Goal: Task Accomplishment & Management: Manage account settings

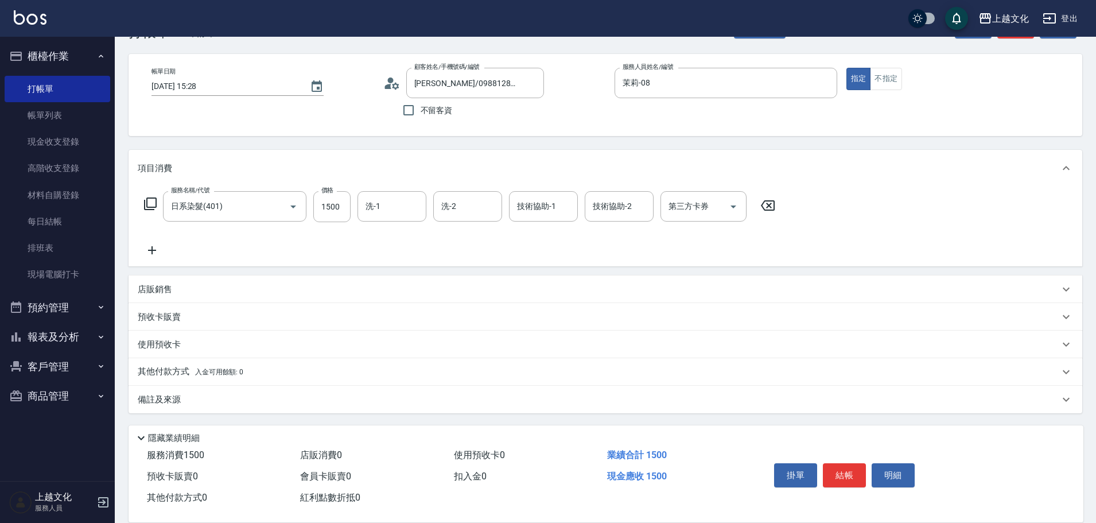
scroll to position [39, 0]
click at [322, 216] on input "1500" at bounding box center [331, 206] width 37 height 31
type input "2999"
click at [151, 250] on icon at bounding box center [152, 250] width 8 height 8
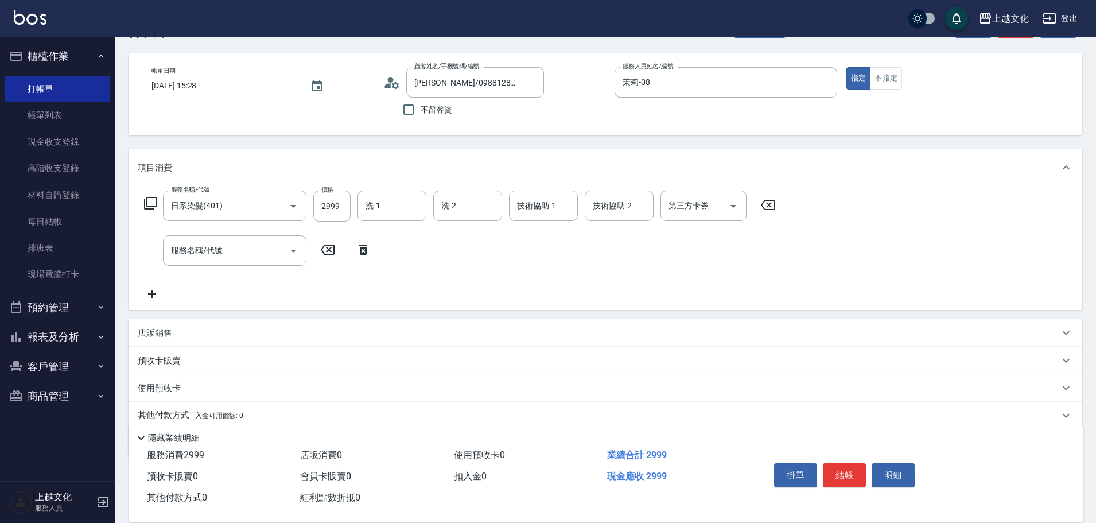
click at [150, 200] on icon at bounding box center [150, 203] width 14 height 14
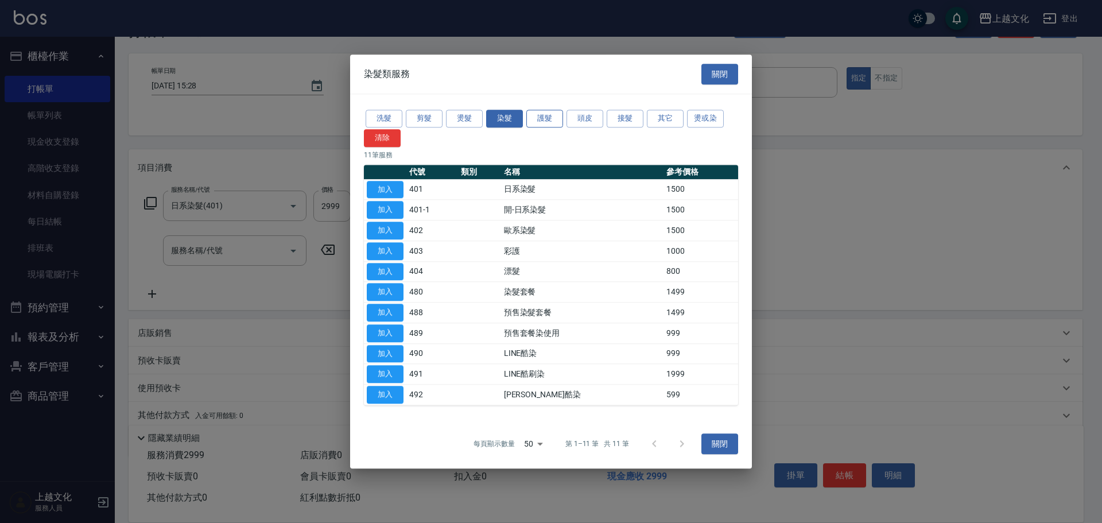
click at [545, 118] on button "護髮" at bounding box center [544, 119] width 37 height 18
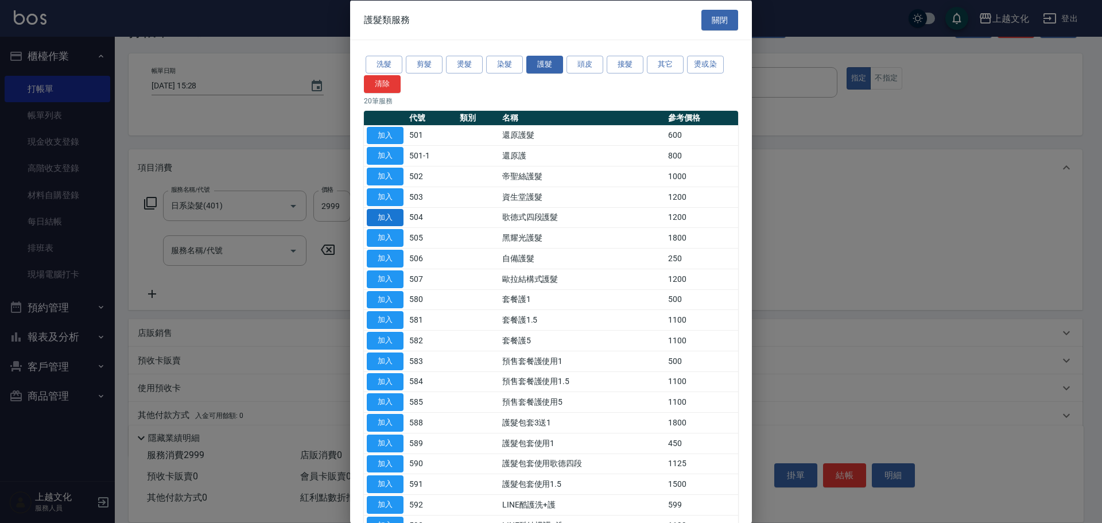
click at [371, 214] on button "加入" at bounding box center [385, 217] width 37 height 18
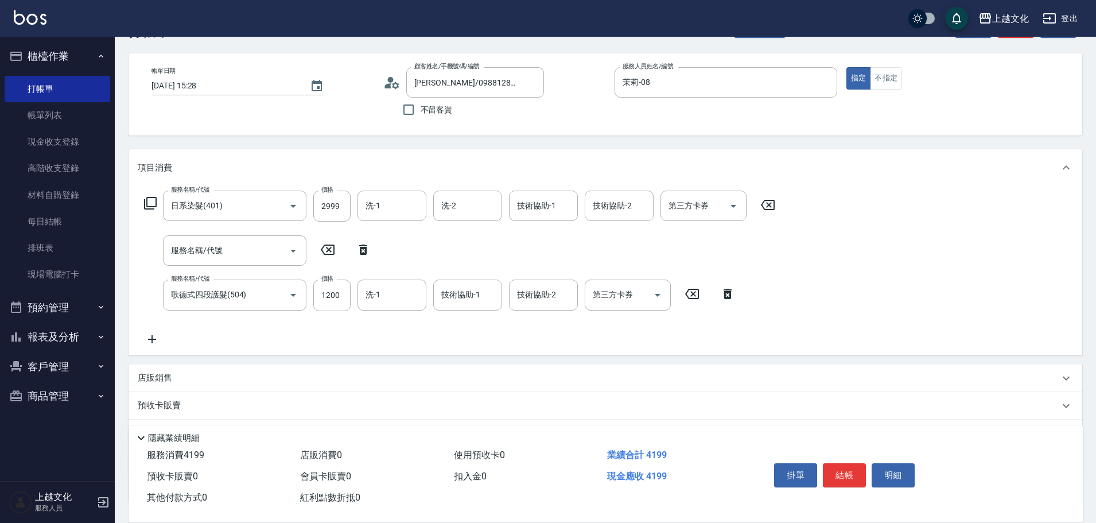
click at [364, 252] on icon at bounding box center [363, 249] width 8 height 10
type input "歌德式四段護髮(504)"
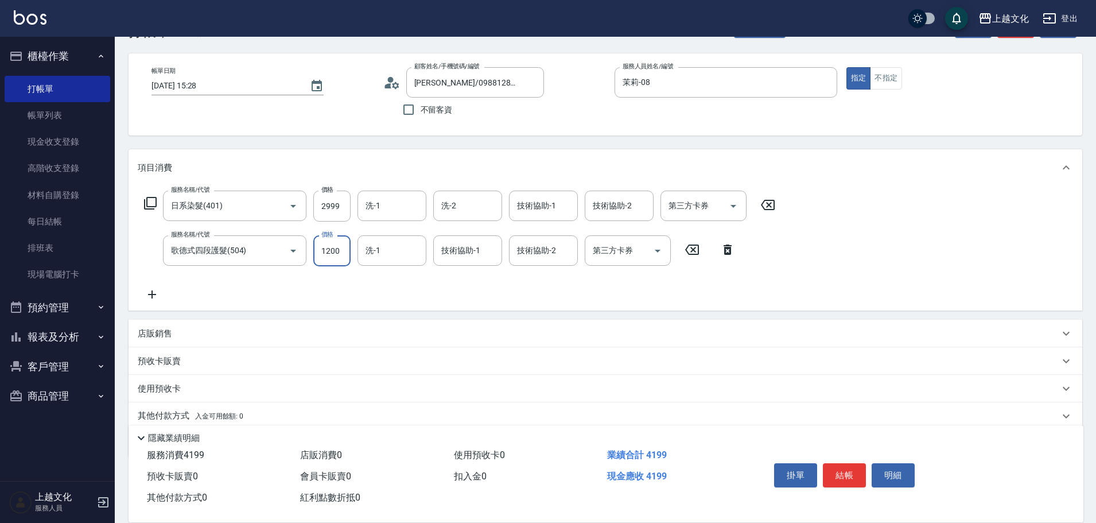
click at [329, 263] on input "1200" at bounding box center [331, 250] width 37 height 31
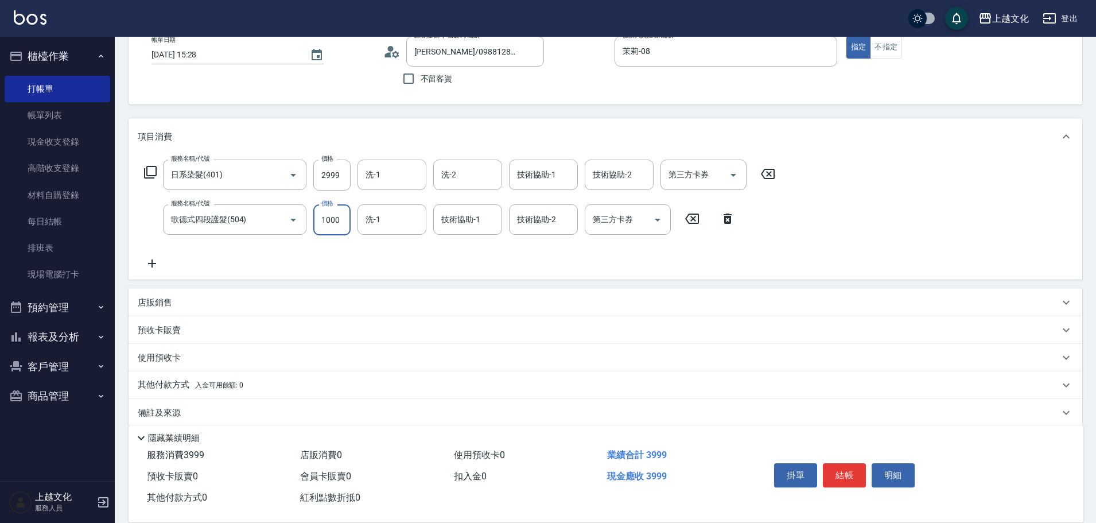
scroll to position [84, 0]
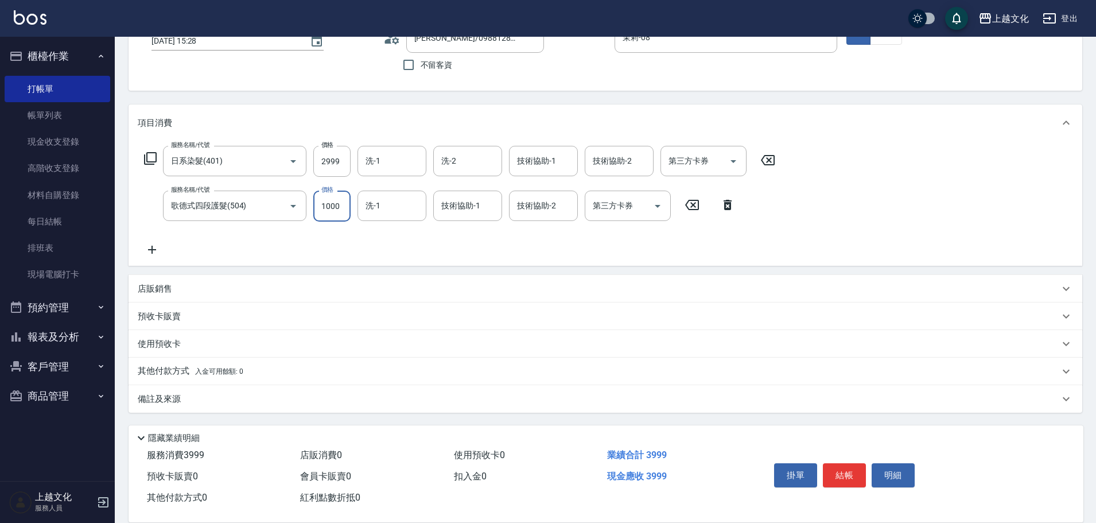
type input "1000"
click at [168, 338] on p "使用預收卡" at bounding box center [159, 344] width 43 height 12
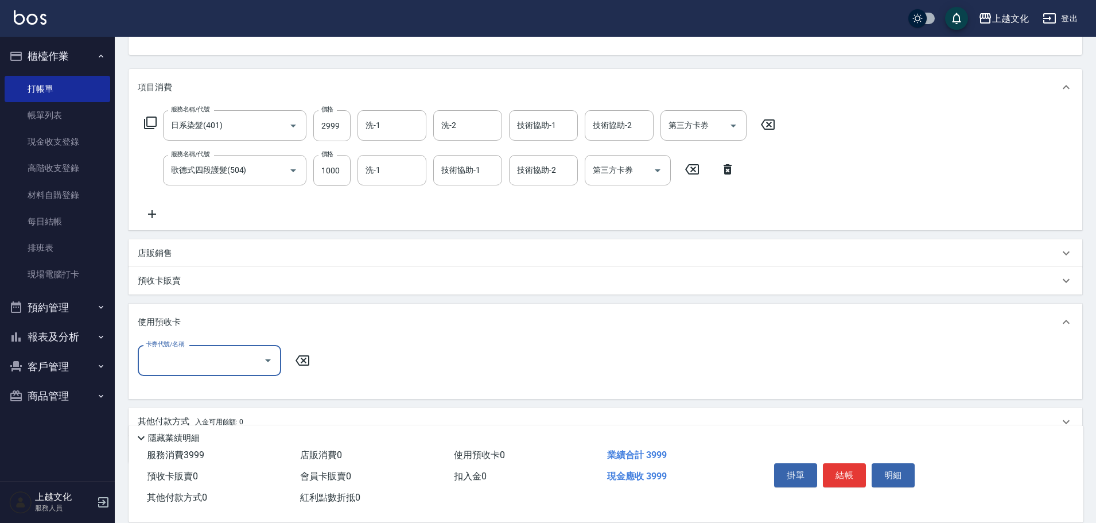
scroll to position [170, 0]
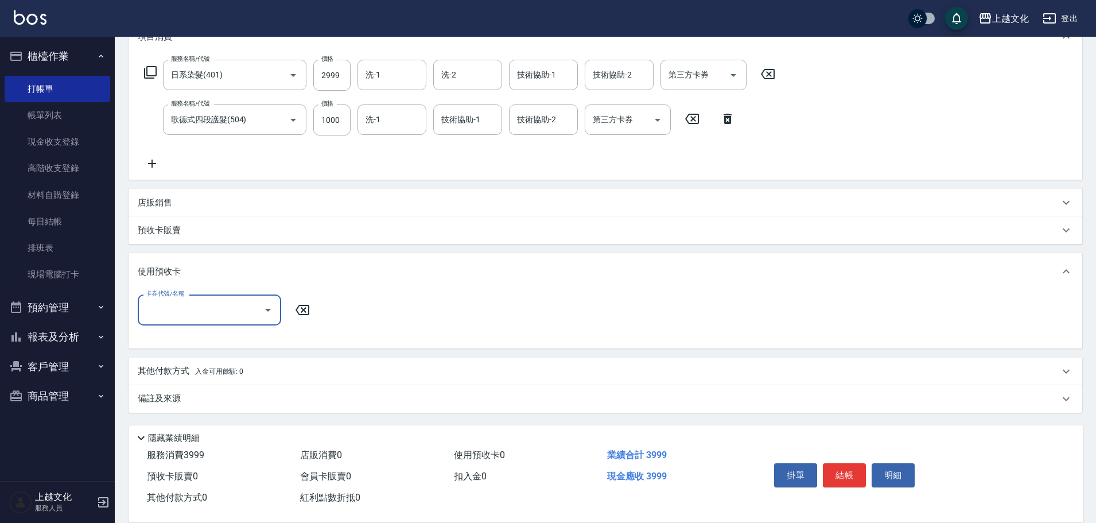
click at [170, 318] on input "卡券代號/名稱" at bounding box center [201, 310] width 116 height 20
click at [155, 230] on p "預收卡販賣" at bounding box center [159, 230] width 43 height 12
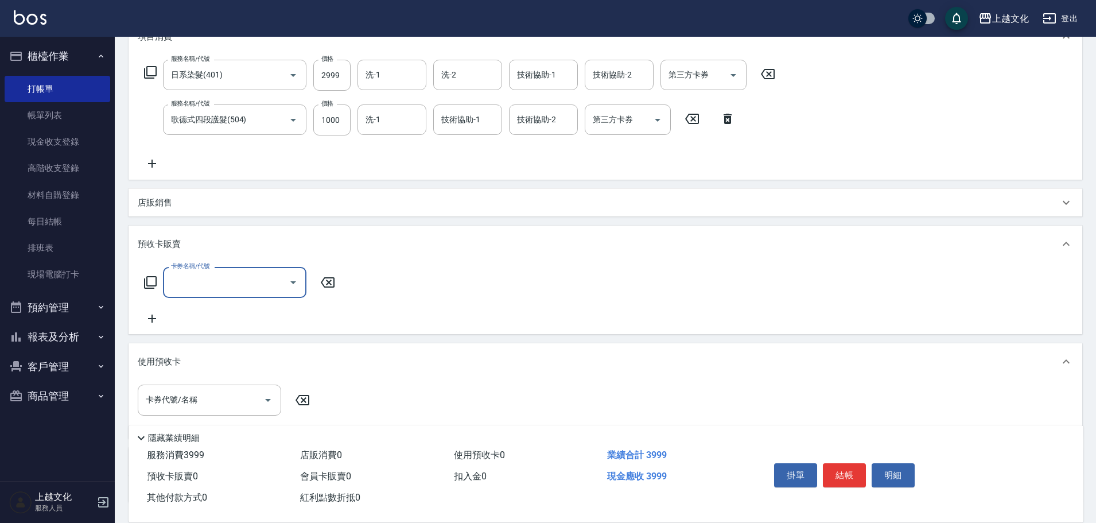
scroll to position [0, 0]
click at [187, 279] on input "卡券名稱/代號" at bounding box center [226, 282] width 116 height 20
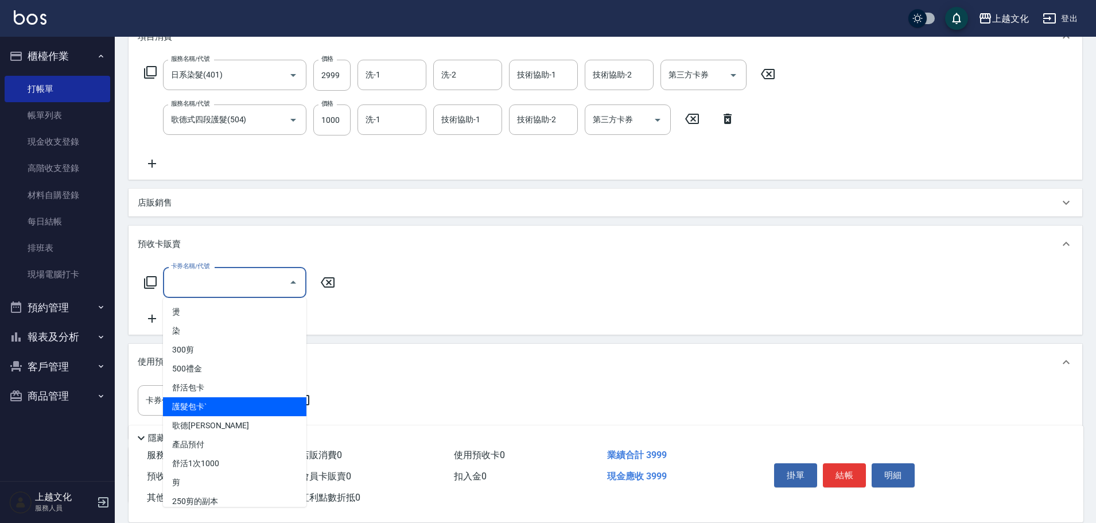
click at [193, 401] on span "護髮包卡ˋ" at bounding box center [234, 406] width 143 height 19
click at [193, 401] on div "卡券代號/名稱 卡券代號/名稱" at bounding box center [209, 400] width 143 height 30
click at [241, 277] on input "護髮包卡ˋ(002)" at bounding box center [218, 283] width 101 height 20
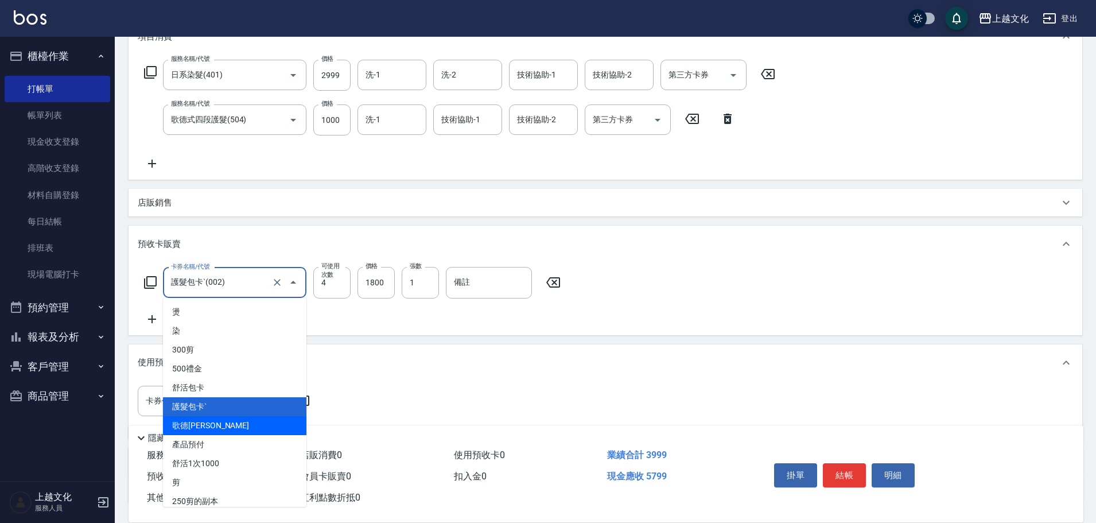
click at [213, 421] on span "歌德包卡" at bounding box center [234, 425] width 143 height 19
type input "歌德包卡(003)"
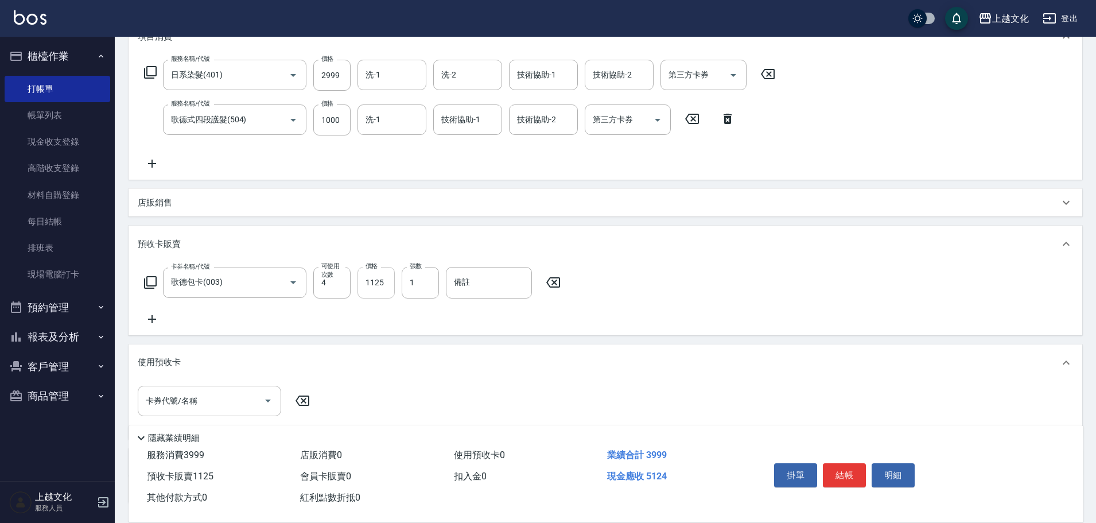
click at [374, 298] on div "卡券名稱/代號 歌德包卡(003) 卡券名稱/代號 可使用次數 4 可使用次數 價格 1125 價格 張數 1 張數 備註 備註" at bounding box center [605, 296] width 935 height 59
click at [374, 297] on input "1125" at bounding box center [376, 282] width 37 height 31
click at [374, 293] on input "1125" at bounding box center [376, 282] width 37 height 31
click at [378, 288] on input "1125" at bounding box center [376, 282] width 37 height 31
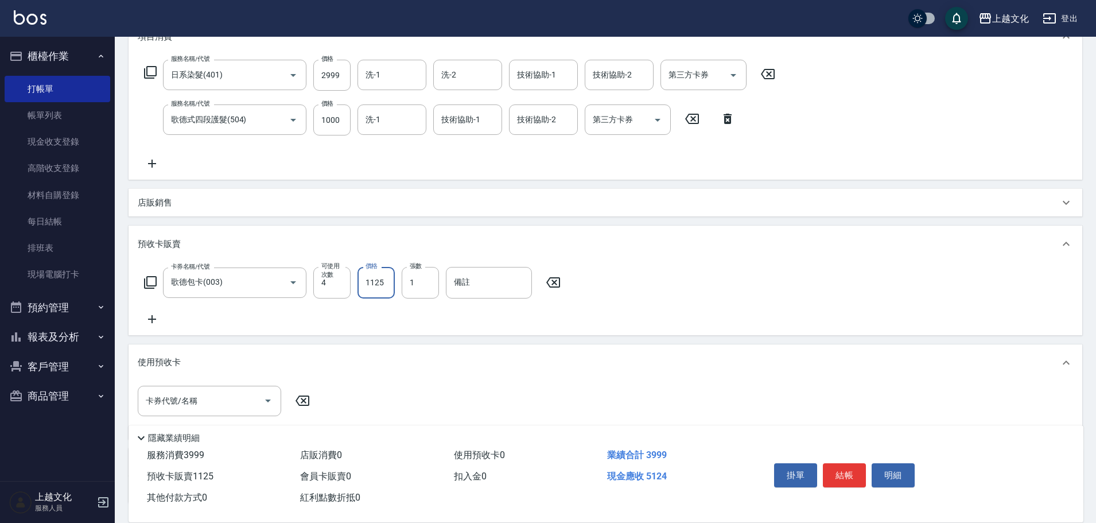
click at [379, 288] on input "1125" at bounding box center [376, 282] width 37 height 31
type input "5400"
click at [843, 475] on button "結帳" at bounding box center [844, 475] width 43 height 24
type input "2025/09/14 16:21"
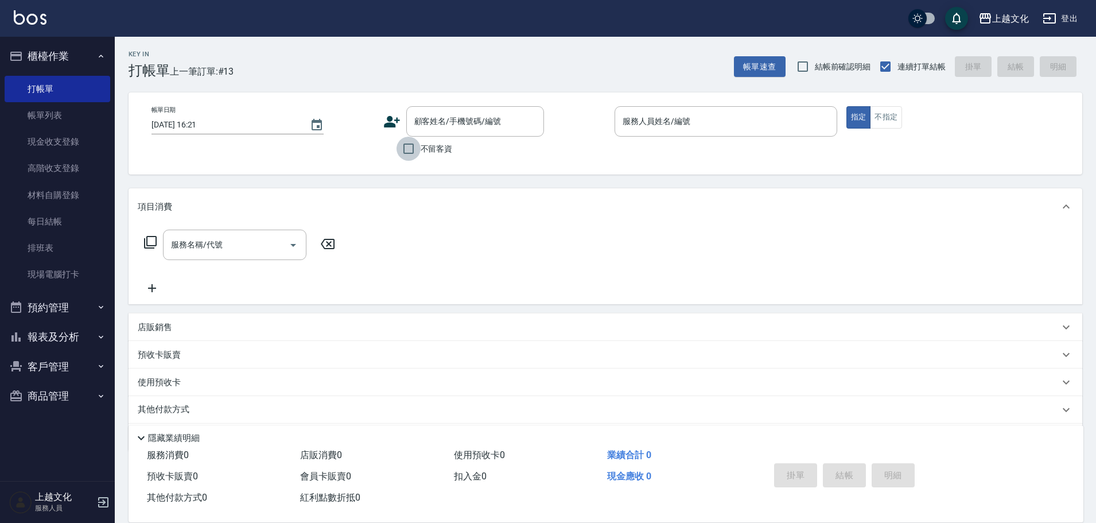
click at [408, 149] on input "不留客資" at bounding box center [409, 149] width 24 height 24
checkbox input "true"
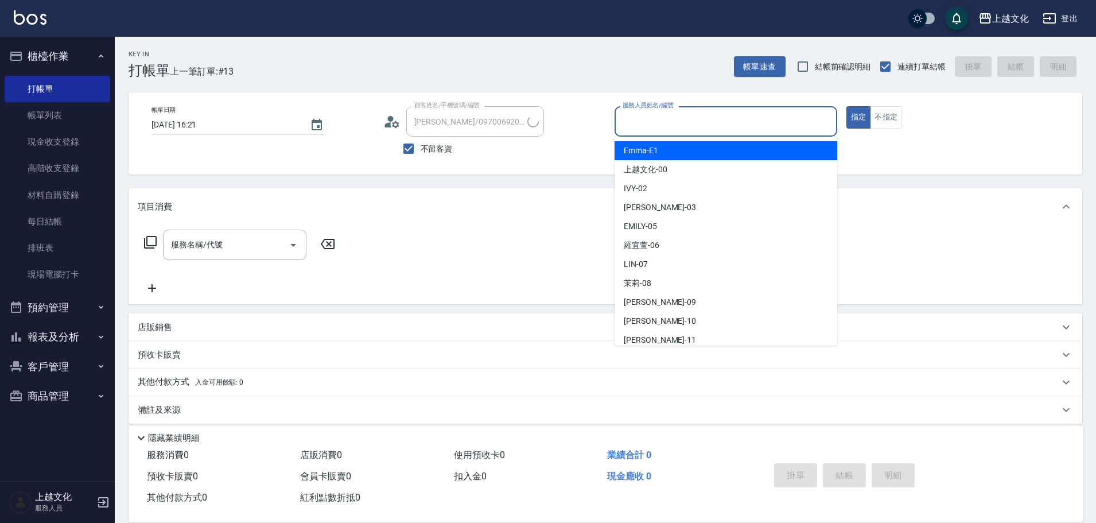
click at [739, 125] on input "服務人員姓名/編號" at bounding box center [726, 121] width 212 height 20
type input "無名字/[PERSON_NAME]/0961401501/"
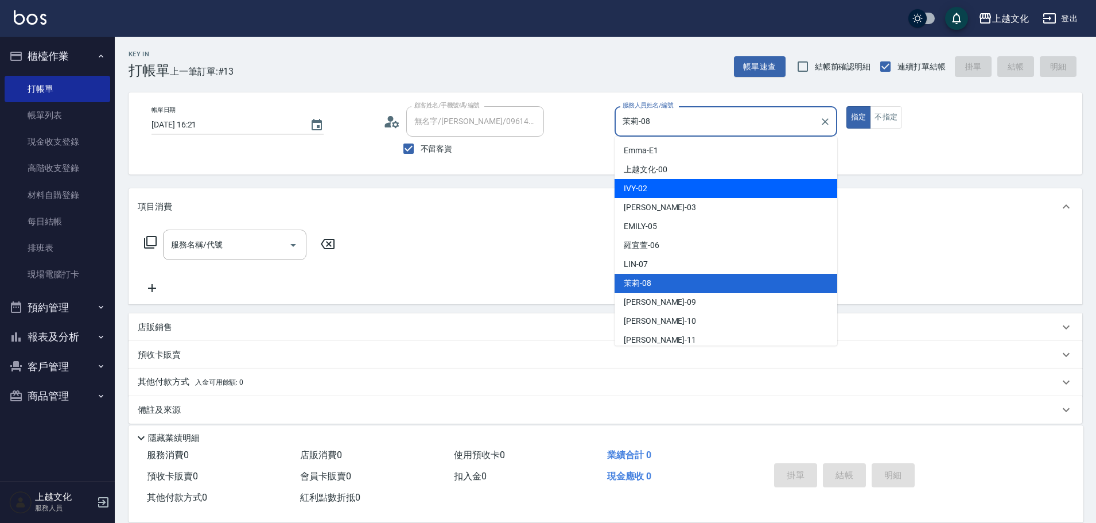
drag, startPoint x: 696, startPoint y: 182, endPoint x: 868, endPoint y: 131, distance: 179.6
click at [696, 182] on div "IVY -02" at bounding box center [726, 188] width 223 height 19
type input "IVY-02"
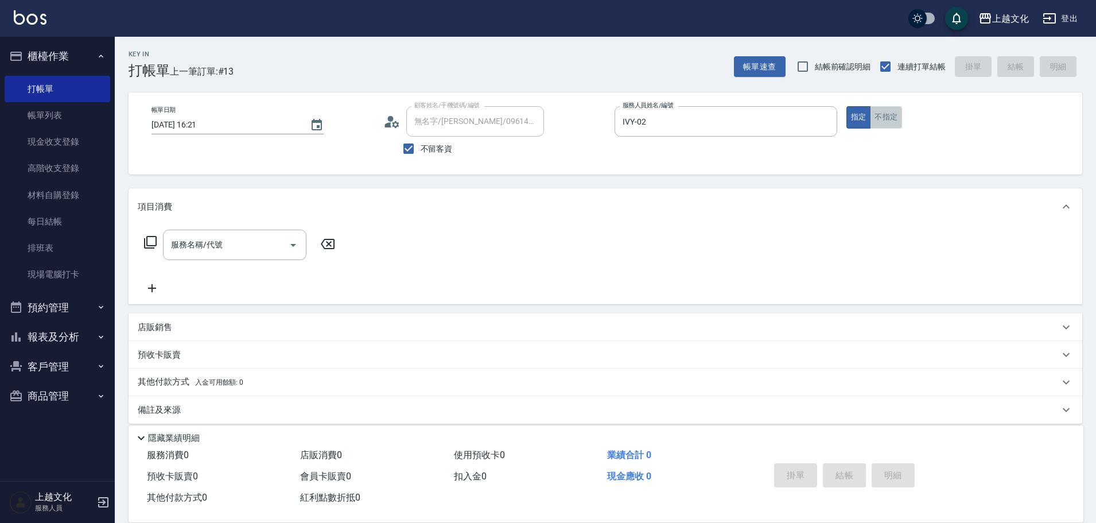
drag, startPoint x: 889, startPoint y: 118, endPoint x: 879, endPoint y: 124, distance: 12.6
click at [888, 121] on button "不指定" at bounding box center [886, 117] width 32 height 22
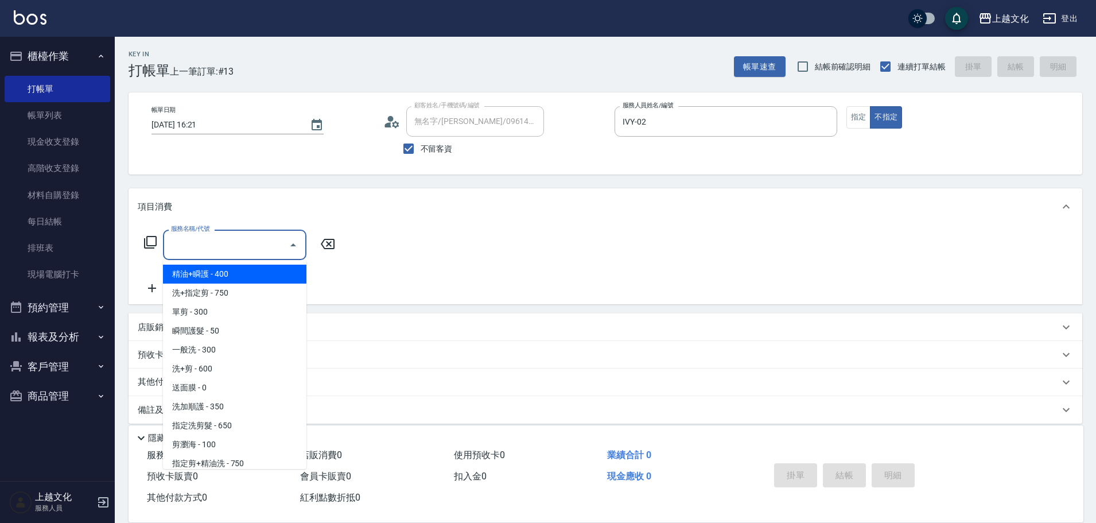
drag, startPoint x: 258, startPoint y: 242, endPoint x: 270, endPoint y: 229, distance: 17.9
click at [258, 242] on input "服務名稱/代號" at bounding box center [226, 245] width 116 height 20
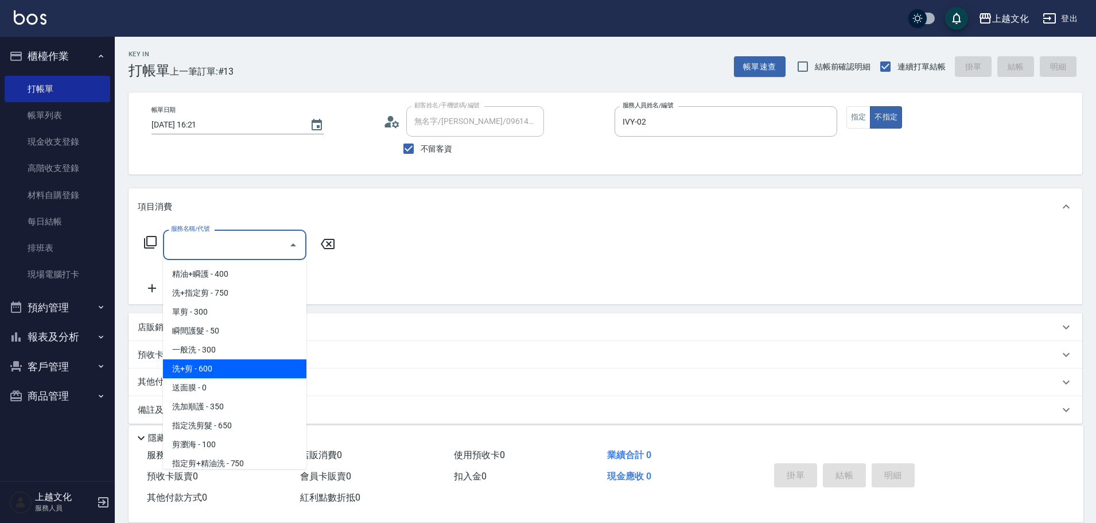
click at [235, 362] on span "洗+剪 - 600" at bounding box center [234, 368] width 143 height 19
type input "洗+剪(108)"
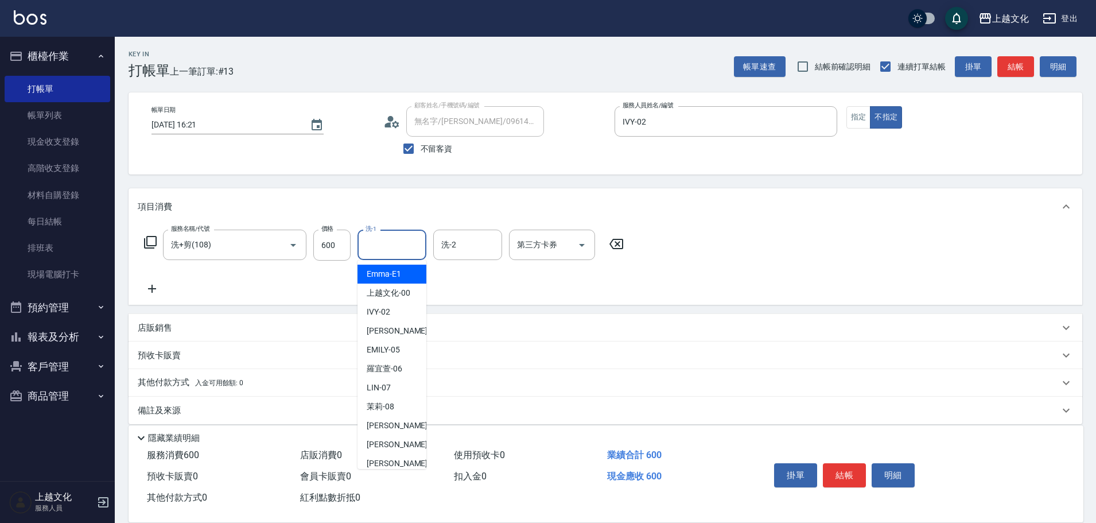
click at [399, 248] on input "洗-1" at bounding box center [392, 245] width 59 height 20
click at [402, 292] on span "上越文化 -00" at bounding box center [389, 293] width 44 height 12
type input "上越文化-00"
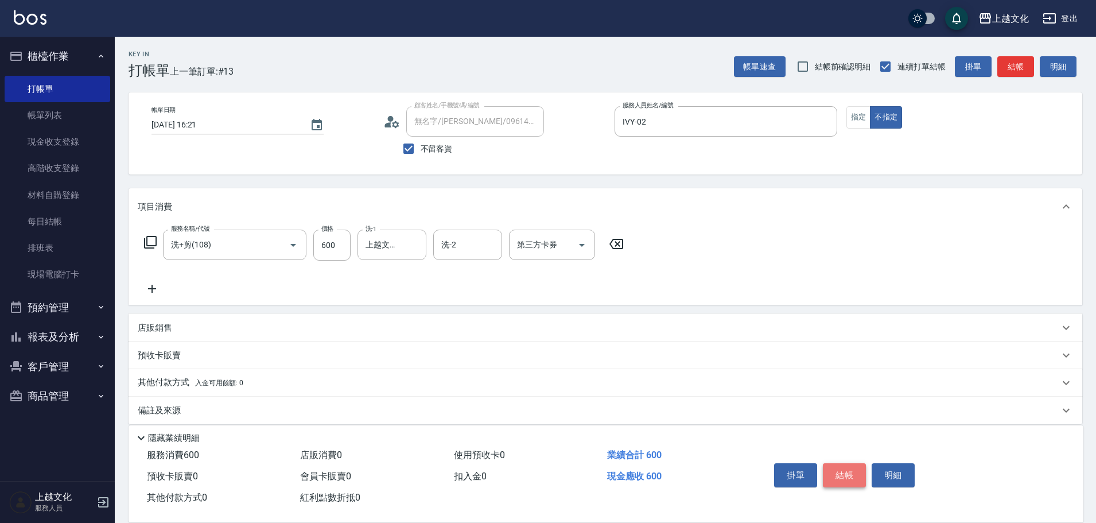
click at [846, 470] on button "結帳" at bounding box center [844, 475] width 43 height 24
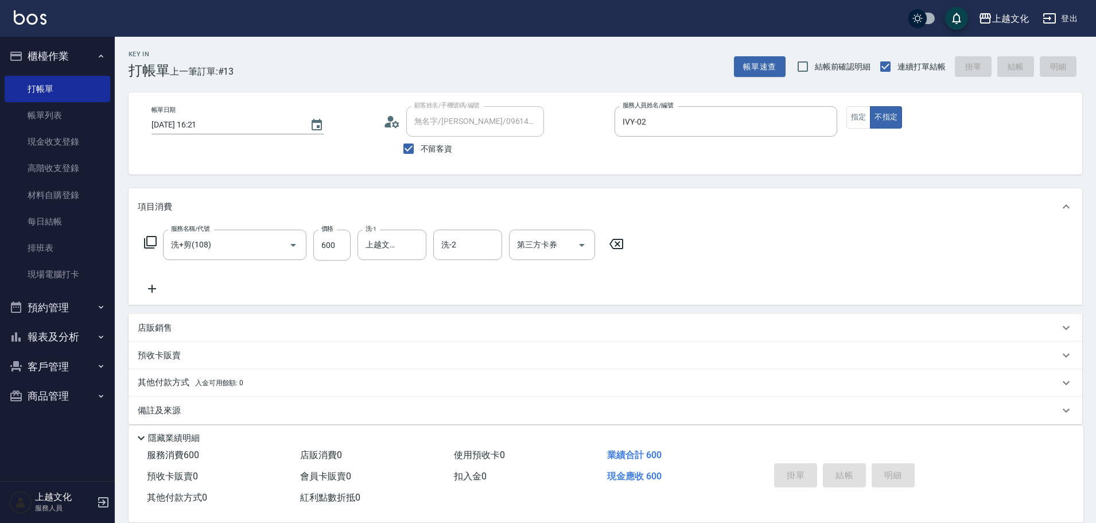
type input "2025/09/14 16:22"
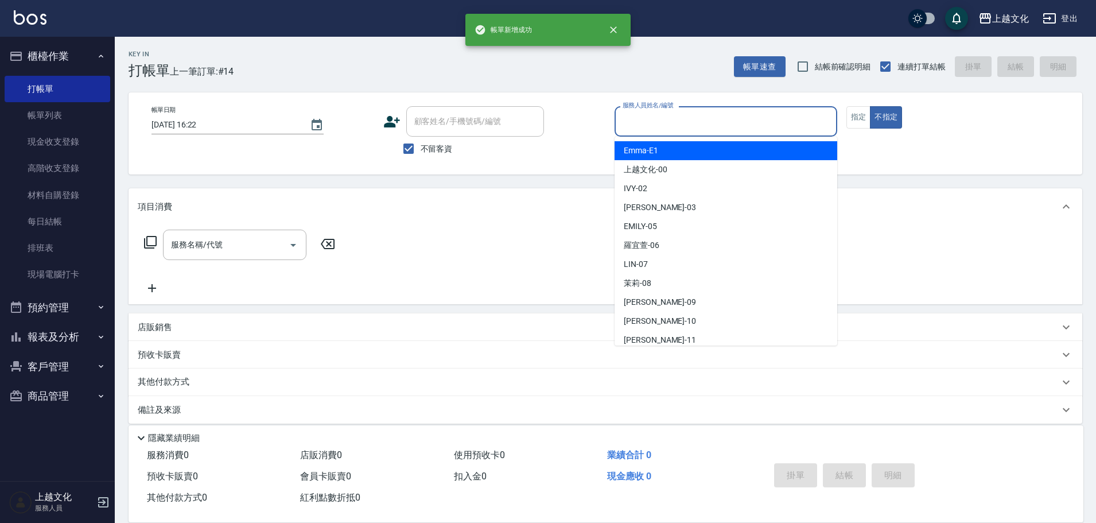
drag, startPoint x: 693, startPoint y: 121, endPoint x: 676, endPoint y: 139, distance: 25.2
click at [691, 121] on input "服務人員姓名/編號" at bounding box center [726, 121] width 212 height 20
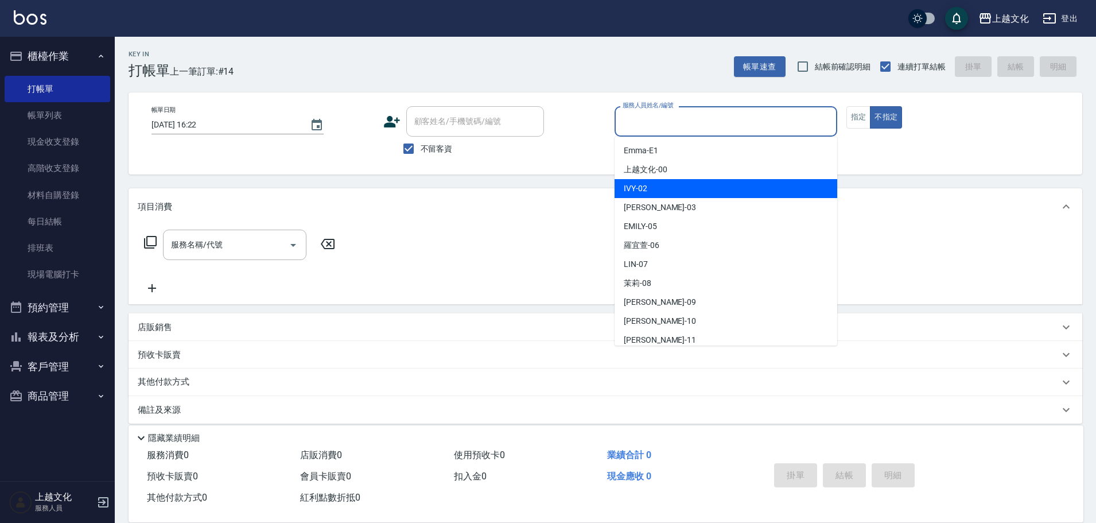
click at [674, 180] on div "IVY -02" at bounding box center [726, 188] width 223 height 19
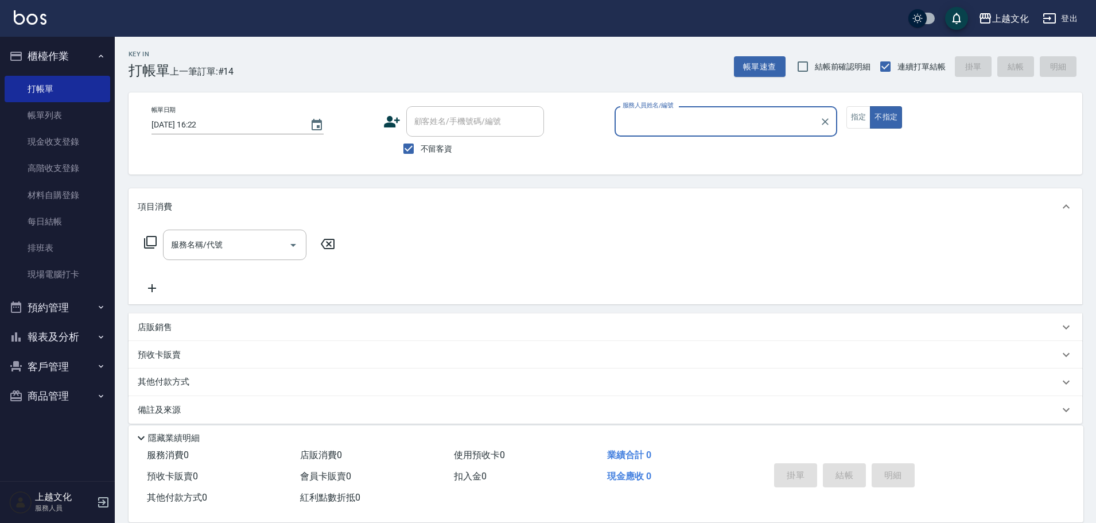
type input "IVY-02"
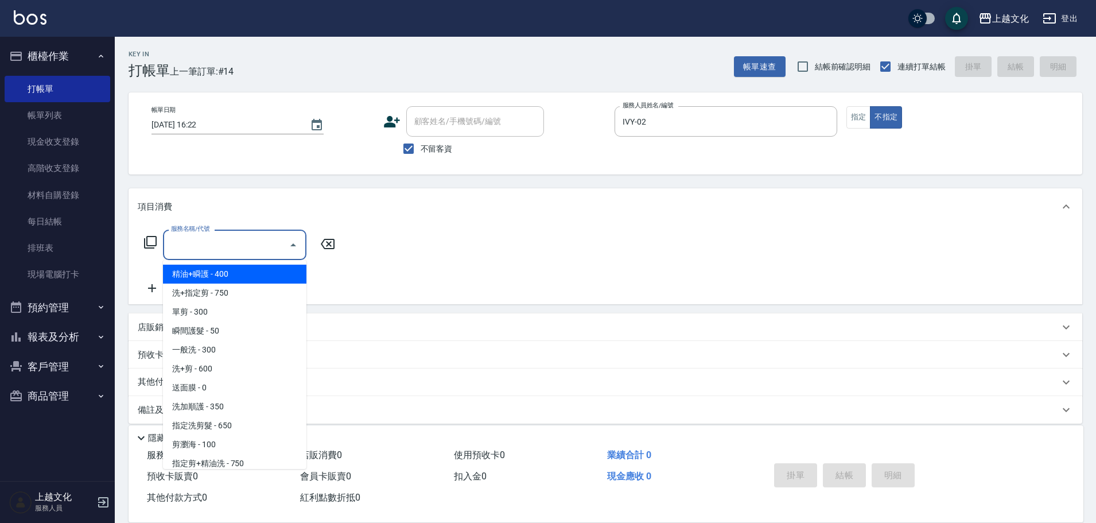
click at [194, 245] on input "服務名稱/代號" at bounding box center [226, 245] width 116 height 20
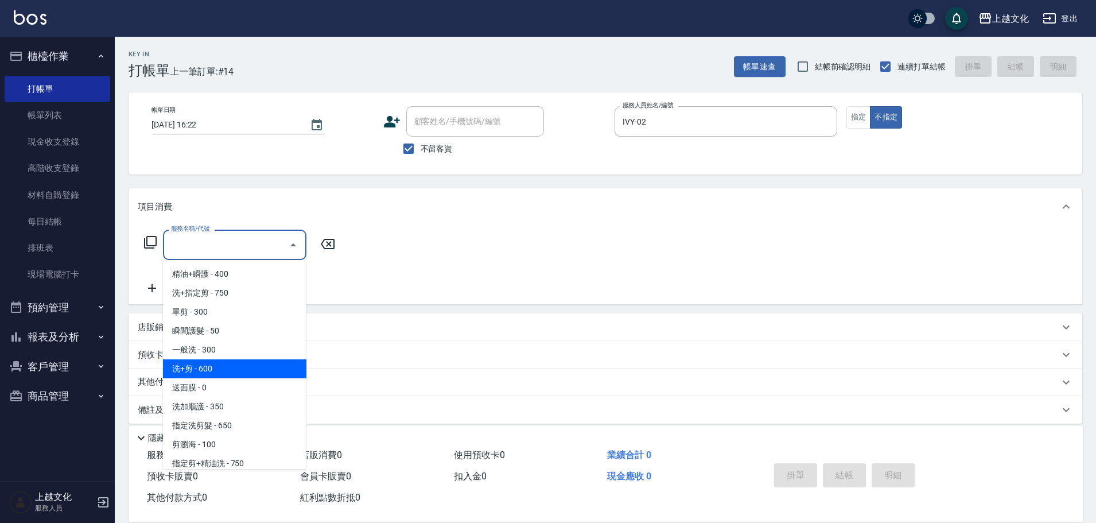
click at [232, 362] on span "洗+剪 - 600" at bounding box center [234, 368] width 143 height 19
type input "洗+剪(108)"
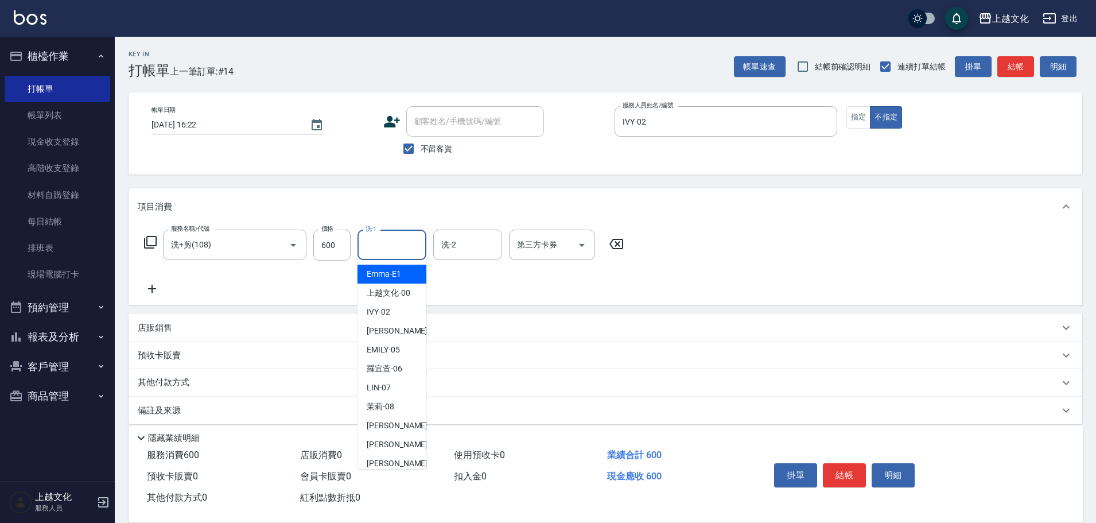
click at [388, 248] on input "洗-1" at bounding box center [392, 245] width 59 height 20
click at [395, 289] on span "上越文化 -00" at bounding box center [389, 293] width 44 height 12
type input "上越文化-00"
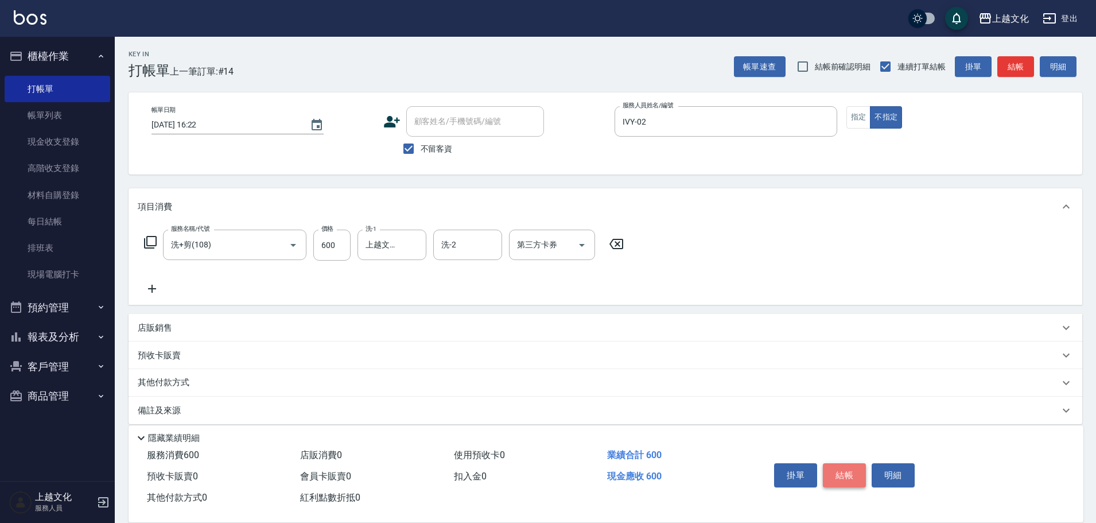
click at [848, 473] on button "結帳" at bounding box center [844, 475] width 43 height 24
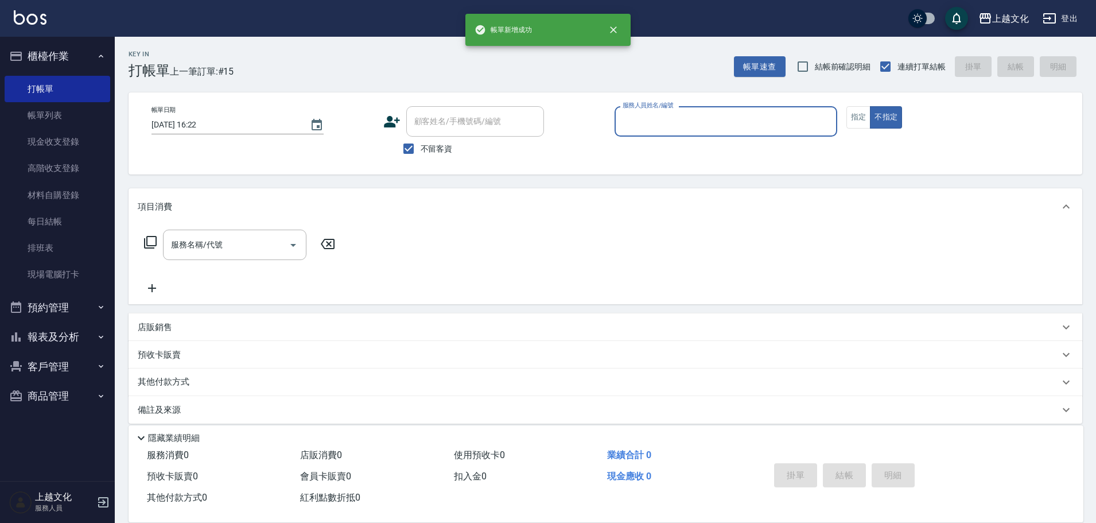
drag, startPoint x: 663, startPoint y: 123, endPoint x: 663, endPoint y: 135, distance: 12.1
click at [664, 123] on input "服務人員姓名/編號" at bounding box center [726, 121] width 212 height 20
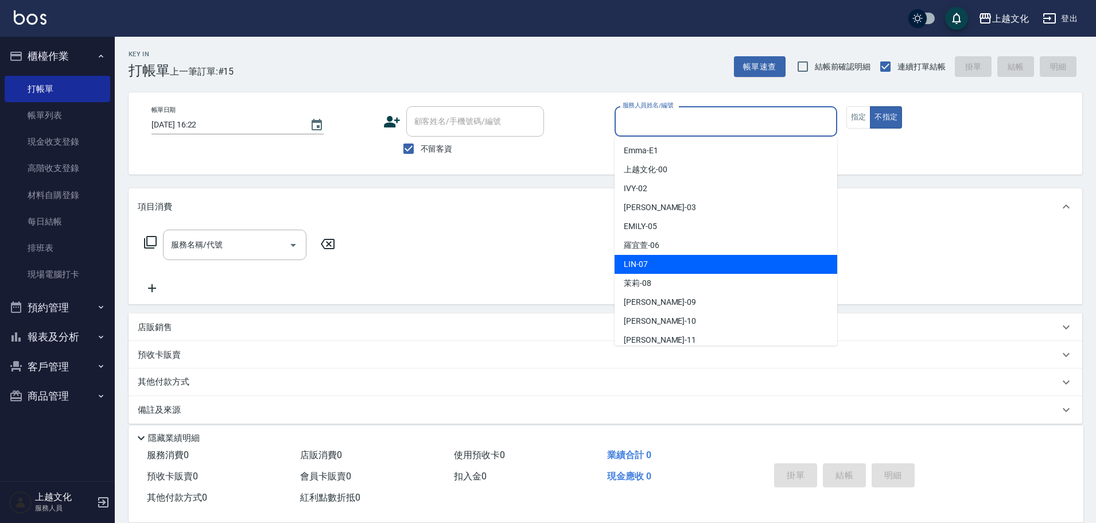
click at [650, 261] on div "LIN -07" at bounding box center [726, 264] width 223 height 19
type input "[PERSON_NAME]-07"
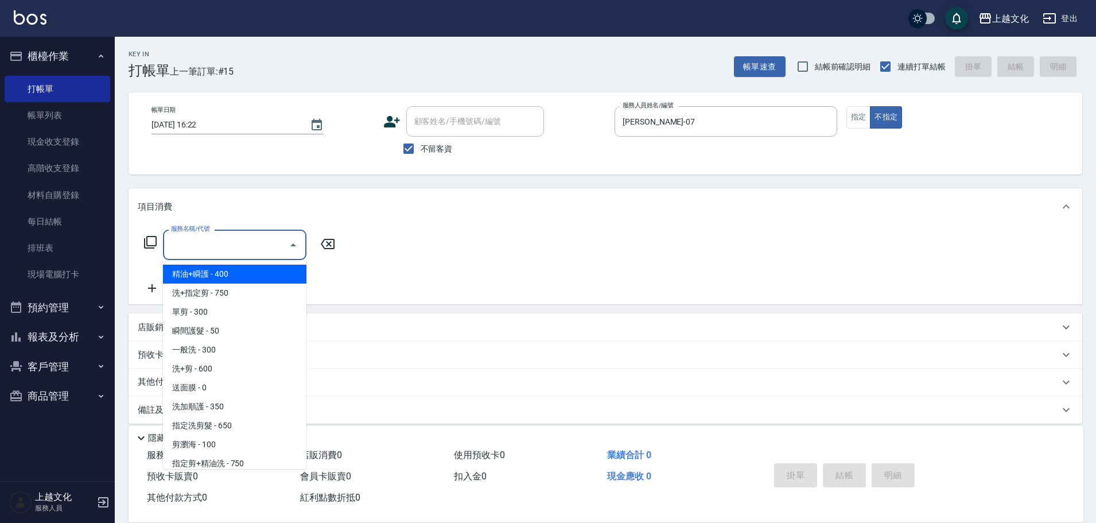
drag, startPoint x: 181, startPoint y: 239, endPoint x: 170, endPoint y: 221, distance: 21.4
click at [181, 240] on input "服務名稱/代號" at bounding box center [226, 245] width 116 height 20
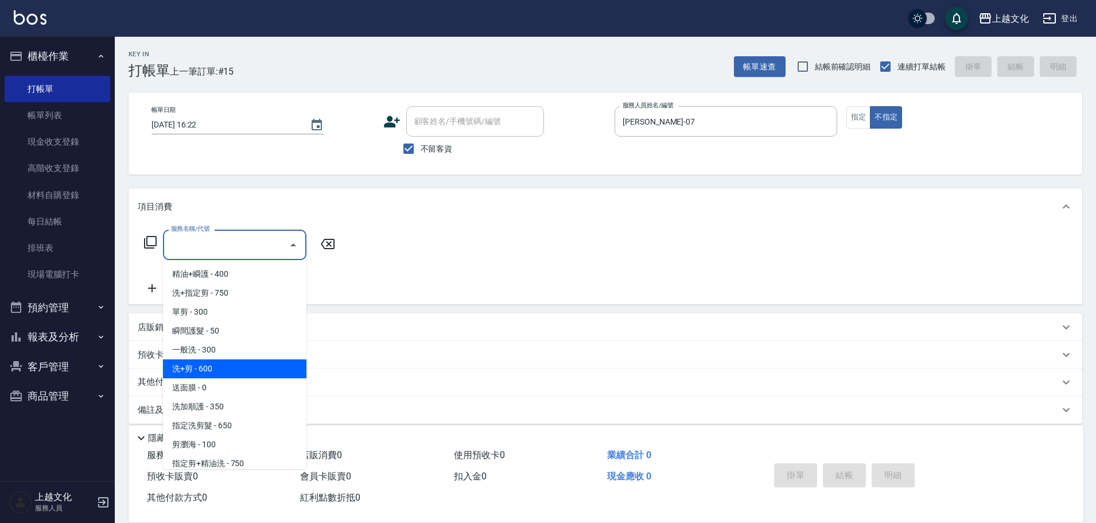
click at [246, 362] on span "洗+剪 - 600" at bounding box center [234, 368] width 143 height 19
type input "洗+剪(108)"
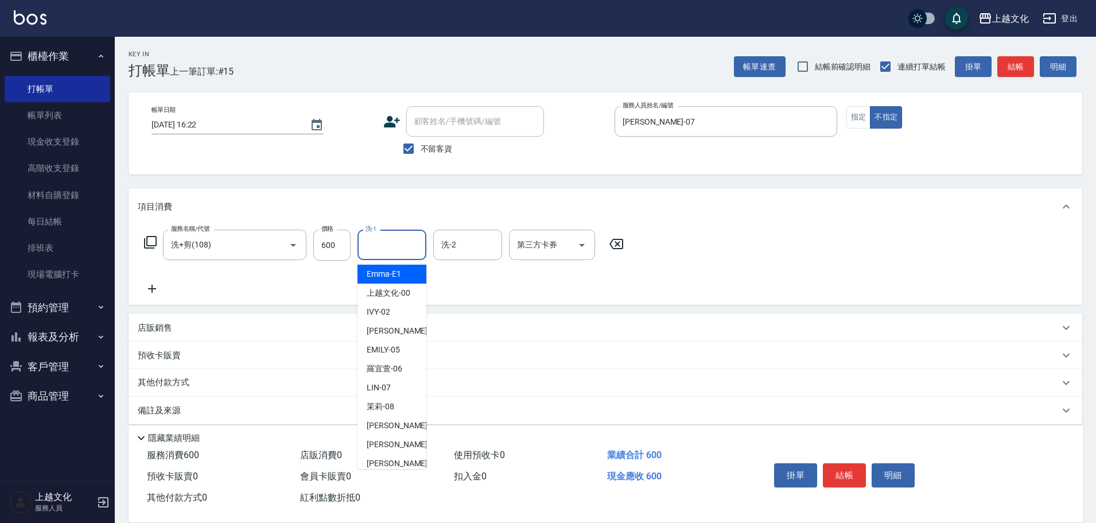
drag, startPoint x: 368, startPoint y: 254, endPoint x: 370, endPoint y: 346, distance: 91.8
click at [368, 254] on input "洗-1" at bounding box center [392, 245] width 59 height 20
click at [392, 463] on span "Martin -11" at bounding box center [403, 463] width 72 height 12
type input "[PERSON_NAME]-11"
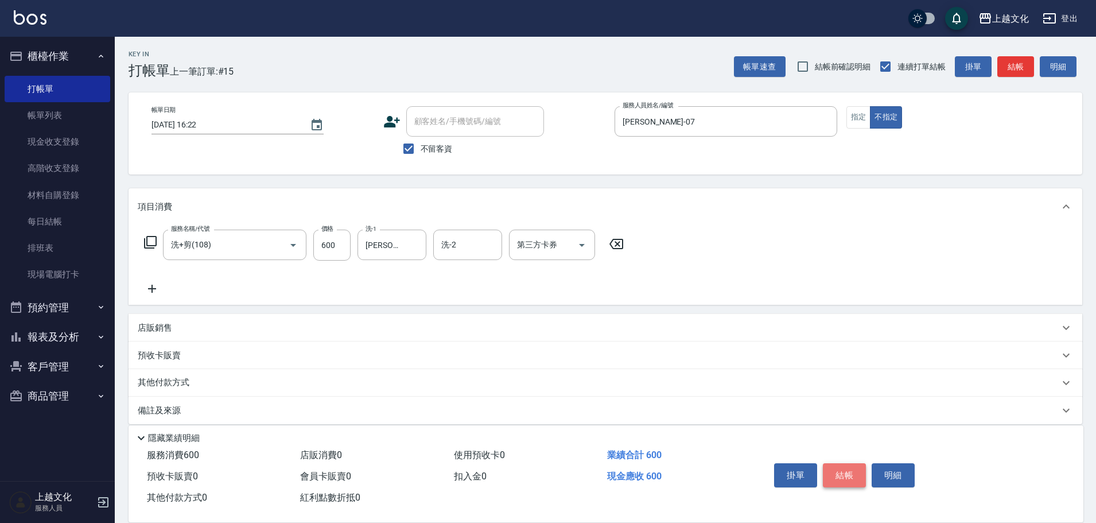
click at [845, 471] on button "結帳" at bounding box center [844, 475] width 43 height 24
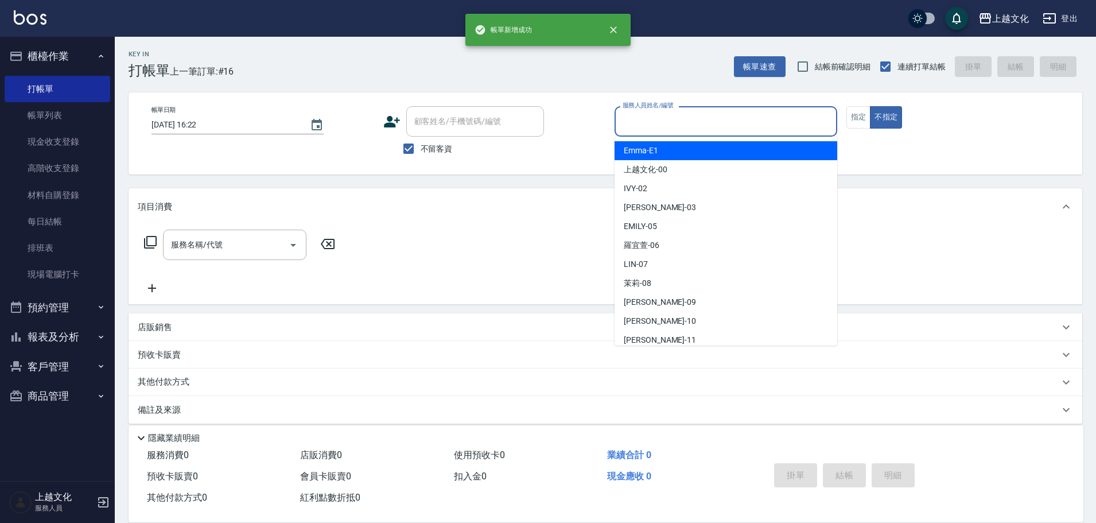
click at [661, 122] on input "服務人員姓名/編號" at bounding box center [726, 121] width 212 height 20
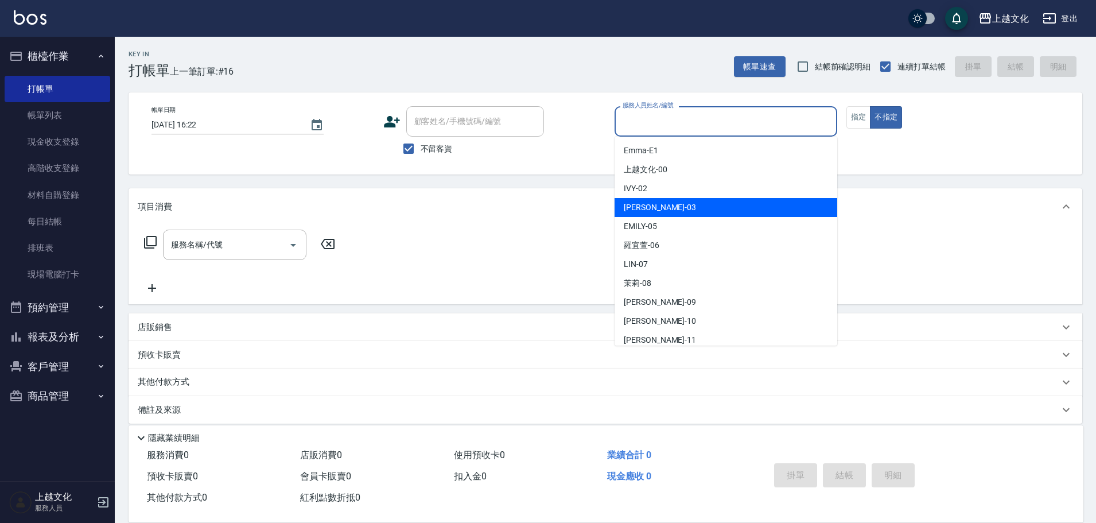
drag, startPoint x: 666, startPoint y: 212, endPoint x: 770, endPoint y: 150, distance: 121.0
click at [667, 212] on div "kelly -03" at bounding box center [726, 207] width 223 height 19
type input "[PERSON_NAME]-03"
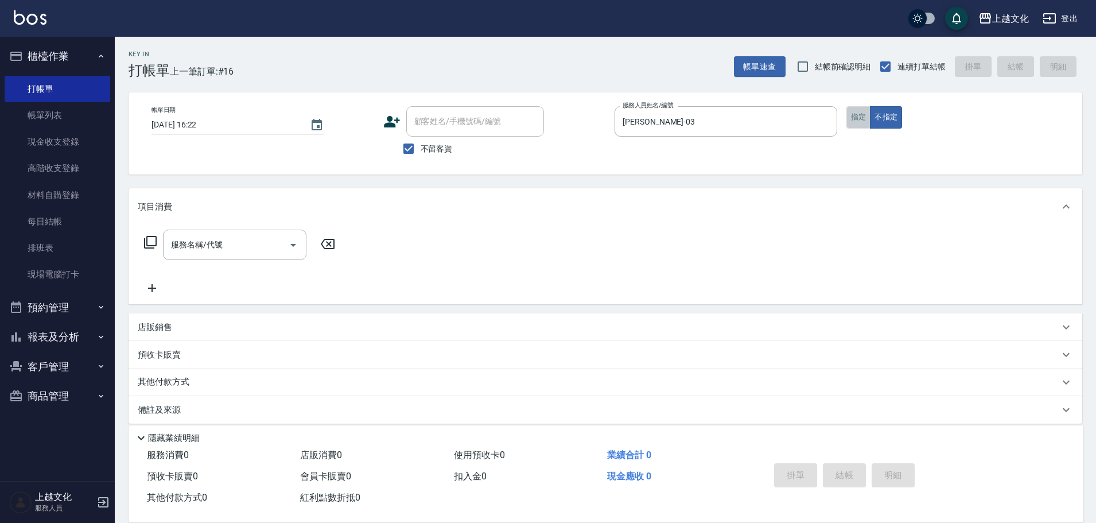
click at [857, 121] on button "指定" at bounding box center [858, 117] width 25 height 22
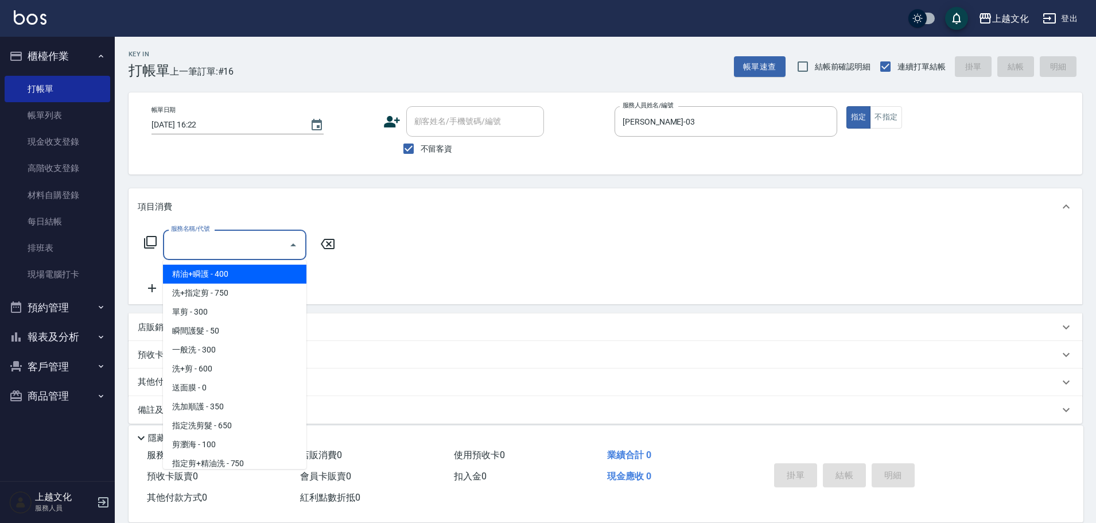
drag, startPoint x: 185, startPoint y: 249, endPoint x: 203, endPoint y: 308, distance: 61.3
click at [187, 249] on input "服務名稱/代號" at bounding box center [226, 245] width 116 height 20
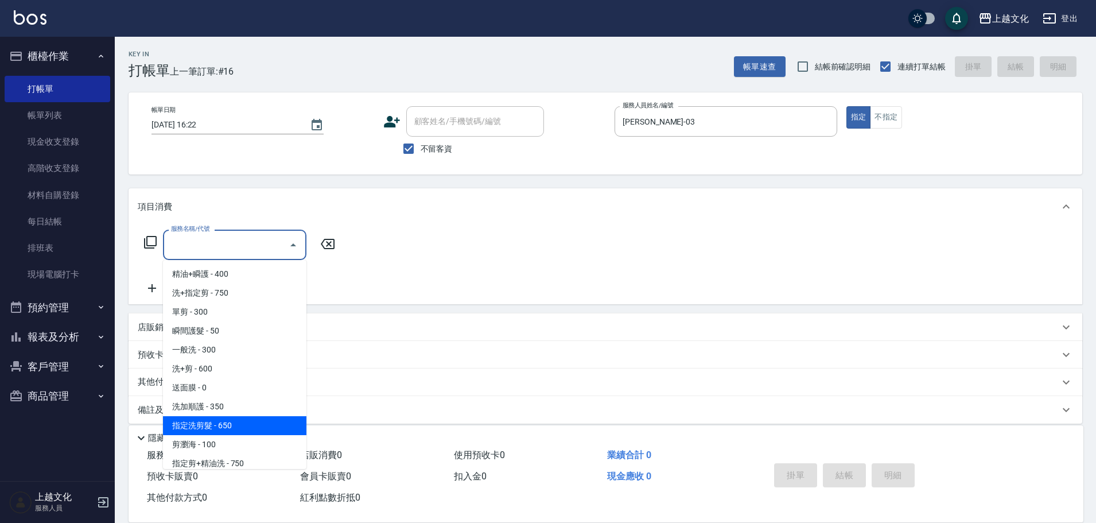
drag, startPoint x: 231, startPoint y: 425, endPoint x: 370, endPoint y: 272, distance: 206.4
click at [232, 424] on span "指定洗剪髮 - 650" at bounding box center [234, 425] width 143 height 19
type input "指定洗剪髮(201)"
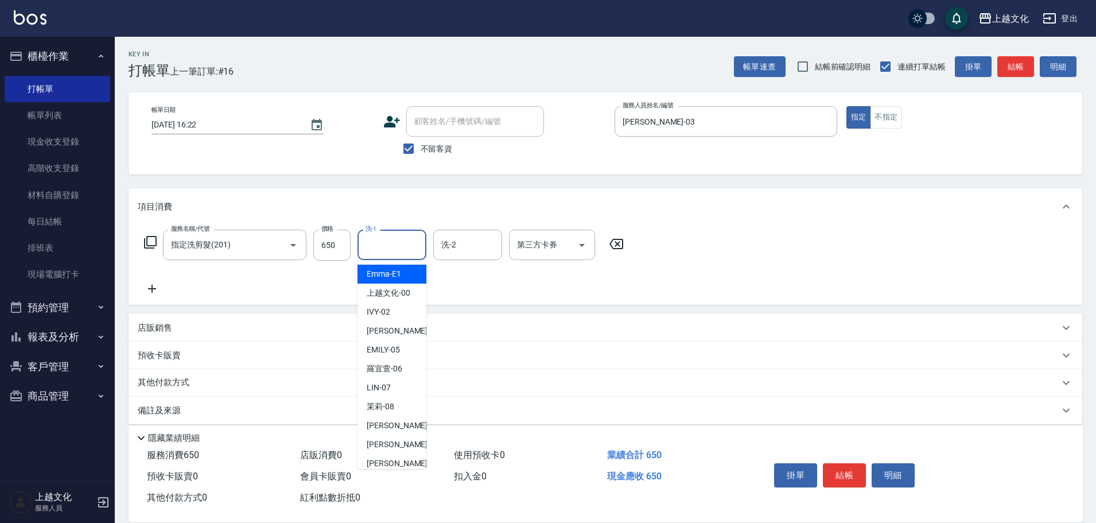
click at [385, 250] on input "洗-1" at bounding box center [392, 245] width 59 height 20
drag, startPoint x: 382, startPoint y: 457, endPoint x: 580, endPoint y: 449, distance: 198.1
click at [382, 455] on div "Martin -11" at bounding box center [392, 463] width 69 height 19
type input "[PERSON_NAME]-11"
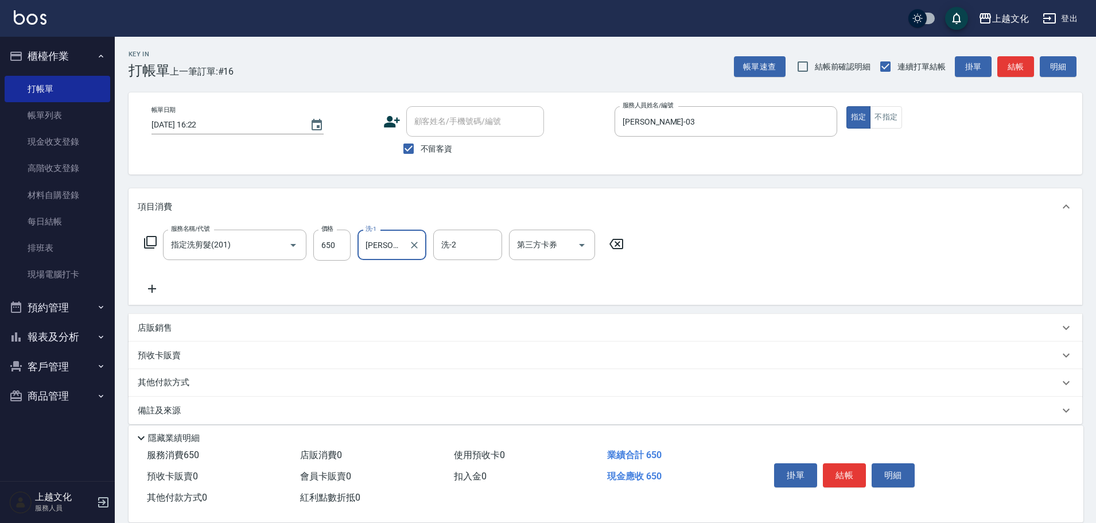
drag, startPoint x: 830, startPoint y: 473, endPoint x: 838, endPoint y: 473, distance: 8.0
click at [838, 477] on button "結帳" at bounding box center [844, 475] width 43 height 24
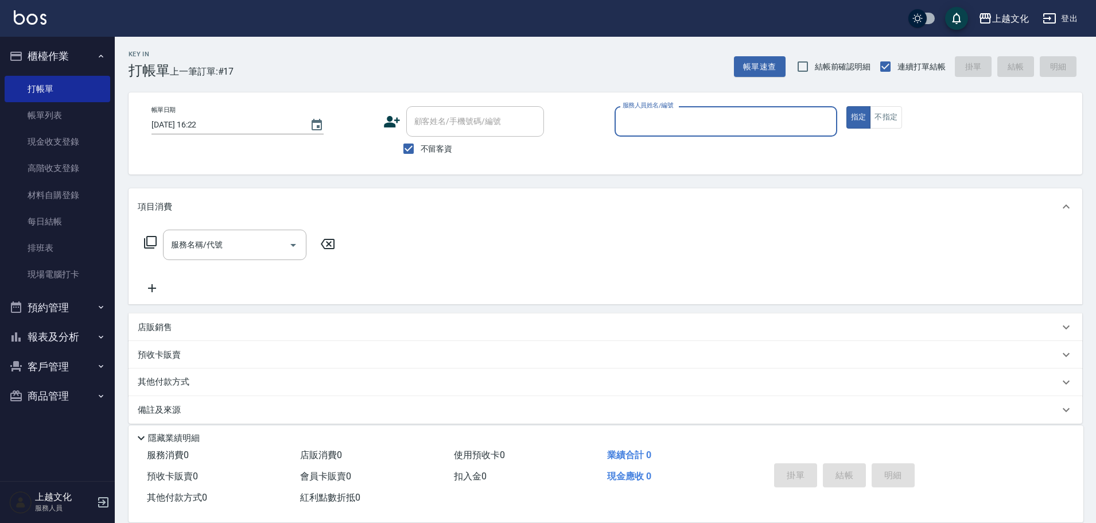
click at [62, 337] on button "報表及分析" at bounding box center [58, 337] width 106 height 30
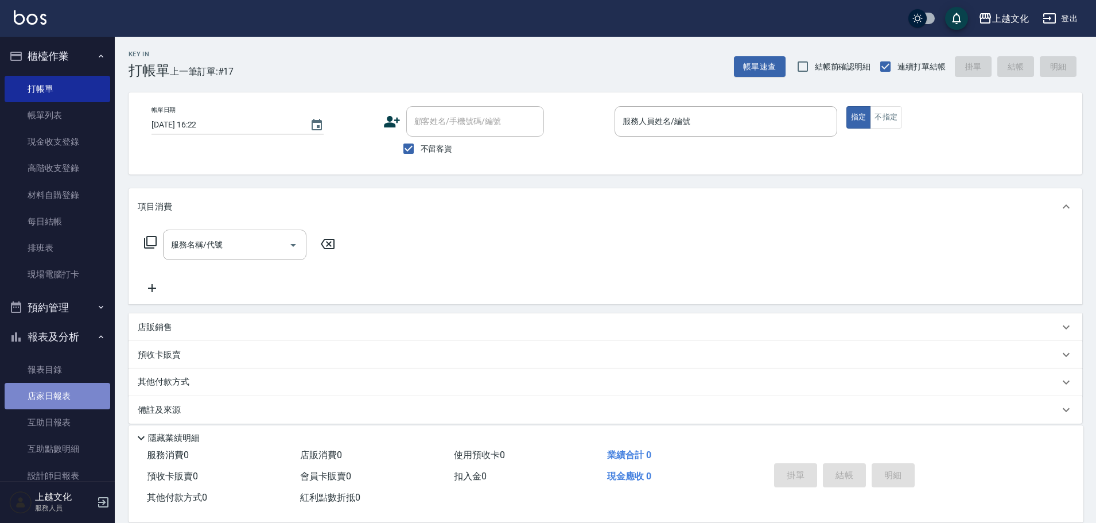
click at [59, 390] on link "店家日報表" at bounding box center [58, 396] width 106 height 26
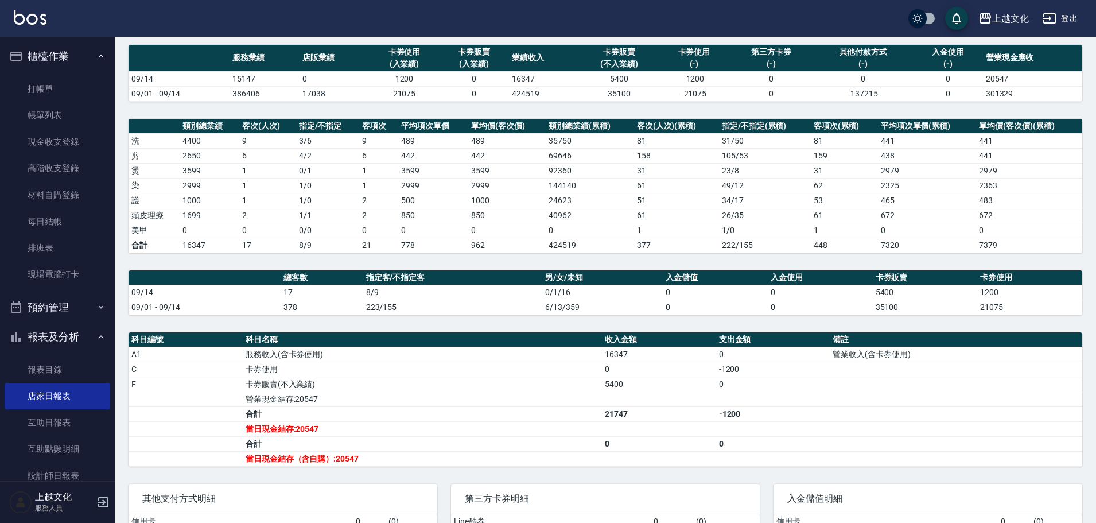
scroll to position [161, 0]
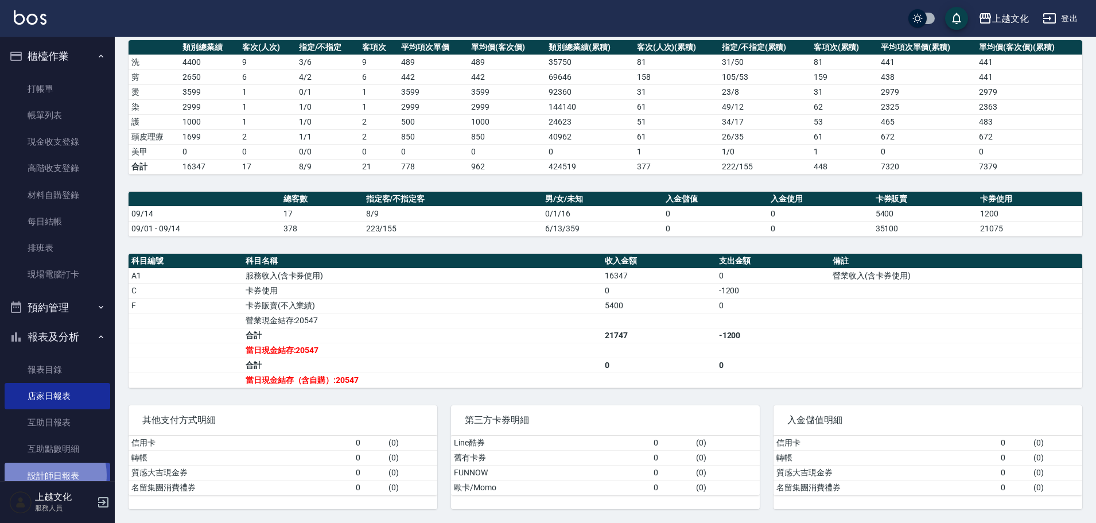
click at [44, 475] on link "設計師日報表" at bounding box center [58, 476] width 106 height 26
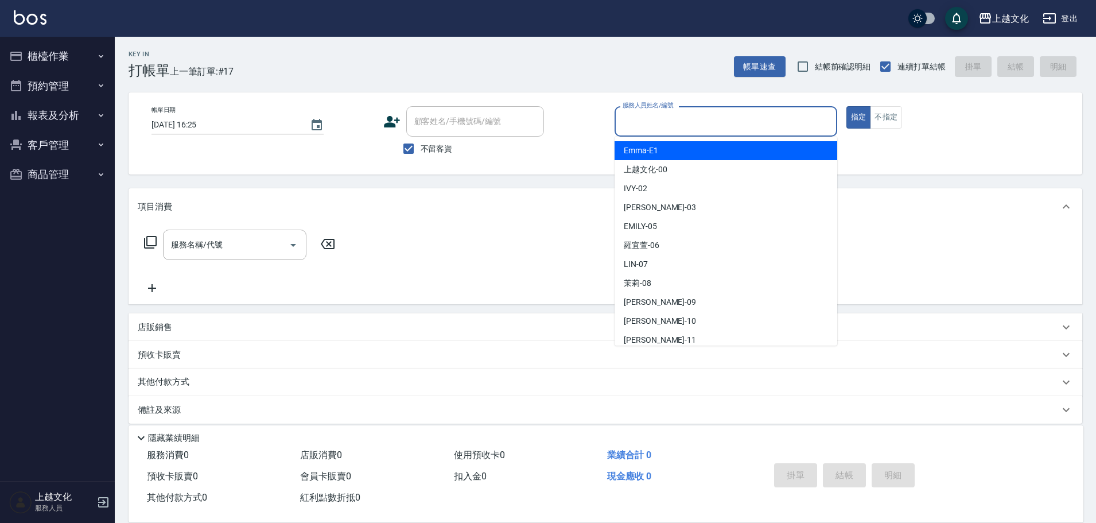
click at [648, 122] on input "服務人員姓名/編號" at bounding box center [726, 121] width 212 height 20
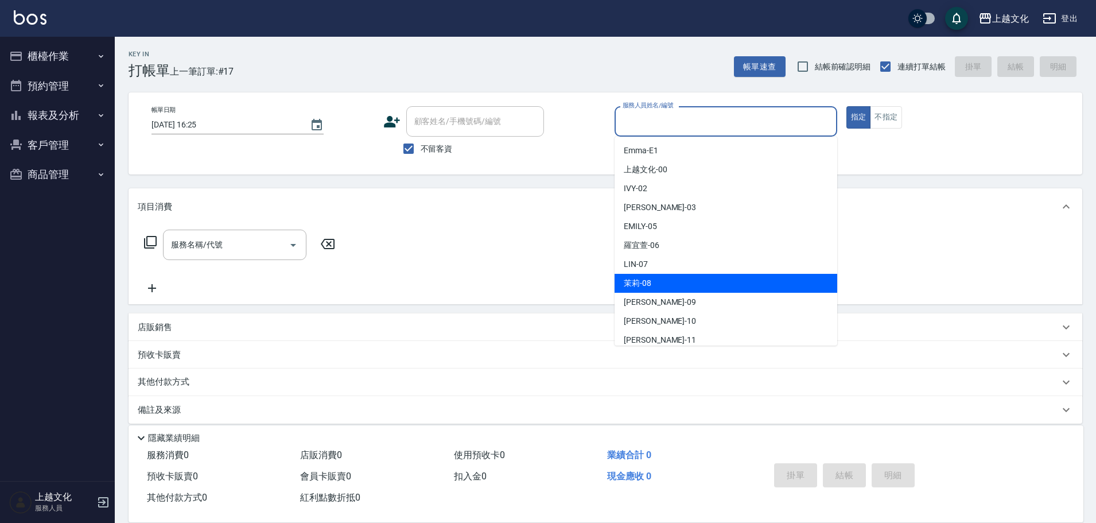
click at [677, 281] on div "茉莉 -08" at bounding box center [726, 283] width 223 height 19
type input "茉莉-08"
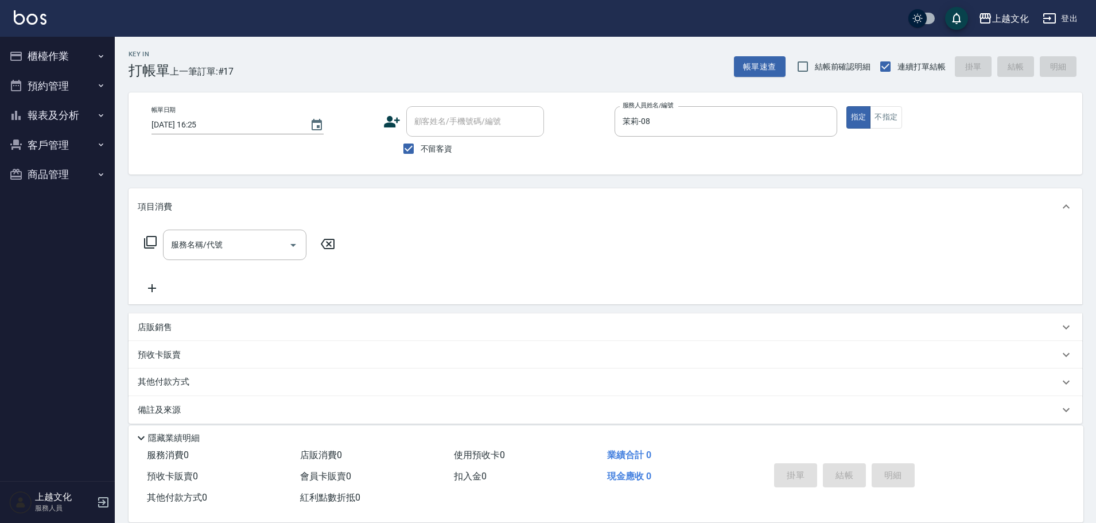
click at [147, 241] on icon at bounding box center [150, 242] width 13 height 13
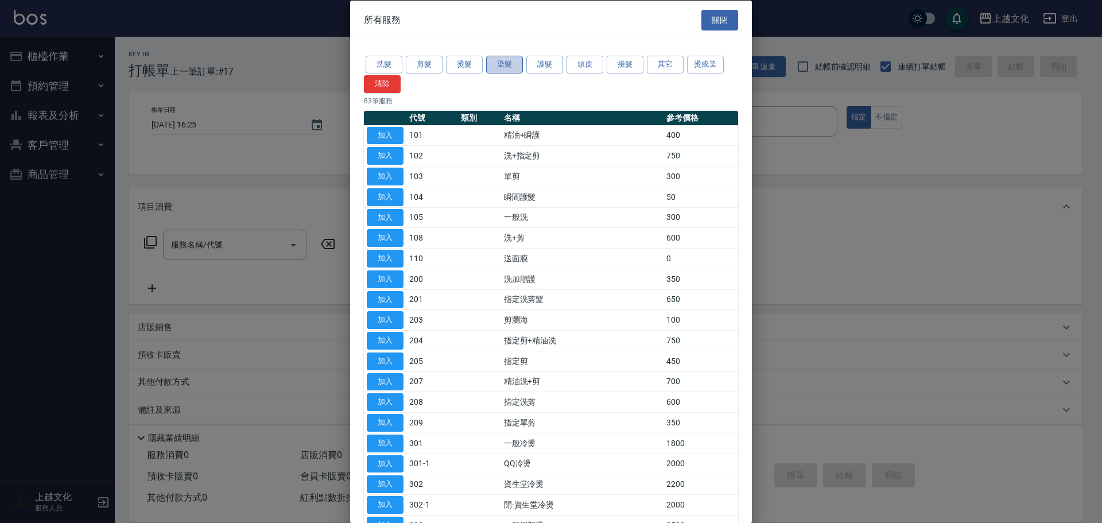
click at [495, 60] on button "染髮" at bounding box center [504, 65] width 37 height 18
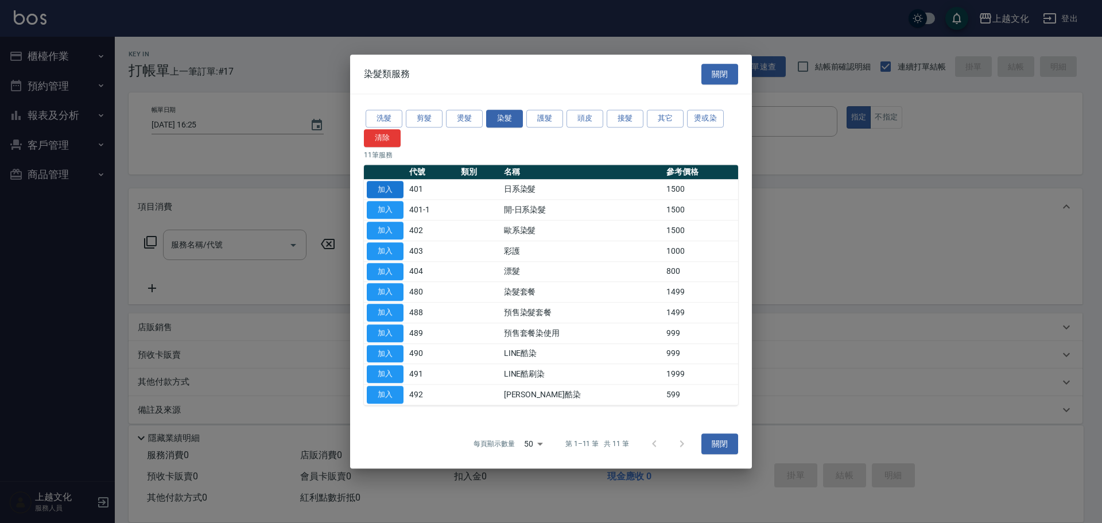
click at [391, 185] on button "加入" at bounding box center [385, 190] width 37 height 18
type input "日系染髮(401)"
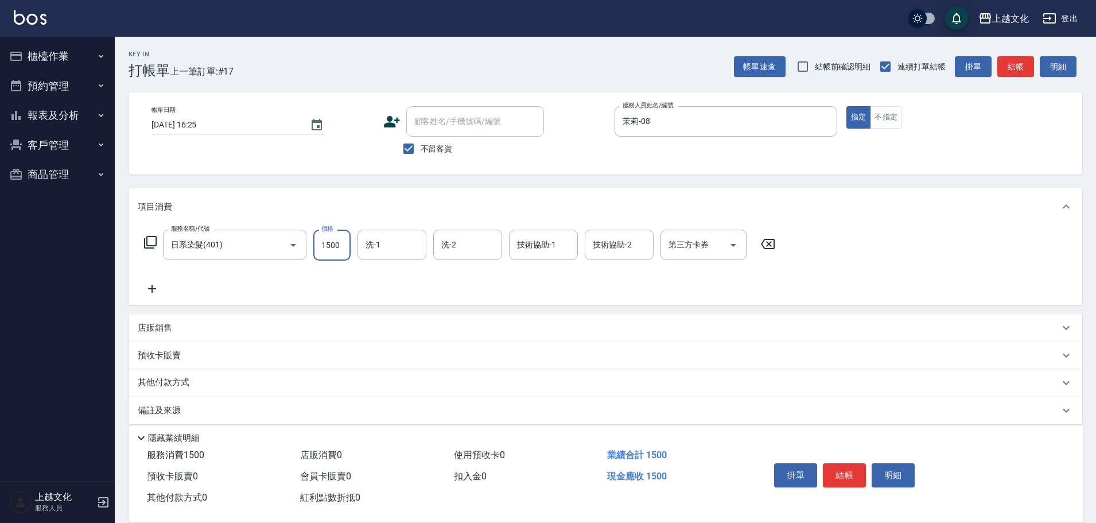
click at [340, 255] on input "1500" at bounding box center [331, 245] width 37 height 31
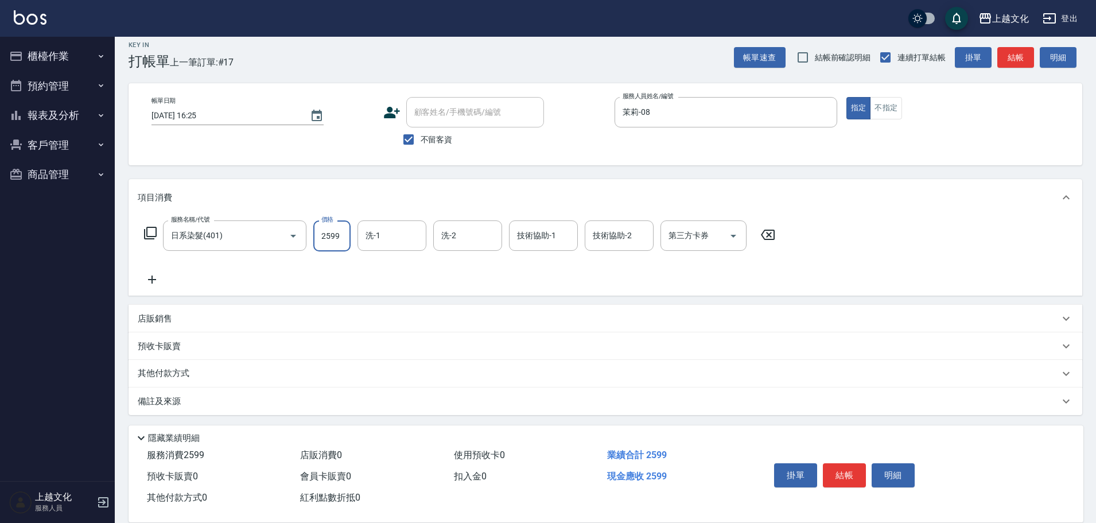
scroll to position [11, 0]
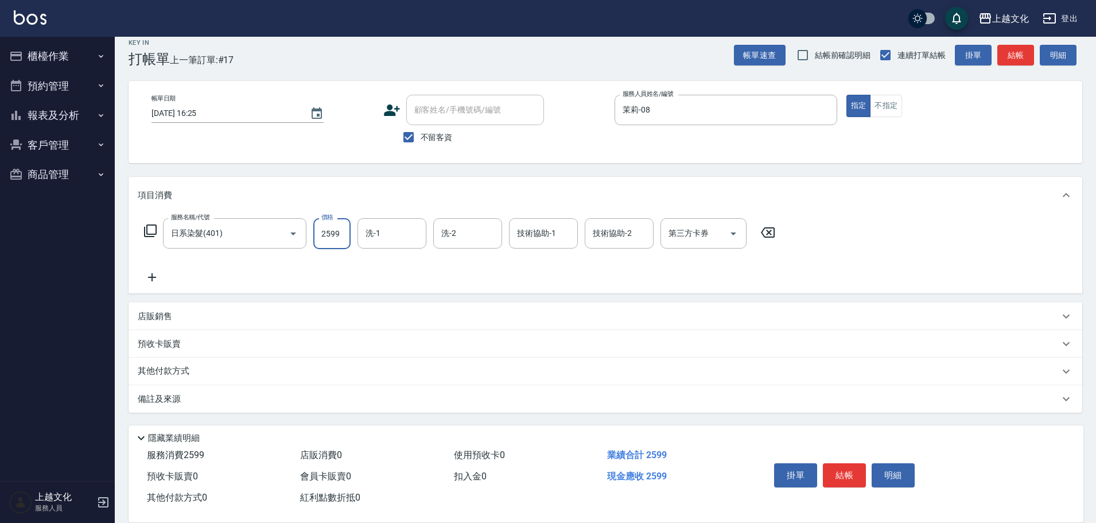
type input "2599"
click at [170, 370] on p "其他付款方式" at bounding box center [166, 371] width 57 height 13
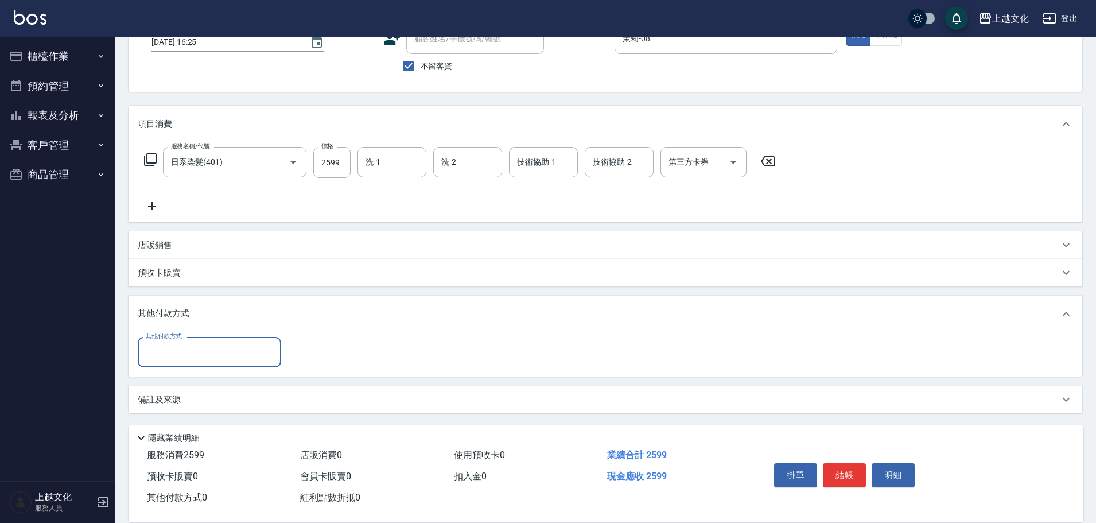
scroll to position [83, 0]
drag, startPoint x: 169, startPoint y: 349, endPoint x: 163, endPoint y: 366, distance: 17.1
click at [168, 349] on input "其他付款方式" at bounding box center [209, 351] width 133 height 20
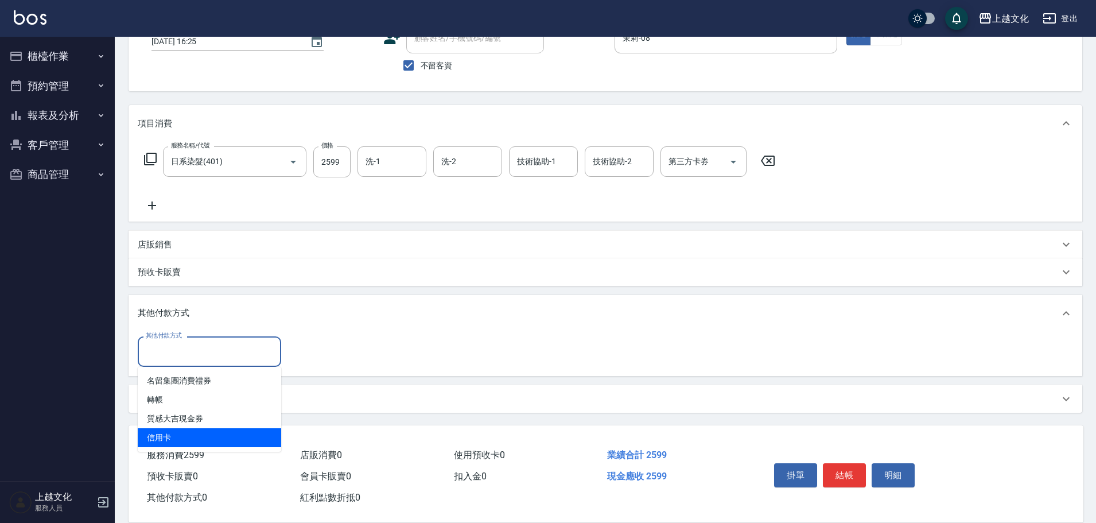
drag, startPoint x: 168, startPoint y: 438, endPoint x: 281, endPoint y: 362, distance: 136.1
click at [169, 438] on span "信用卡" at bounding box center [209, 437] width 143 height 19
type input "信用卡"
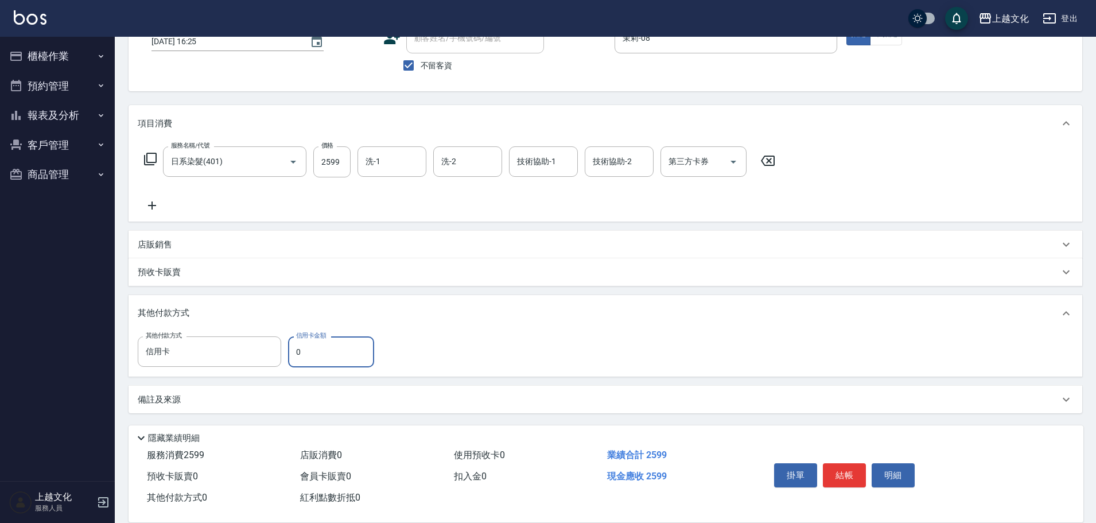
click at [297, 348] on input "0" at bounding box center [331, 351] width 86 height 31
type input "2599"
click at [856, 472] on button "結帳" at bounding box center [844, 475] width 43 height 24
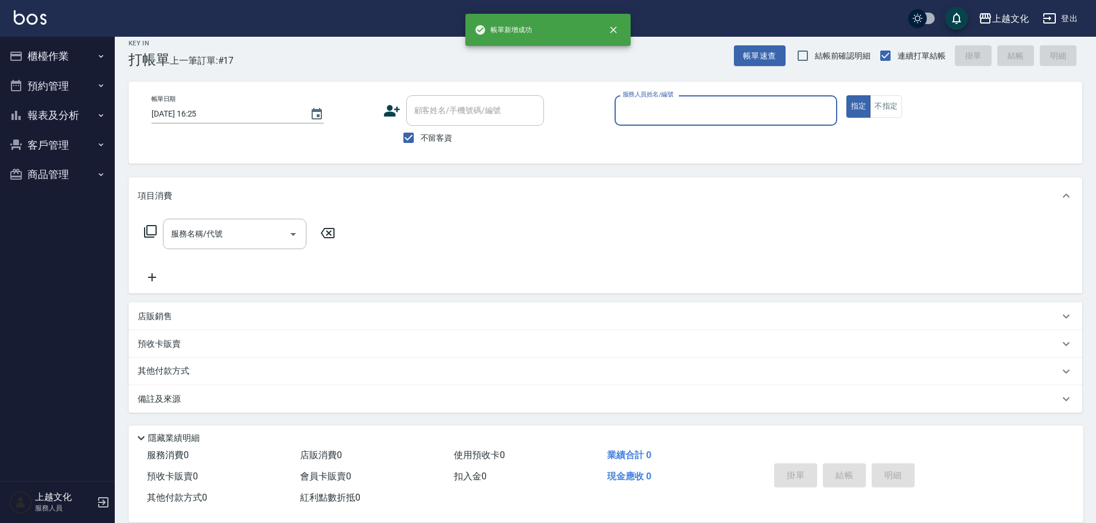
scroll to position [11, 0]
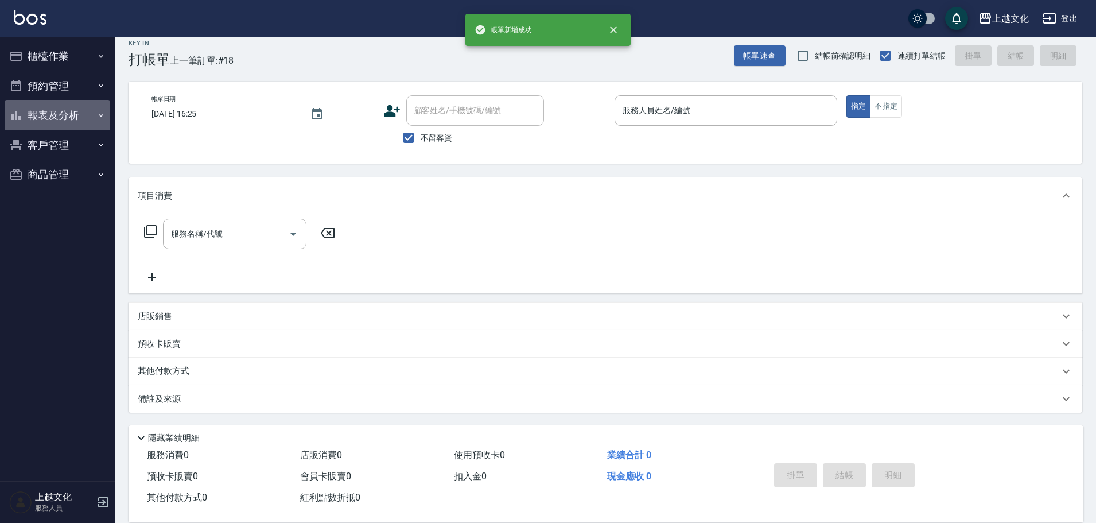
click at [36, 117] on button "報表及分析" at bounding box center [58, 115] width 106 height 30
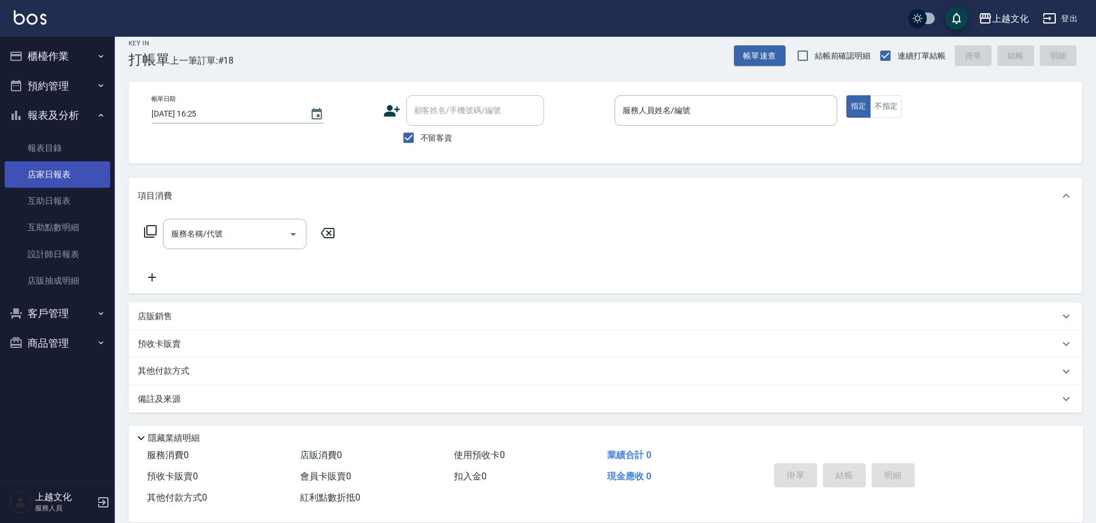
click at [44, 174] on link "店家日報表" at bounding box center [58, 174] width 106 height 26
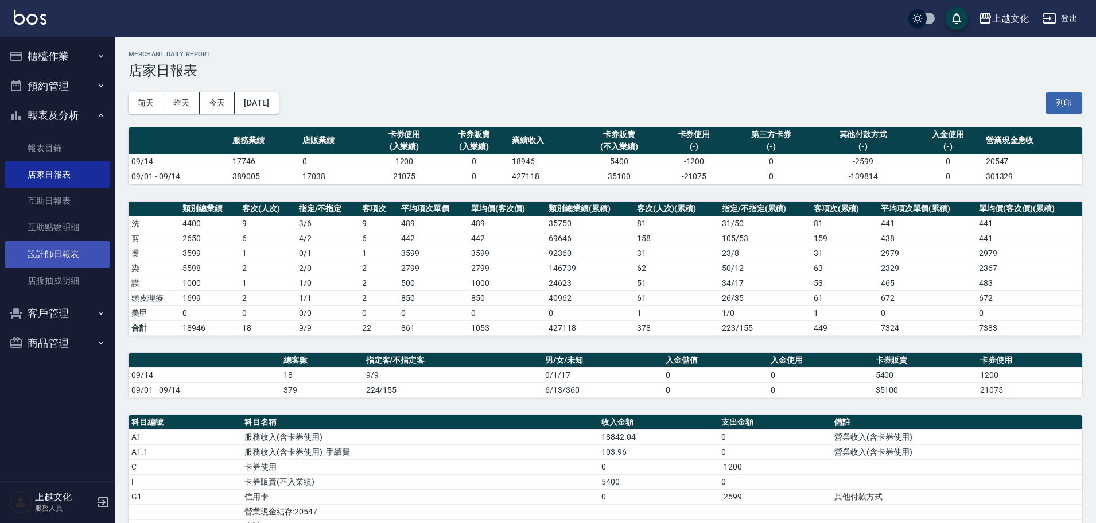
click at [70, 255] on link "設計師日報表" at bounding box center [58, 254] width 106 height 26
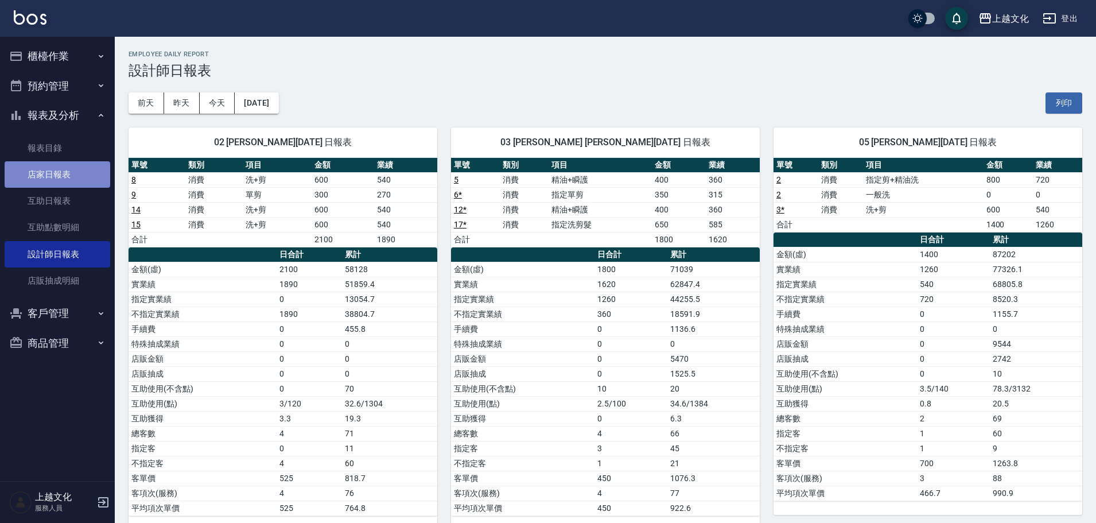
click at [53, 174] on link "店家日報表" at bounding box center [58, 174] width 106 height 26
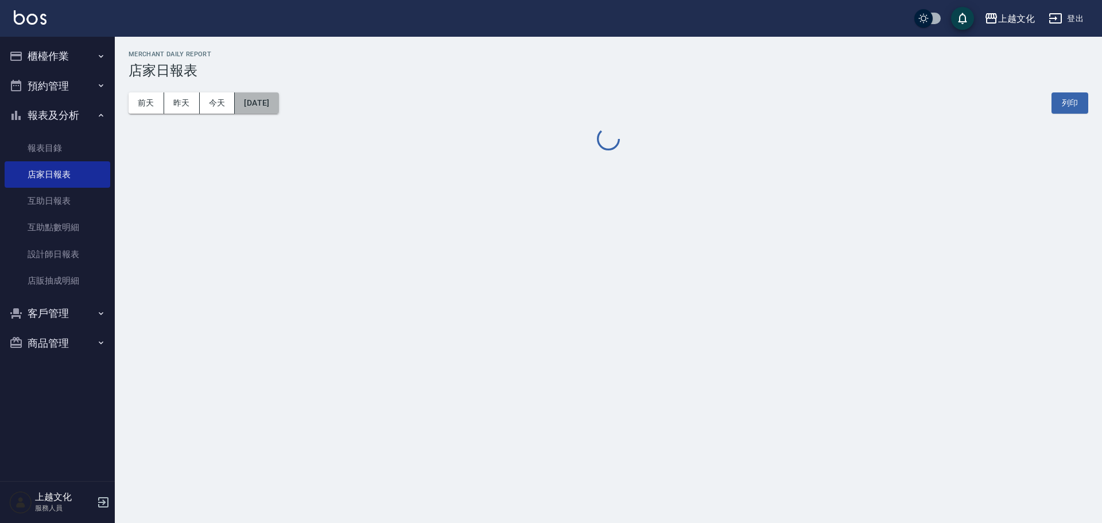
click at [275, 108] on button "[DATE]" at bounding box center [257, 102] width 44 height 21
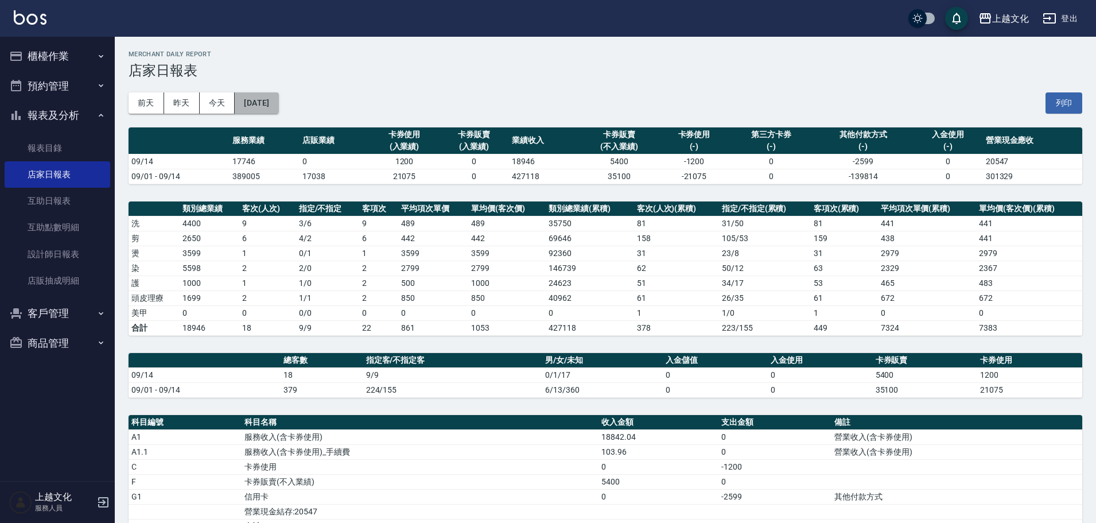
click at [278, 110] on button "[DATE]" at bounding box center [257, 102] width 44 height 21
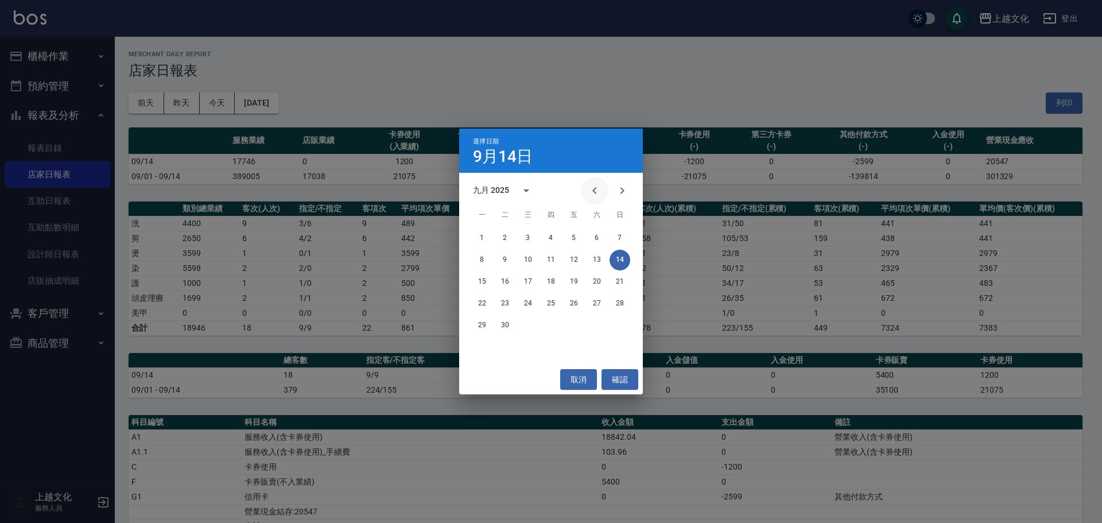
click at [597, 189] on icon "Previous month" at bounding box center [595, 191] width 14 height 14
click at [593, 185] on icon "Previous month" at bounding box center [595, 191] width 14 height 14
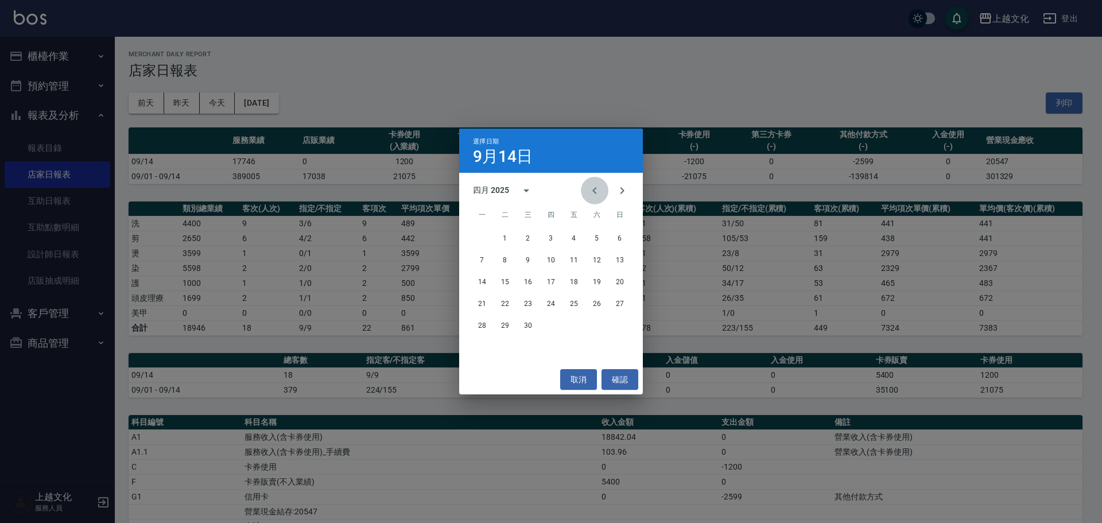
click at [593, 185] on icon "Previous month" at bounding box center [595, 191] width 14 height 14
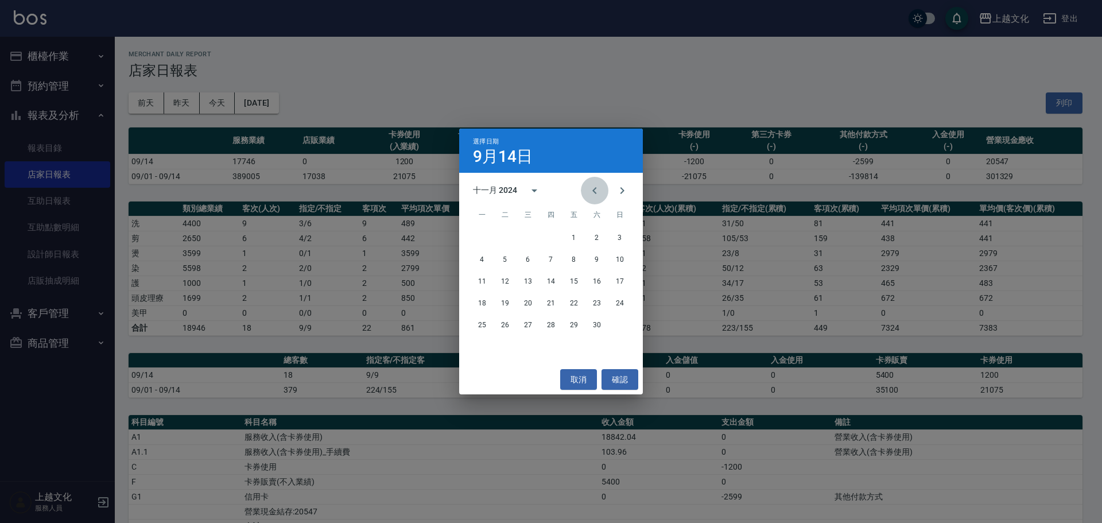
click at [593, 185] on icon "Previous month" at bounding box center [595, 191] width 14 height 14
click at [595, 280] on button "14" at bounding box center [596, 281] width 21 height 21
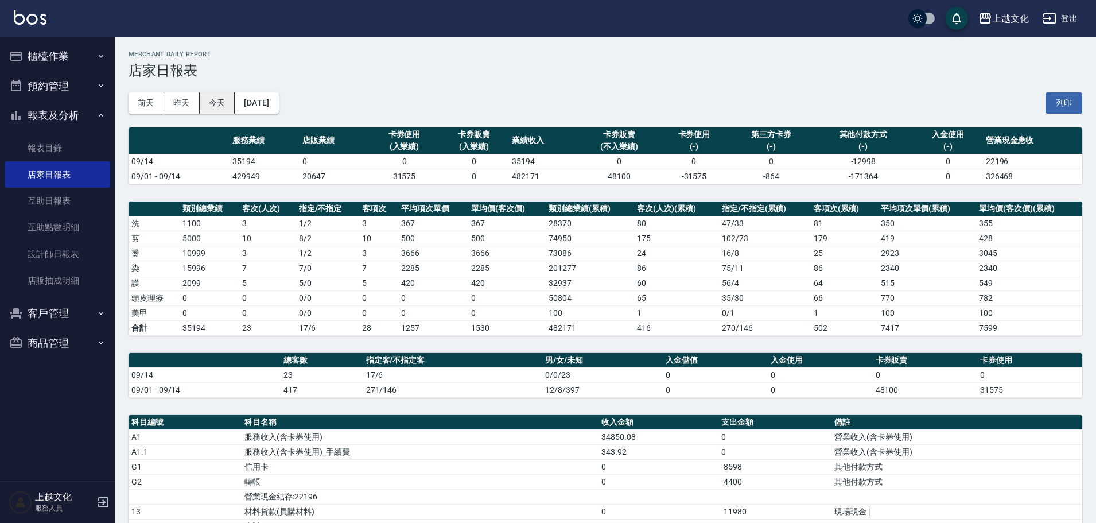
click at [227, 107] on button "今天" at bounding box center [218, 102] width 36 height 21
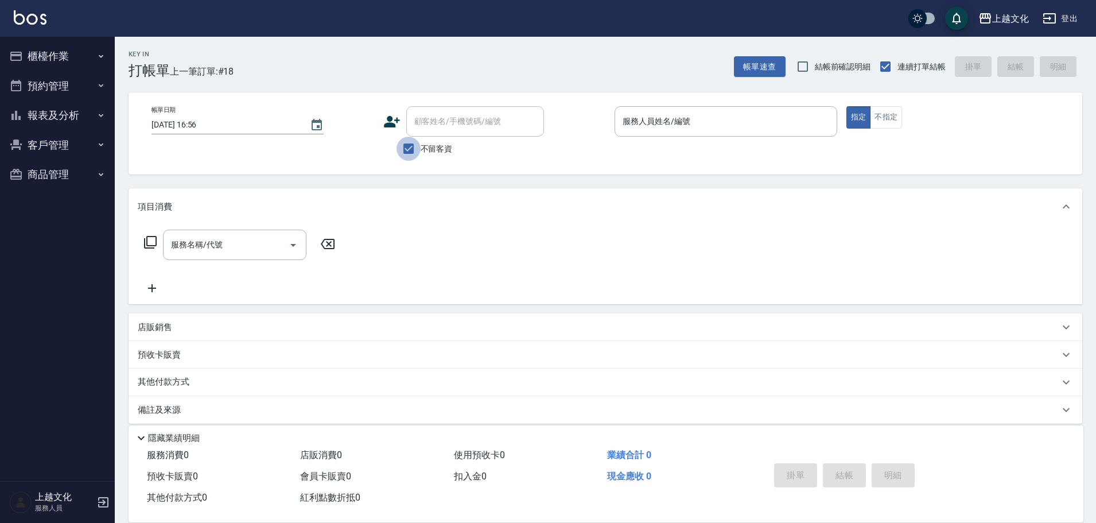
click at [407, 149] on input "不留客資" at bounding box center [409, 149] width 24 height 24
checkbox input "false"
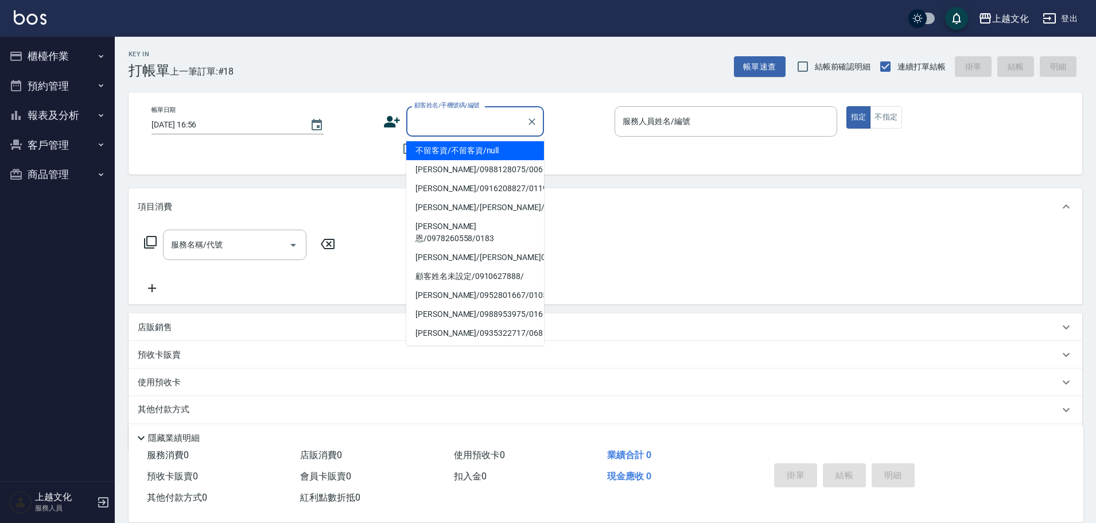
click at [414, 116] on input "顧客姓名/手機號碼/編號" at bounding box center [466, 121] width 110 height 20
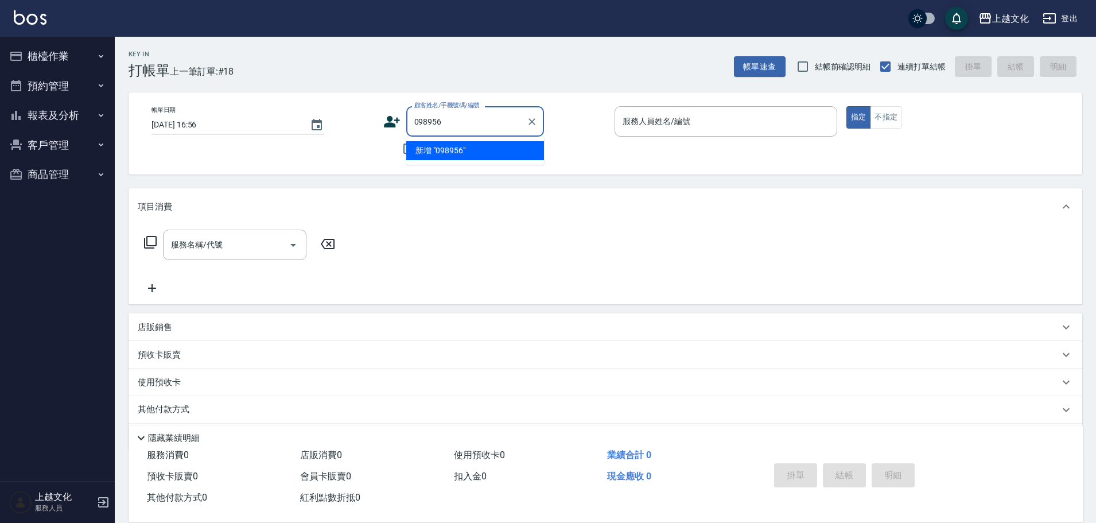
type input "0989565"
click at [533, 126] on icon "Clear" at bounding box center [531, 121] width 11 height 11
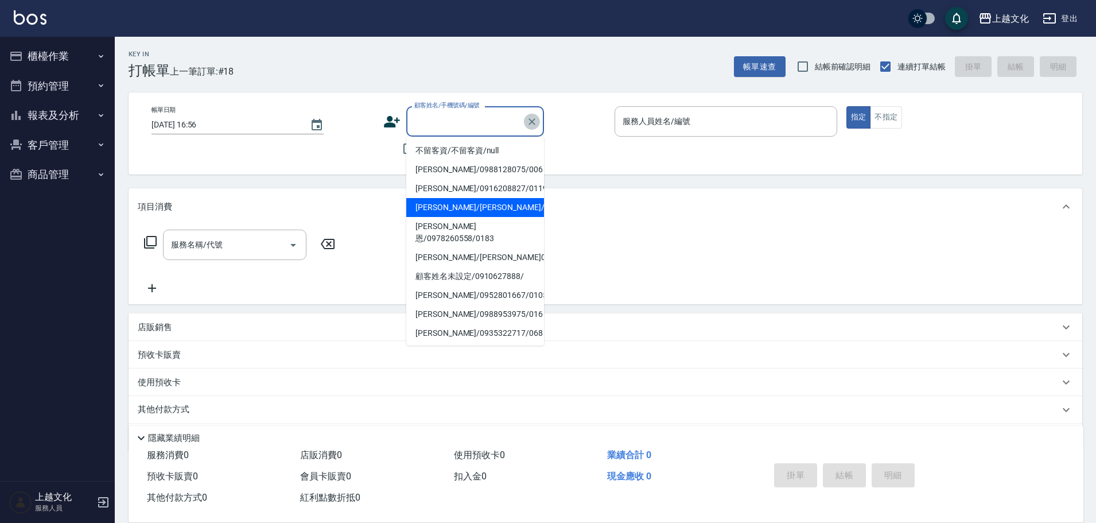
click at [534, 121] on icon "Clear" at bounding box center [531, 121] width 11 height 11
click at [514, 116] on input "顧客姓名/手機號碼/編號" at bounding box center [466, 121] width 110 height 20
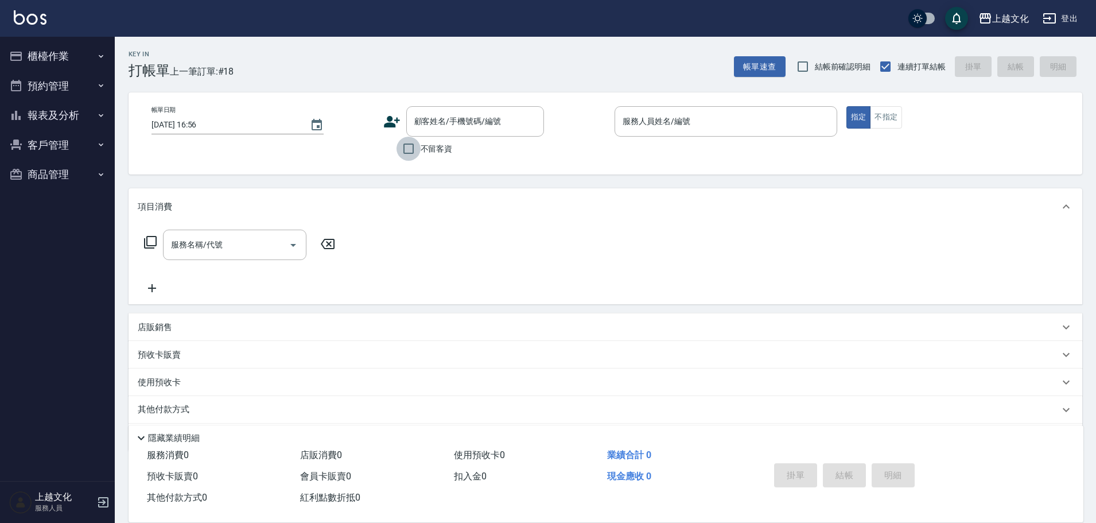
click at [409, 151] on input "不留客資" at bounding box center [409, 149] width 24 height 24
checkbox input "true"
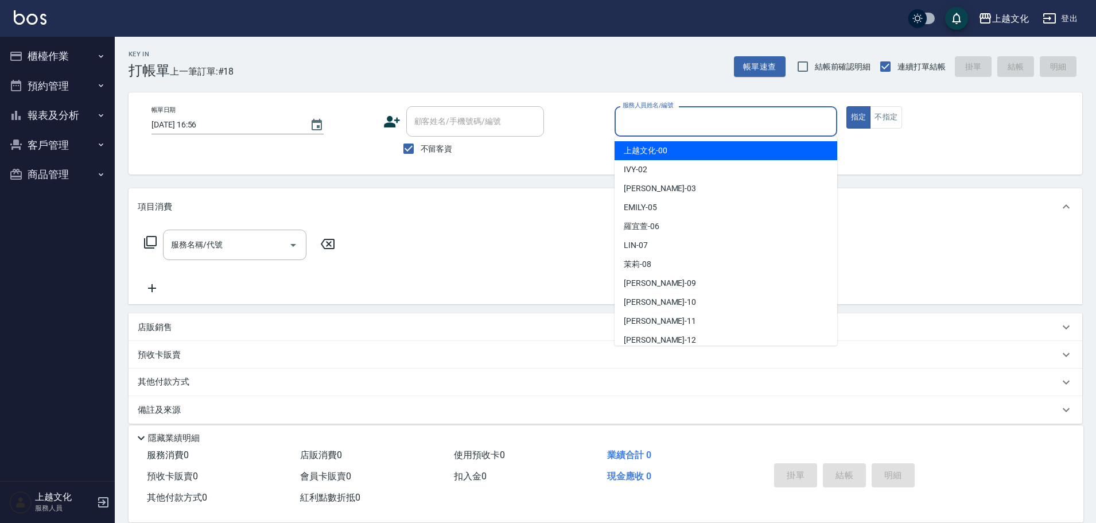
click at [689, 131] on input "服務人員姓名/編號" at bounding box center [726, 121] width 212 height 20
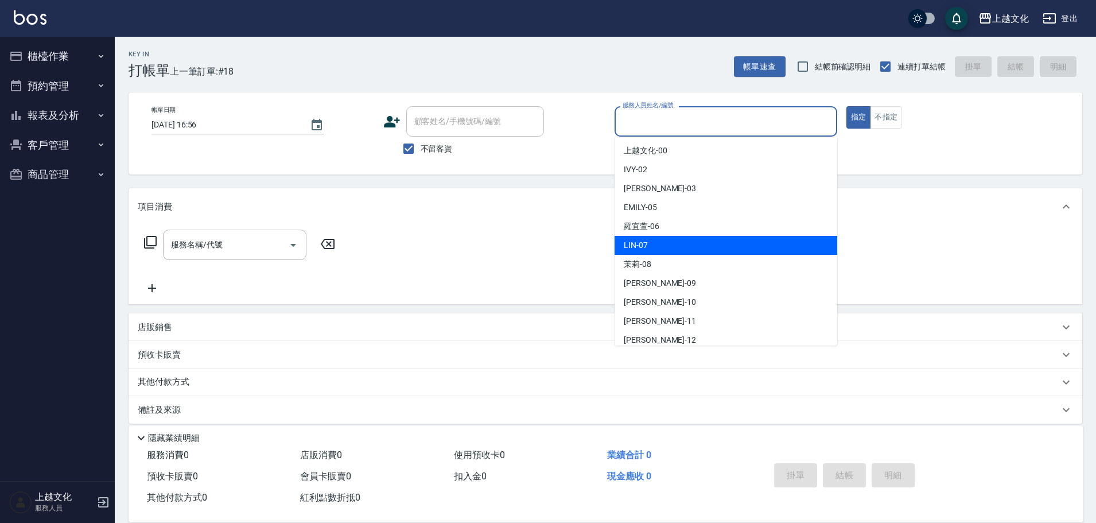
click at [702, 238] on div "[PERSON_NAME] -07" at bounding box center [726, 245] width 223 height 19
type input "[PERSON_NAME]-07"
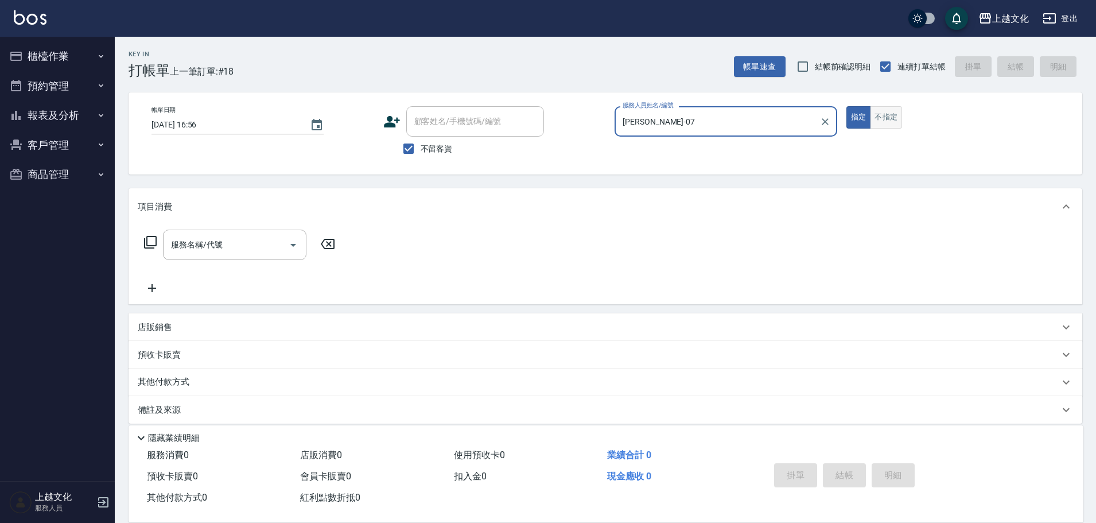
click at [875, 118] on button "不指定" at bounding box center [886, 117] width 32 height 22
click at [258, 254] on input "服務名稱/代號" at bounding box center [226, 245] width 116 height 20
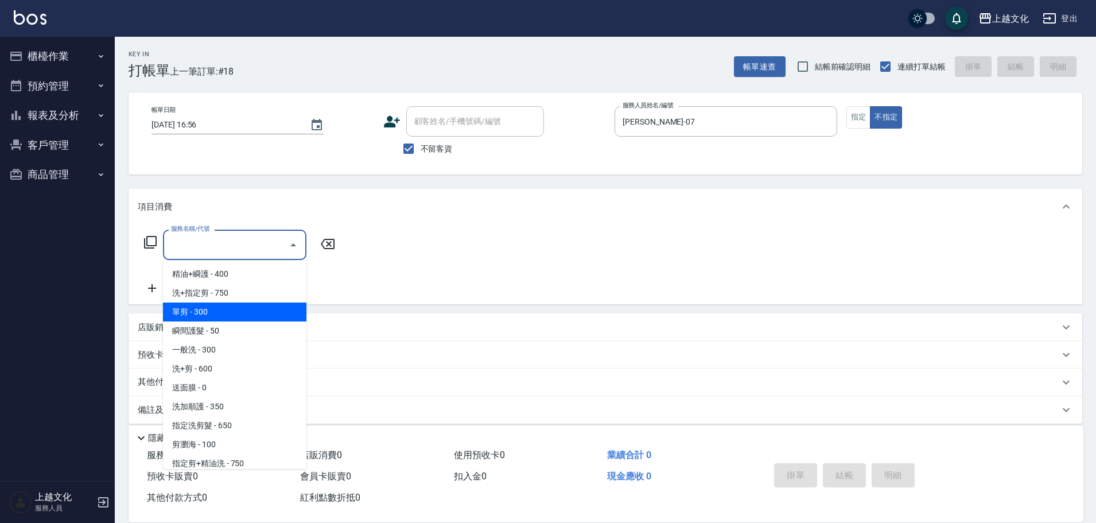
click at [245, 317] on span "單剪 - 300" at bounding box center [234, 311] width 143 height 19
type input "單剪(103)"
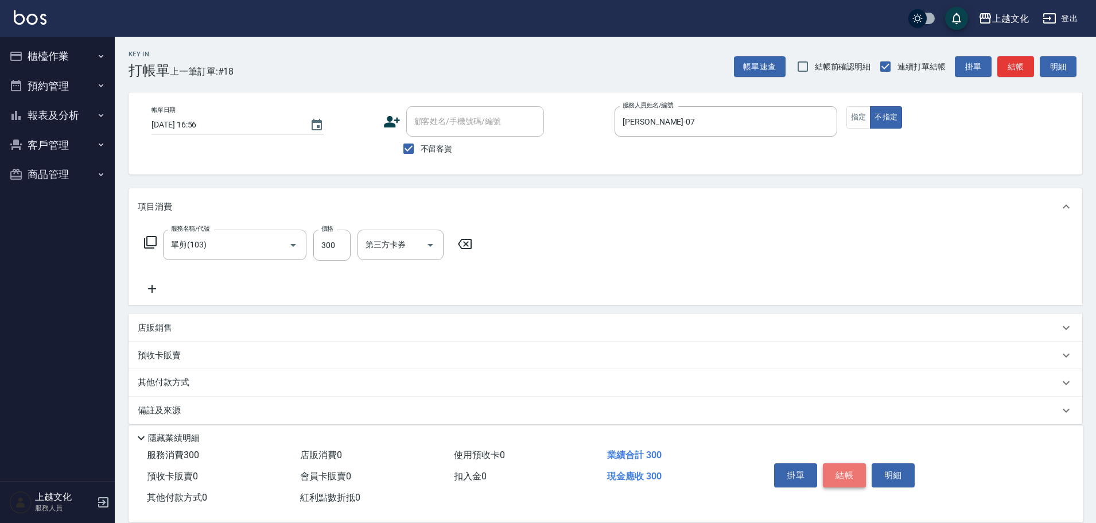
click at [830, 469] on button "結帳" at bounding box center [844, 475] width 43 height 24
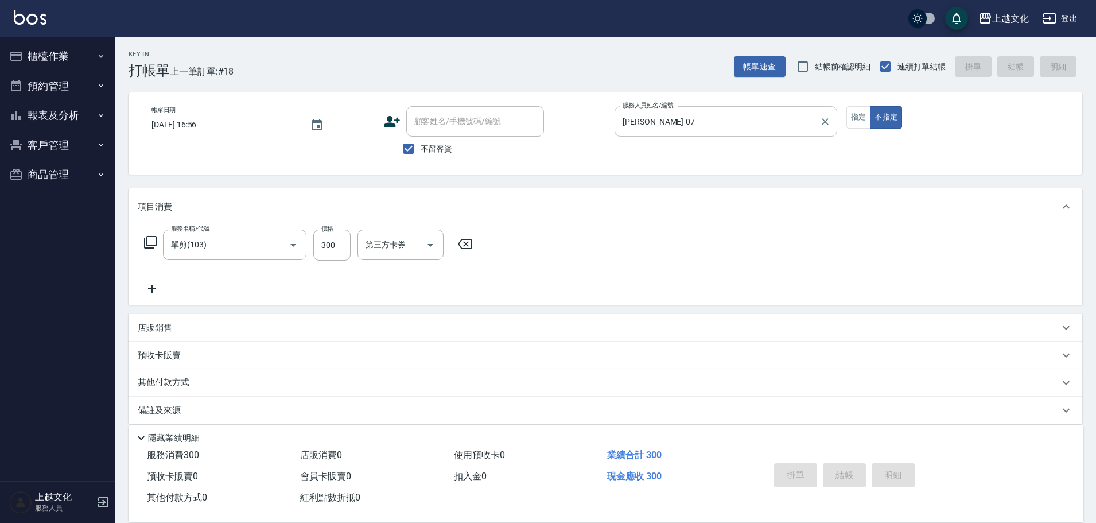
type input "2025/09/14 17:12"
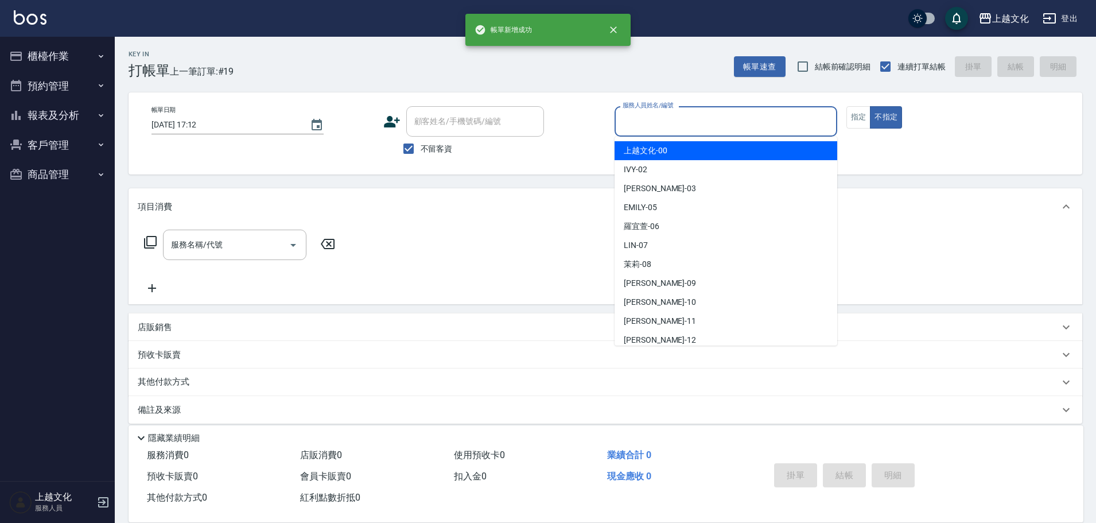
drag, startPoint x: 718, startPoint y: 123, endPoint x: 717, endPoint y: 158, distance: 35.0
click at [718, 123] on input "服務人員姓名/編號" at bounding box center [726, 121] width 212 height 20
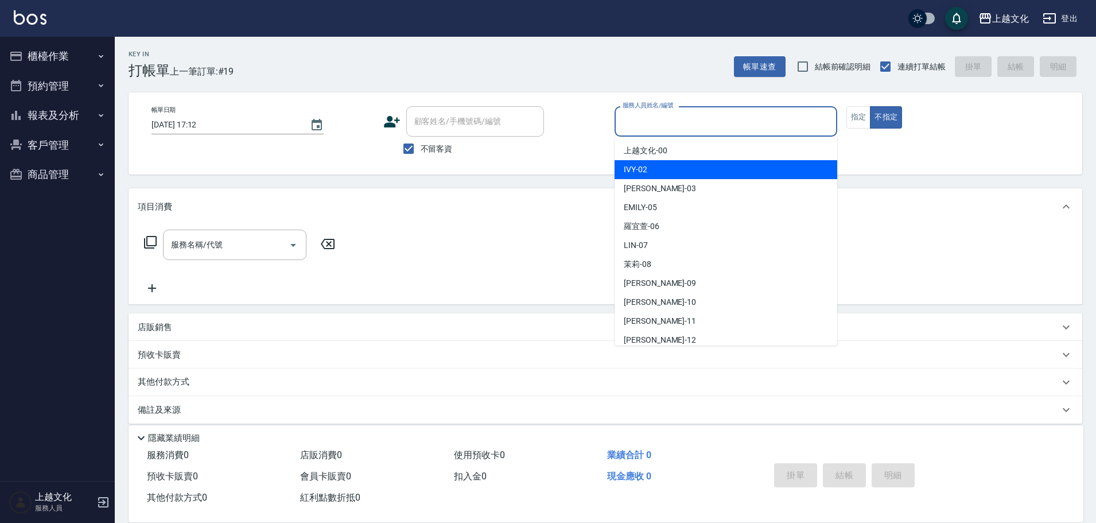
click at [717, 162] on div "IVY -02" at bounding box center [726, 169] width 223 height 19
type input "IVY-02"
click at [717, 162] on div "帳單日期 2025/09/14 17:12 顧客姓名/手機號碼/編號 顧客姓名/手機號碼/編號 不留客資 服務人員姓名/編號 IVY-02 服務人員姓名/編號…" at bounding box center [606, 133] width 954 height 82
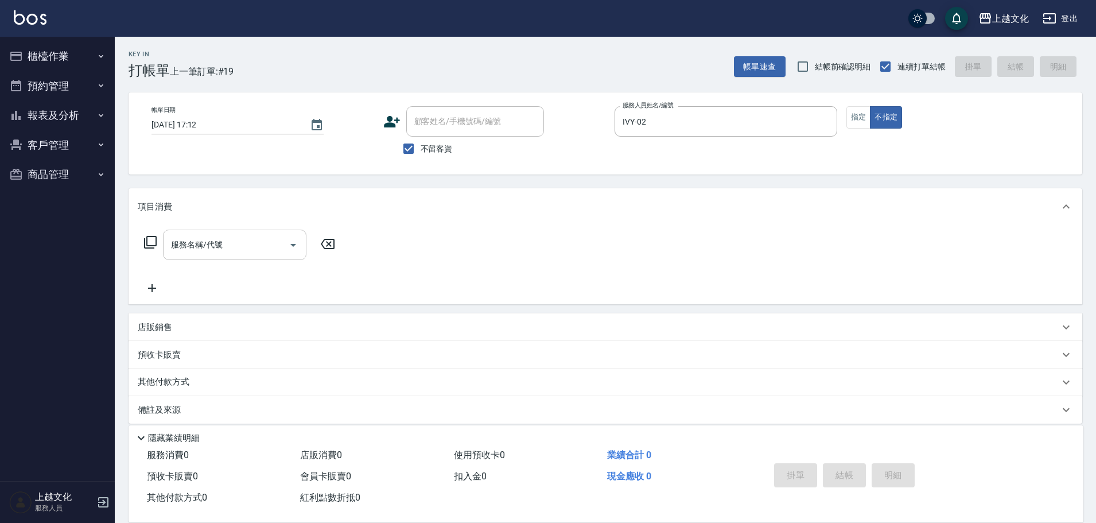
click at [246, 248] on input "服務名稱/代號" at bounding box center [226, 245] width 116 height 20
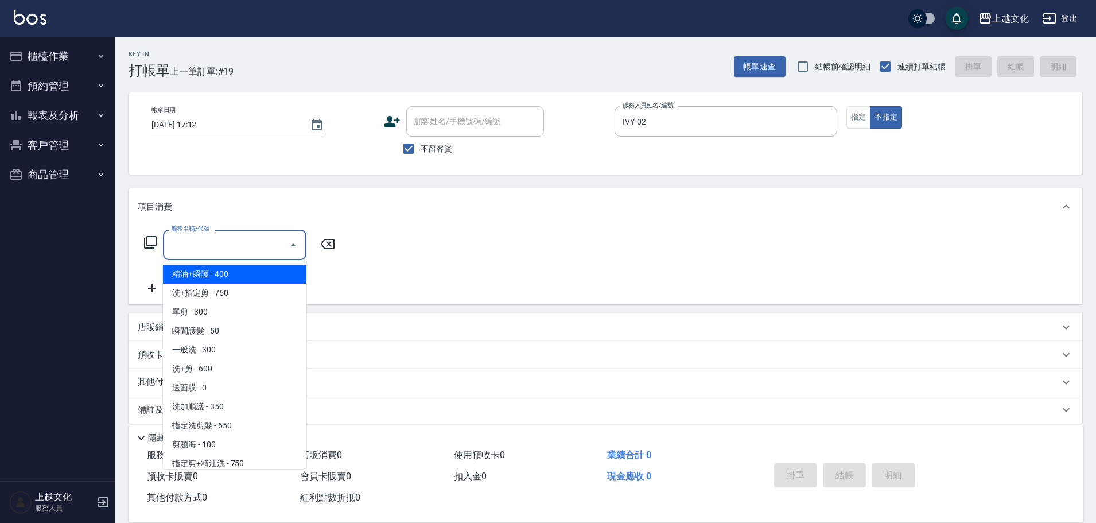
click at [228, 246] on input "服務名稱/代號" at bounding box center [226, 245] width 116 height 20
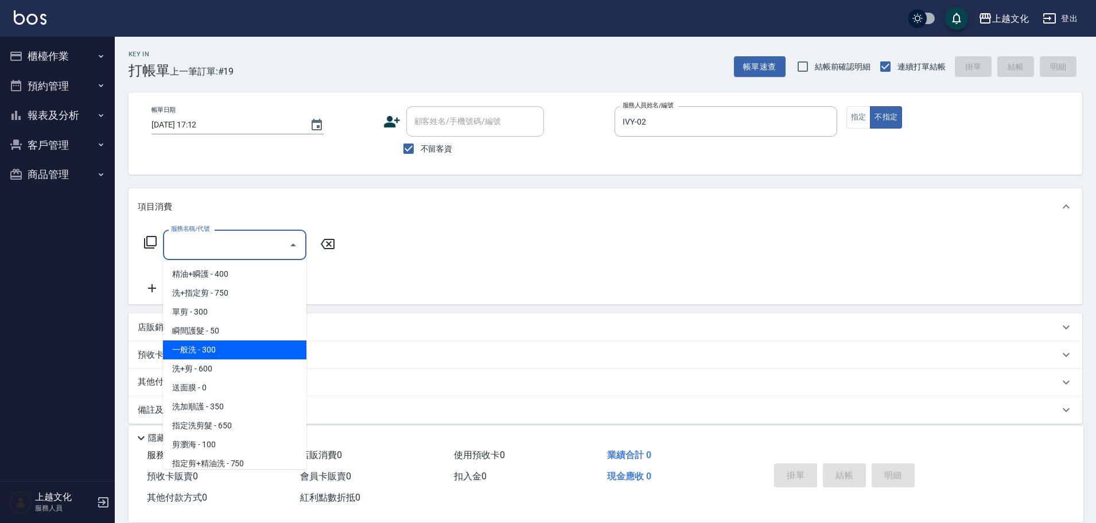
drag, startPoint x: 237, startPoint y: 345, endPoint x: 336, endPoint y: 283, distance: 116.2
click at [238, 345] on span "一般洗 - 300" at bounding box center [234, 349] width 143 height 19
type input "一般洗(105)"
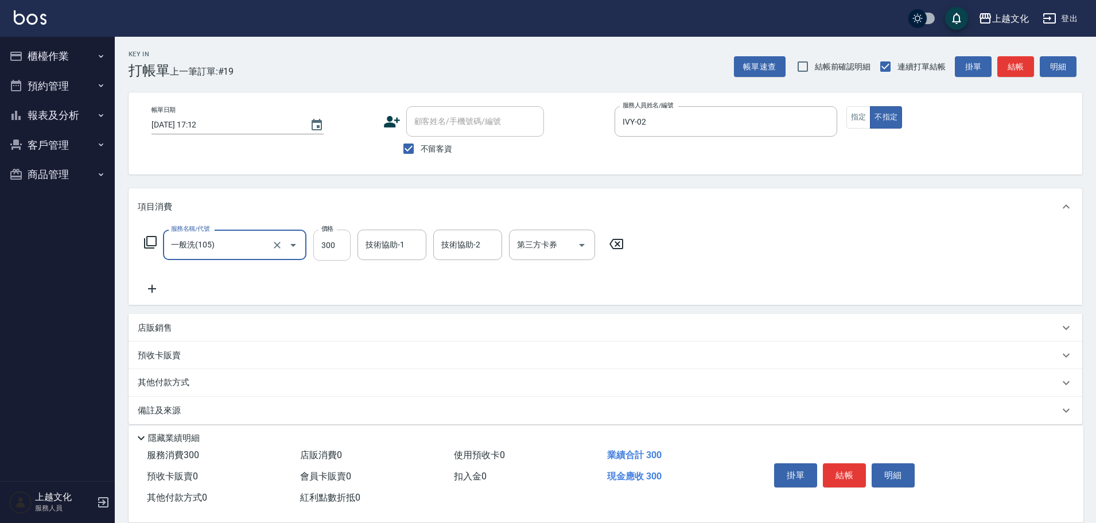
click at [341, 251] on input "300" at bounding box center [331, 245] width 37 height 31
type input "320"
click at [382, 246] on input "技術協助-1" at bounding box center [392, 245] width 59 height 20
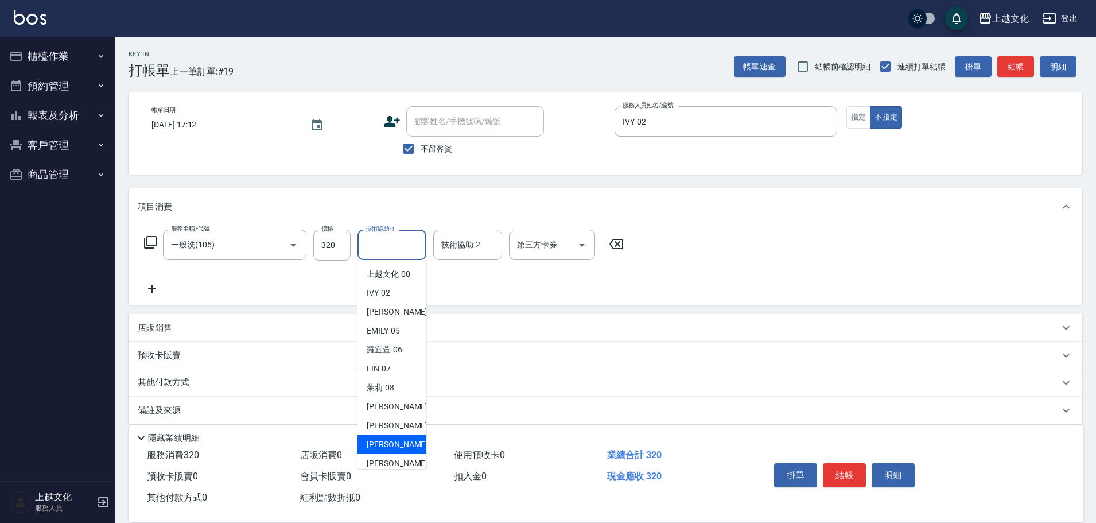
click at [402, 444] on div "[PERSON_NAME] -11" at bounding box center [392, 444] width 69 height 19
click at [402, 445] on div "店販消費 0" at bounding box center [372, 455] width 153 height 21
type input "[PERSON_NAME]-11"
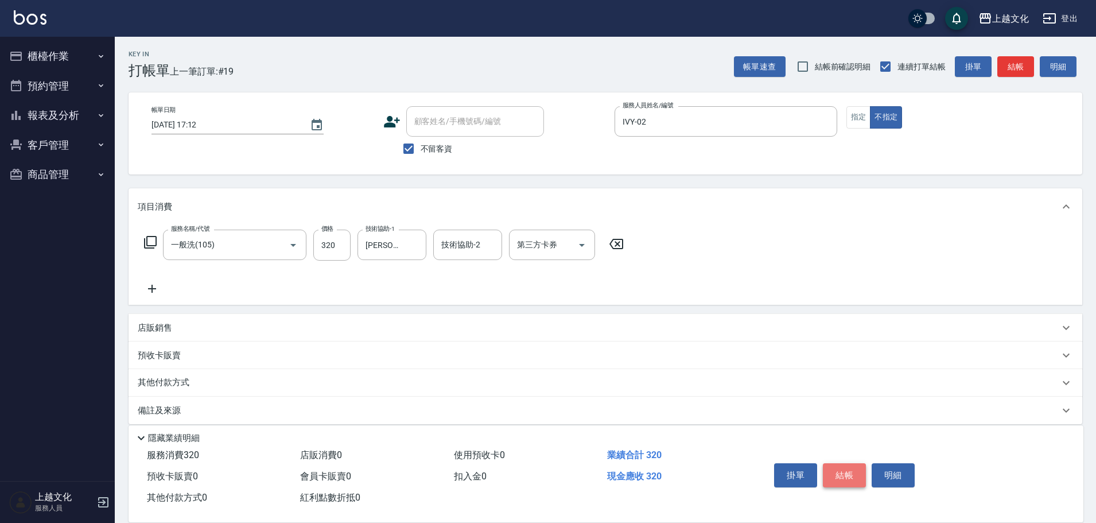
click at [852, 469] on button "結帳" at bounding box center [844, 475] width 43 height 24
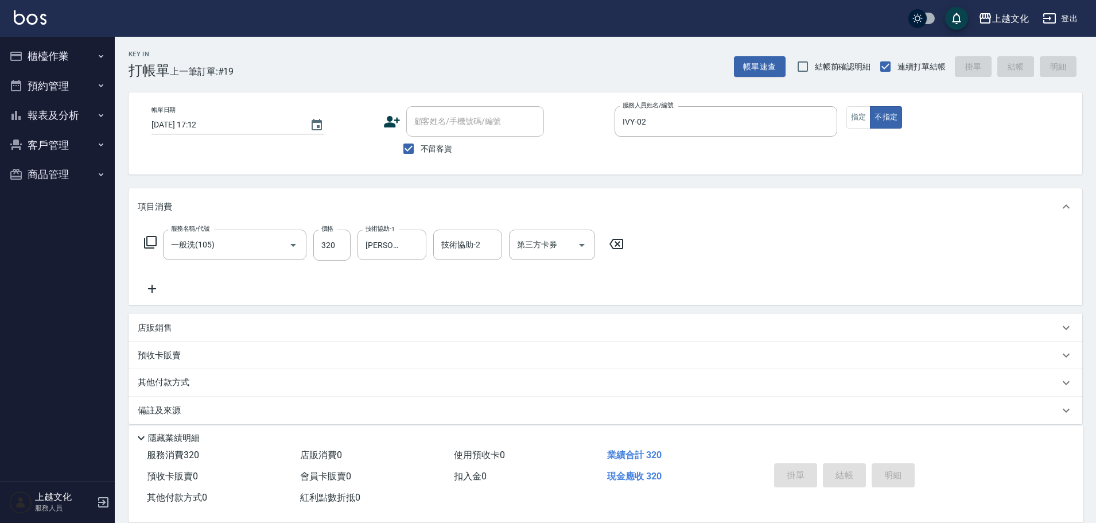
type input "2025/09/14 17:13"
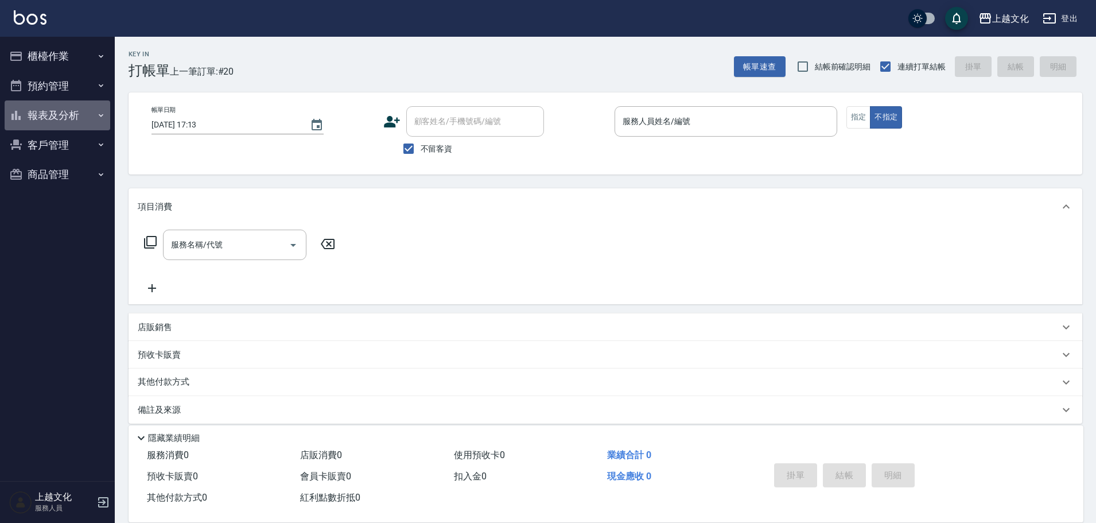
click at [53, 118] on button "報表及分析" at bounding box center [58, 115] width 106 height 30
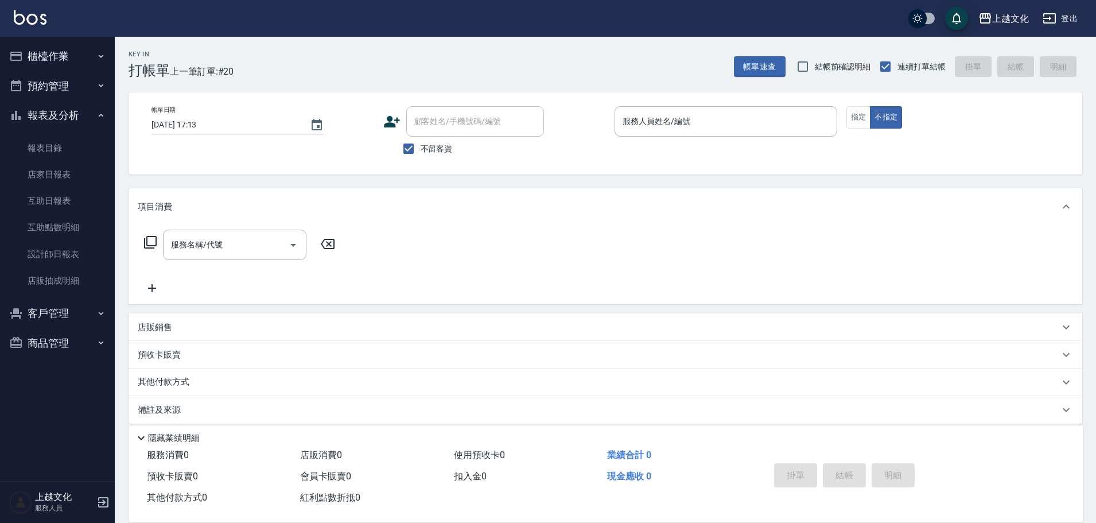
click at [42, 311] on button "客戶管理" at bounding box center [58, 313] width 106 height 30
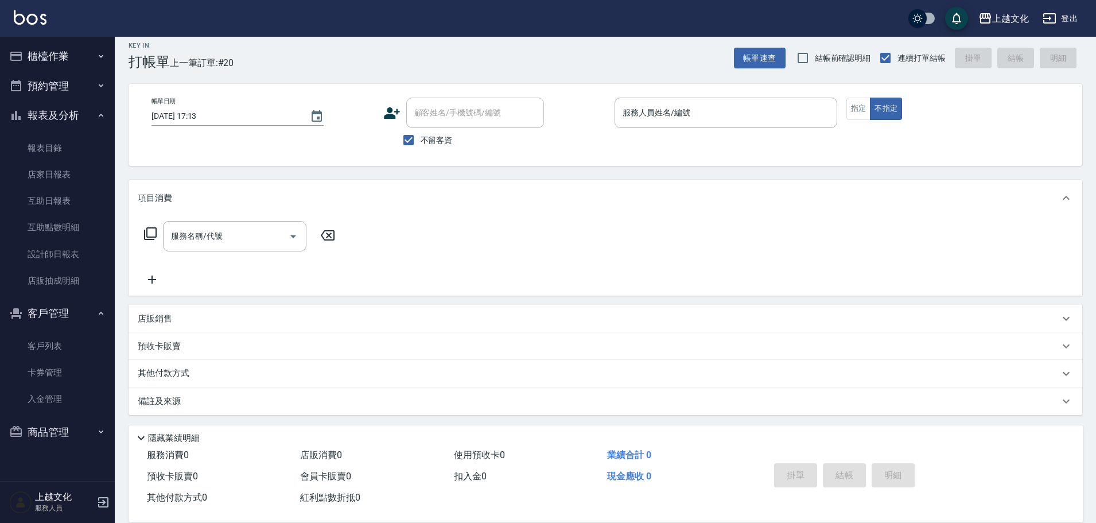
scroll to position [11, 0]
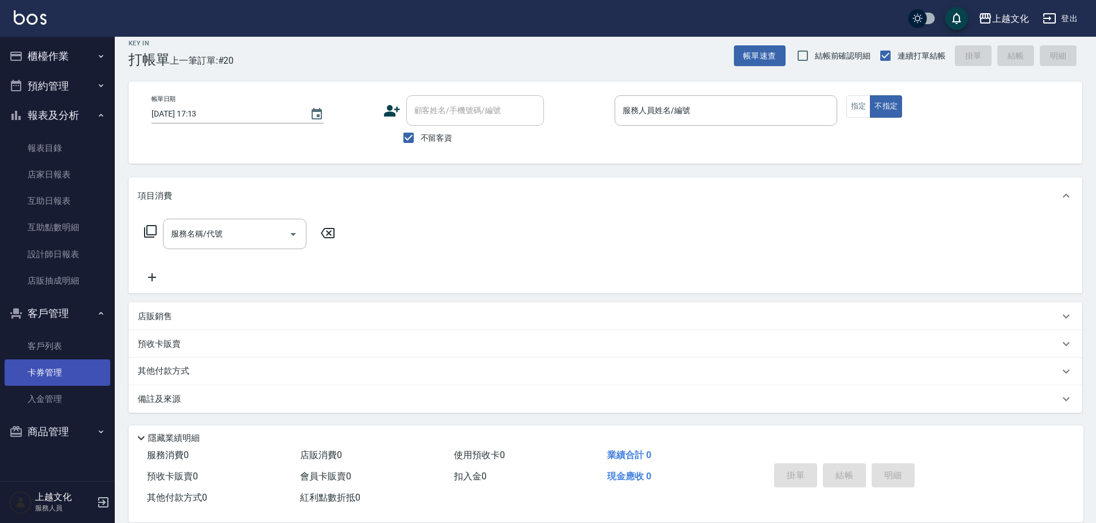
click at [41, 368] on link "卡券管理" at bounding box center [58, 372] width 106 height 26
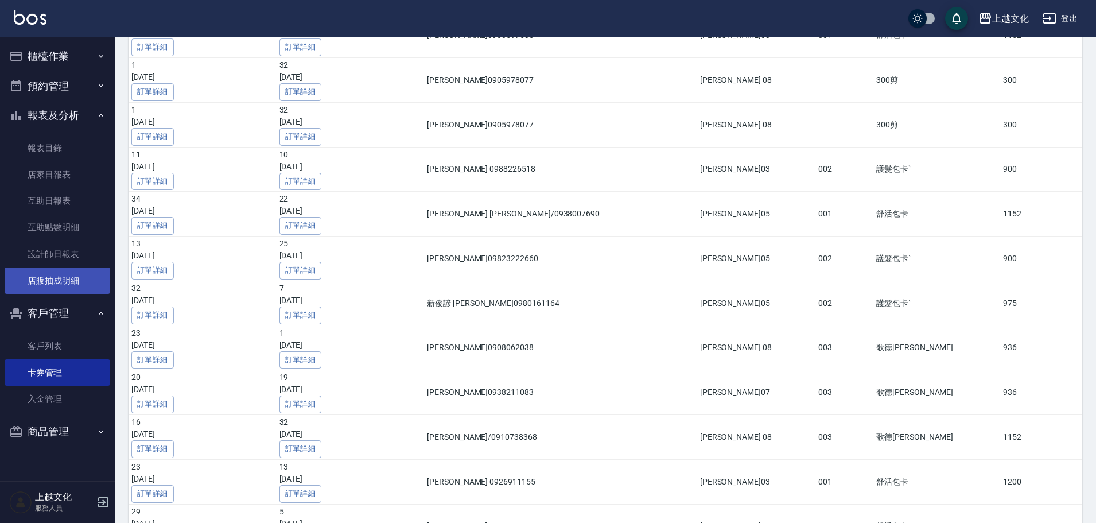
scroll to position [787, 0]
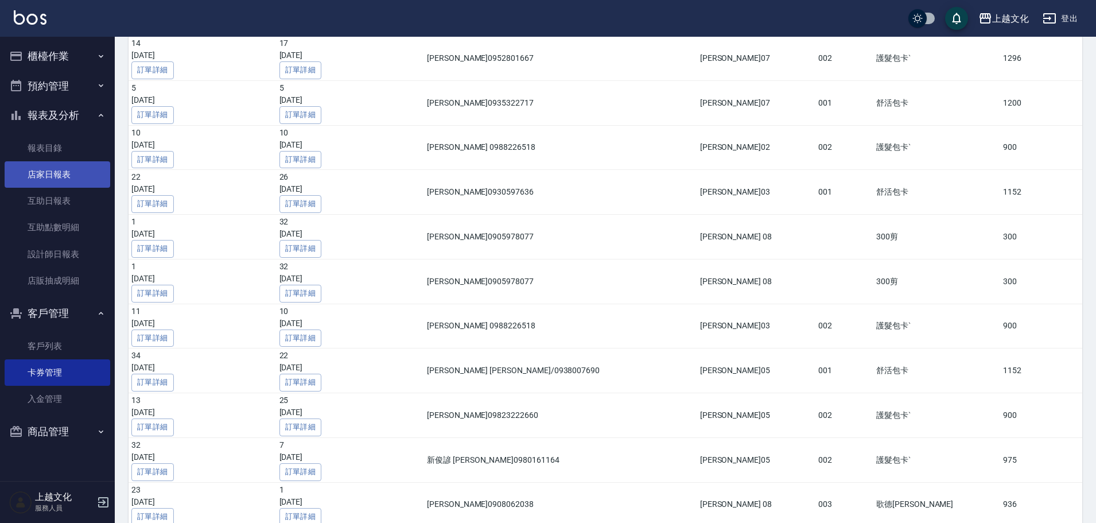
click at [52, 176] on link "店家日報表" at bounding box center [58, 174] width 106 height 26
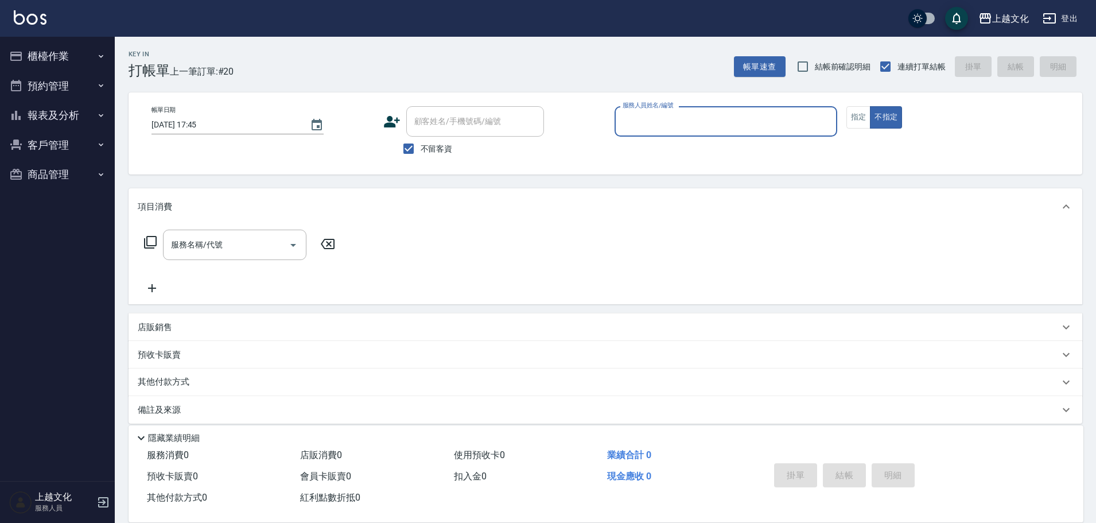
click at [667, 130] on input "服務人員姓名/編號" at bounding box center [726, 121] width 212 height 20
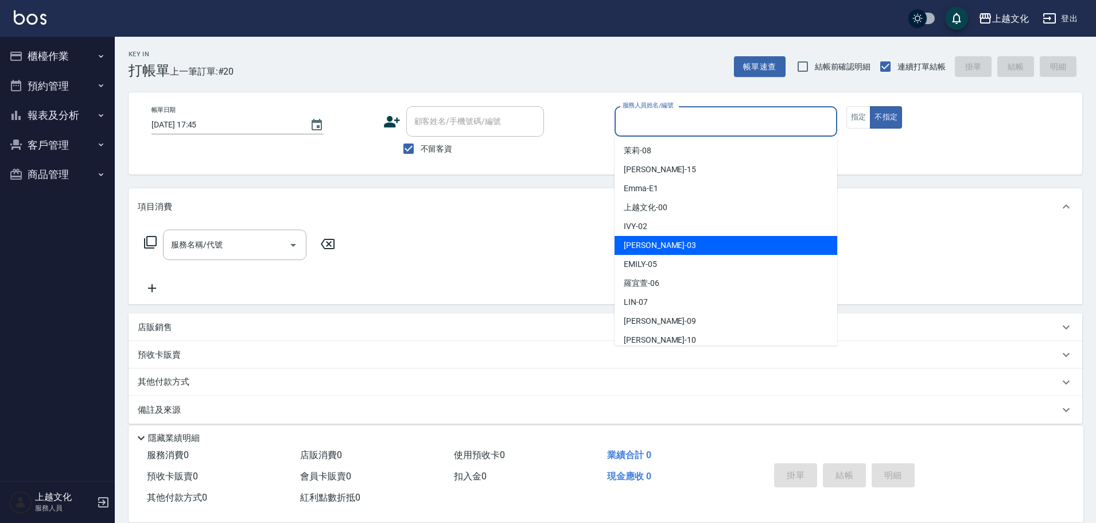
click at [666, 245] on div "[PERSON_NAME] -03" at bounding box center [726, 245] width 223 height 19
type input "[PERSON_NAME]-03"
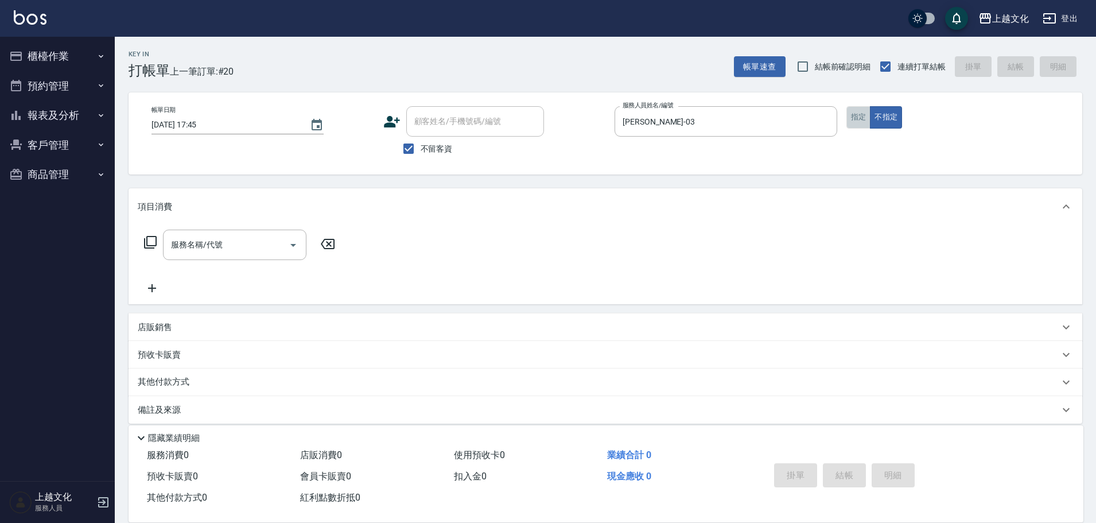
drag, startPoint x: 858, startPoint y: 116, endPoint x: 792, endPoint y: 138, distance: 69.3
click at [857, 117] on button "指定" at bounding box center [858, 117] width 25 height 22
click at [150, 242] on icon at bounding box center [150, 242] width 14 height 14
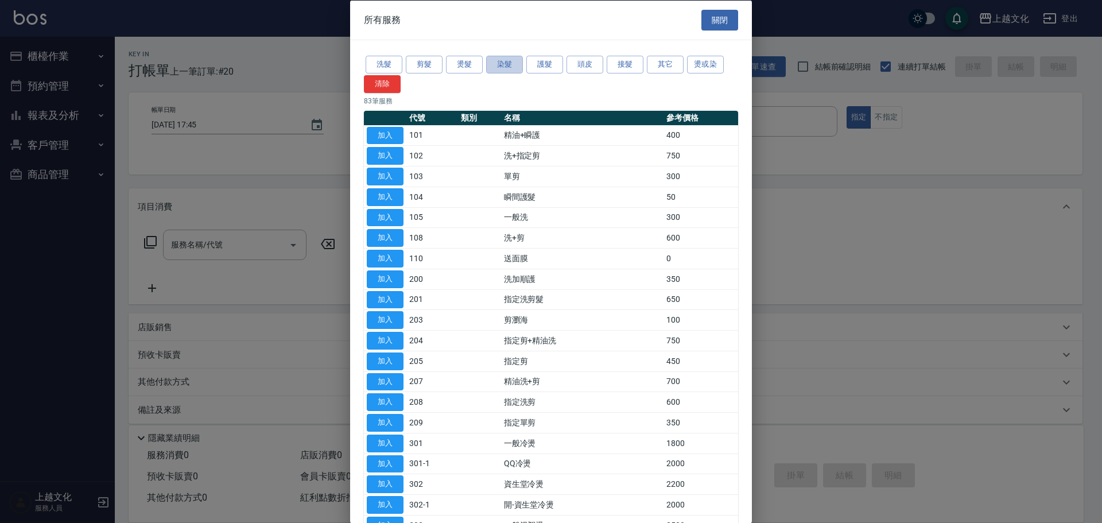
drag, startPoint x: 511, startPoint y: 61, endPoint x: 418, endPoint y: 102, distance: 101.3
click at [510, 61] on button "染髮" at bounding box center [504, 65] width 37 height 18
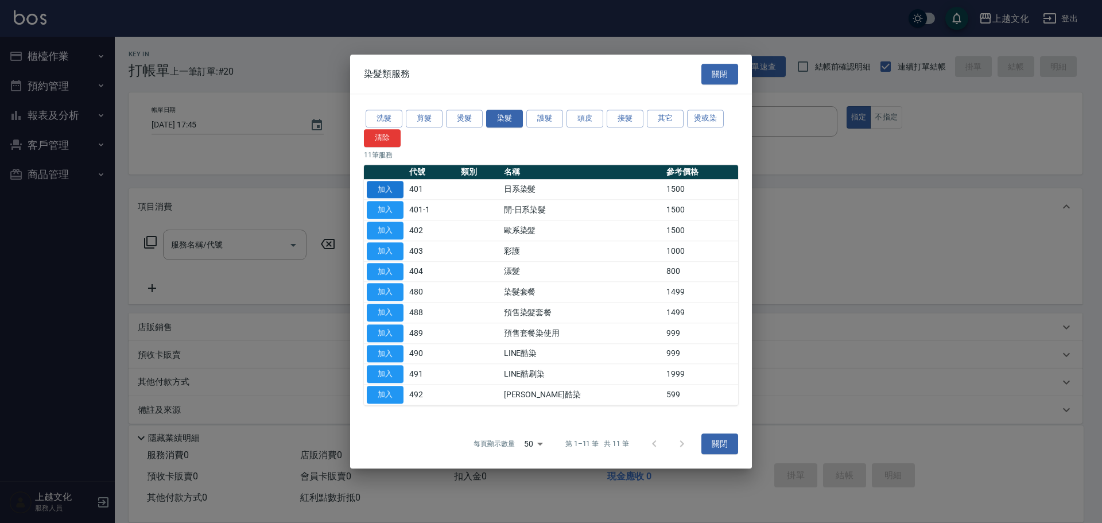
click at [378, 192] on button "加入" at bounding box center [385, 190] width 37 height 18
type input "日系染髮(401)"
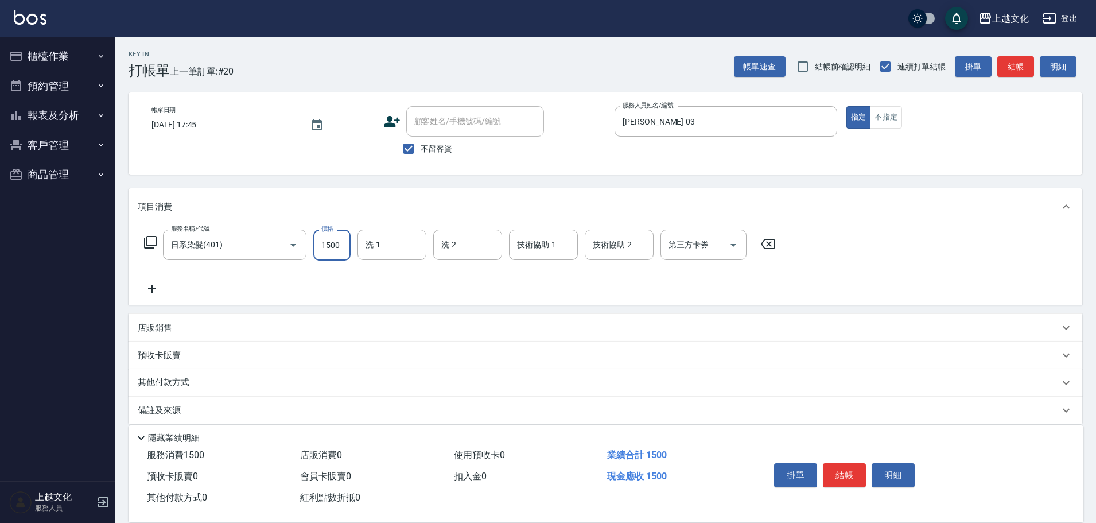
click at [329, 255] on input "1500" at bounding box center [331, 245] width 37 height 31
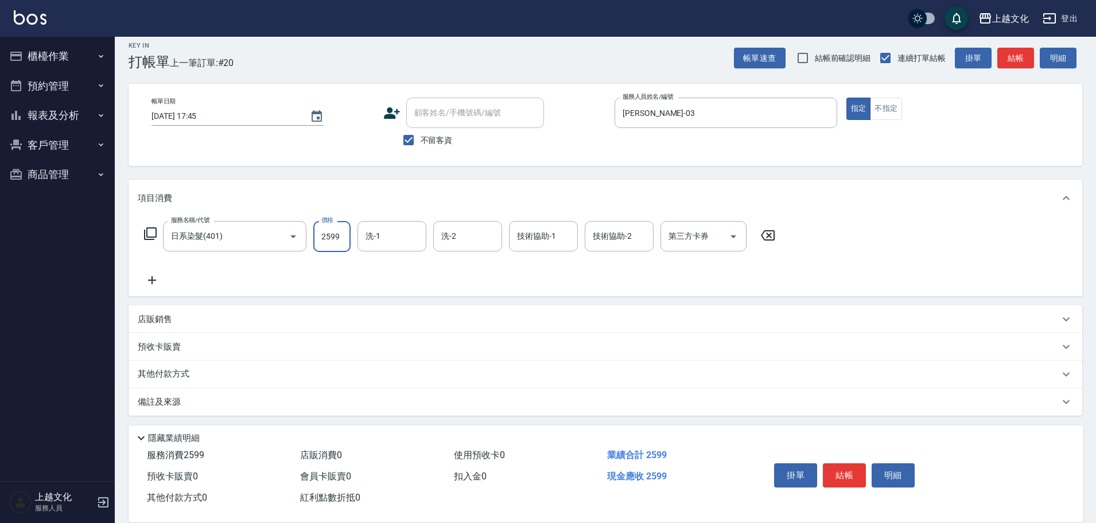
scroll to position [11, 0]
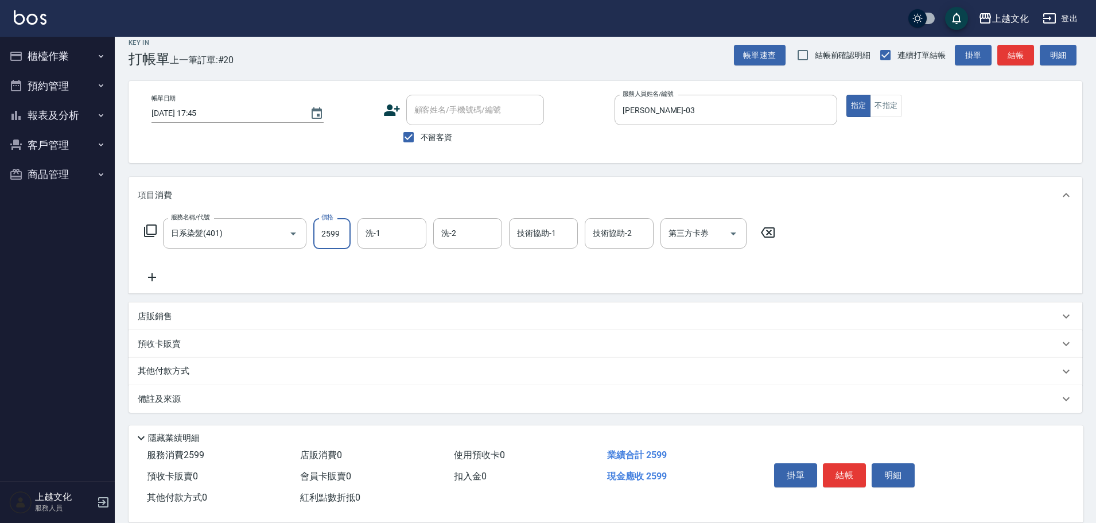
type input "2599"
drag, startPoint x: 168, startPoint y: 369, endPoint x: 147, endPoint y: 275, distance: 95.9
click at [168, 369] on p "其他付款方式" at bounding box center [166, 371] width 57 height 13
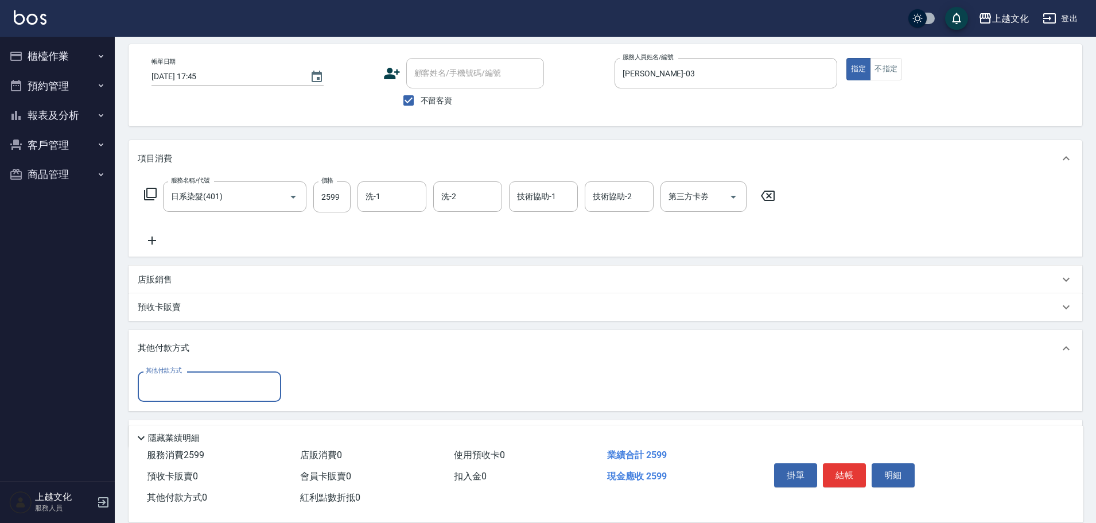
scroll to position [83, 0]
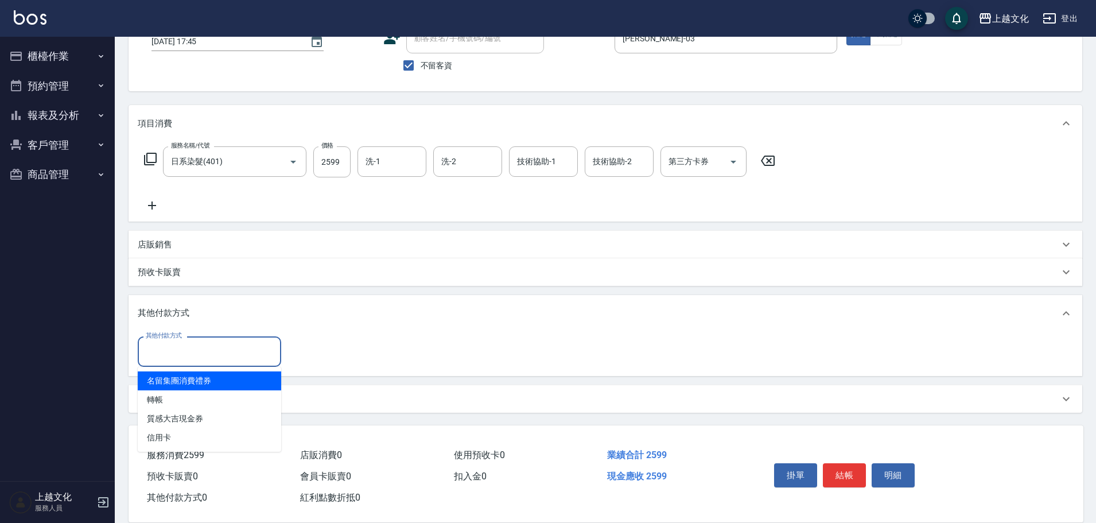
drag, startPoint x: 172, startPoint y: 348, endPoint x: 166, endPoint y: 364, distance: 17.8
click at [169, 355] on input "其他付款方式" at bounding box center [209, 351] width 133 height 20
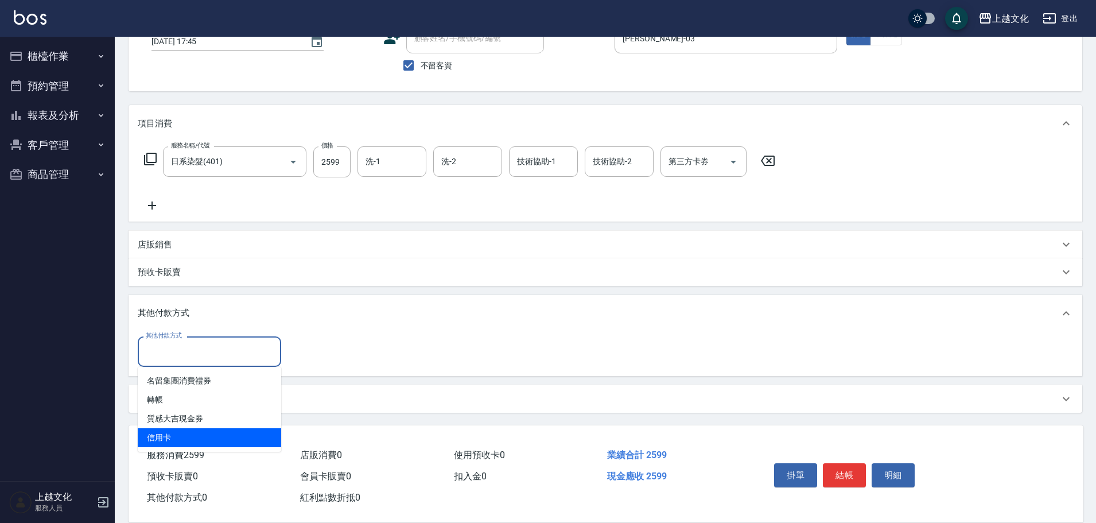
drag, startPoint x: 160, startPoint y: 440, endPoint x: 313, endPoint y: 384, distance: 162.5
click at [162, 438] on span "信用卡" at bounding box center [209, 437] width 143 height 19
type input "信用卡"
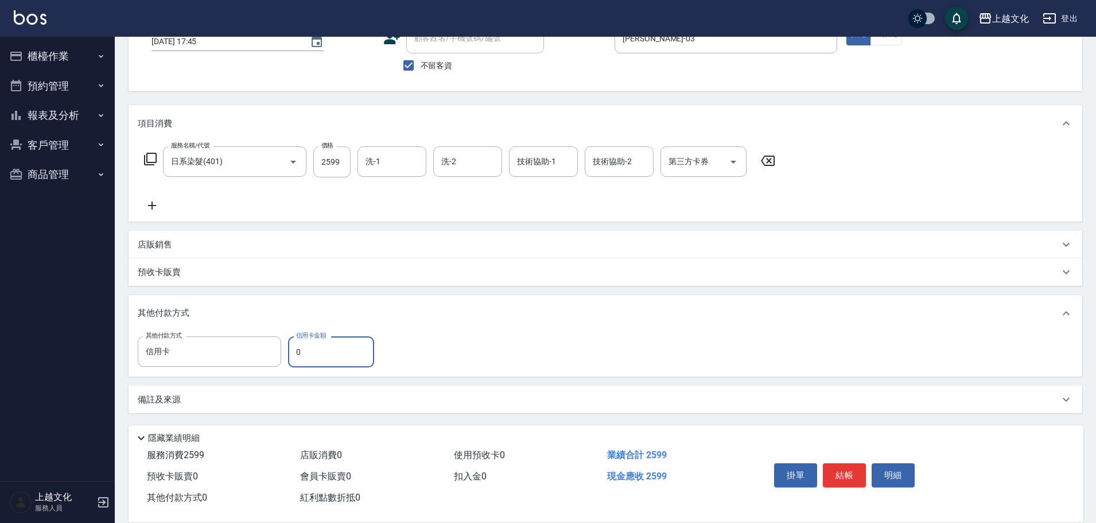
click at [294, 361] on input "0" at bounding box center [331, 351] width 86 height 31
click at [294, 360] on input "0" at bounding box center [331, 351] width 86 height 31
type input "2599"
click at [851, 471] on button "結帳" at bounding box center [844, 475] width 43 height 24
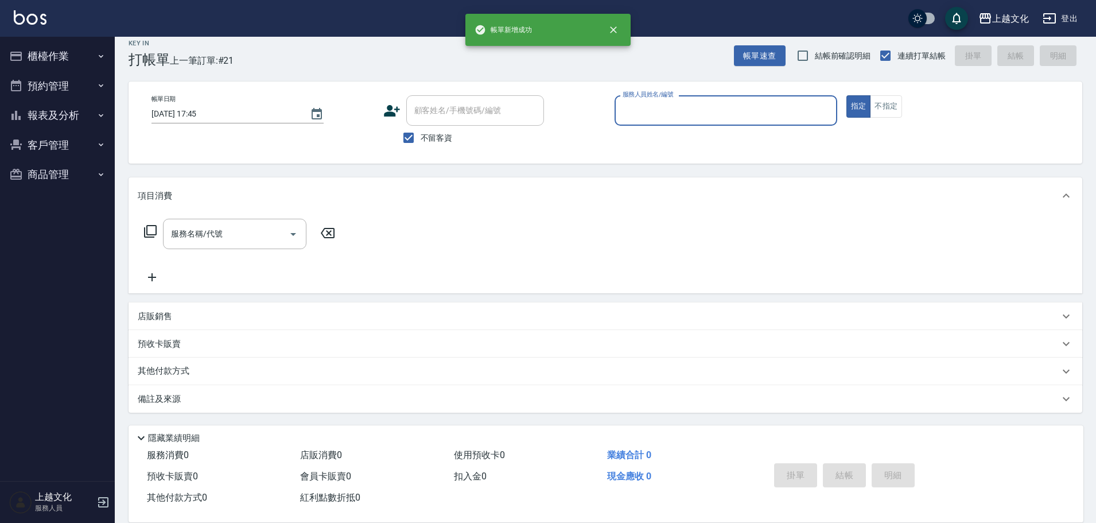
scroll to position [11, 0]
click at [46, 117] on button "報表及分析" at bounding box center [58, 115] width 106 height 30
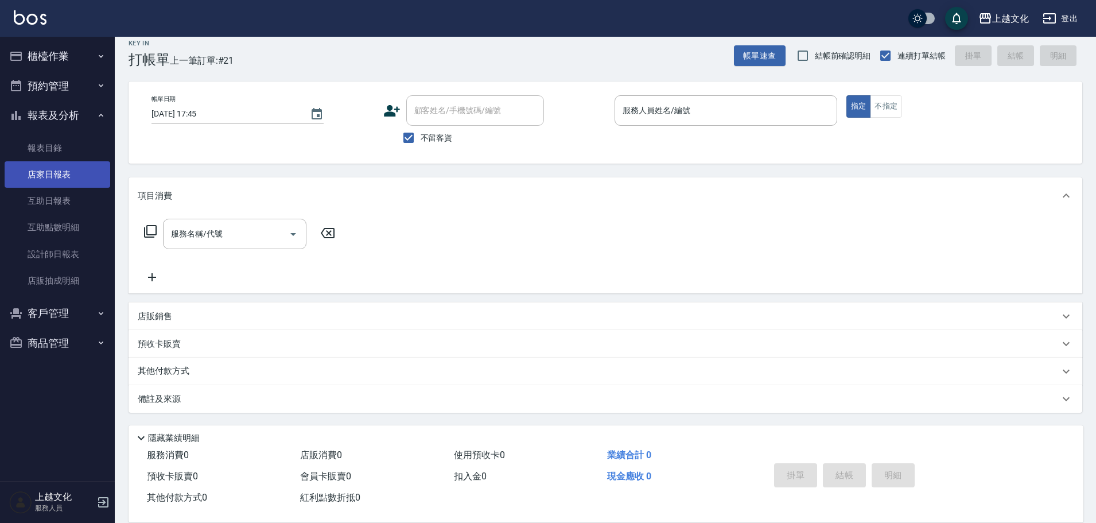
click at [49, 173] on link "店家日報表" at bounding box center [58, 174] width 106 height 26
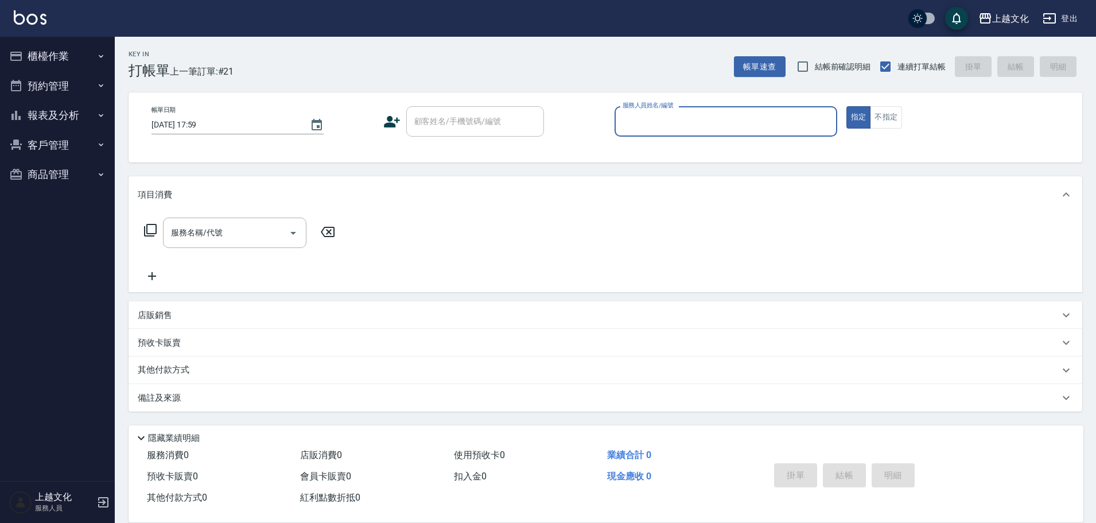
click at [722, 122] on input "服務人員姓名/編號" at bounding box center [726, 121] width 212 height 20
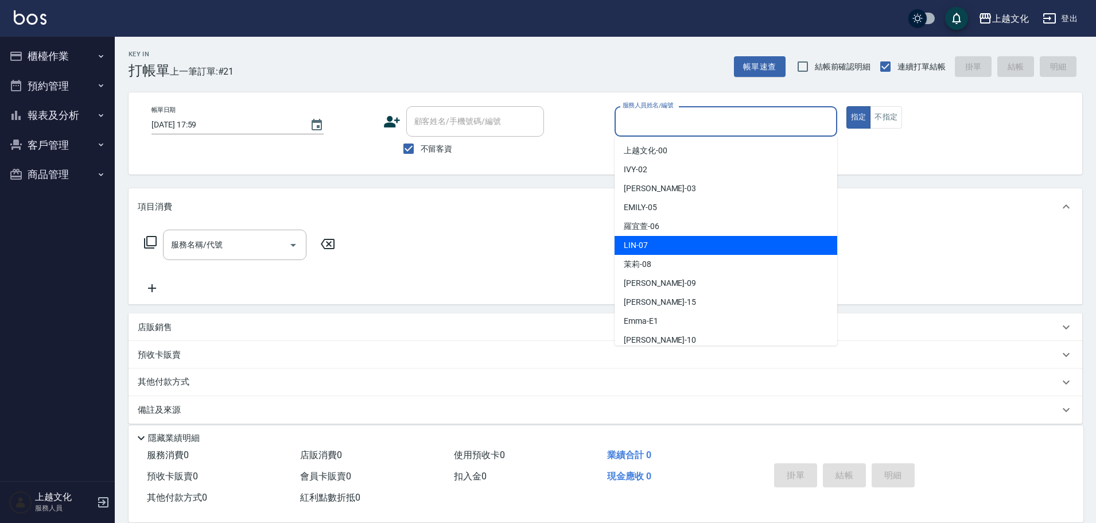
click at [677, 242] on div "[PERSON_NAME] -07" at bounding box center [726, 245] width 223 height 19
type input "[PERSON_NAME]-07"
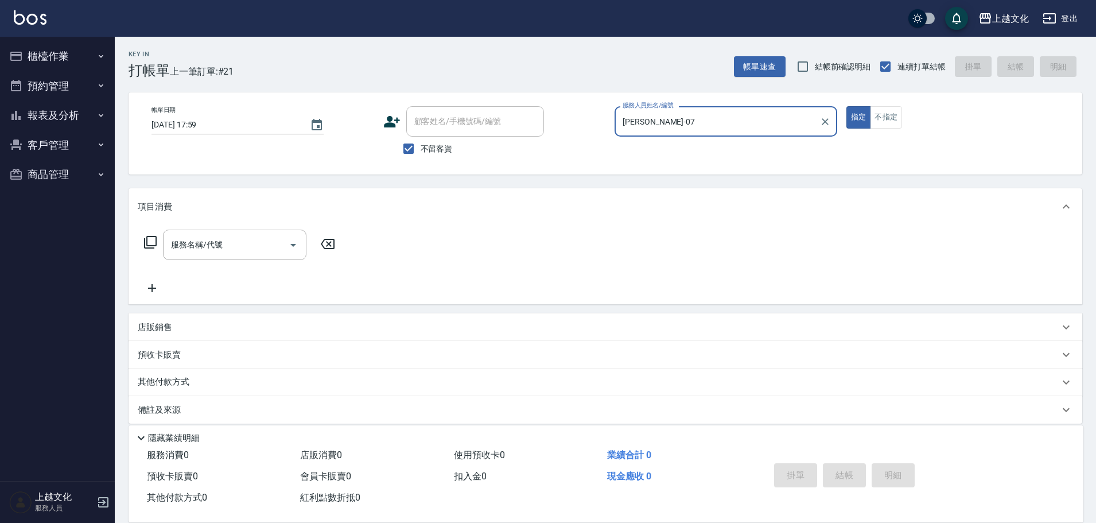
drag, startPoint x: 895, startPoint y: 112, endPoint x: 543, endPoint y: 135, distance: 353.1
click at [895, 112] on button "不指定" at bounding box center [886, 117] width 32 height 22
click at [151, 243] on icon at bounding box center [150, 242] width 14 height 14
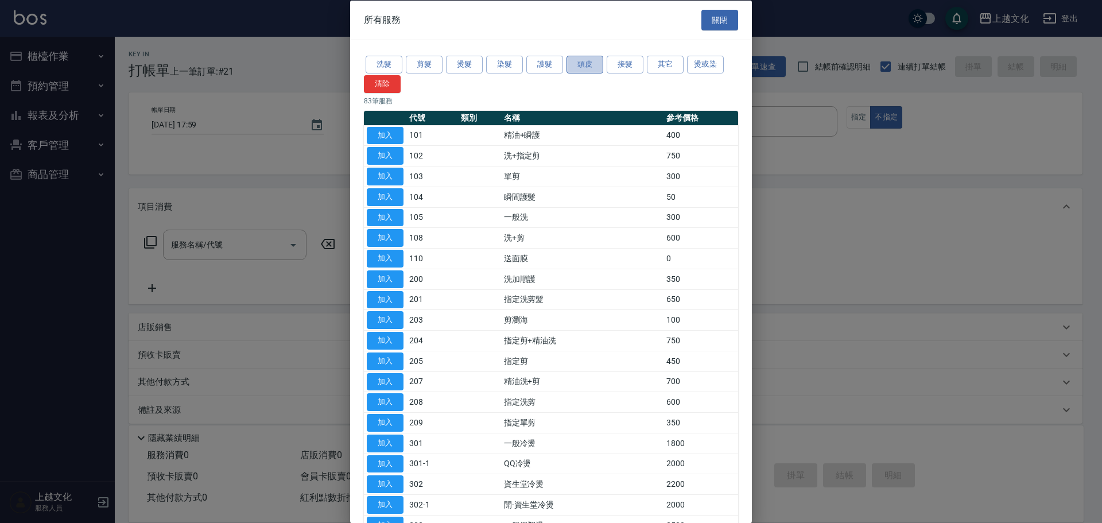
click at [573, 66] on button "頭皮" at bounding box center [584, 65] width 37 height 18
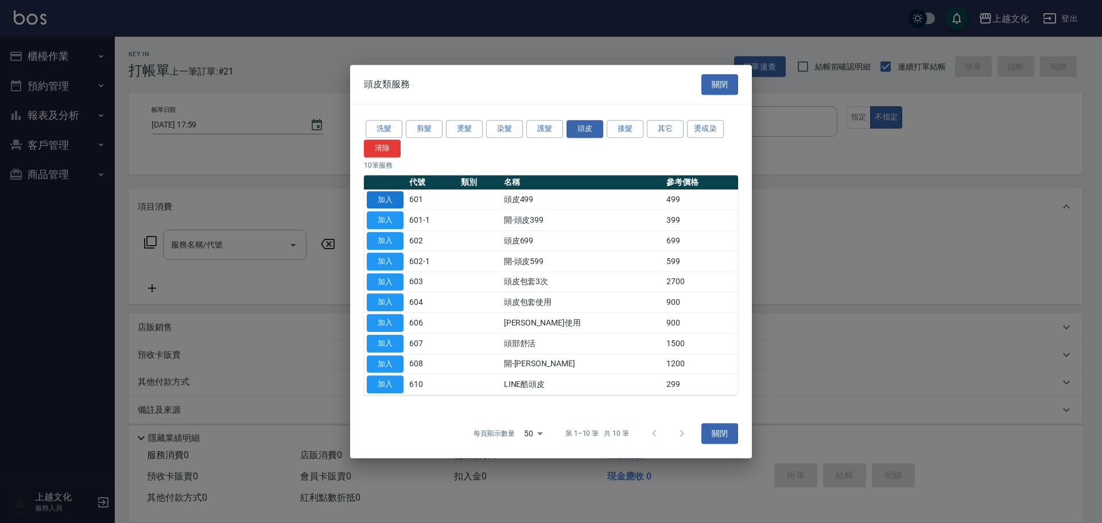
click at [387, 201] on button "加入" at bounding box center [385, 200] width 37 height 18
type input "頭皮499(601)"
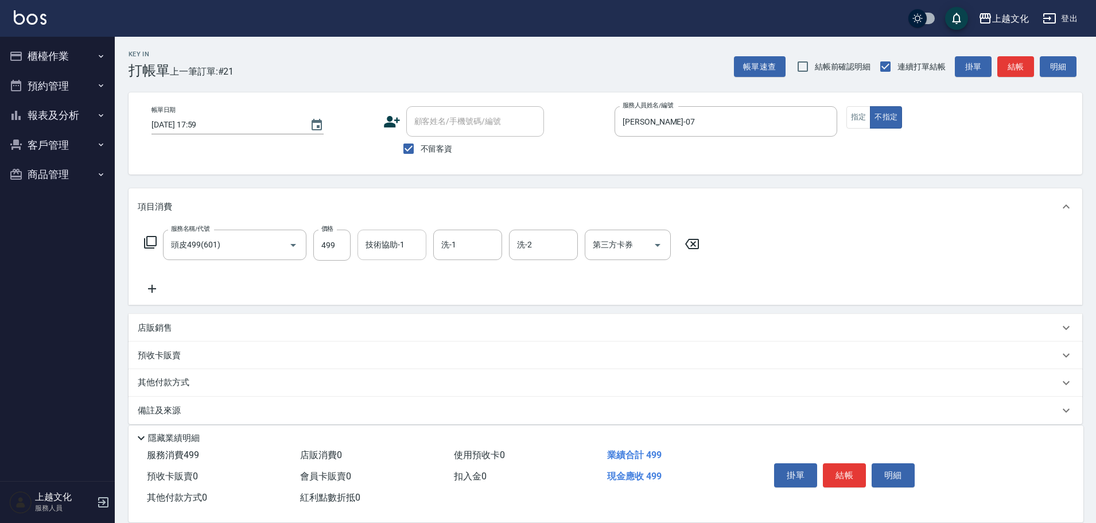
click at [385, 242] on input "技術協助-1" at bounding box center [392, 245] width 59 height 20
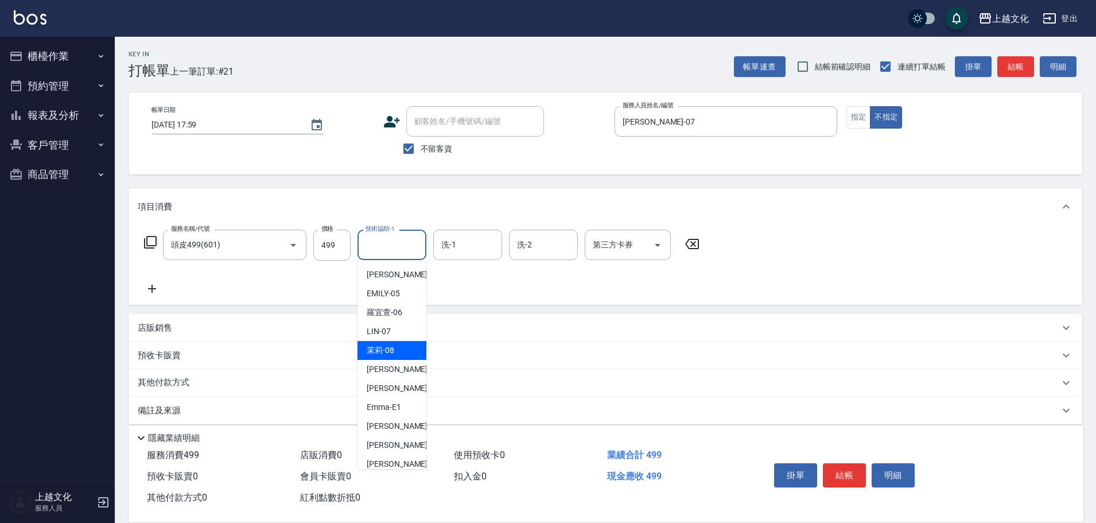
scroll to position [77, 0]
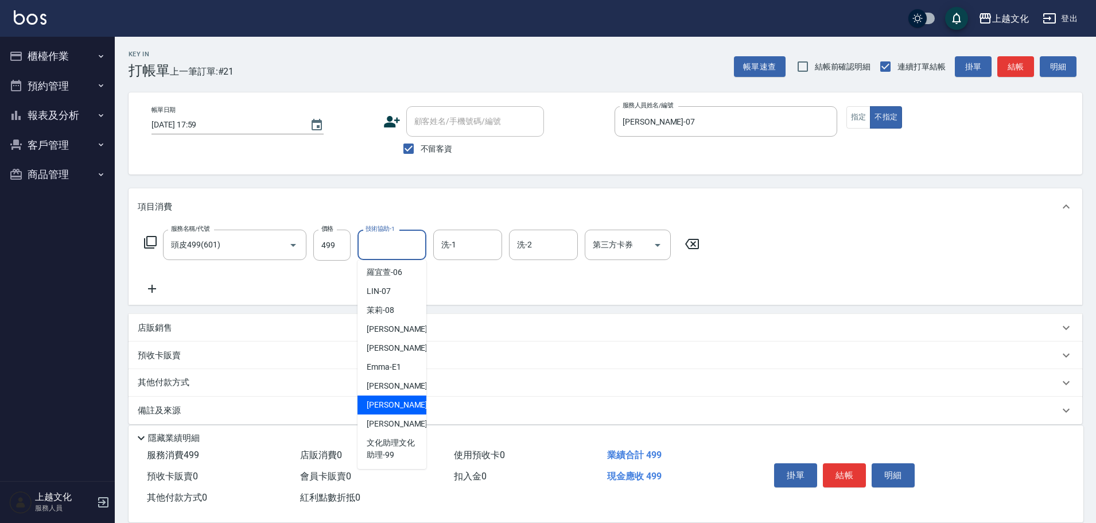
click at [397, 407] on span "Martin -11" at bounding box center [403, 405] width 72 height 12
type input "[PERSON_NAME]-11"
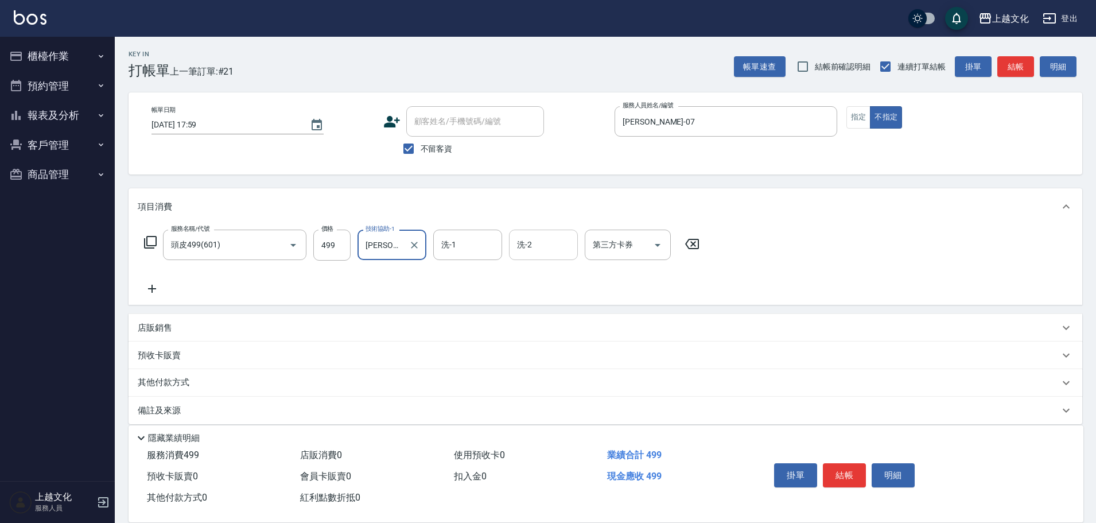
click at [554, 250] on input "洗-2" at bounding box center [543, 245] width 59 height 20
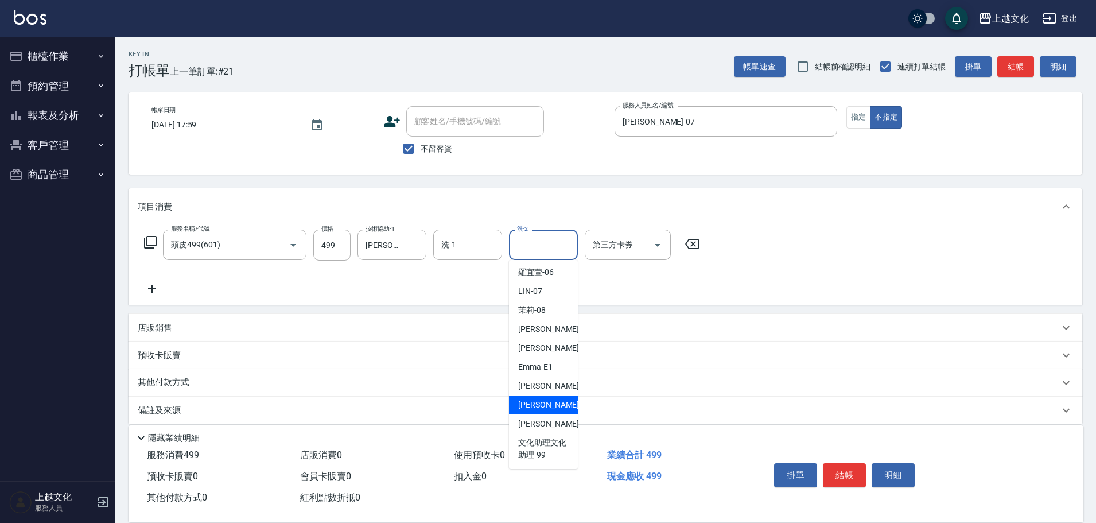
click at [541, 407] on span "Martin -11" at bounding box center [554, 405] width 72 height 12
type input "[PERSON_NAME]-11"
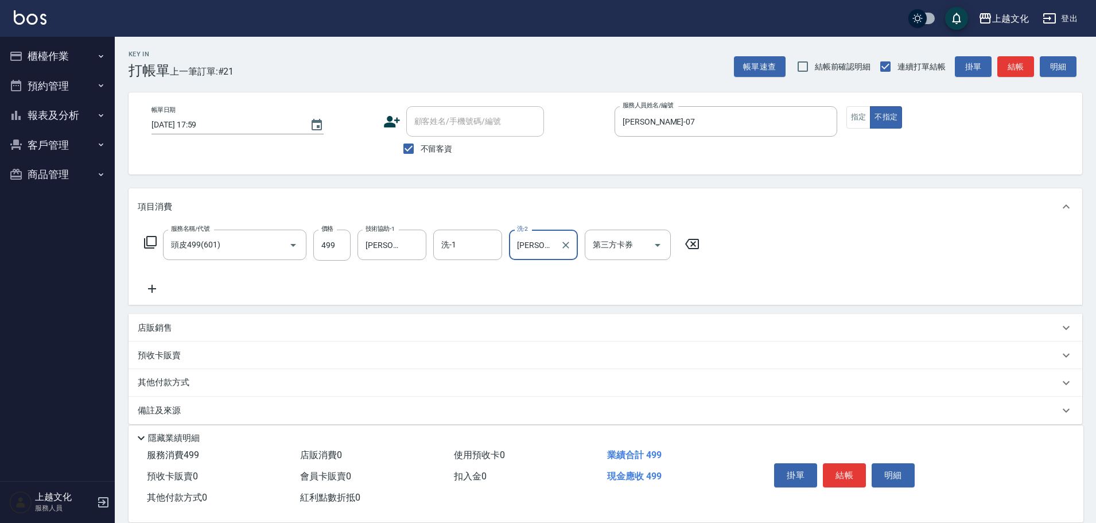
click at [833, 471] on button "結帳" at bounding box center [844, 475] width 43 height 24
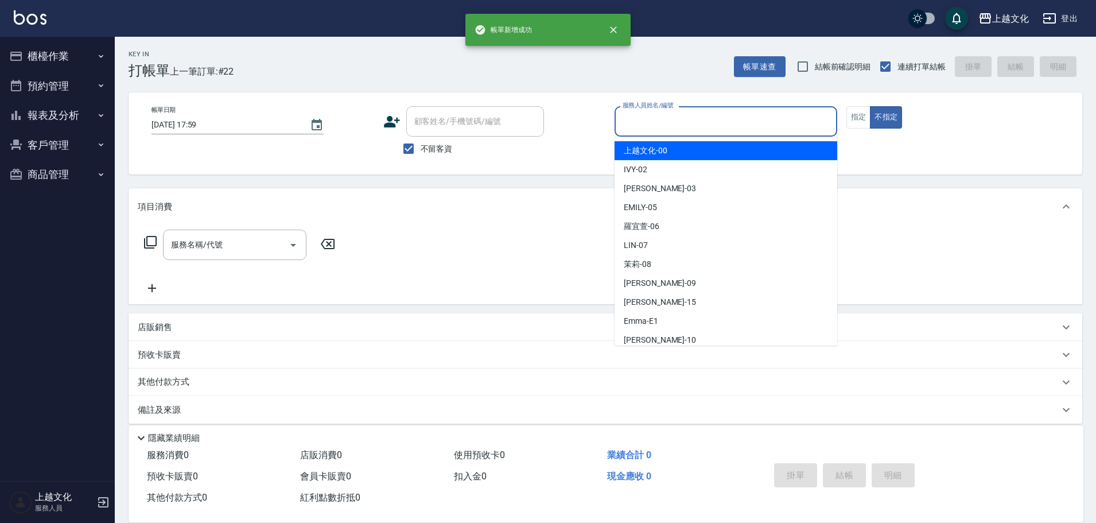
click at [745, 126] on input "服務人員姓名/編號" at bounding box center [726, 121] width 212 height 20
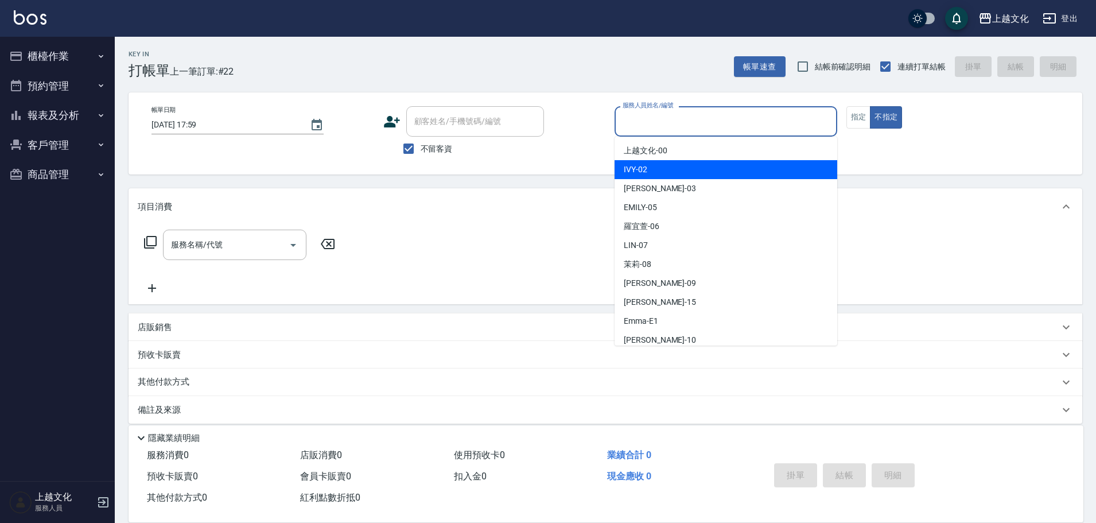
click at [664, 169] on div "IVY -02" at bounding box center [726, 169] width 223 height 19
type input "IVY-02"
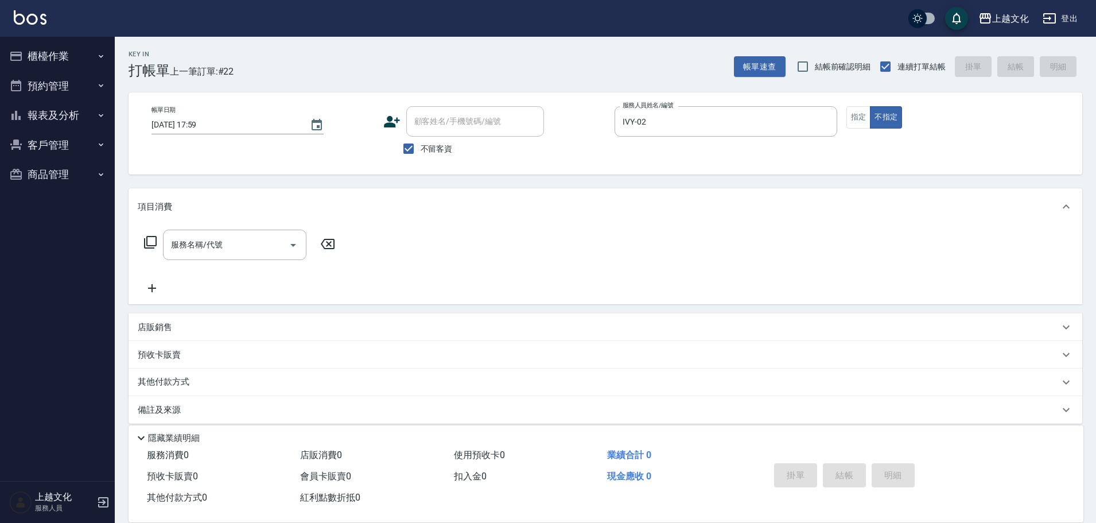
click at [149, 240] on icon at bounding box center [150, 242] width 14 height 14
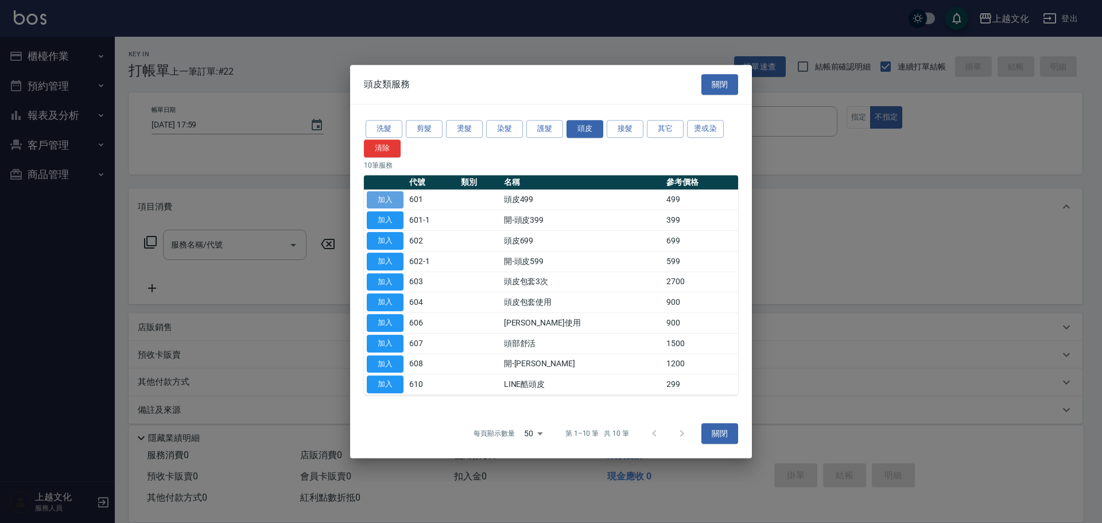
click at [396, 200] on button "加入" at bounding box center [385, 200] width 37 height 18
type input "頭皮499(601)"
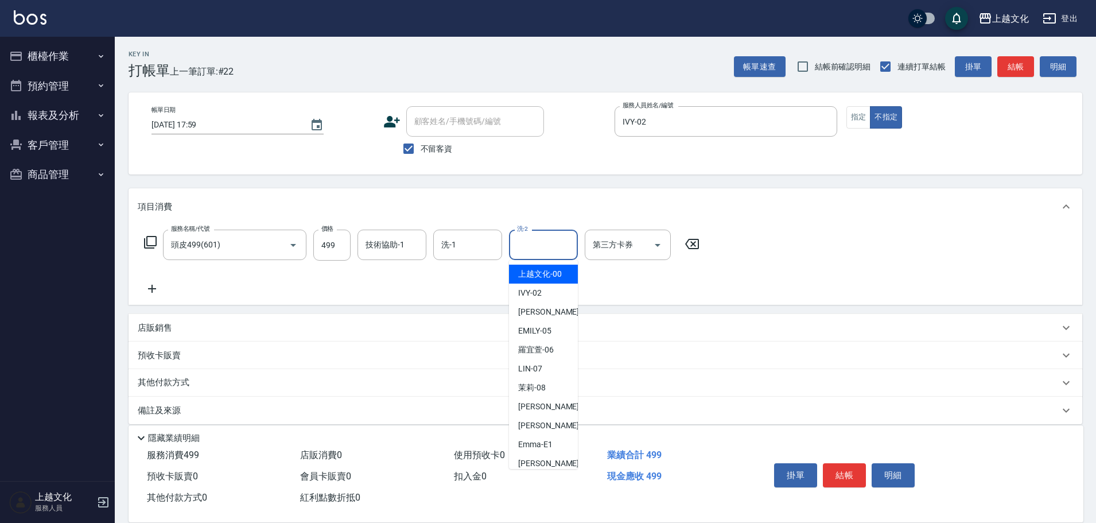
click at [538, 241] on input "洗-2" at bounding box center [543, 245] width 59 height 20
click at [537, 276] on span "上越文化 -00" at bounding box center [540, 274] width 44 height 12
type input "上越文化-00"
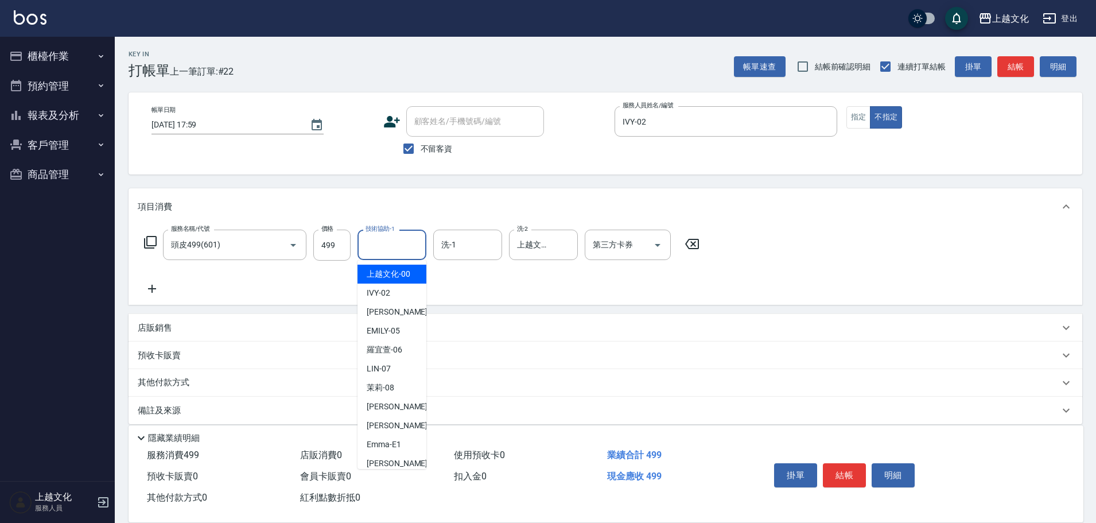
click at [379, 244] on input "技術協助-1" at bounding box center [392, 245] width 59 height 20
click at [395, 394] on div "茉莉 -08" at bounding box center [392, 387] width 69 height 19
type input "茉莉-08"
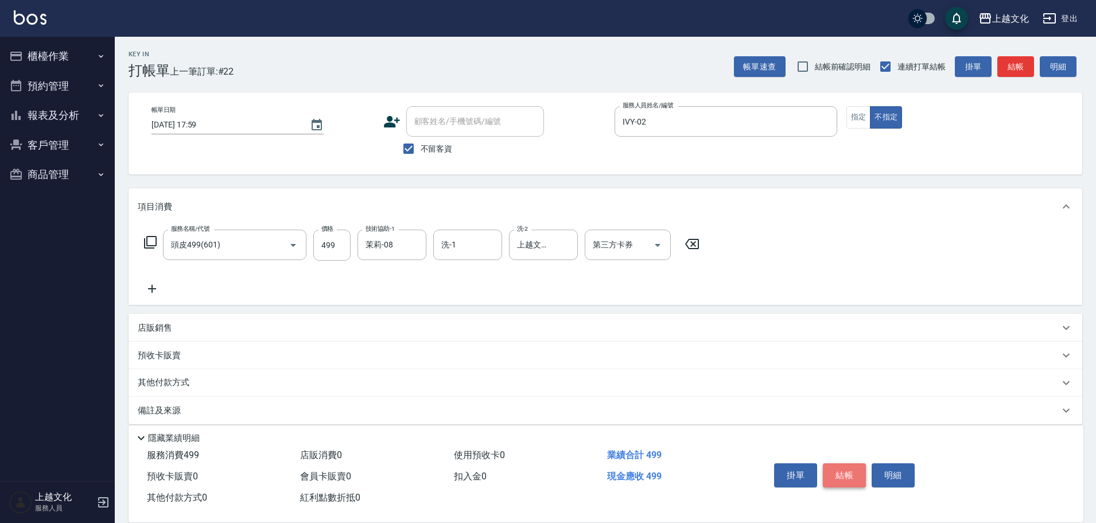
click at [830, 476] on button "結帳" at bounding box center [844, 475] width 43 height 24
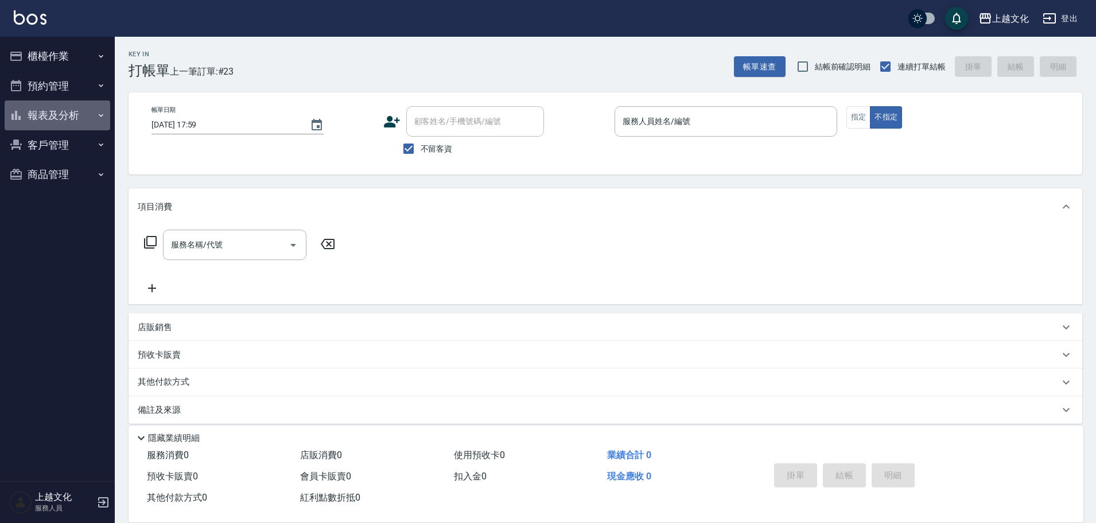
click at [61, 113] on button "報表及分析" at bounding box center [58, 115] width 106 height 30
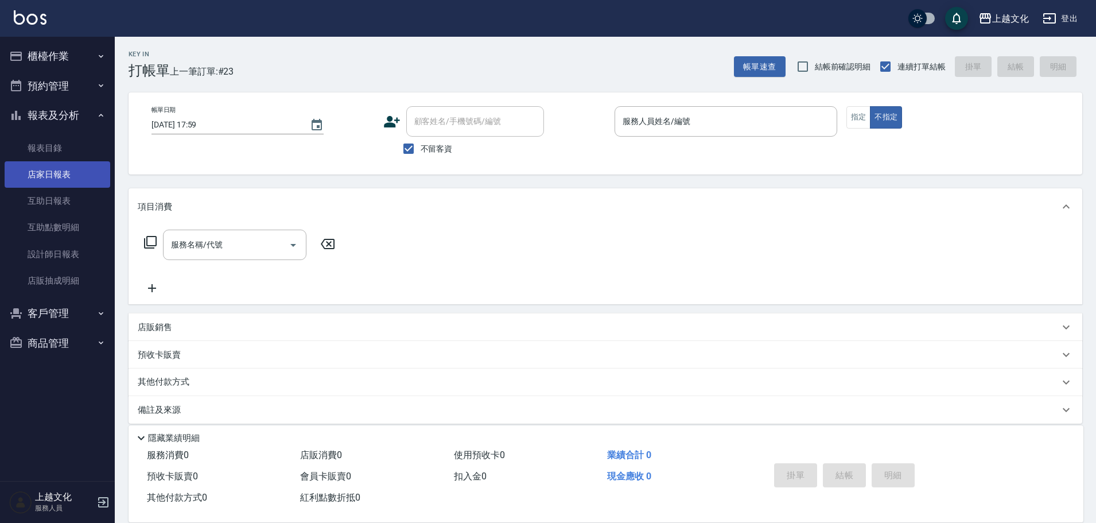
click at [53, 180] on link "店家日報表" at bounding box center [58, 174] width 106 height 26
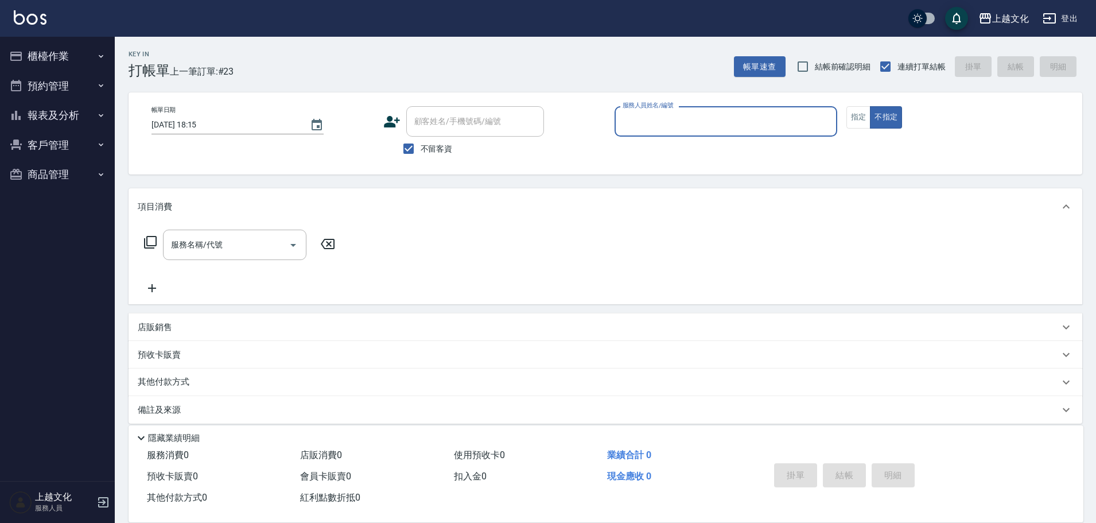
click at [658, 122] on input "服務人員姓名/編號" at bounding box center [726, 121] width 212 height 20
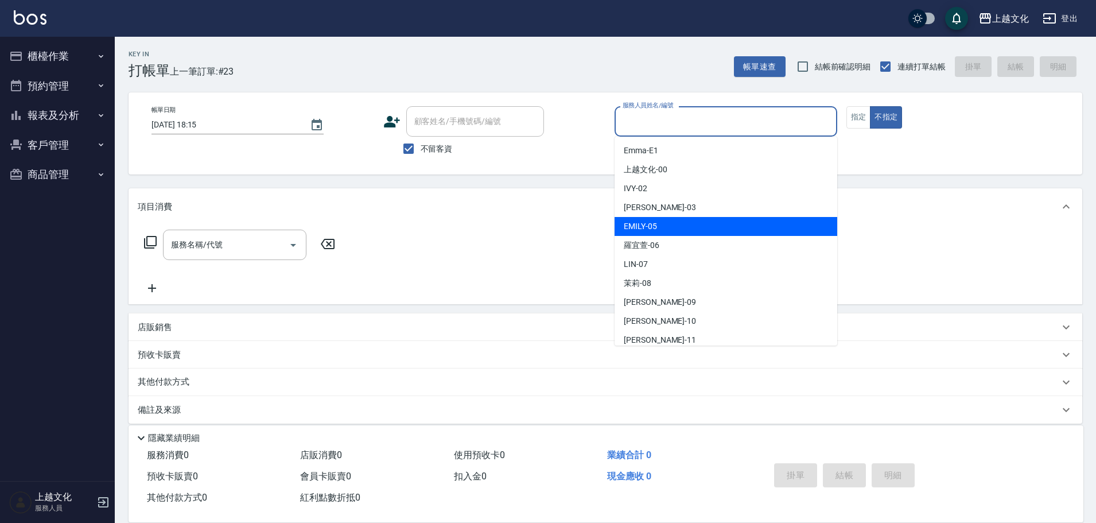
click at [659, 222] on div "[PERSON_NAME] -05" at bounding box center [726, 226] width 223 height 19
type input "EMILY-05"
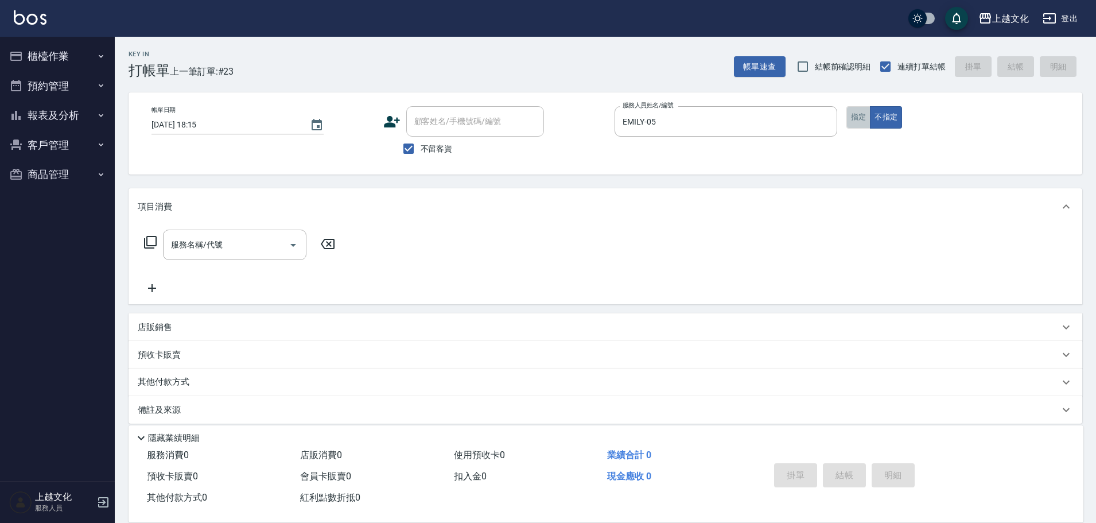
click at [857, 117] on button "指定" at bounding box center [858, 117] width 25 height 22
click at [149, 241] on icon at bounding box center [150, 242] width 14 height 14
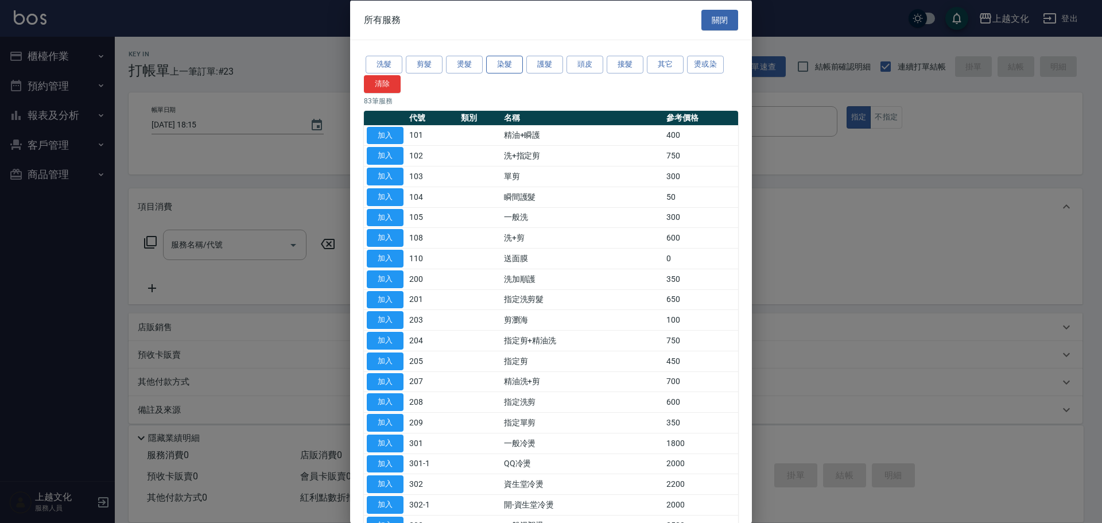
click at [515, 69] on button "染髮" at bounding box center [504, 65] width 37 height 18
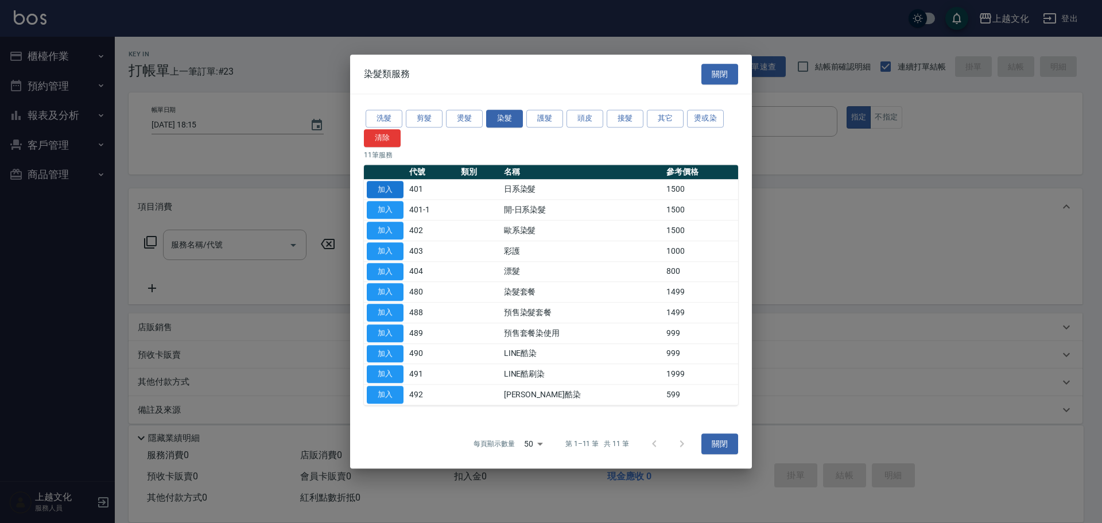
click at [388, 184] on button "加入" at bounding box center [385, 190] width 37 height 18
type input "日系染髮(401)"
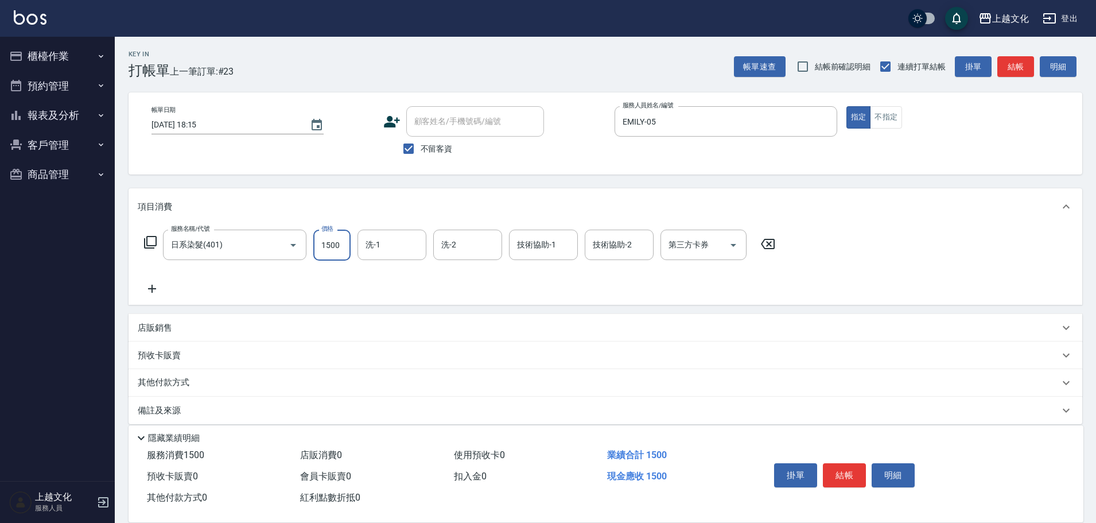
click at [340, 252] on input "1500" at bounding box center [331, 245] width 37 height 31
click at [380, 257] on div "洗-1" at bounding box center [392, 245] width 69 height 30
type input "3199"
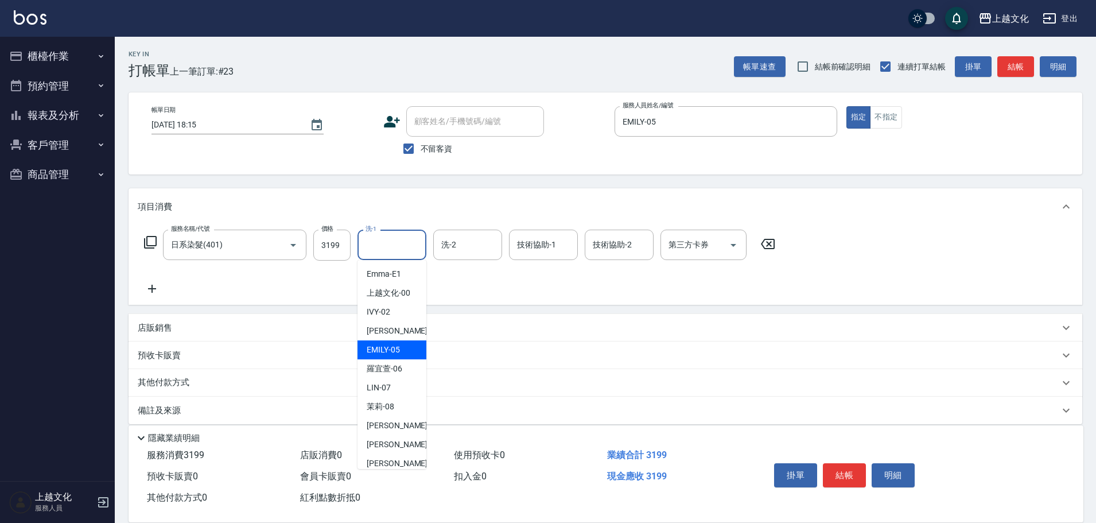
click at [404, 345] on div "[PERSON_NAME] -05" at bounding box center [392, 349] width 69 height 19
type input "EMILY-05"
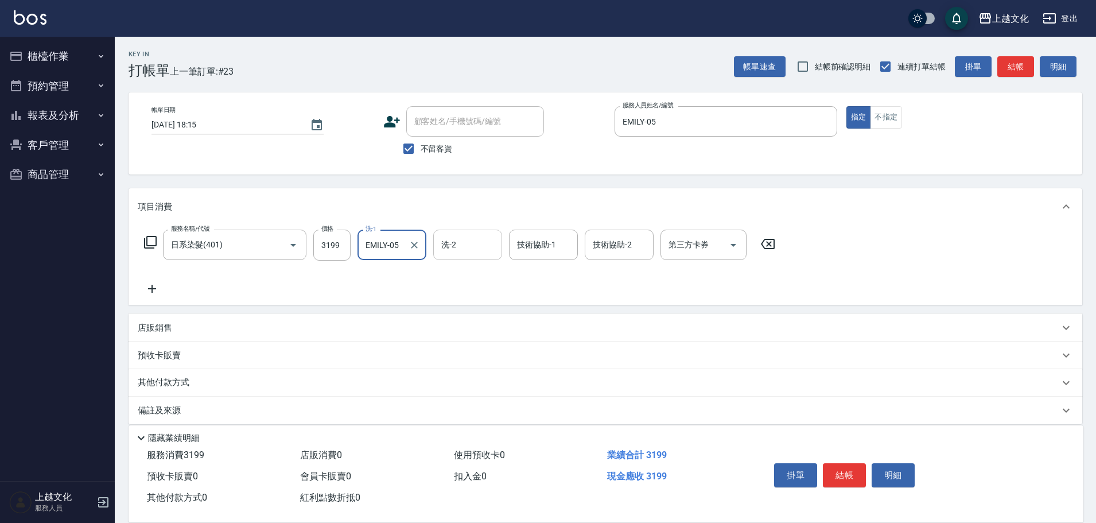
click at [458, 246] on input "洗-2" at bounding box center [467, 245] width 59 height 20
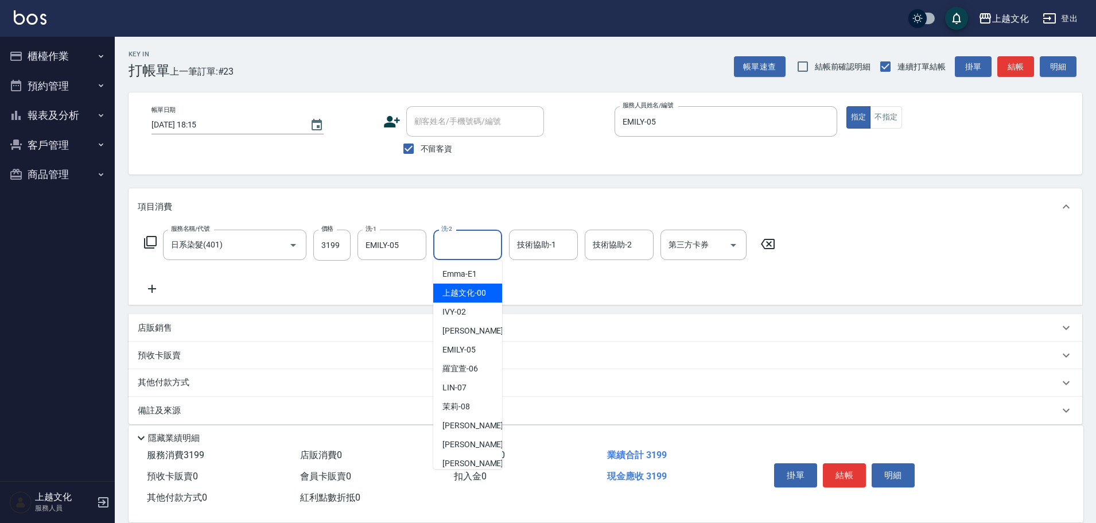
click at [472, 289] on span "上越文化 -00" at bounding box center [464, 293] width 44 height 12
type input "上越文化-00"
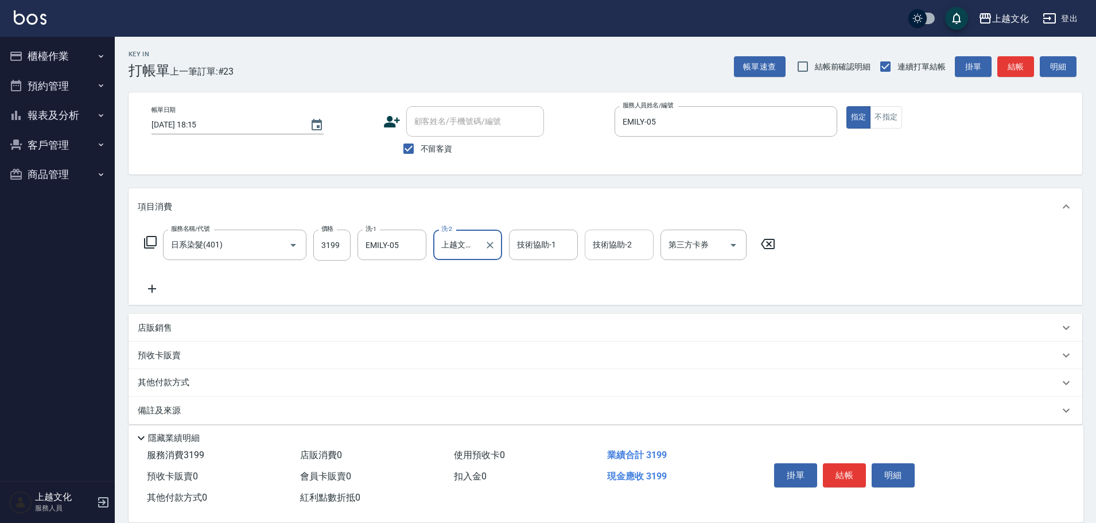
click at [606, 248] on input "技術協助-2" at bounding box center [619, 245] width 59 height 20
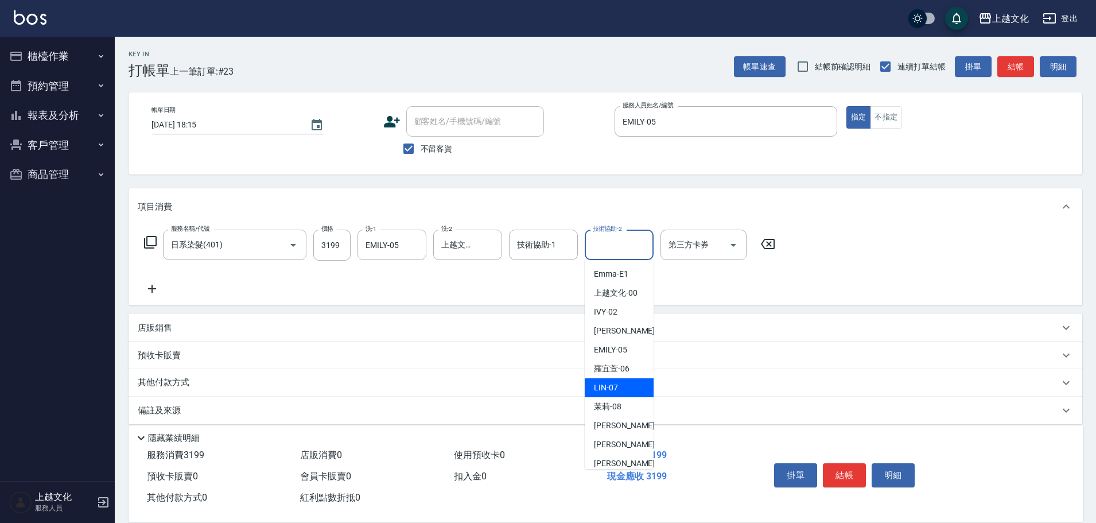
click at [611, 394] on div "[PERSON_NAME] -07" at bounding box center [619, 387] width 69 height 19
type input "[PERSON_NAME]-07"
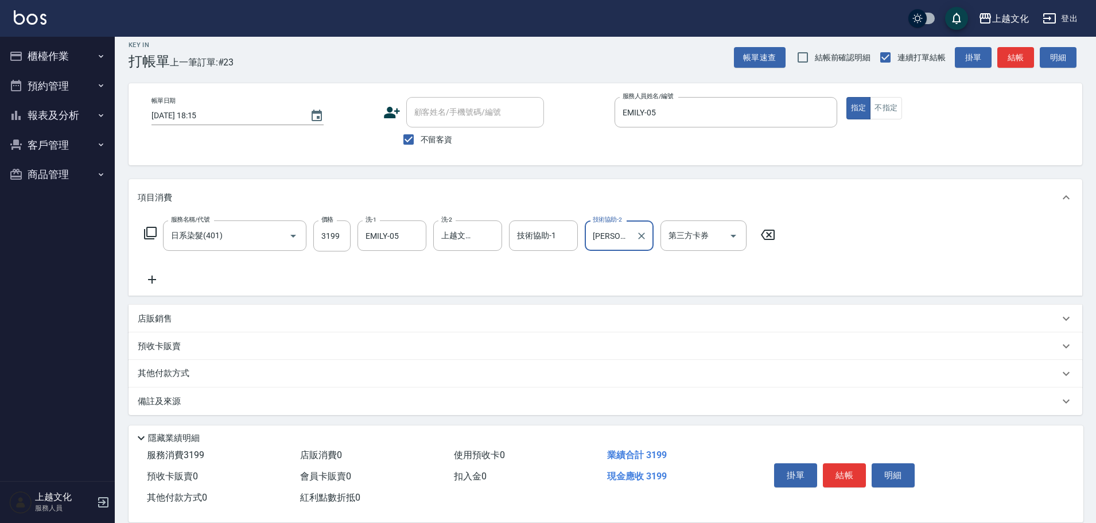
scroll to position [11, 0]
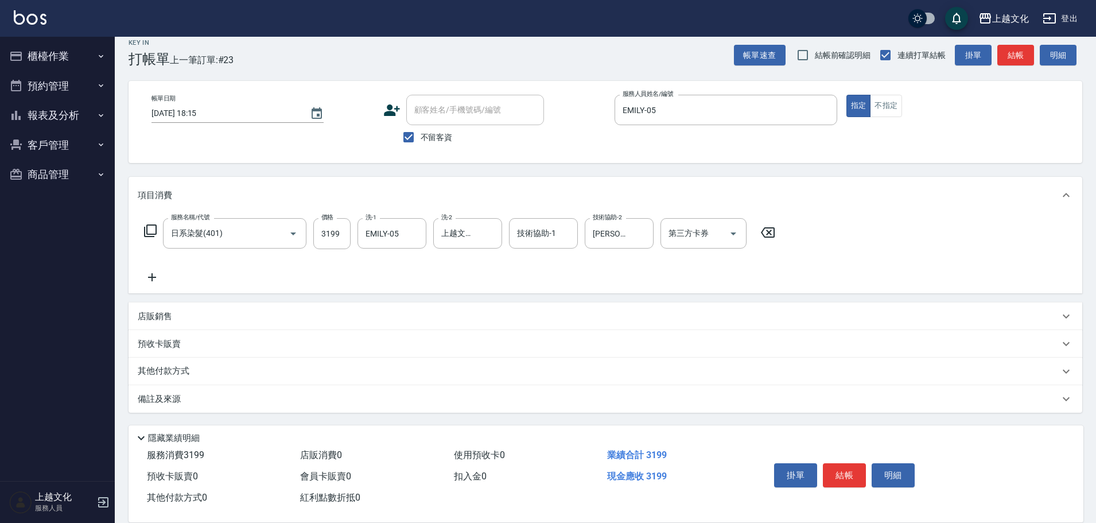
drag, startPoint x: 167, startPoint y: 370, endPoint x: 173, endPoint y: 363, distance: 9.8
click at [167, 369] on p "其他付款方式" at bounding box center [166, 371] width 57 height 13
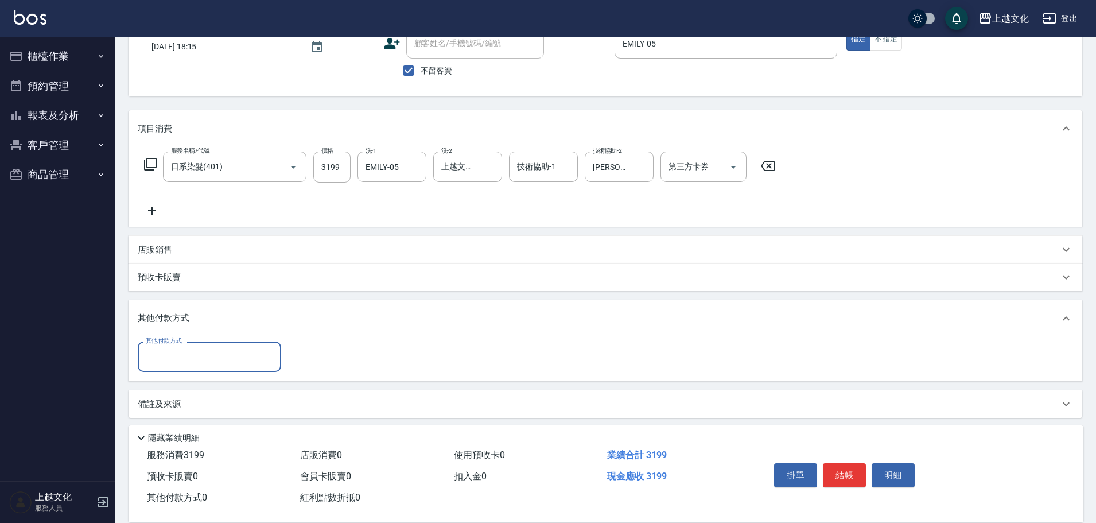
scroll to position [83, 0]
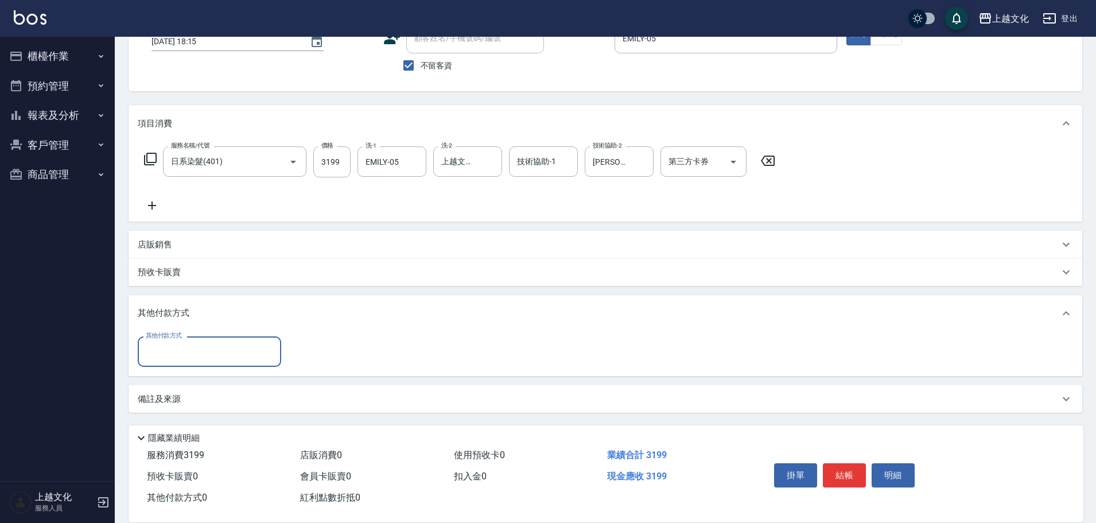
click at [173, 359] on input "其他付款方式" at bounding box center [209, 351] width 133 height 20
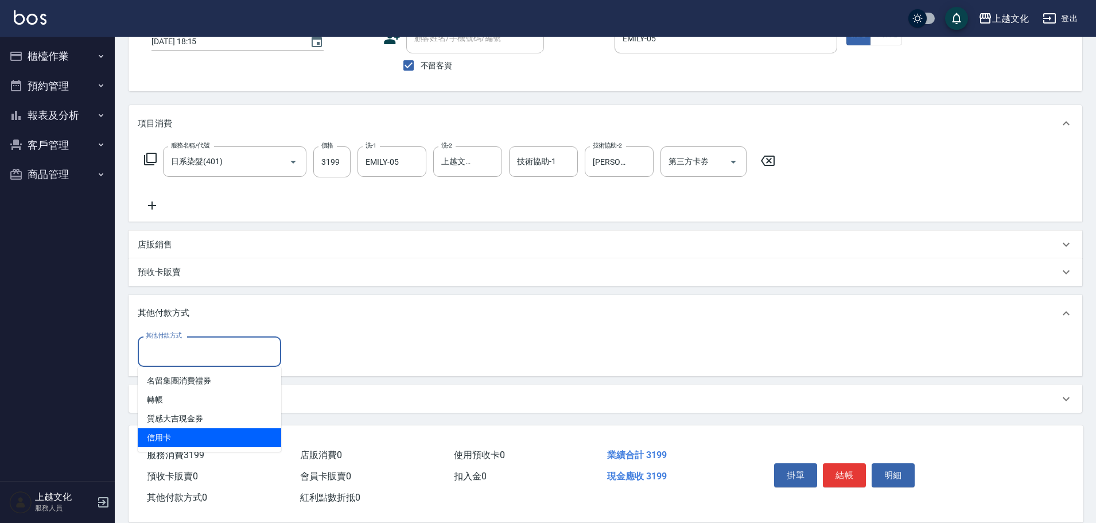
drag, startPoint x: 170, startPoint y: 436, endPoint x: 314, endPoint y: 377, distance: 155.5
click at [170, 435] on span "信用卡" at bounding box center [209, 437] width 143 height 19
type input "信用卡"
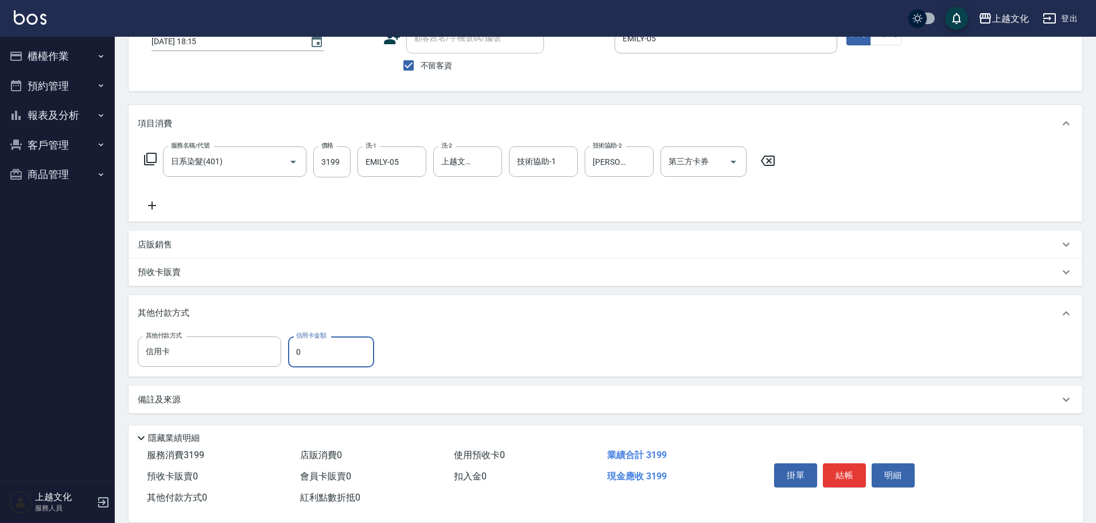
click at [292, 358] on input "0" at bounding box center [331, 351] width 86 height 31
click at [294, 356] on input "0" at bounding box center [331, 351] width 86 height 31
click at [297, 355] on input "0" at bounding box center [331, 351] width 86 height 31
drag, startPoint x: 147, startPoint y: 205, endPoint x: 171, endPoint y: 168, distance: 44.6
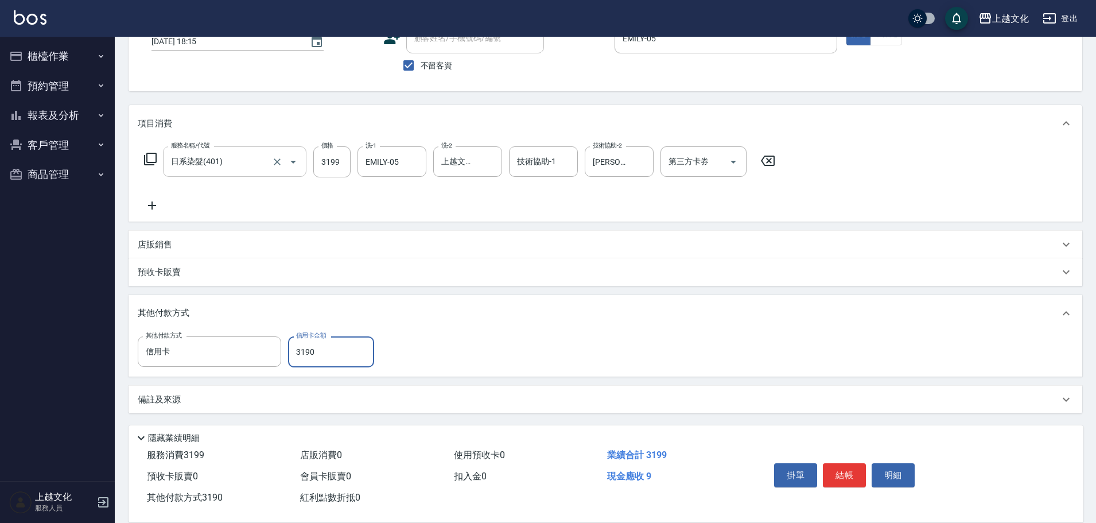
click at [149, 204] on icon at bounding box center [152, 206] width 29 height 14
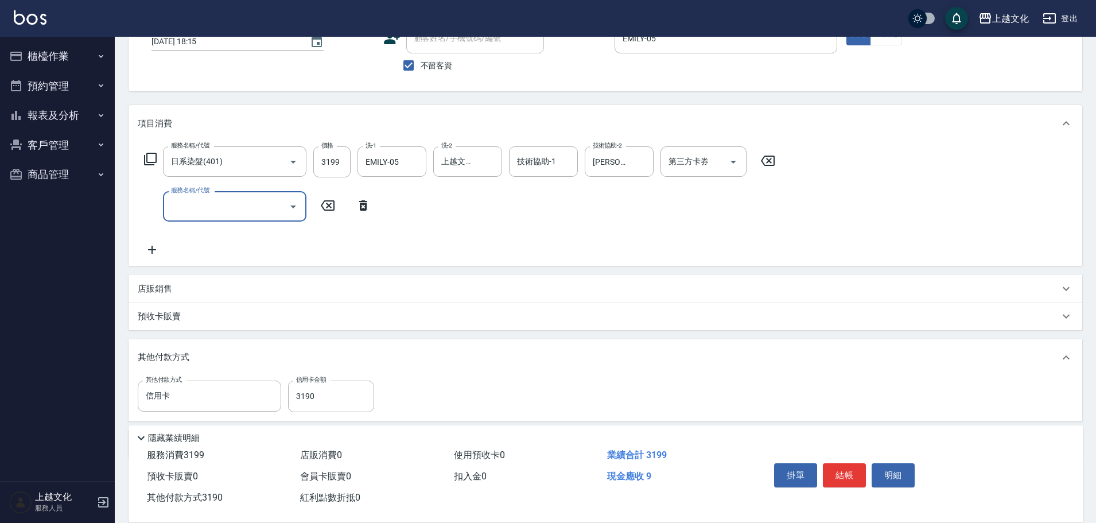
click at [155, 160] on icon at bounding box center [150, 159] width 14 height 14
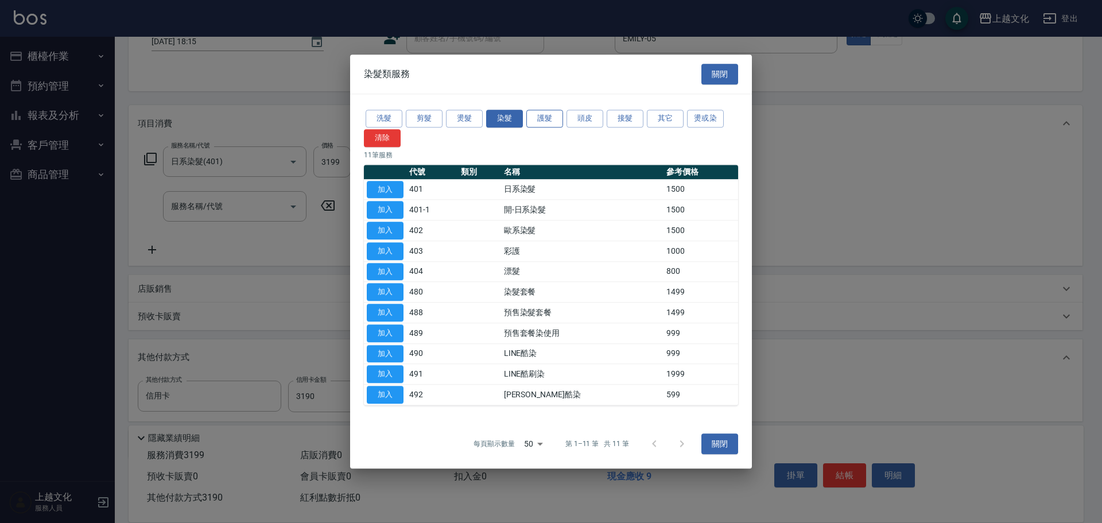
click at [547, 116] on button "護髮" at bounding box center [544, 119] width 37 height 18
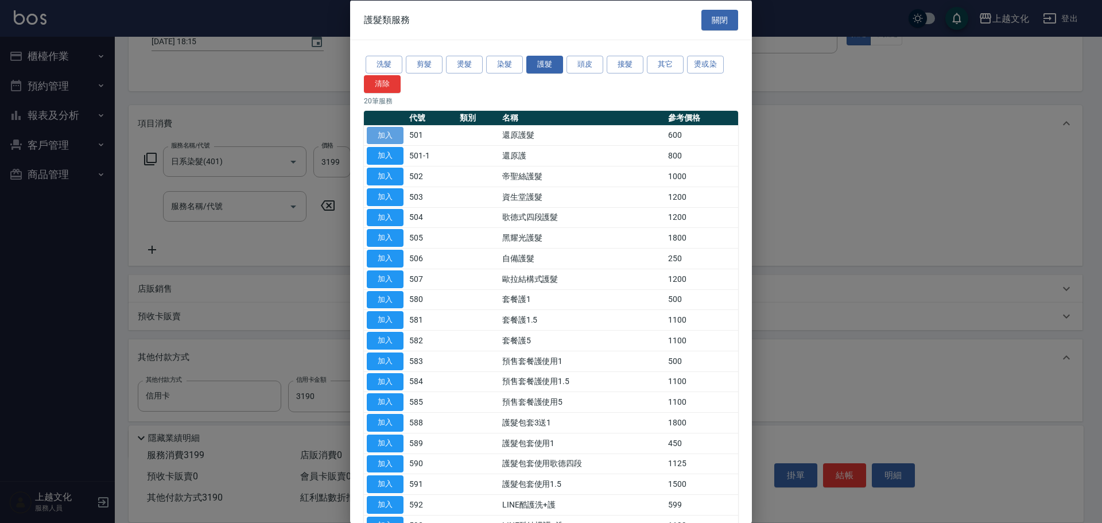
drag, startPoint x: 396, startPoint y: 137, endPoint x: 347, endPoint y: 161, distance: 54.4
click at [396, 137] on button "加入" at bounding box center [385, 135] width 37 height 18
type input "0"
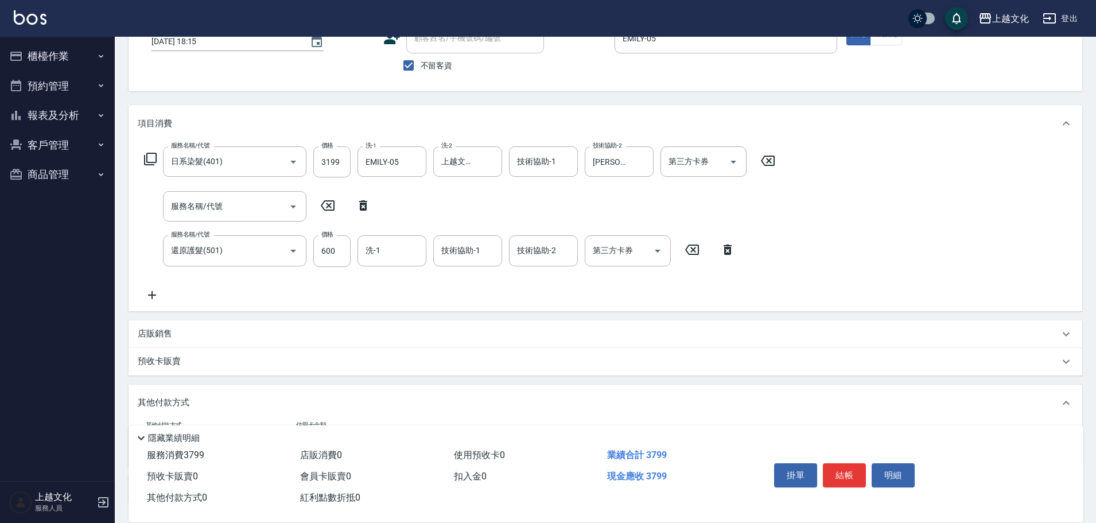
click at [362, 202] on icon at bounding box center [363, 205] width 8 height 10
type input "還原護髮(501)"
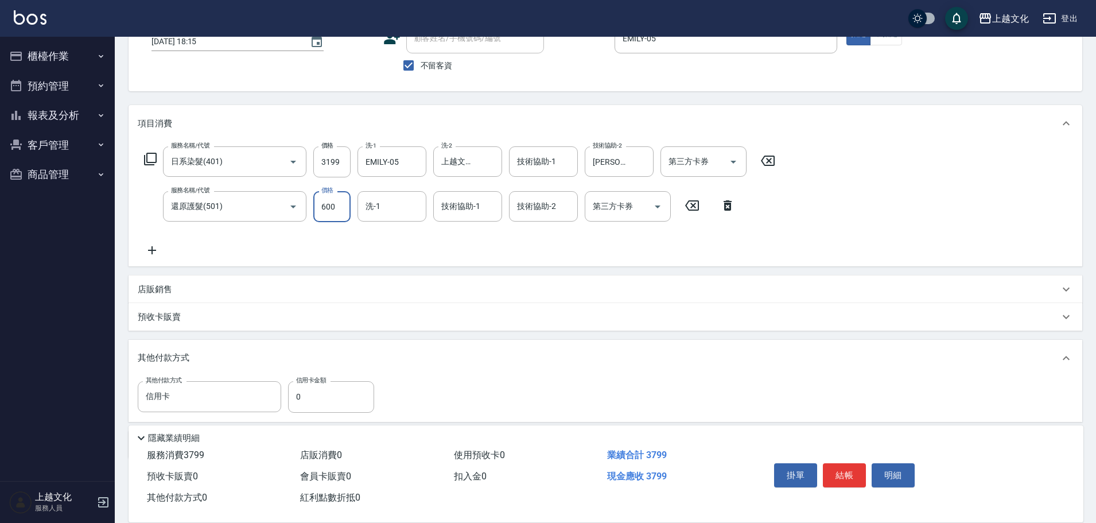
click at [327, 209] on input "600" at bounding box center [331, 206] width 37 height 31
type input "0"
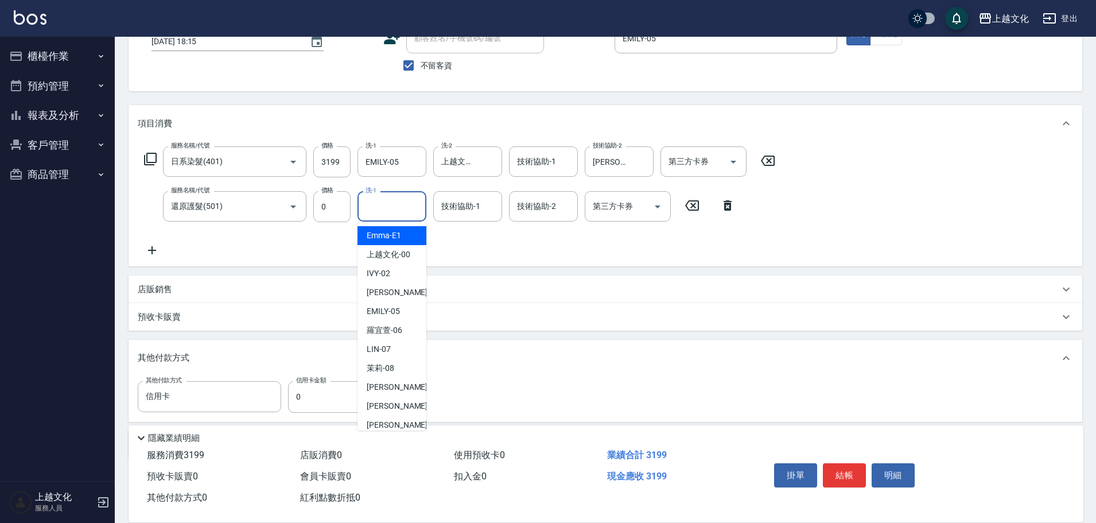
click at [379, 203] on input "洗-1" at bounding box center [392, 206] width 59 height 20
click at [396, 344] on div "LIN -07" at bounding box center [392, 349] width 69 height 19
type input "[PERSON_NAME]-07"
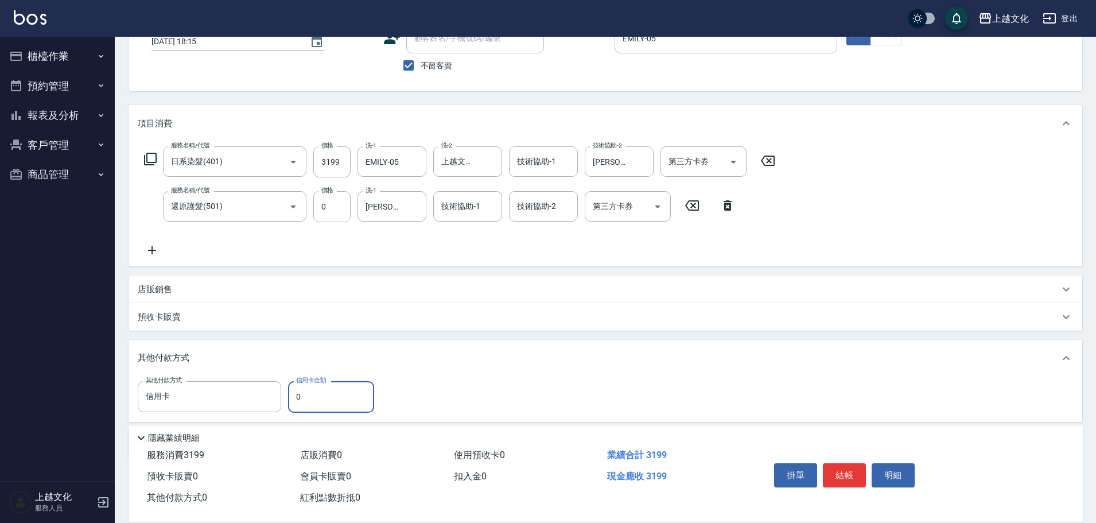
click at [296, 398] on input "0" at bounding box center [331, 396] width 86 height 31
type input "3199"
click at [830, 472] on button "結帳" at bounding box center [844, 475] width 43 height 24
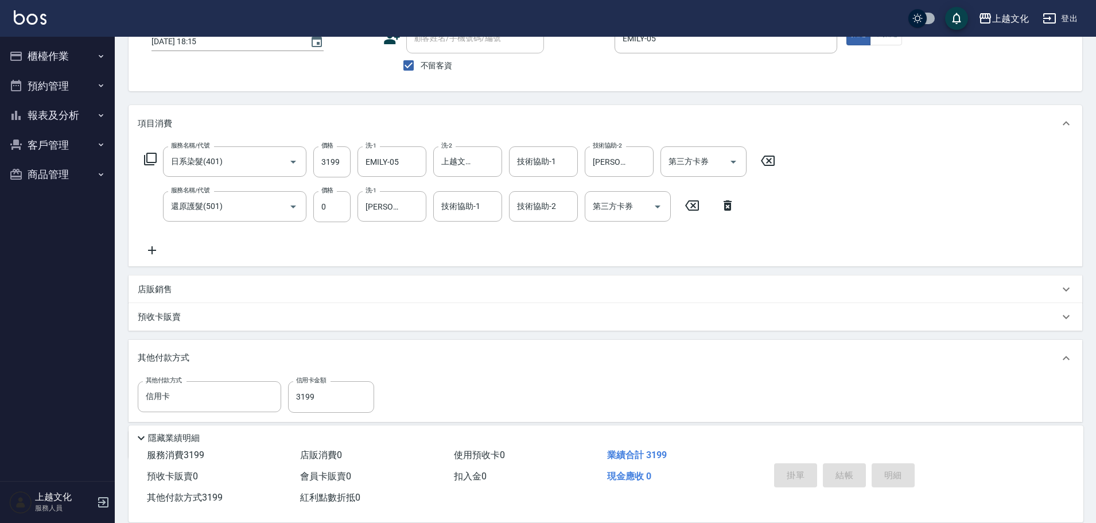
type input "2025/09/14 18:16"
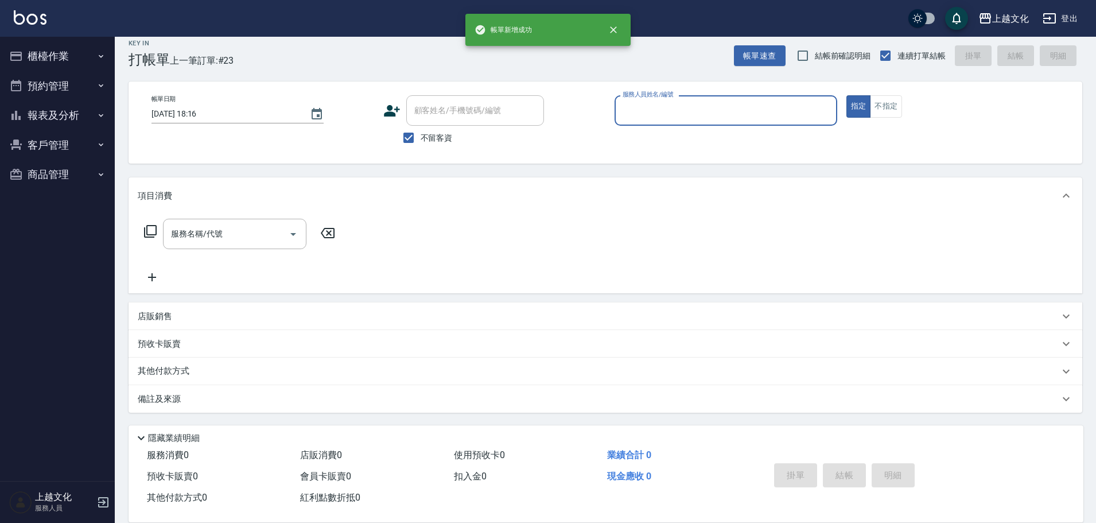
scroll to position [11, 0]
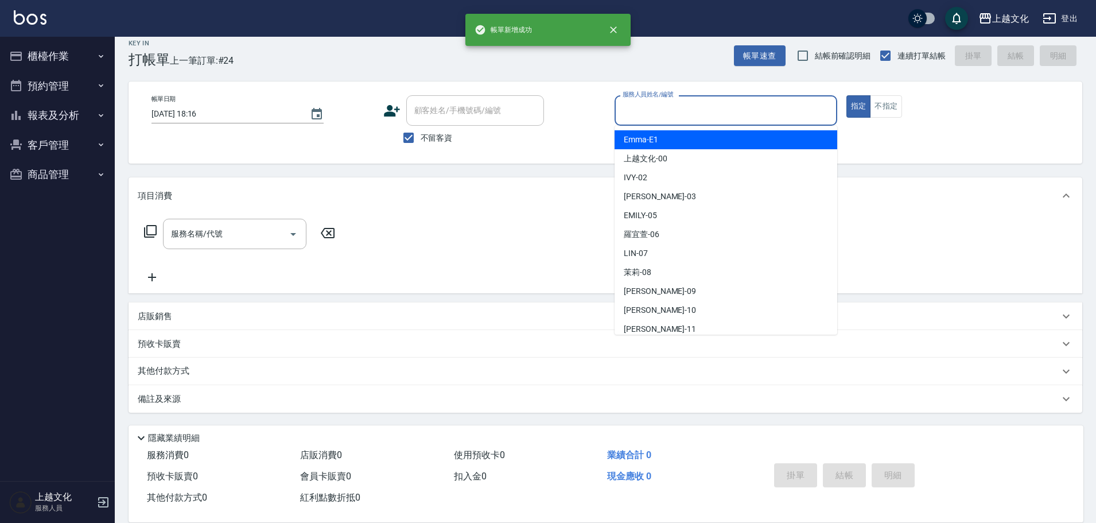
click at [706, 116] on input "服務人員姓名/編號" at bounding box center [726, 110] width 212 height 20
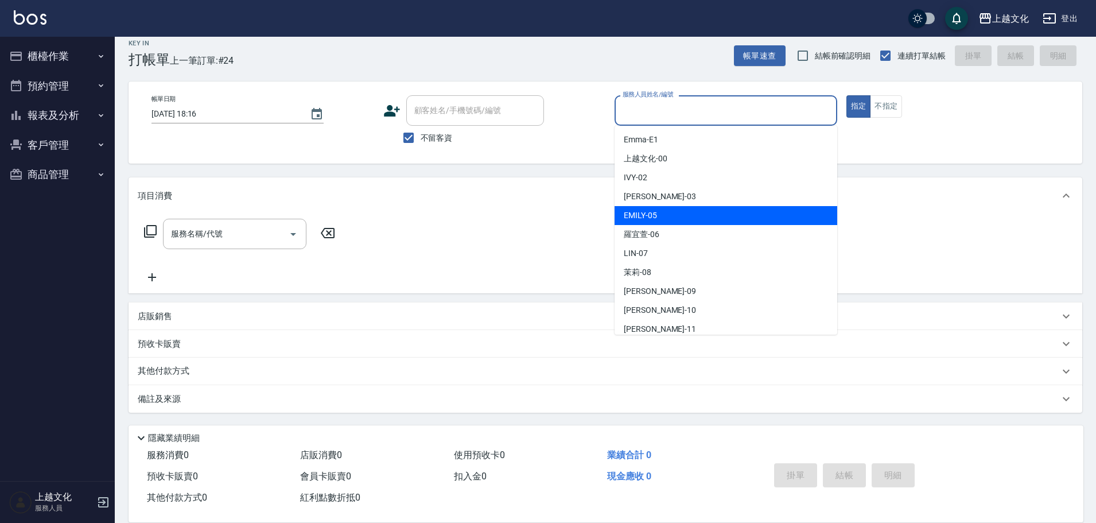
click at [684, 211] on div "EMILY -05" at bounding box center [726, 215] width 223 height 19
type input "EMILY-05"
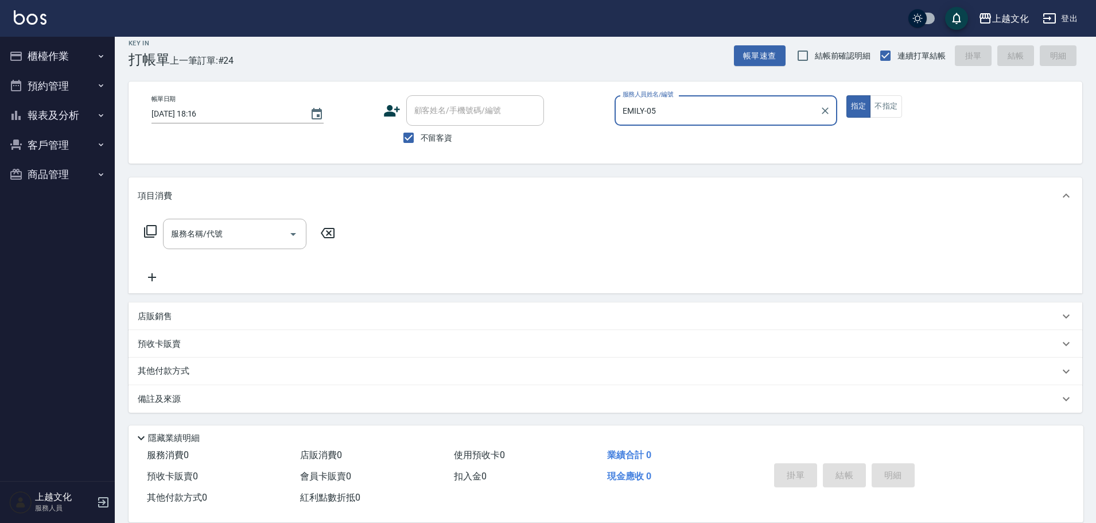
click at [149, 230] on icon at bounding box center [150, 231] width 14 height 14
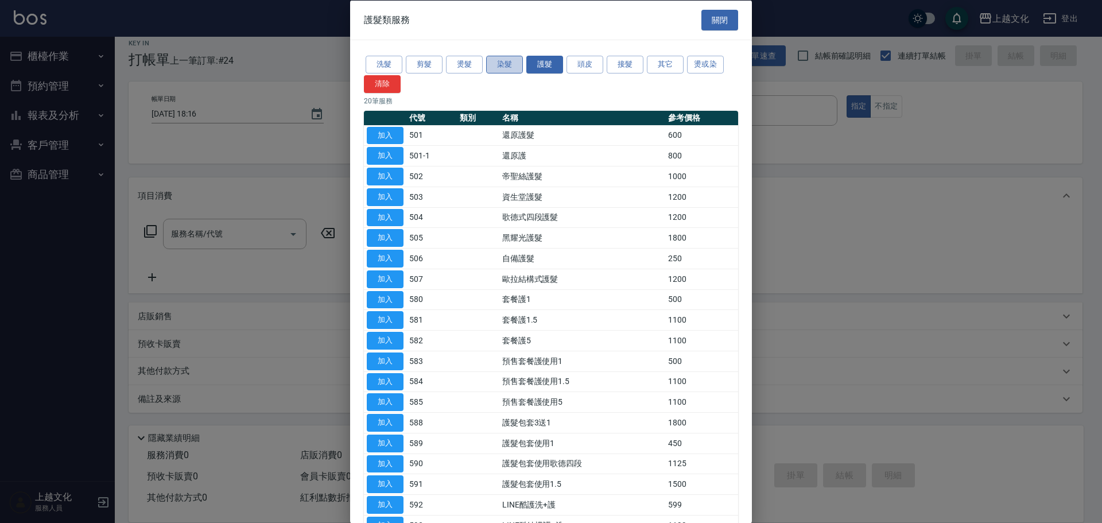
click at [514, 68] on button "染髮" at bounding box center [504, 65] width 37 height 18
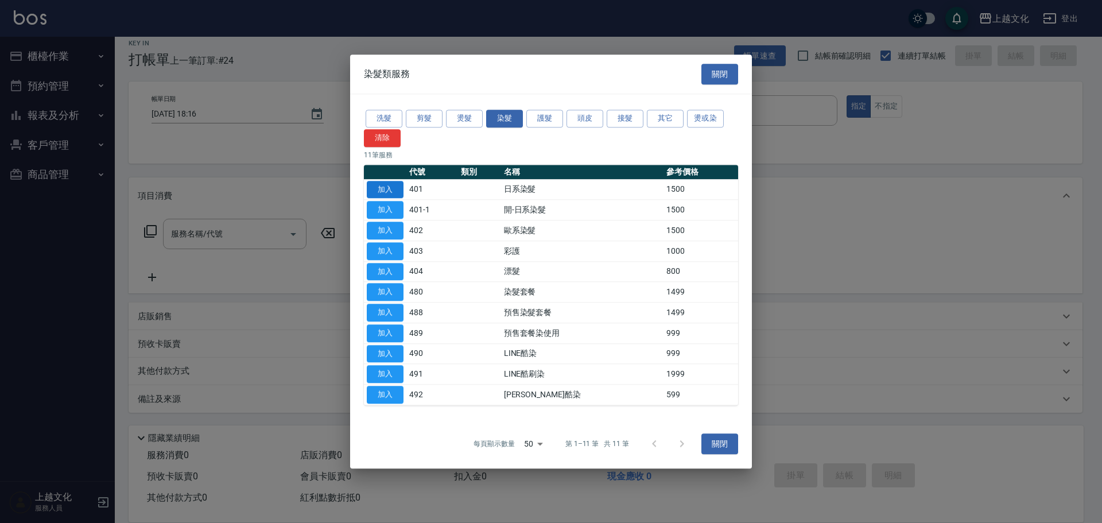
click at [386, 184] on button "加入" at bounding box center [385, 190] width 37 height 18
type input "日系染髮(401)"
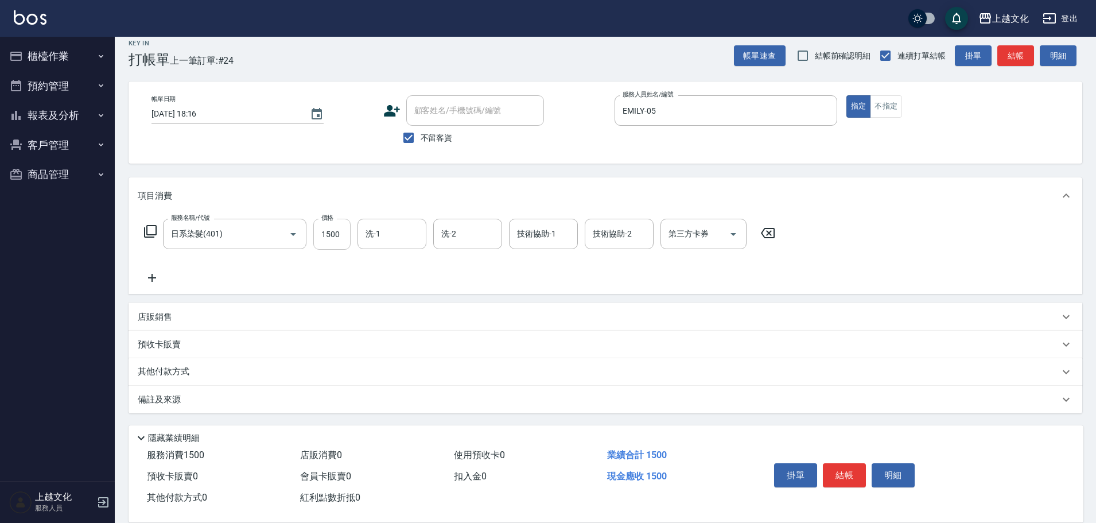
click at [326, 248] on input "1500" at bounding box center [331, 234] width 37 height 31
type input "2799"
click at [372, 228] on input "洗-1" at bounding box center [392, 234] width 59 height 20
click at [340, 310] on div "店販銷售" at bounding box center [606, 317] width 954 height 28
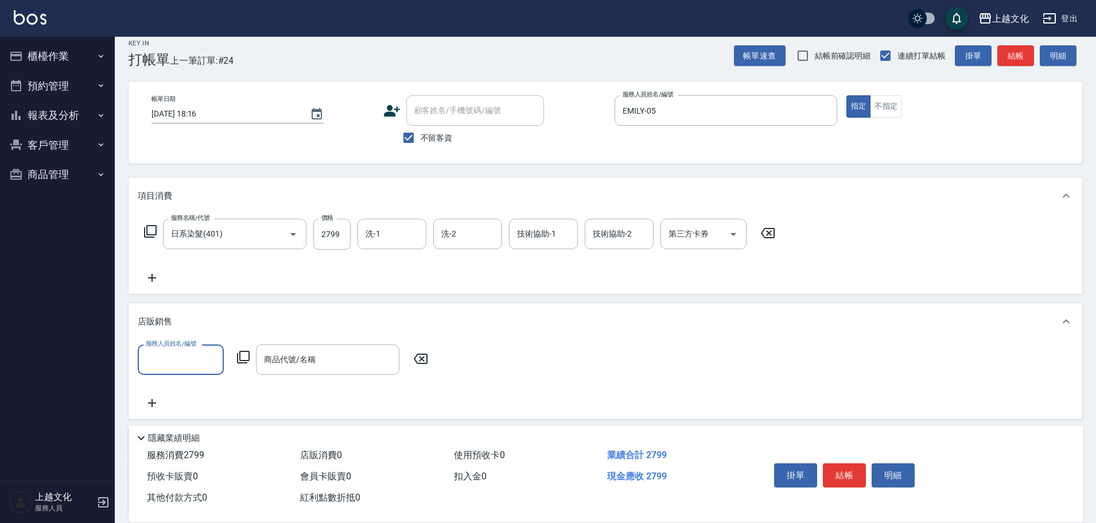
click at [151, 276] on icon at bounding box center [152, 278] width 29 height 14
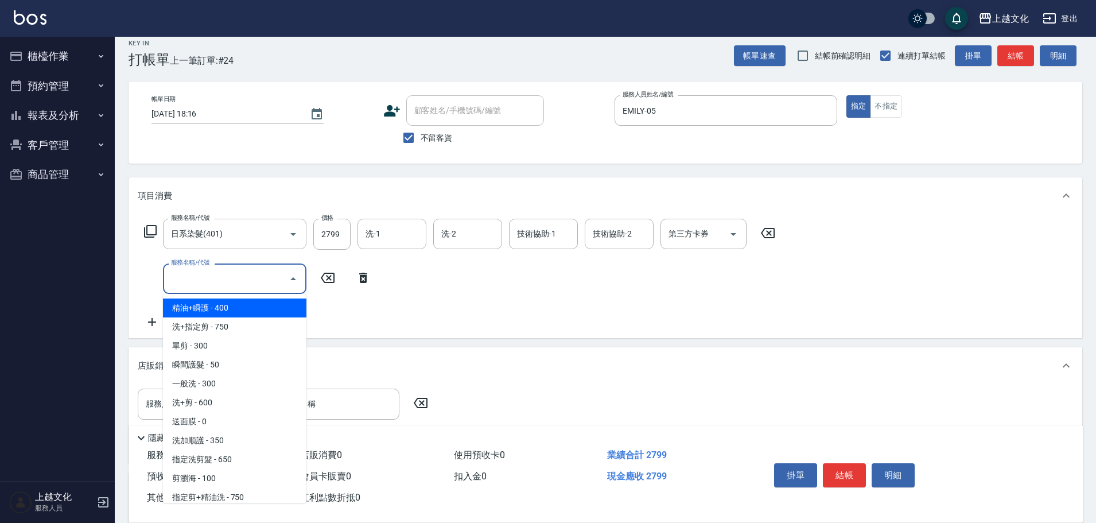
click at [196, 281] on input "服務名稱/代號" at bounding box center [226, 279] width 116 height 20
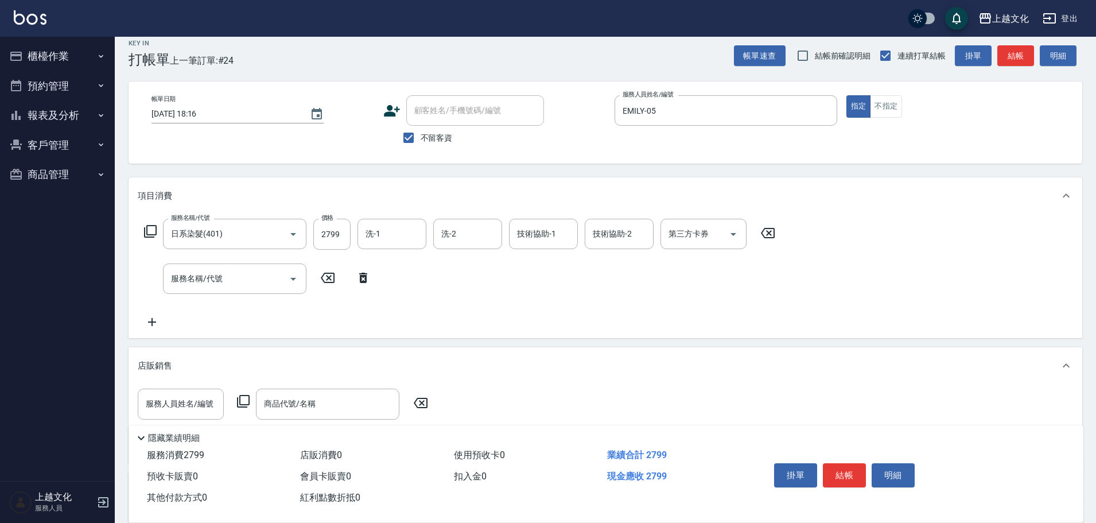
click at [154, 230] on icon at bounding box center [150, 231] width 14 height 14
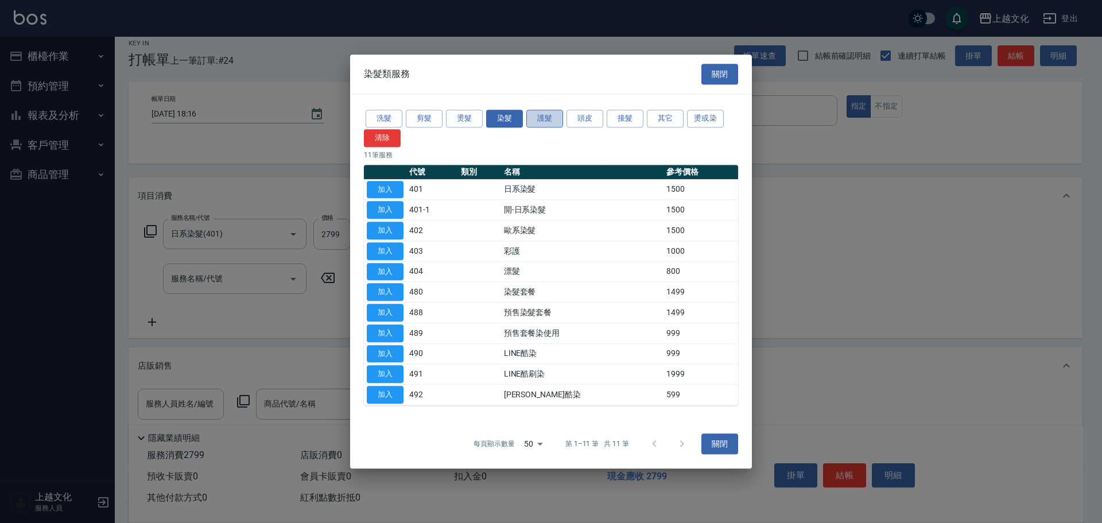
click at [546, 113] on button "護髮" at bounding box center [544, 119] width 37 height 18
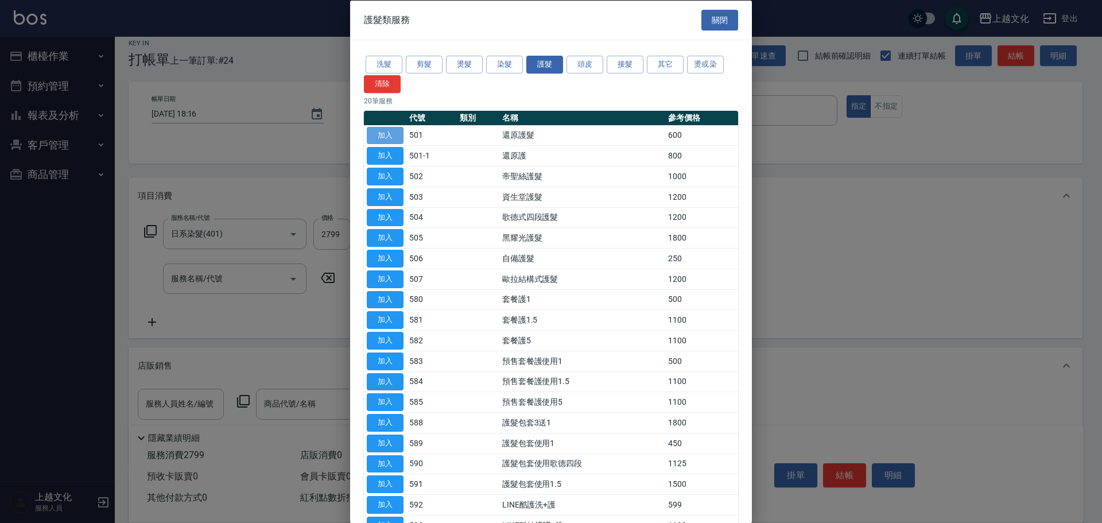
click at [388, 137] on button "加入" at bounding box center [385, 135] width 37 height 18
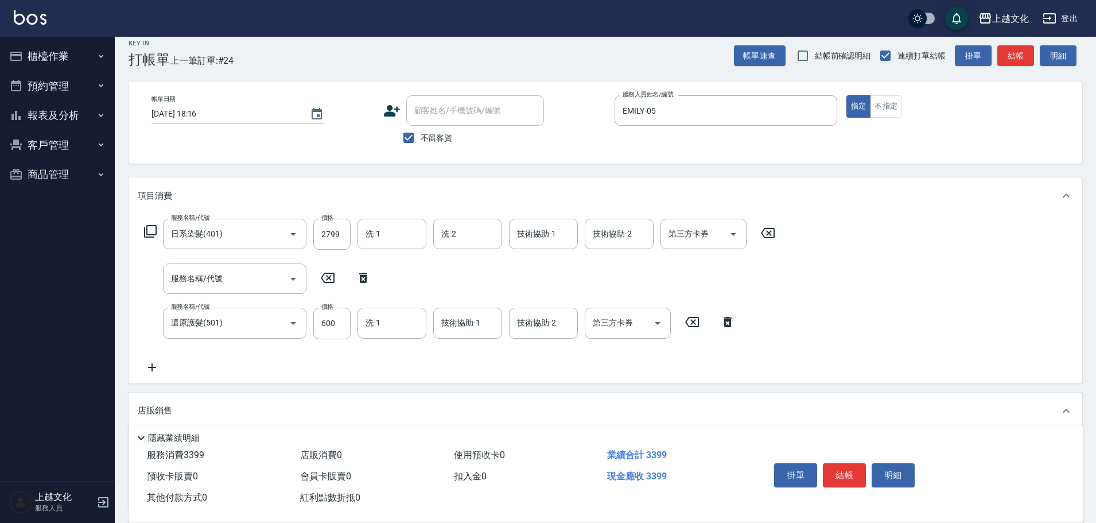
click at [365, 275] on icon at bounding box center [363, 278] width 8 height 10
type input "還原護髮(501)"
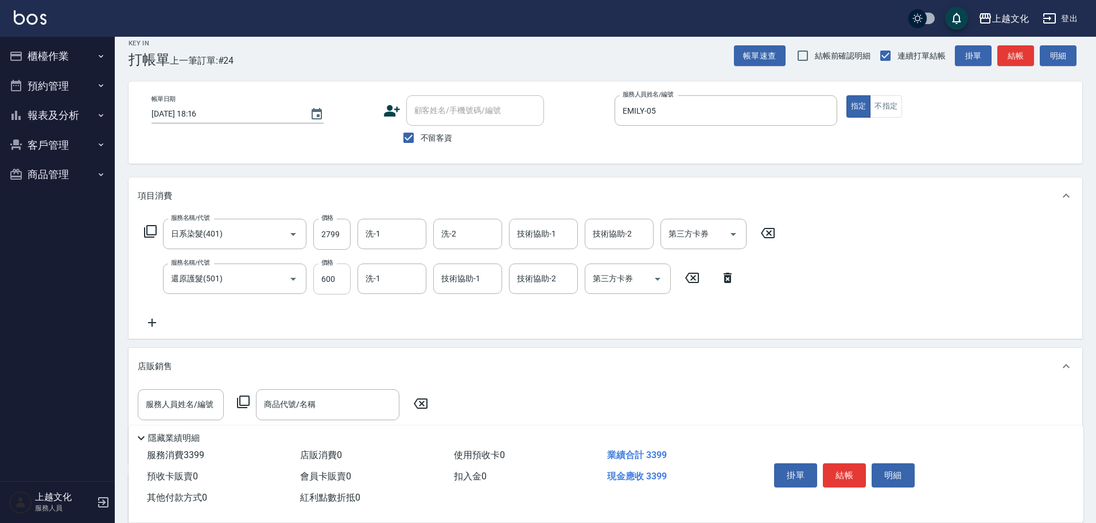
drag, startPoint x: 339, startPoint y: 304, endPoint x: 334, endPoint y: 289, distance: 16.2
click at [339, 303] on div "服務名稱/代號 日系染髮(401) 服務名稱/代號 價格 2799 價格 洗-1 洗-1 洗-2 洗-2 技術協助-1 技術協助-1 技術協助-2 技術協助-…" at bounding box center [460, 274] width 644 height 111
click at [334, 290] on input "600" at bounding box center [331, 278] width 37 height 31
type input "0"
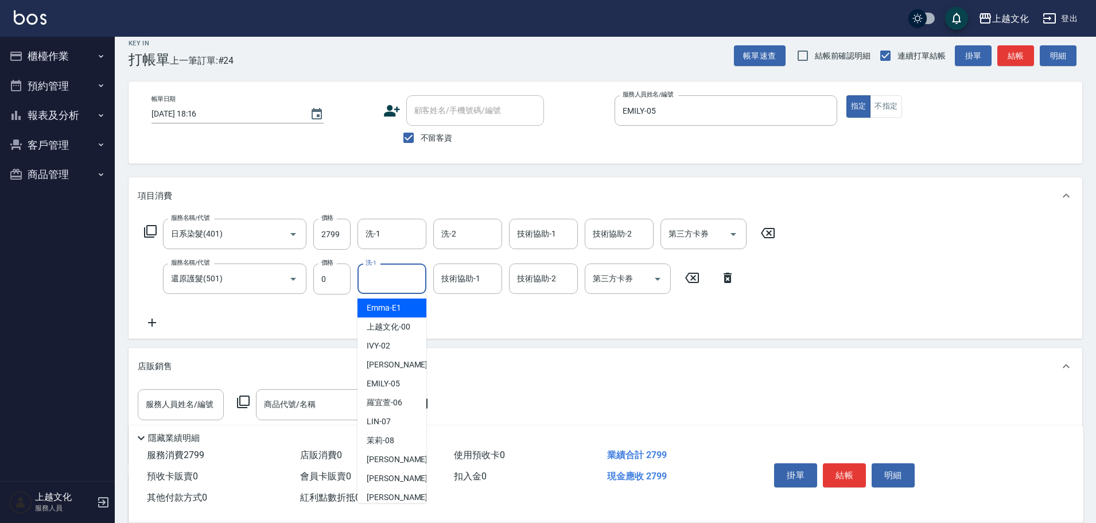
click at [373, 273] on input "洗-1" at bounding box center [392, 279] width 59 height 20
click at [397, 438] on div "茉莉 -08" at bounding box center [392, 440] width 69 height 19
type input "茉莉-08"
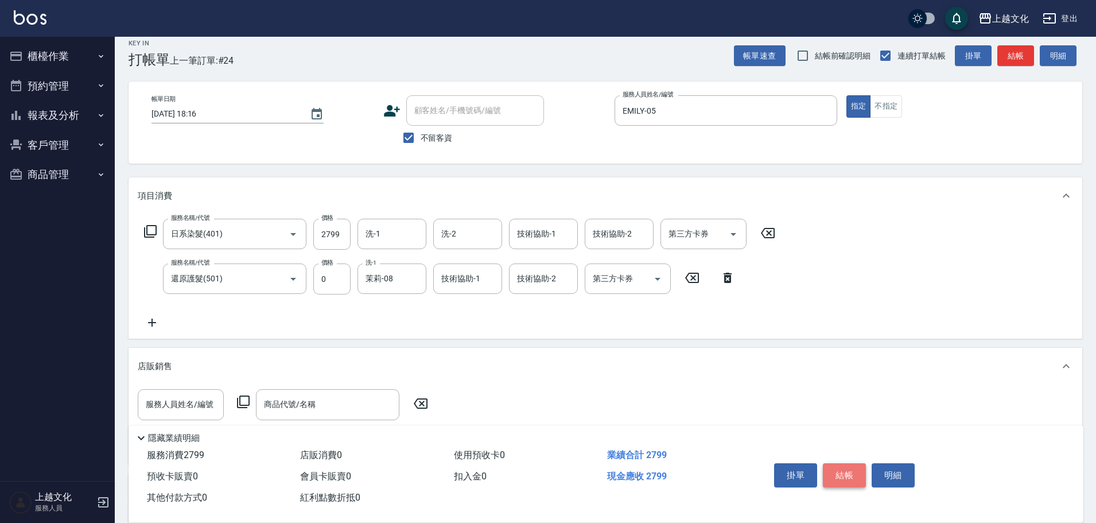
click at [838, 472] on button "結帳" at bounding box center [844, 475] width 43 height 24
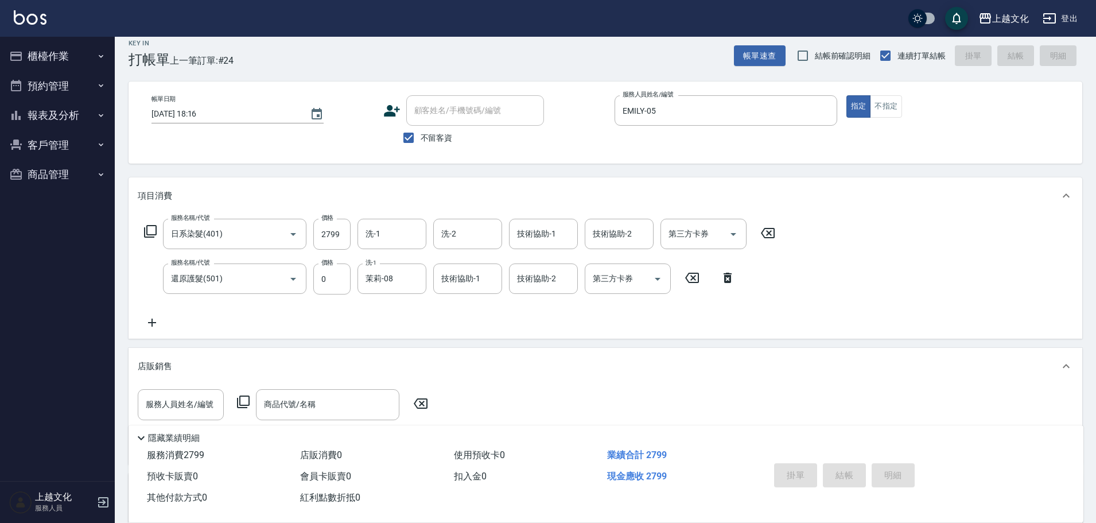
type input "2025/09/14 18:18"
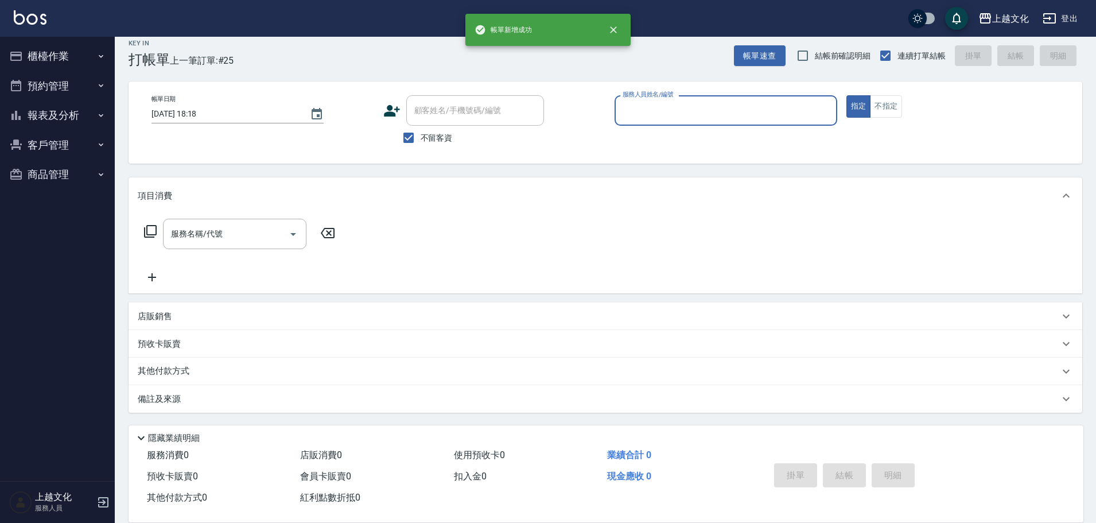
click at [721, 103] on input "服務人員姓名/編號" at bounding box center [726, 110] width 212 height 20
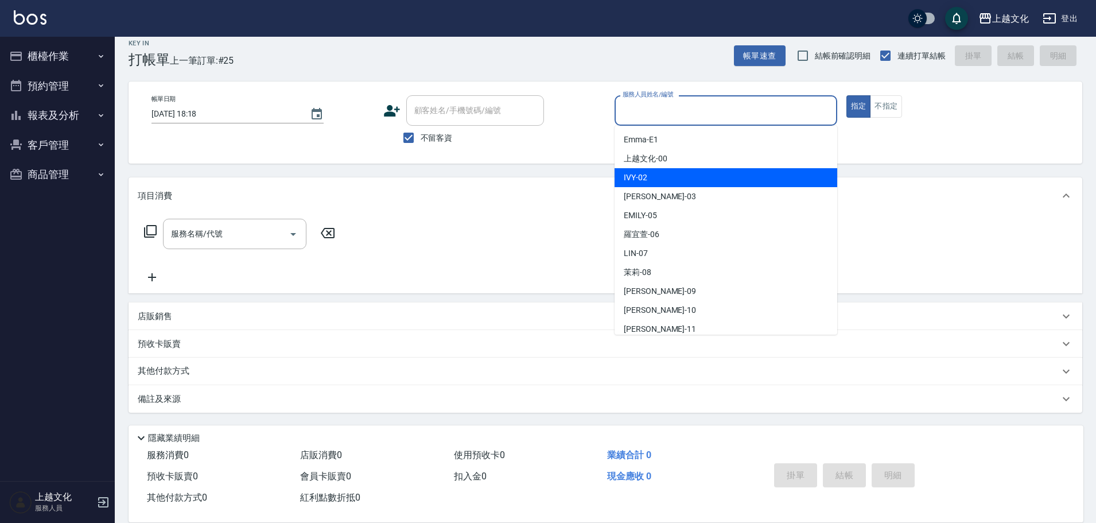
click at [672, 186] on div "IVY -02" at bounding box center [726, 177] width 223 height 19
click at [672, 187] on div "項目消費" at bounding box center [606, 195] width 954 height 37
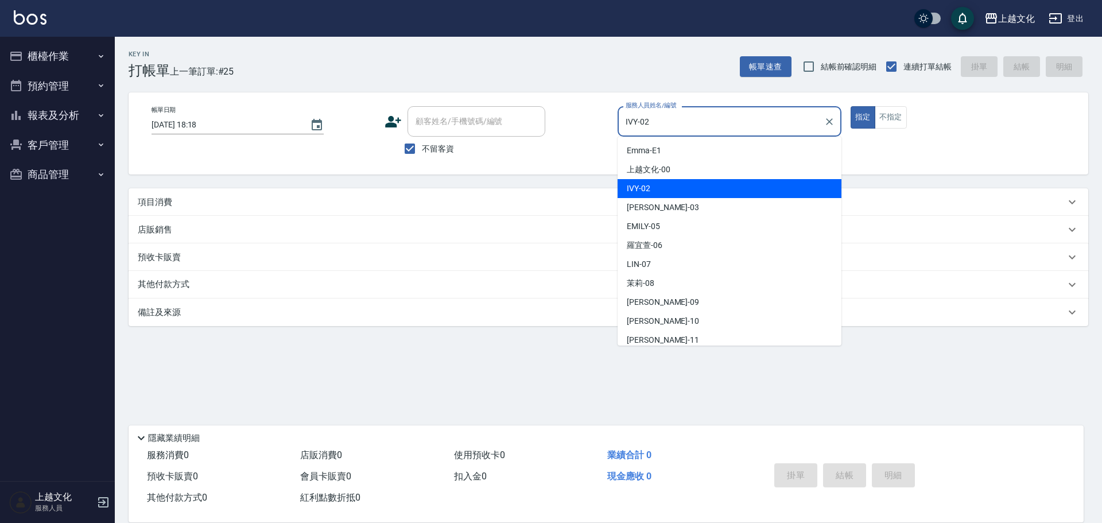
click at [675, 124] on input "IVY-02" at bounding box center [721, 121] width 196 height 20
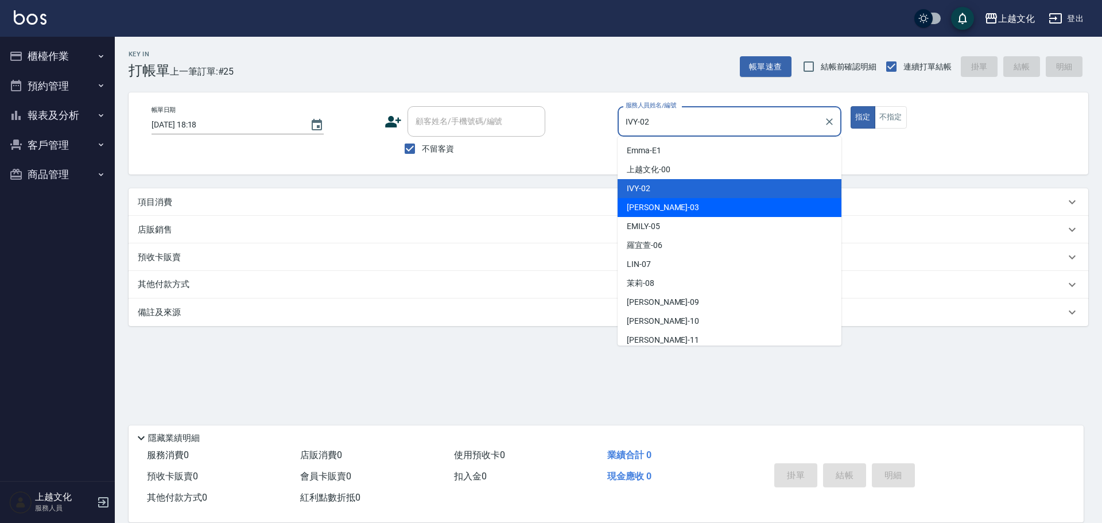
click at [671, 205] on div "kelly -03" at bounding box center [729, 207] width 224 height 19
type input "[PERSON_NAME]-03"
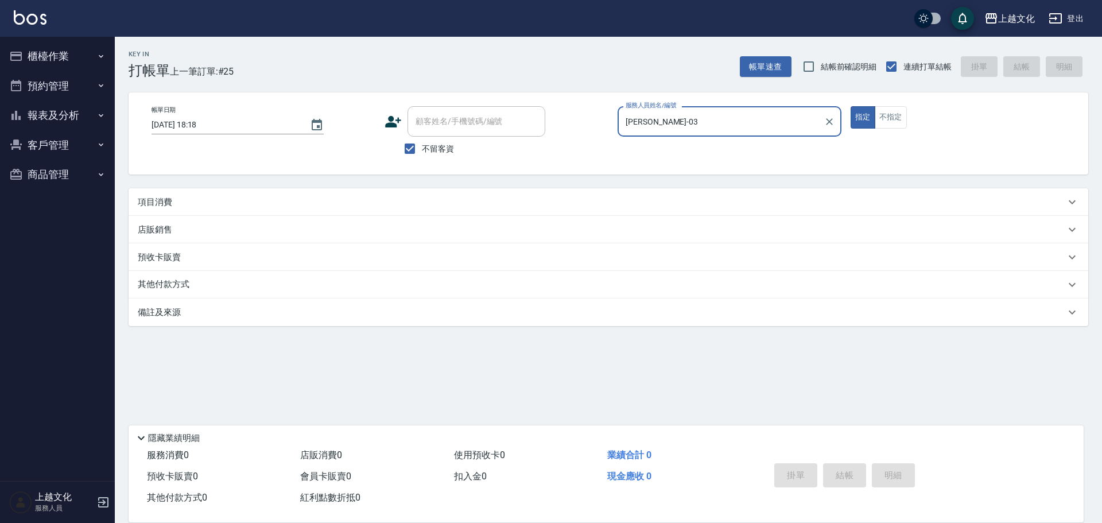
click at [157, 199] on p "項目消費" at bounding box center [155, 202] width 34 height 12
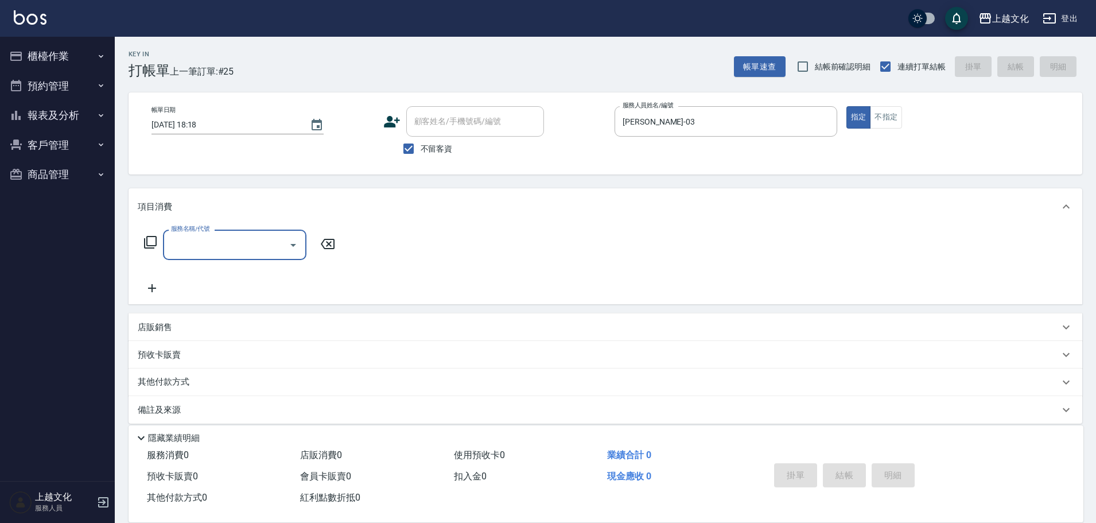
drag, startPoint x: 208, startPoint y: 227, endPoint x: 220, endPoint y: 240, distance: 17.5
click at [209, 229] on label "服務名稱/代號" at bounding box center [190, 228] width 38 height 9
click at [209, 235] on input "服務名稱/代號" at bounding box center [226, 245] width 116 height 20
click at [211, 231] on div "服務名稱/代號 服務名稱/代號" at bounding box center [234, 245] width 143 height 30
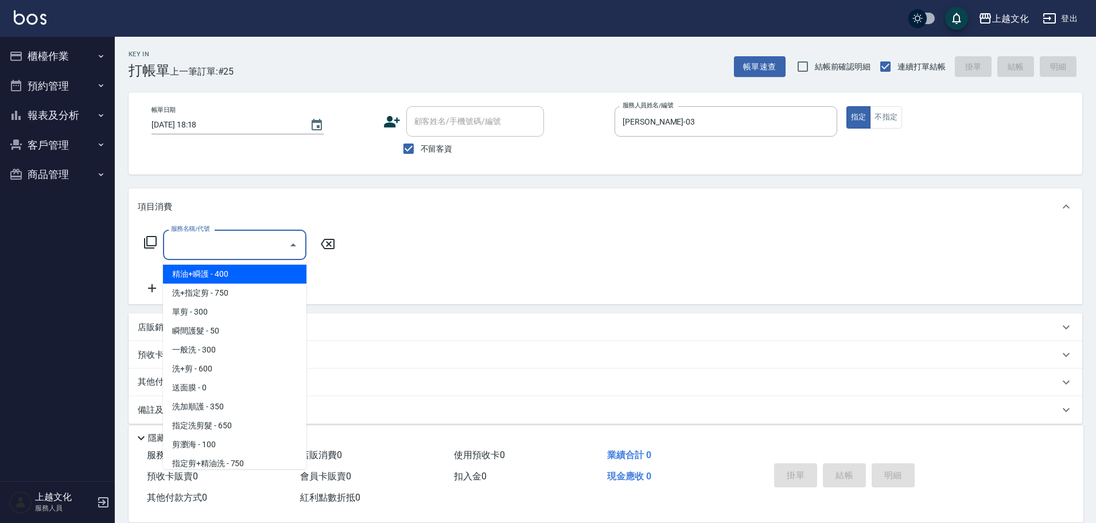
drag, startPoint x: 230, startPoint y: 252, endPoint x: 244, endPoint y: 312, distance: 61.0
click at [230, 254] on input "服務名稱/代號" at bounding box center [226, 245] width 116 height 20
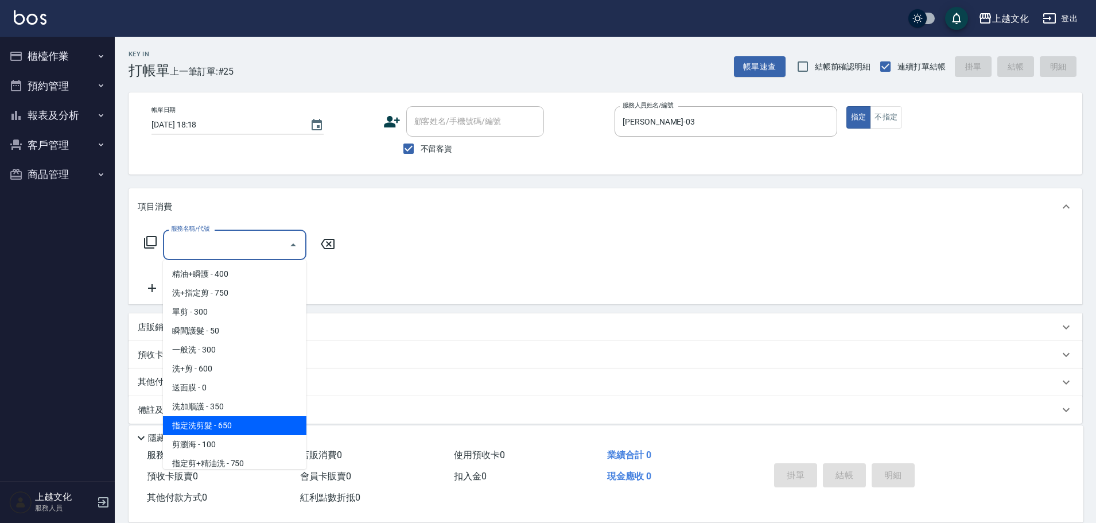
click at [262, 420] on span "指定洗剪髮 - 650" at bounding box center [234, 425] width 143 height 19
type input "指定洗剪髮(201)"
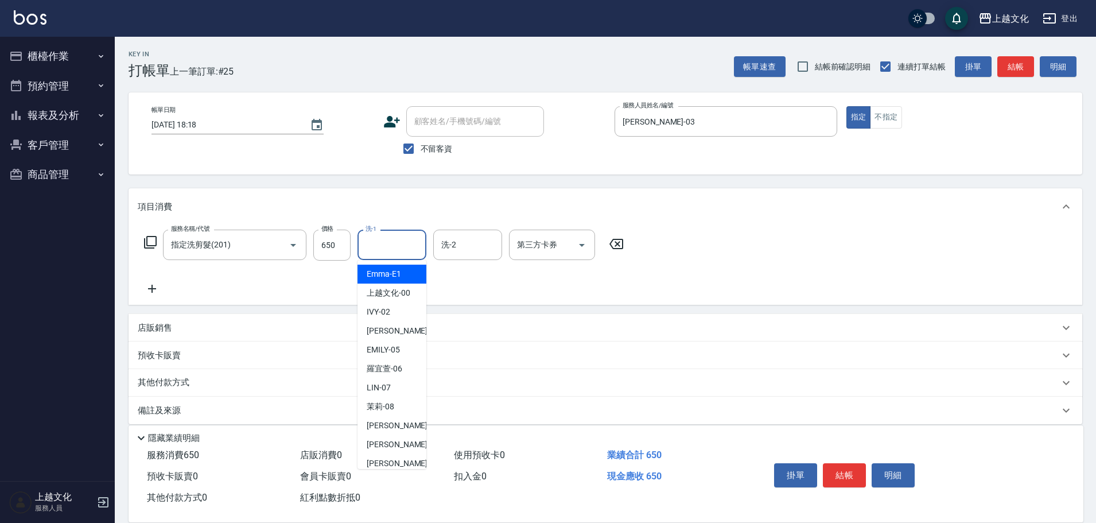
click at [384, 250] on input "洗-1" at bounding box center [392, 245] width 59 height 20
click at [391, 288] on span "上越文化 -00" at bounding box center [389, 293] width 44 height 12
type input "上越文化-00"
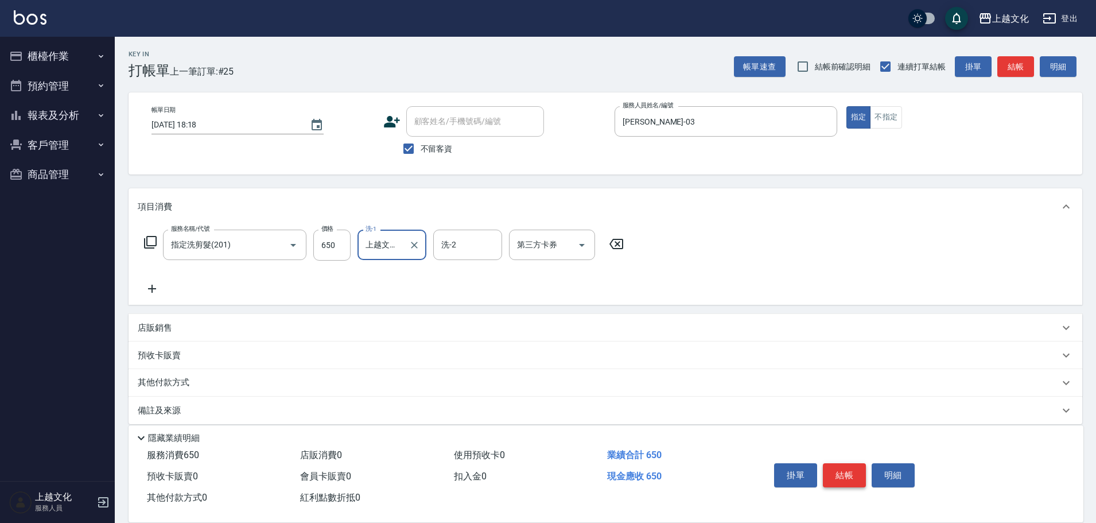
click at [836, 471] on button "結帳" at bounding box center [844, 475] width 43 height 24
click at [836, 471] on div "掛單 結帳 明細" at bounding box center [845, 477] width 150 height 36
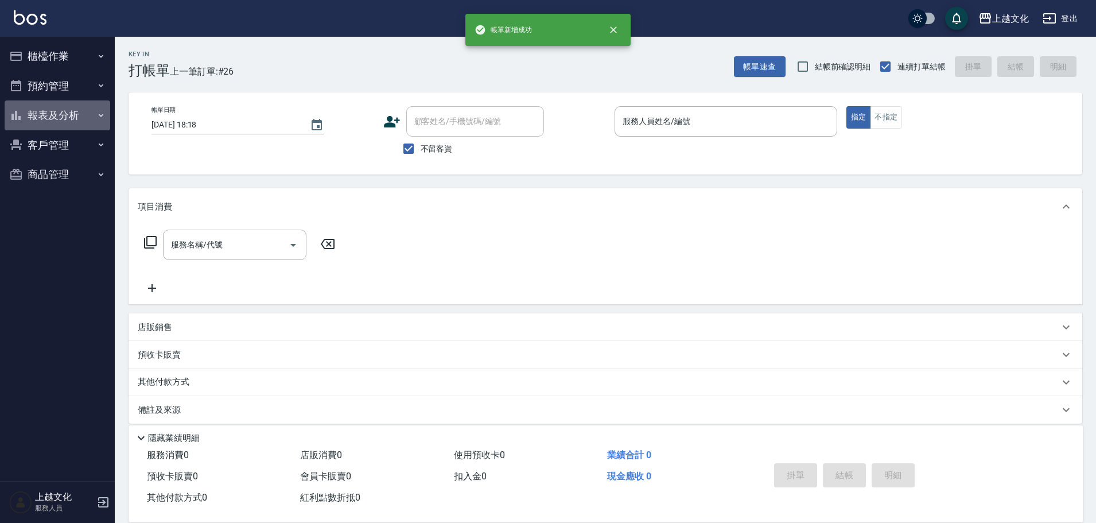
click at [46, 115] on button "報表及分析" at bounding box center [58, 115] width 106 height 30
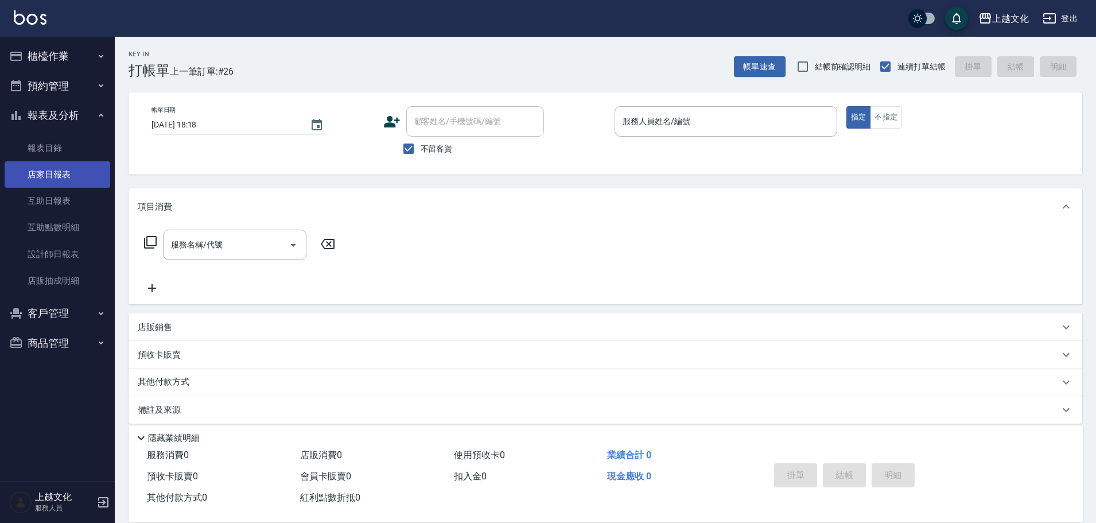
drag, startPoint x: 63, startPoint y: 181, endPoint x: 29, endPoint y: 175, distance: 34.3
click at [61, 181] on link "店家日報表" at bounding box center [58, 174] width 106 height 26
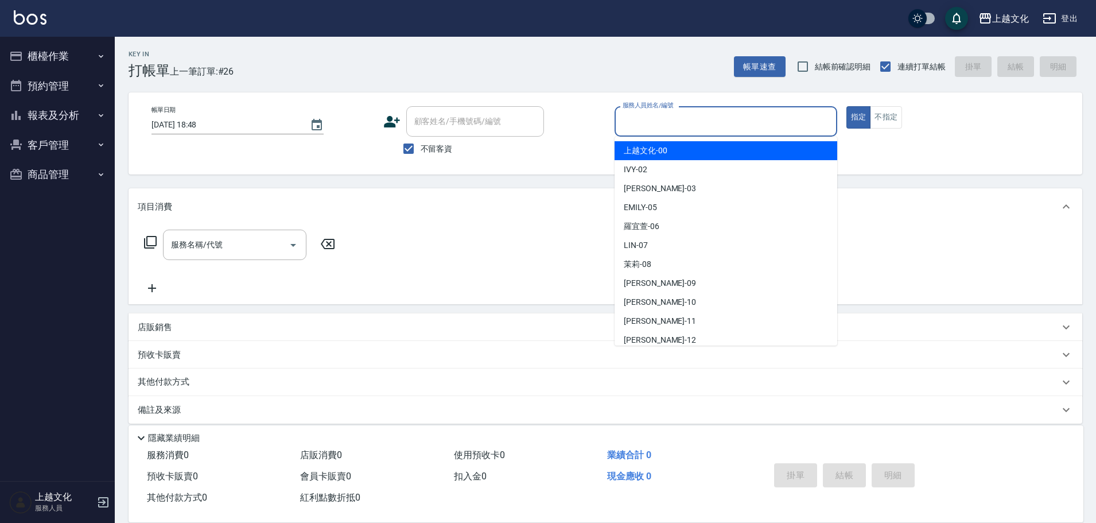
drag, startPoint x: 0, startPoint y: 0, endPoint x: 676, endPoint y: 150, distance: 692.5
click at [673, 115] on input "服務人員姓名/編號" at bounding box center [726, 121] width 212 height 20
click at [678, 123] on input "服務人員姓名/編號" at bounding box center [726, 121] width 212 height 20
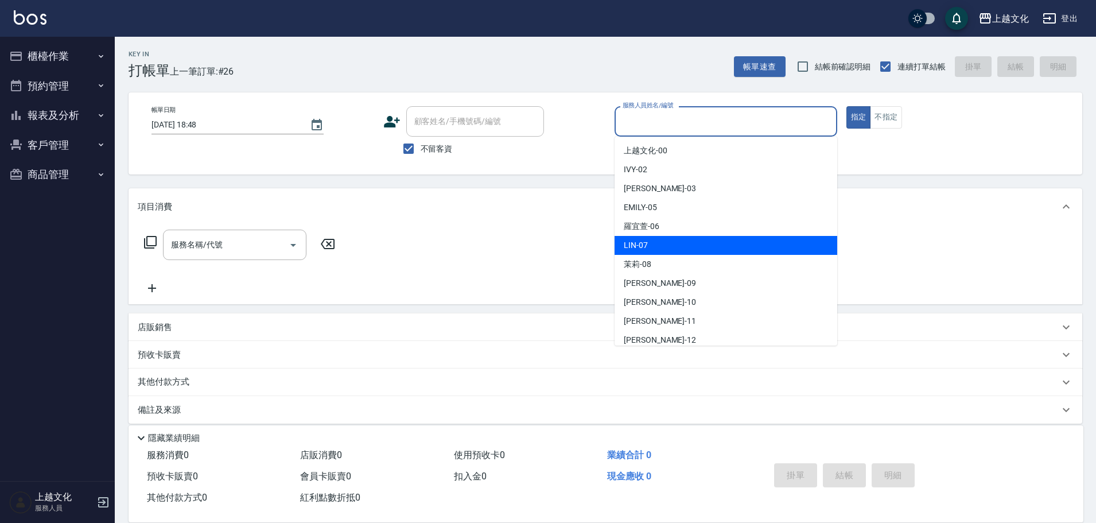
click at [695, 238] on div "[PERSON_NAME] -07" at bounding box center [726, 245] width 223 height 19
type input "[PERSON_NAME]-07"
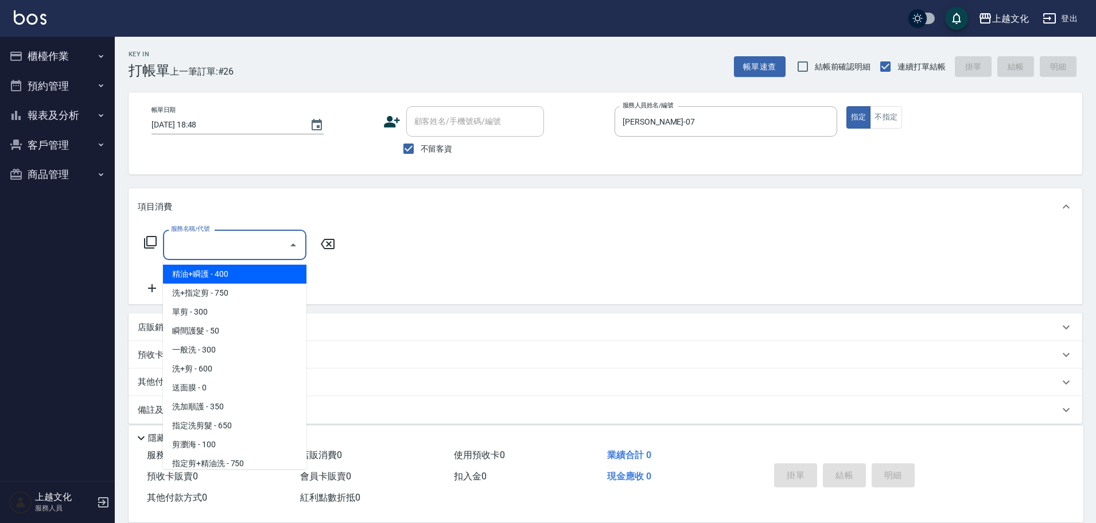
click at [231, 236] on input "服務名稱/代號" at bounding box center [226, 245] width 116 height 20
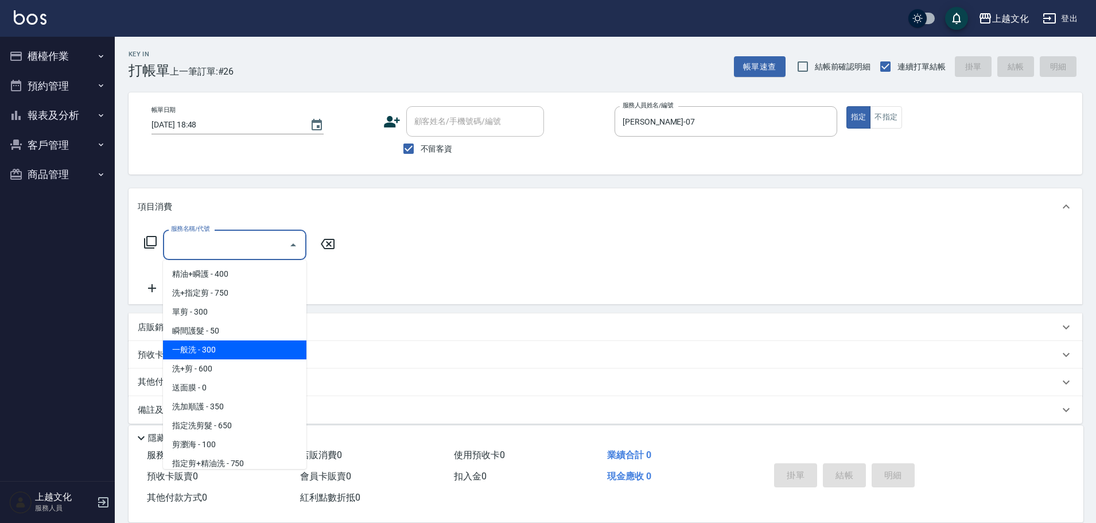
click at [248, 344] on span "一般洗 - 300" at bounding box center [234, 349] width 143 height 19
type input "一般洗(105)"
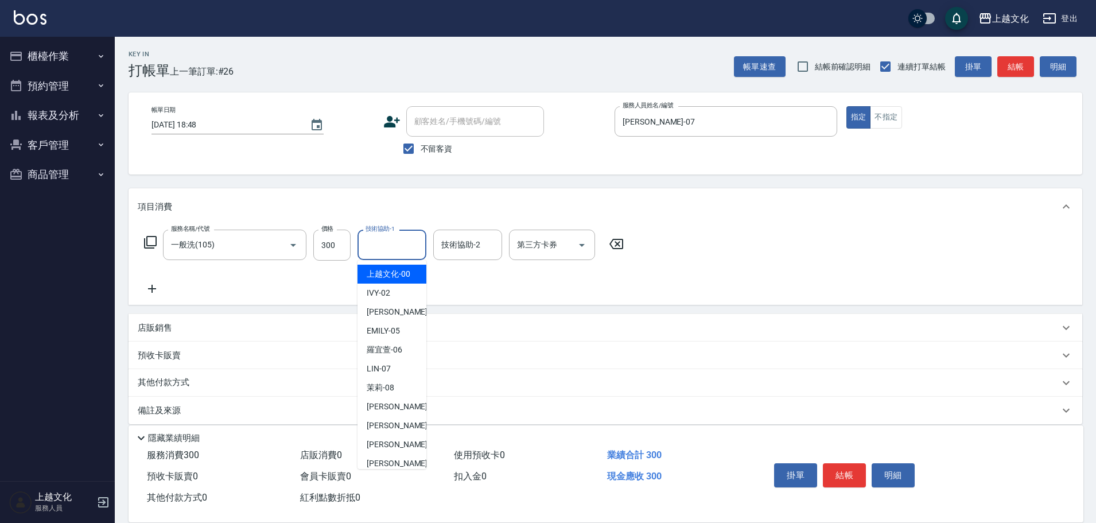
click at [390, 246] on input "技術協助-1" at bounding box center [392, 245] width 59 height 20
click at [393, 267] on div "上越文化 -00" at bounding box center [392, 274] width 69 height 19
type input "上越文化-00"
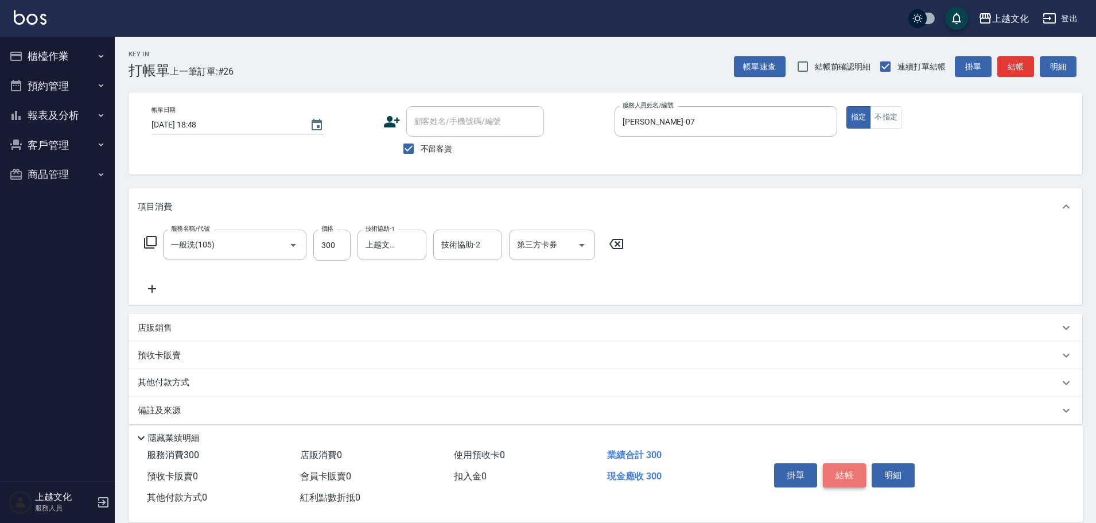
click at [834, 468] on button "結帳" at bounding box center [844, 475] width 43 height 24
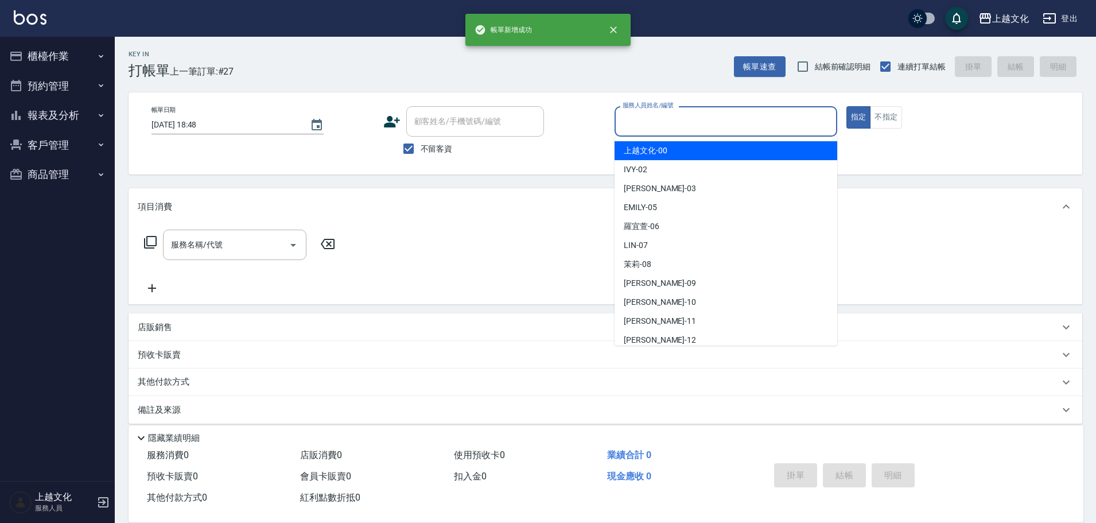
click at [648, 120] on input "服務人員姓名/編號" at bounding box center [726, 121] width 212 height 20
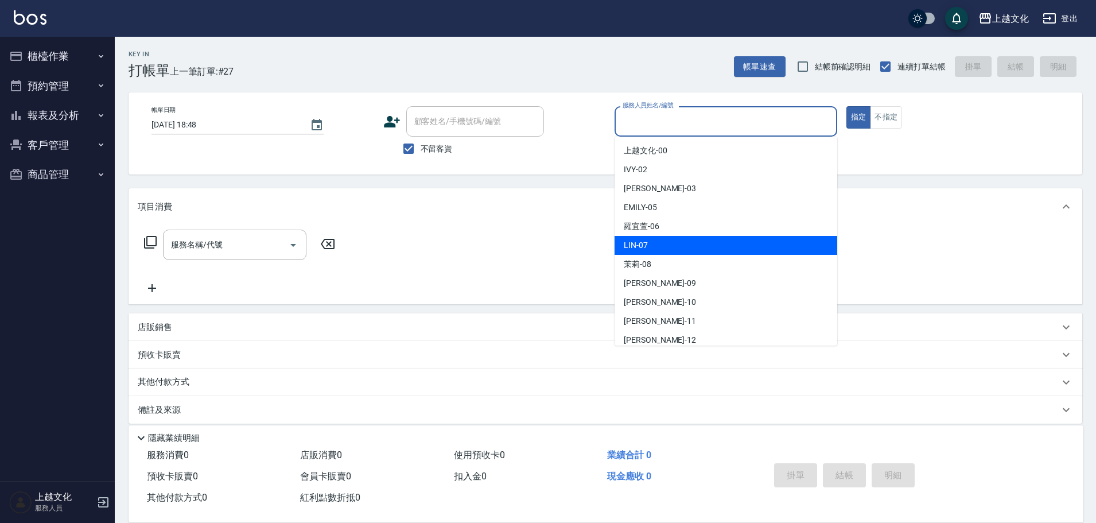
click at [666, 248] on div "[PERSON_NAME] -07" at bounding box center [726, 245] width 223 height 19
type input "[PERSON_NAME]-07"
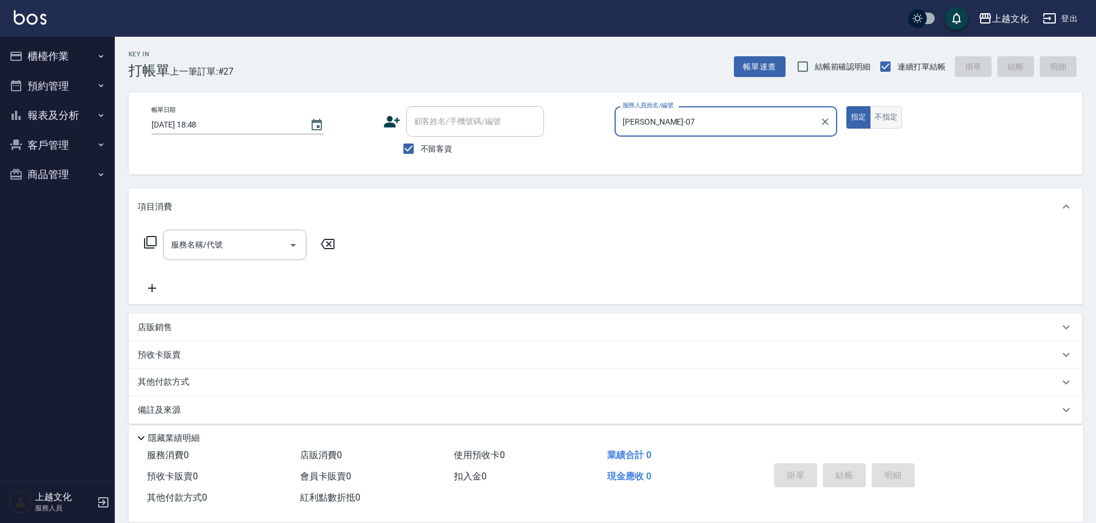
click at [885, 118] on button "不指定" at bounding box center [886, 117] width 32 height 22
click at [242, 242] on input "服務名稱/代號" at bounding box center [226, 245] width 116 height 20
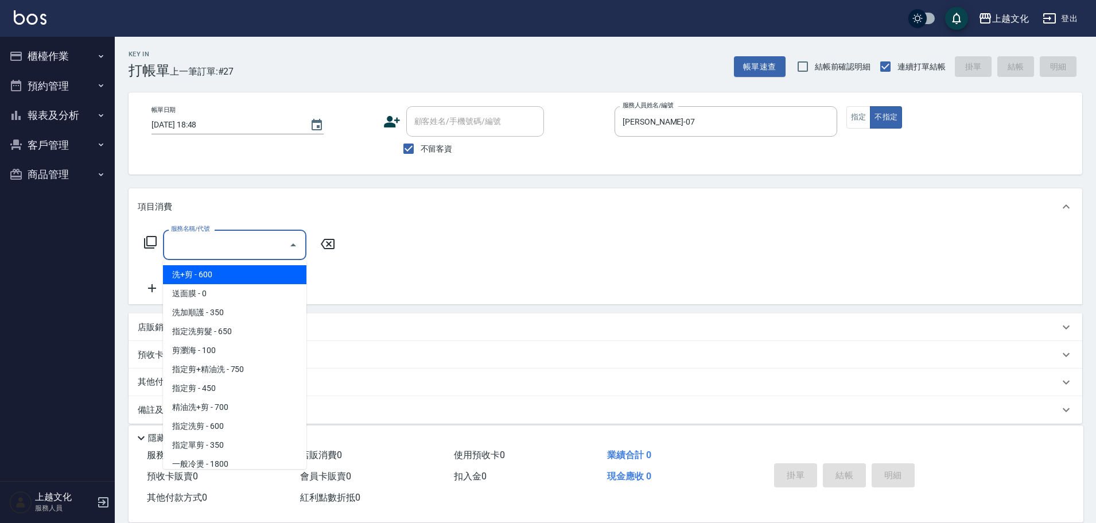
scroll to position [115, 0]
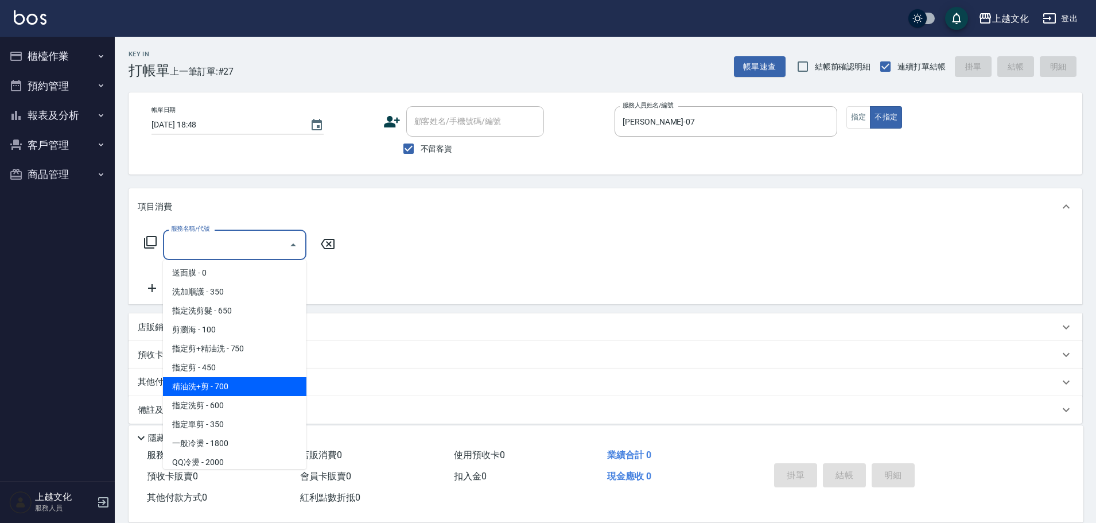
click at [242, 380] on span "精油洗+剪 - 700" at bounding box center [234, 386] width 143 height 19
type input "精油洗+剪(207)"
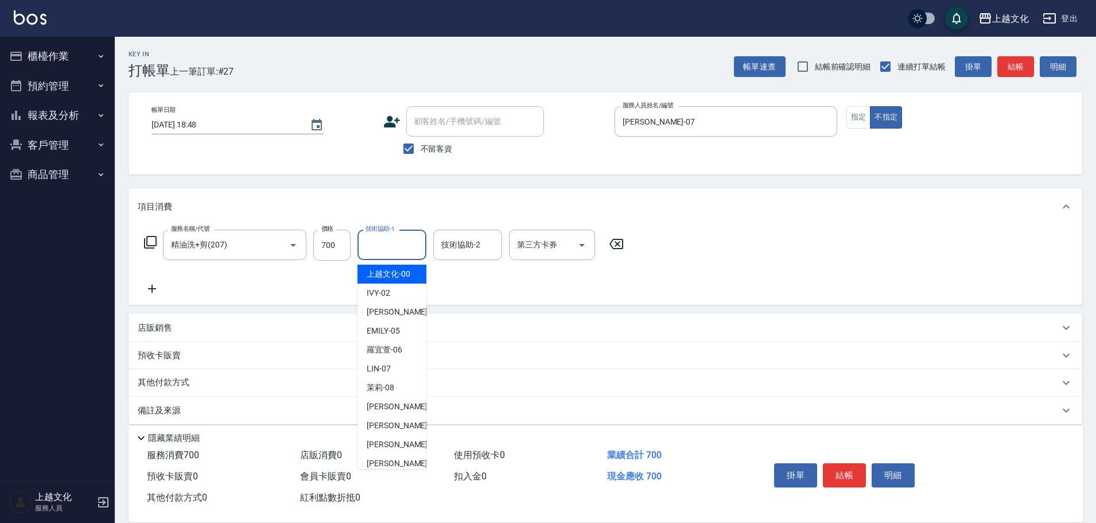
click at [384, 250] on input "技術協助-1" at bounding box center [392, 245] width 59 height 20
click at [388, 444] on span "Martin -11" at bounding box center [403, 444] width 72 height 12
type input "Martin-11"
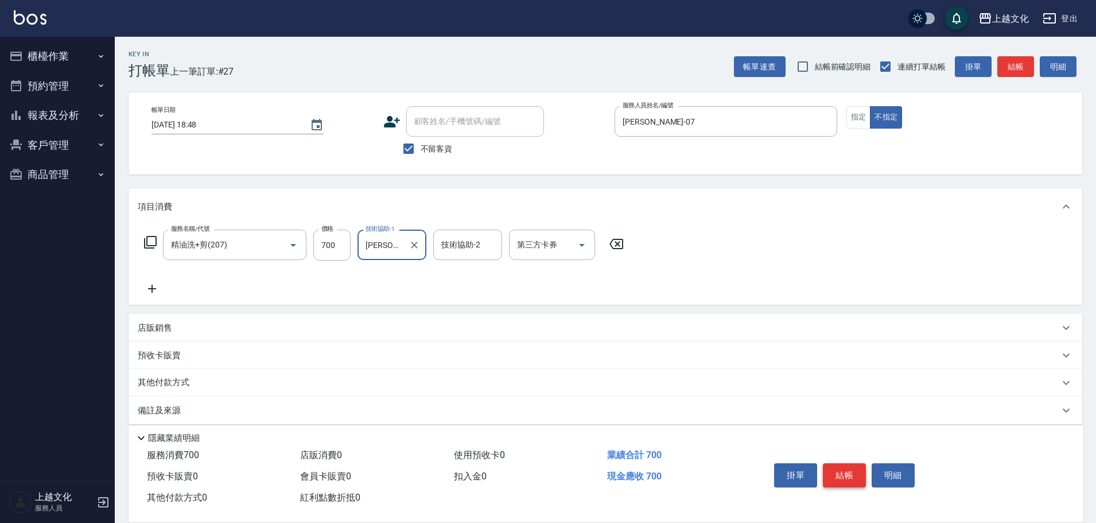
click at [839, 476] on button "結帳" at bounding box center [844, 475] width 43 height 24
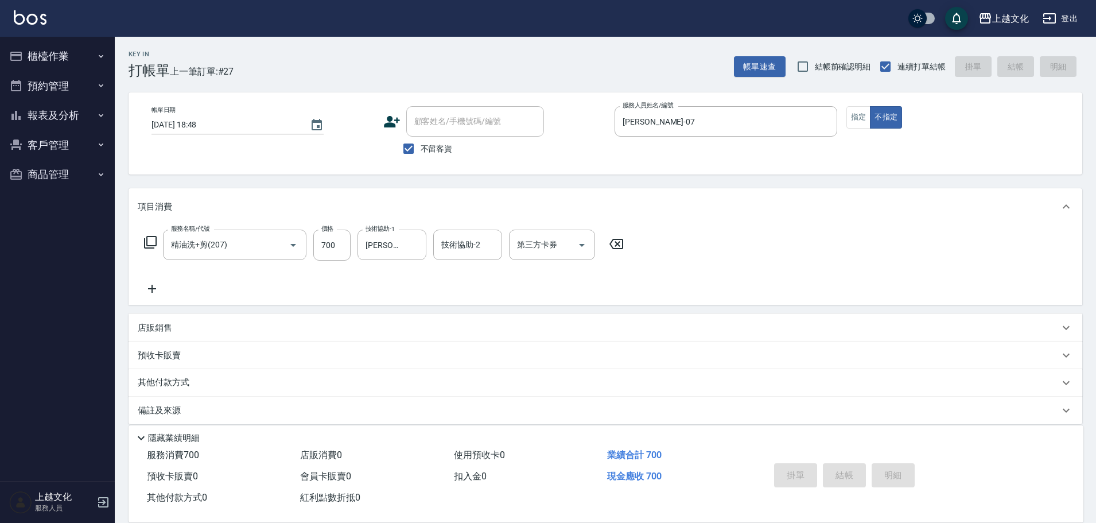
type input "2025/09/14 18:49"
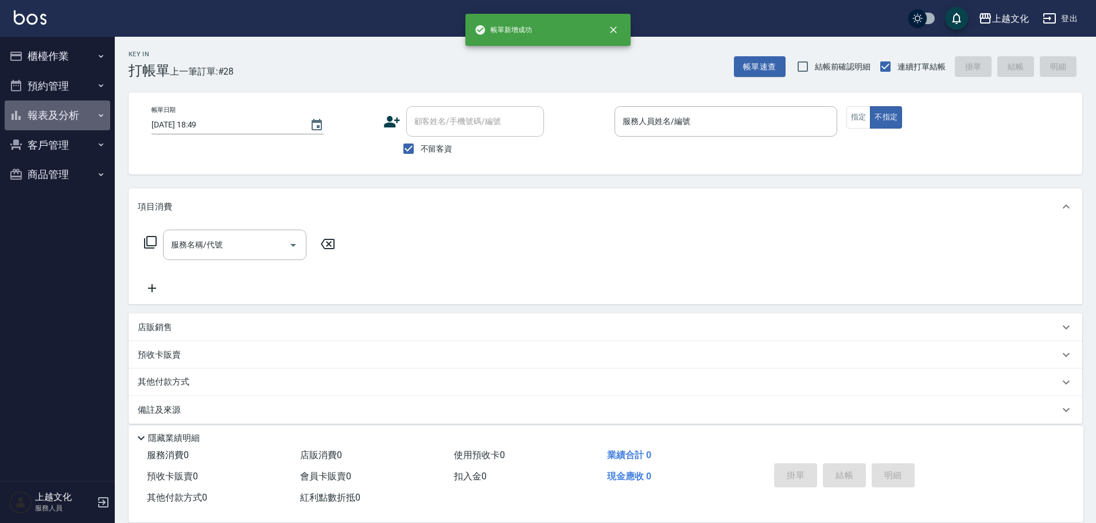
click at [34, 113] on button "報表及分析" at bounding box center [58, 115] width 106 height 30
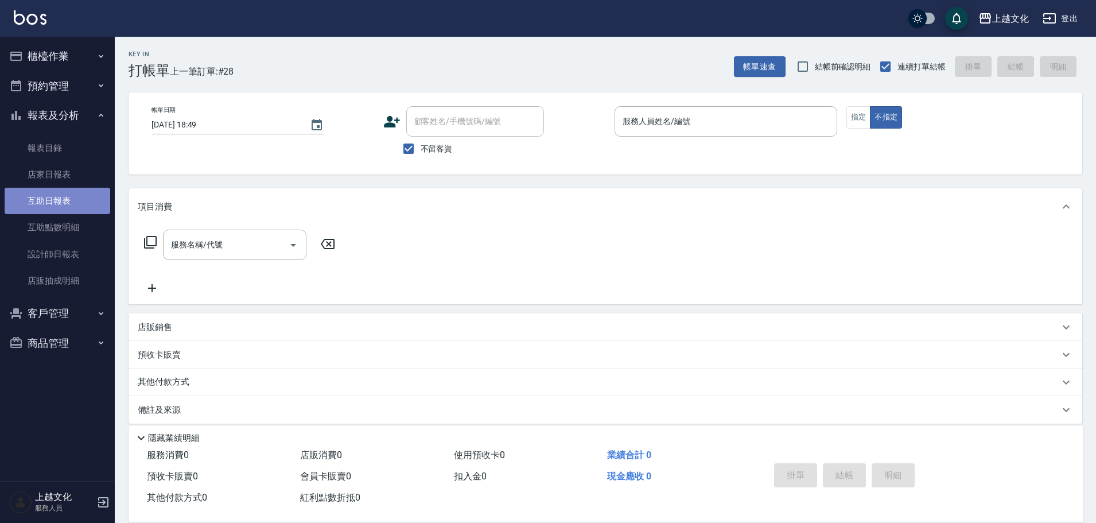
click at [41, 196] on link "互助日報表" at bounding box center [58, 201] width 106 height 26
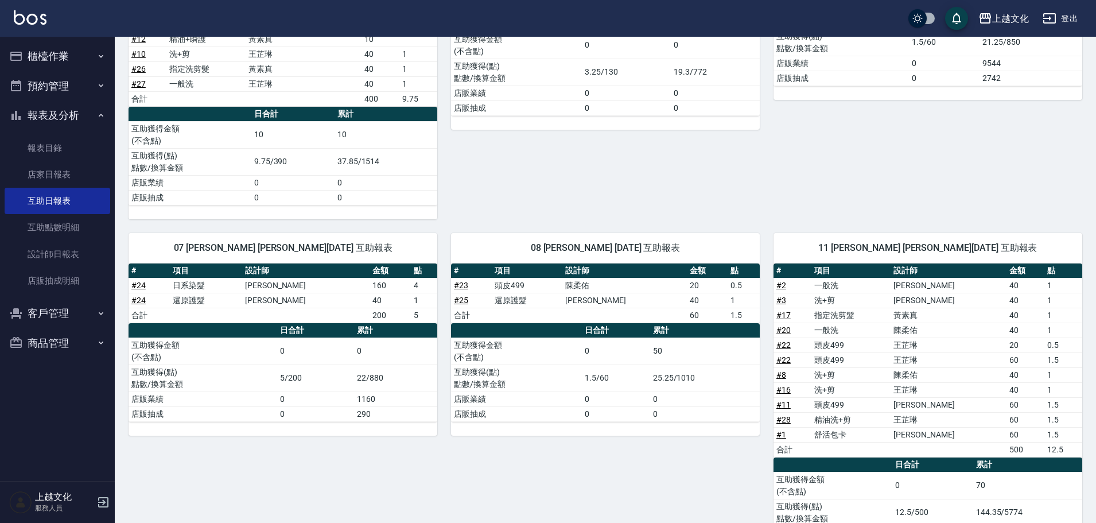
scroll to position [275, 0]
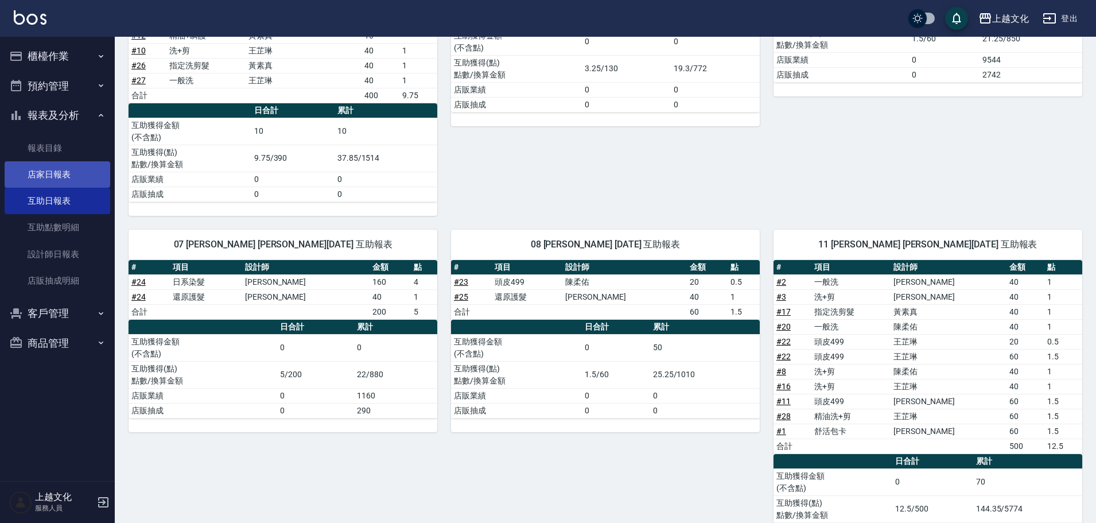
click at [39, 177] on link "店家日報表" at bounding box center [58, 174] width 106 height 26
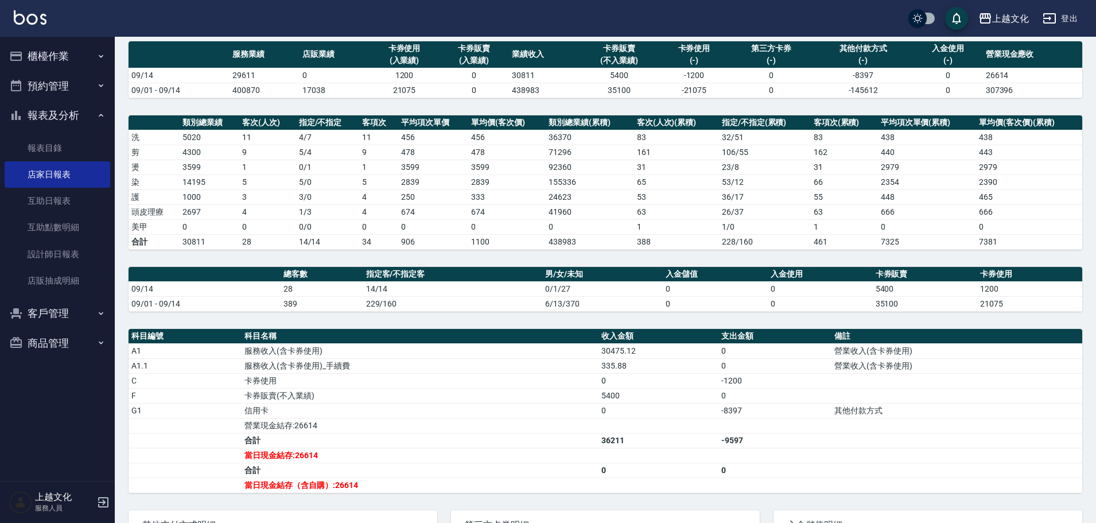
scroll to position [191, 0]
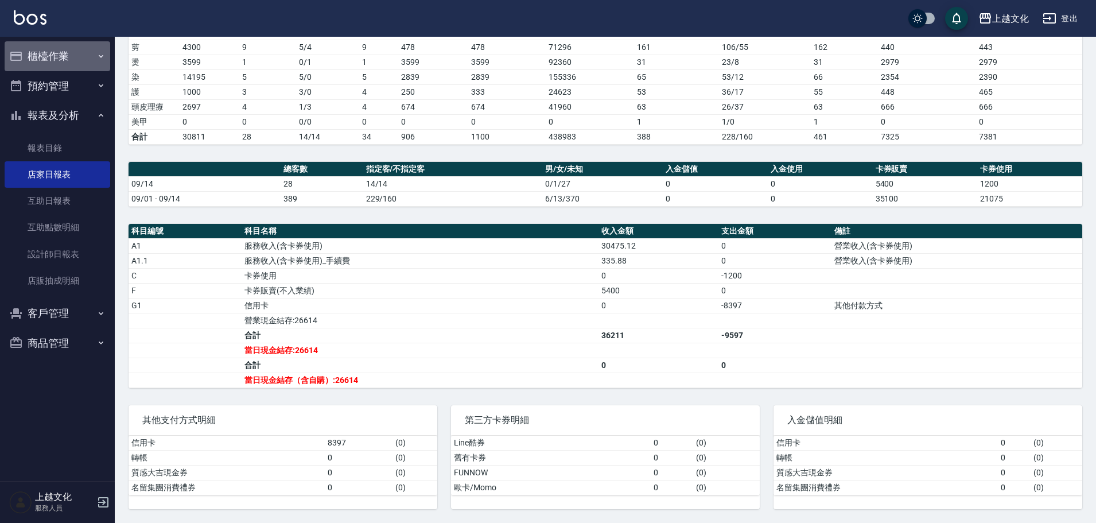
click at [43, 51] on button "櫃檯作業" at bounding box center [58, 56] width 106 height 30
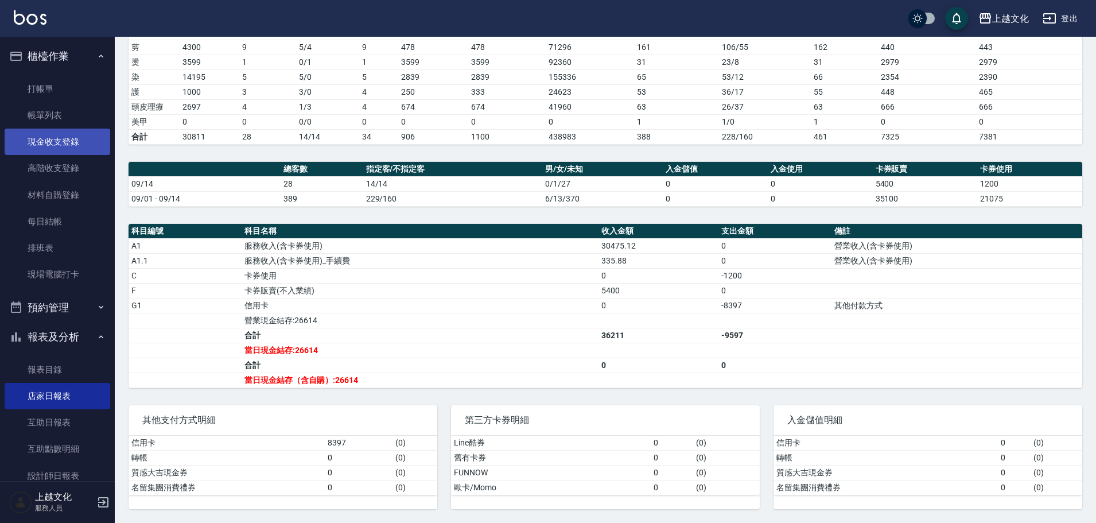
click at [49, 138] on link "現金收支登錄" at bounding box center [58, 142] width 106 height 26
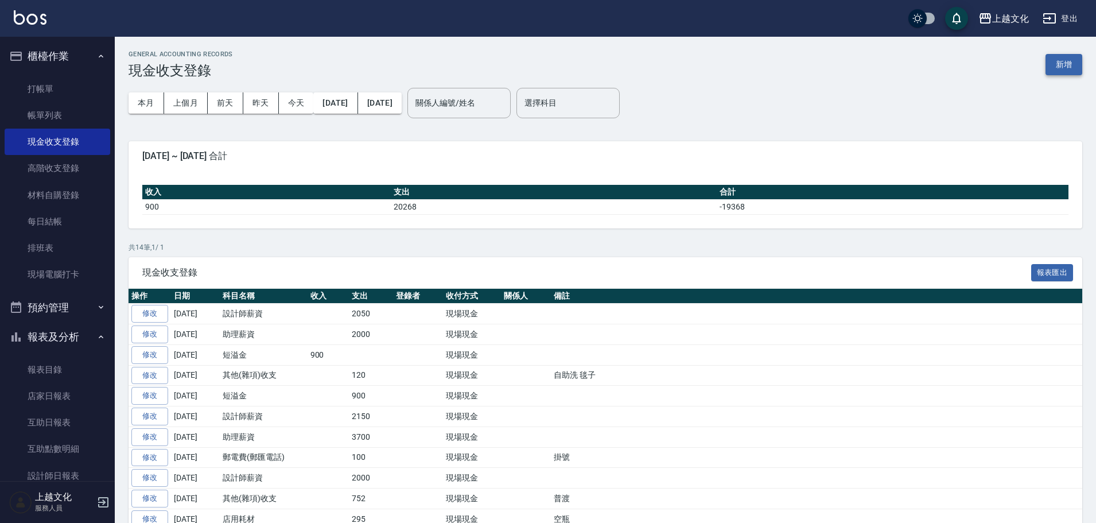
click at [1060, 64] on button "新增" at bounding box center [1064, 64] width 37 height 21
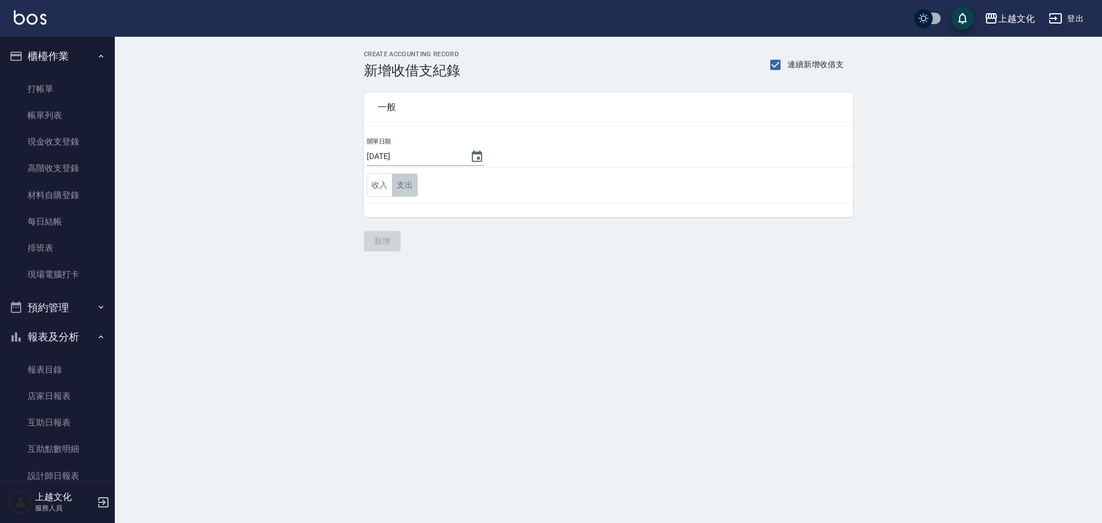
click at [406, 187] on button "支出" at bounding box center [405, 185] width 26 height 24
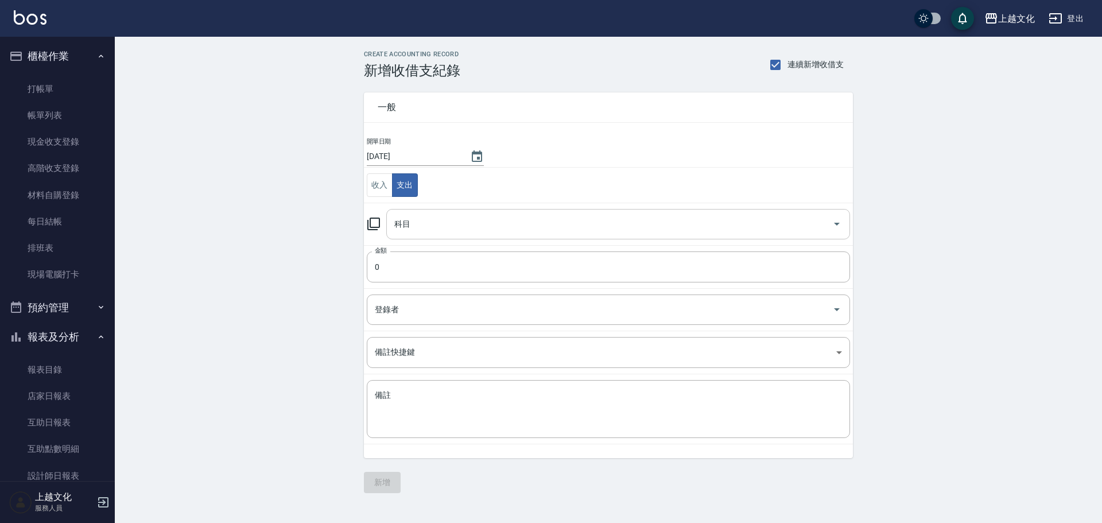
click at [421, 223] on input "科目" at bounding box center [609, 224] width 436 height 20
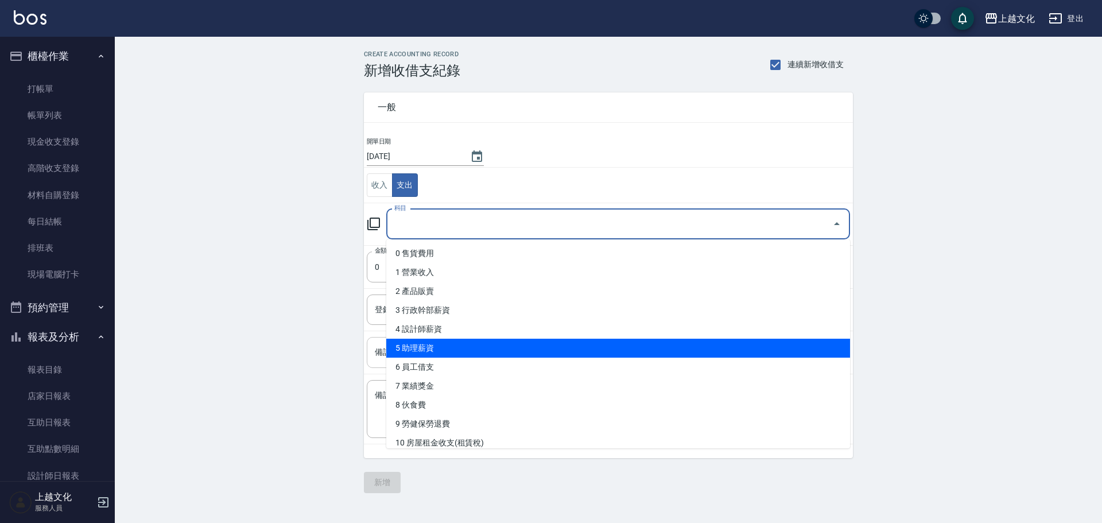
click at [441, 345] on li "5 助理薪資" at bounding box center [618, 348] width 464 height 19
type input "5 助理薪資"
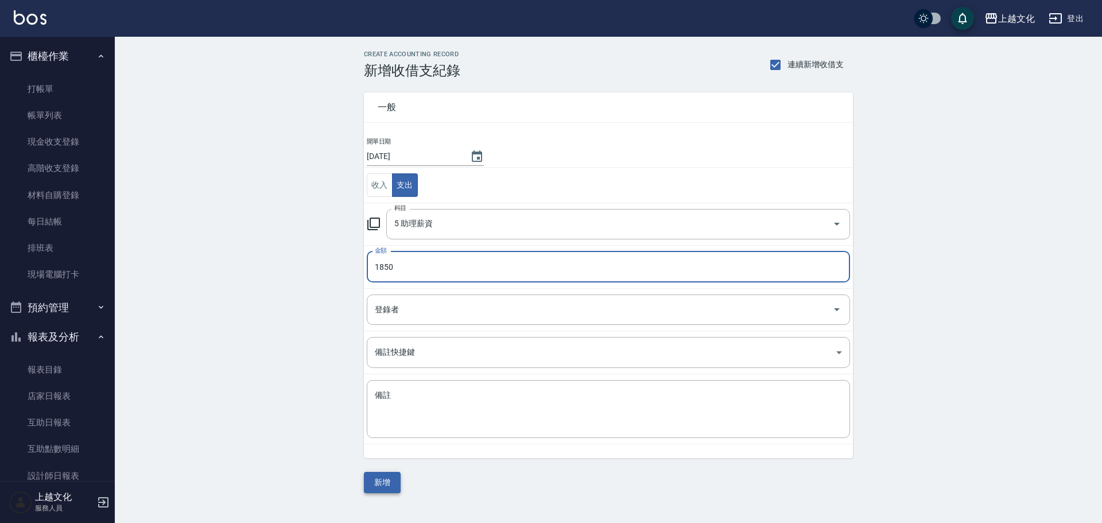
type input "1850"
click at [382, 481] on button "新增" at bounding box center [382, 482] width 37 height 21
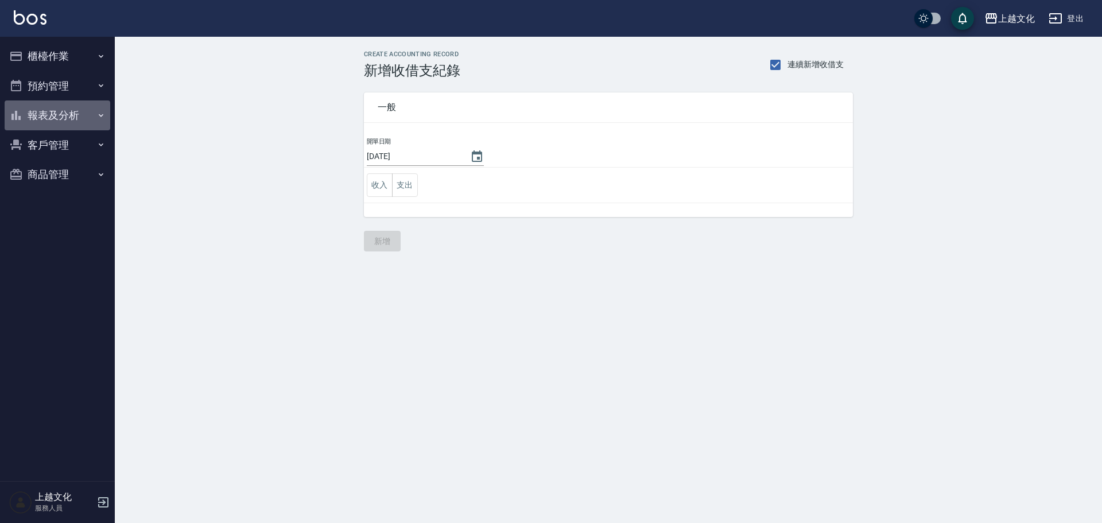
click at [45, 117] on button "報表及分析" at bounding box center [58, 115] width 106 height 30
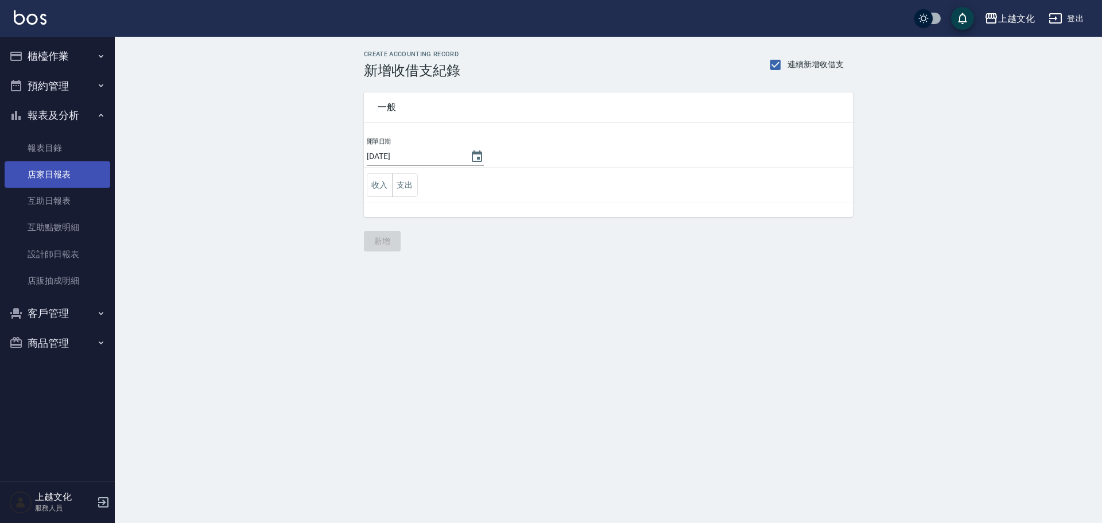
click at [38, 169] on link "店家日報表" at bounding box center [58, 174] width 106 height 26
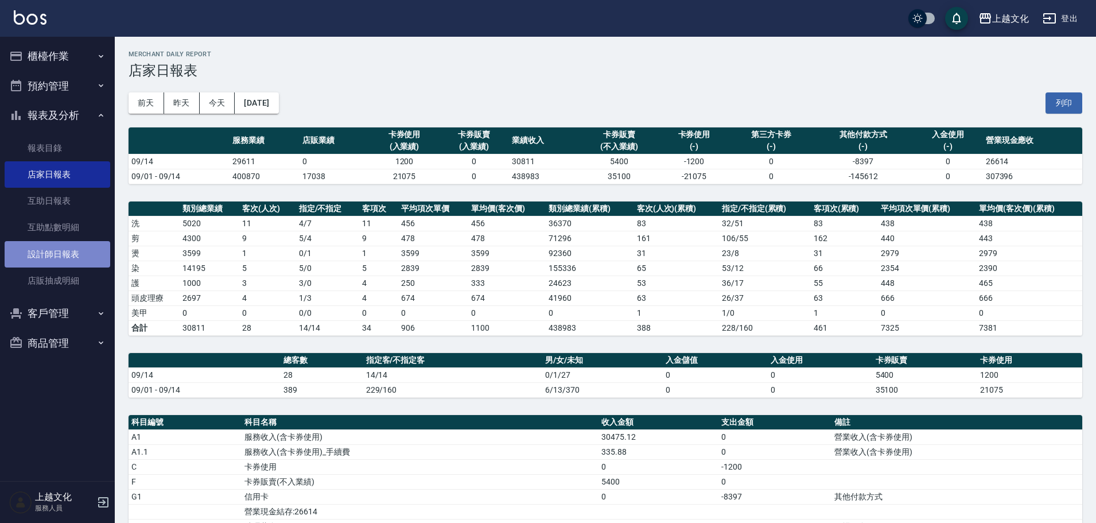
click at [62, 252] on link "設計師日報表" at bounding box center [58, 254] width 106 height 26
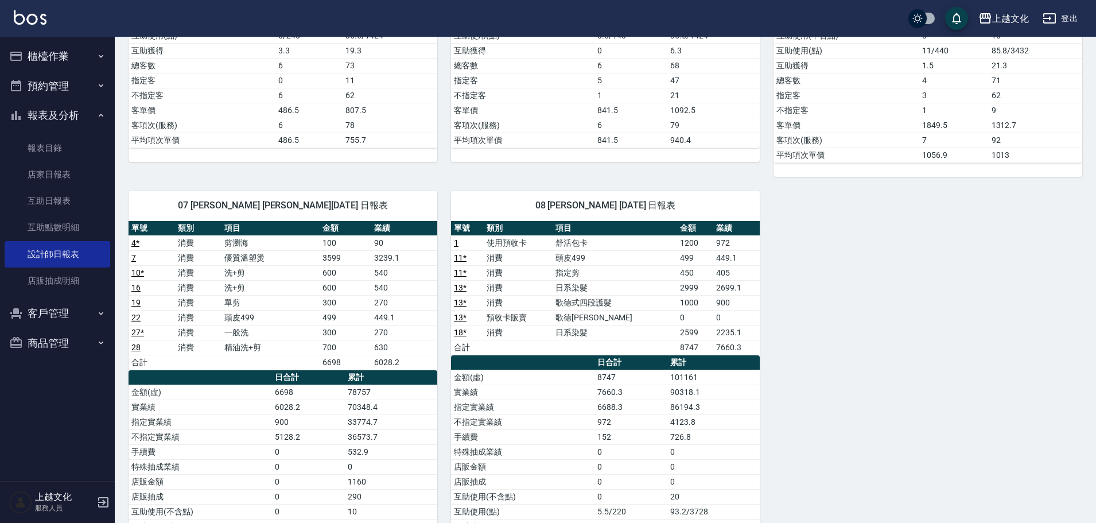
scroll to position [402, 0]
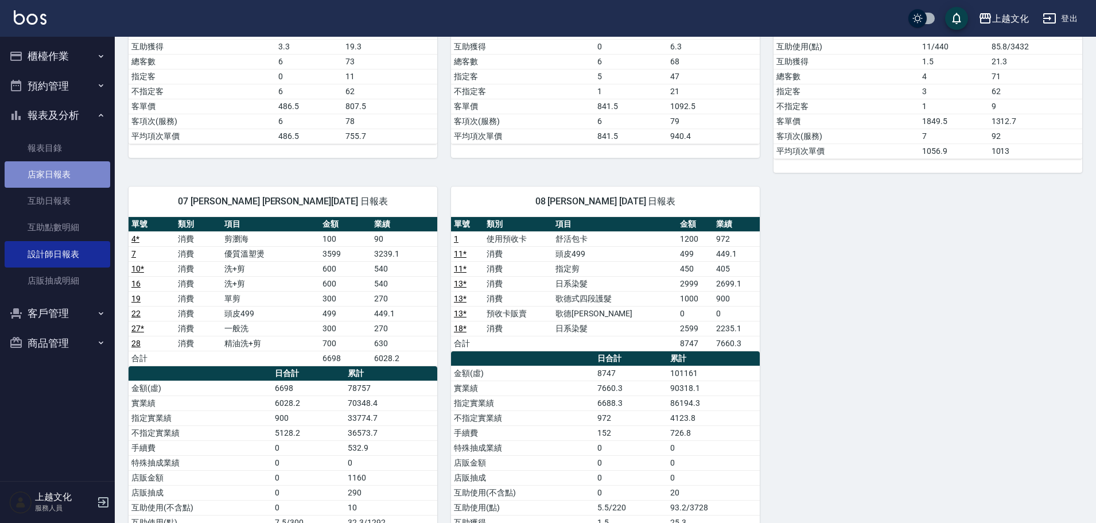
click at [65, 168] on link "店家日報表" at bounding box center [58, 174] width 106 height 26
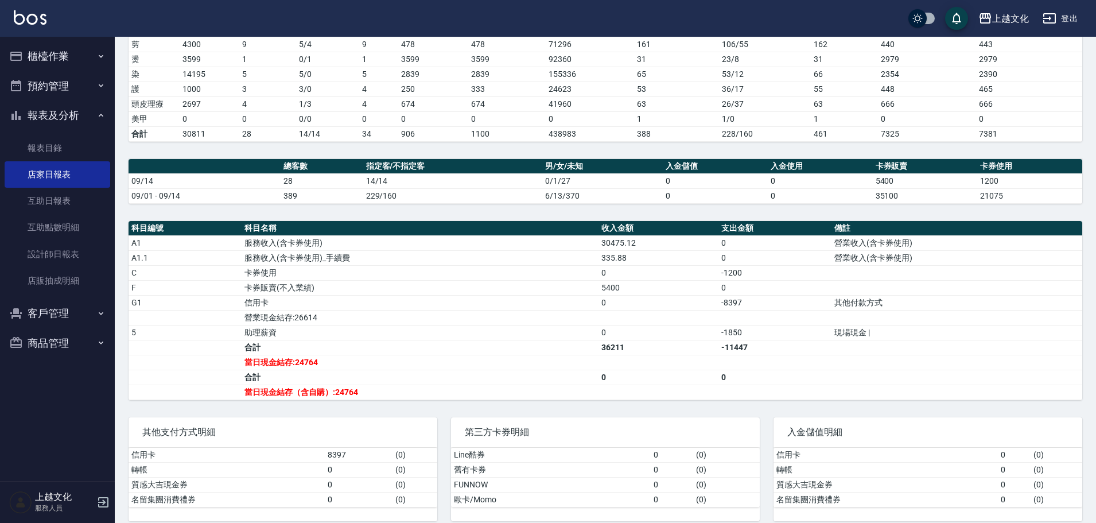
scroll to position [206, 0]
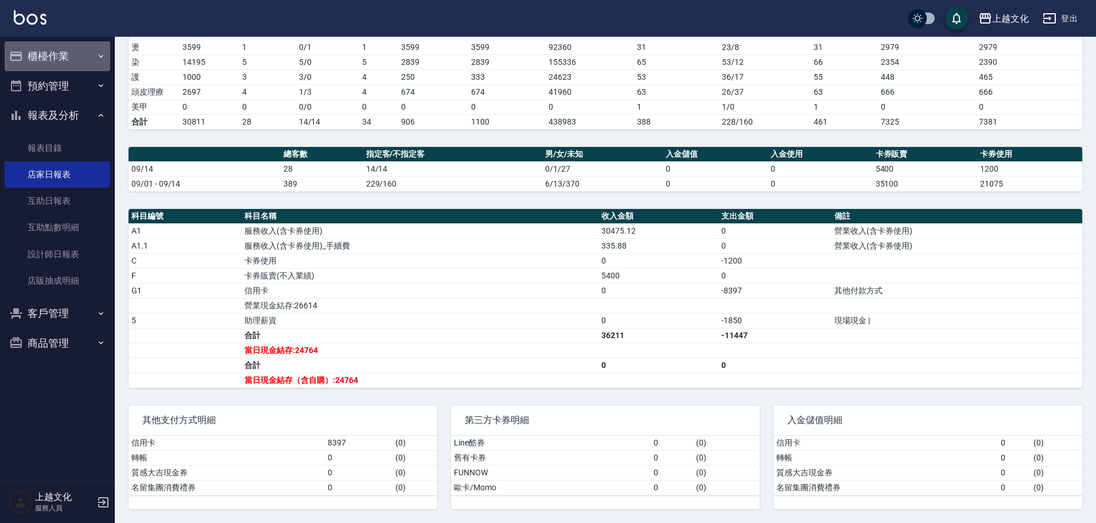
click at [45, 59] on button "櫃檯作業" at bounding box center [58, 56] width 106 height 30
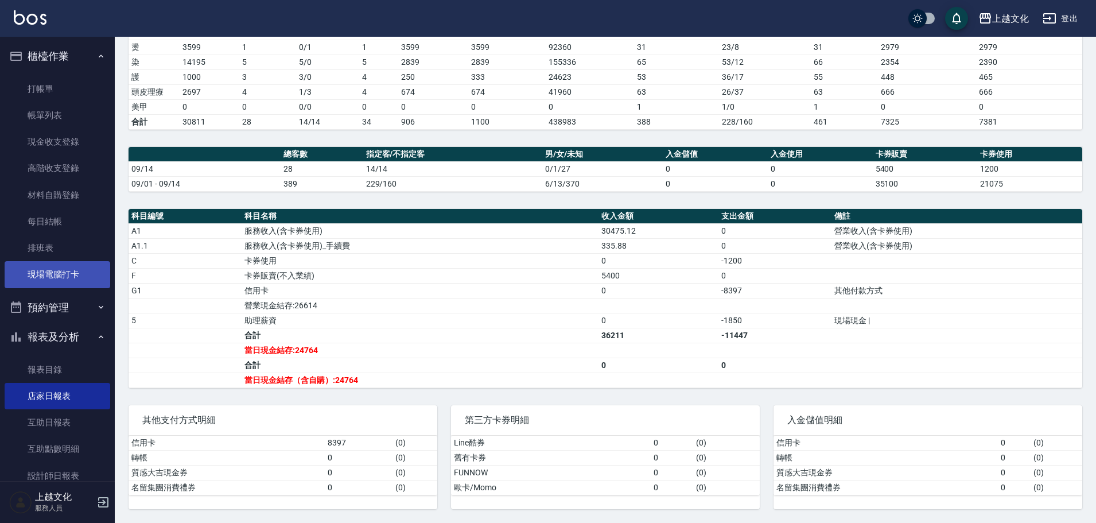
click at [52, 269] on link "現場電腦打卡" at bounding box center [58, 274] width 106 height 26
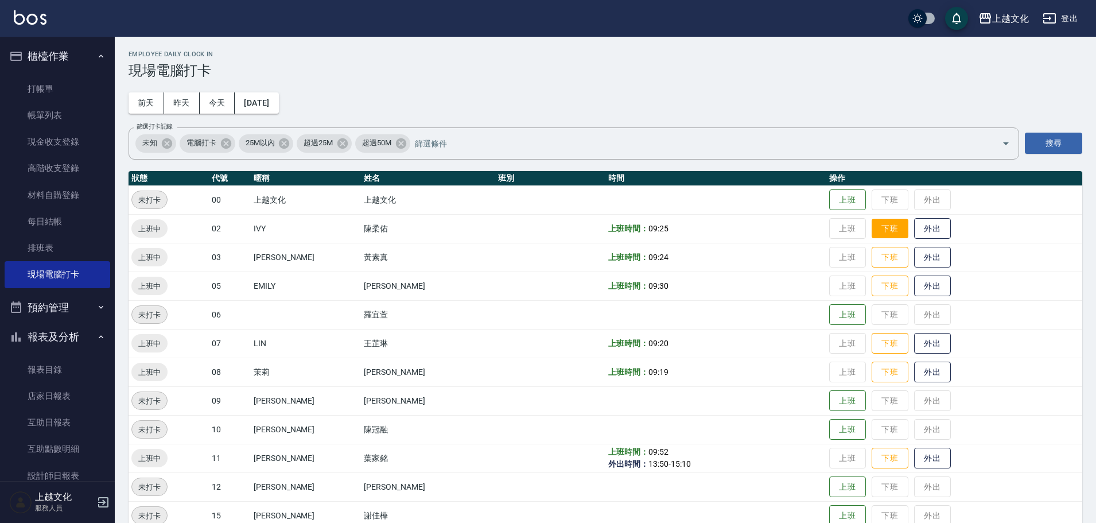
click at [883, 223] on button "下班" at bounding box center [890, 229] width 37 height 20
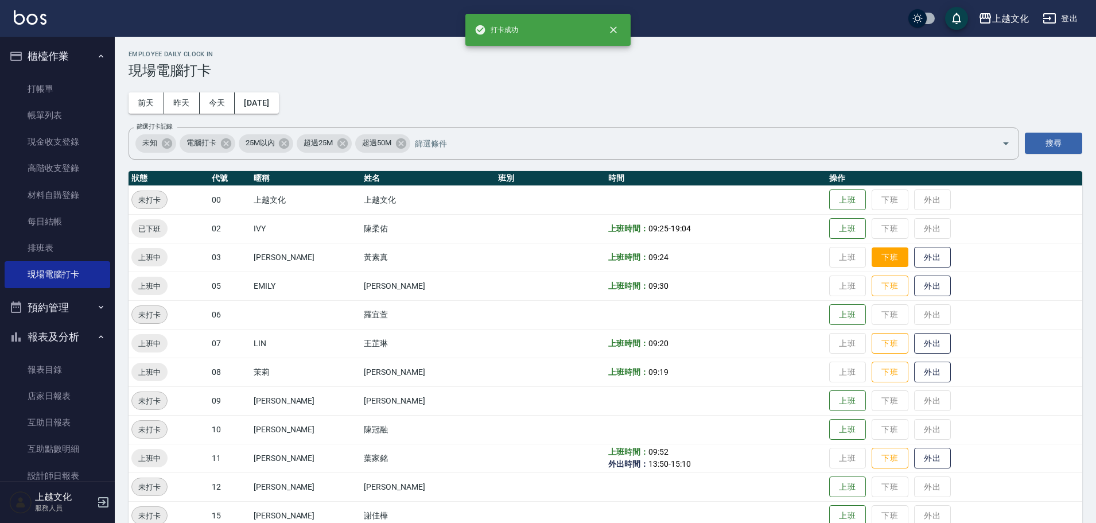
click at [875, 261] on button "下班" at bounding box center [890, 257] width 37 height 20
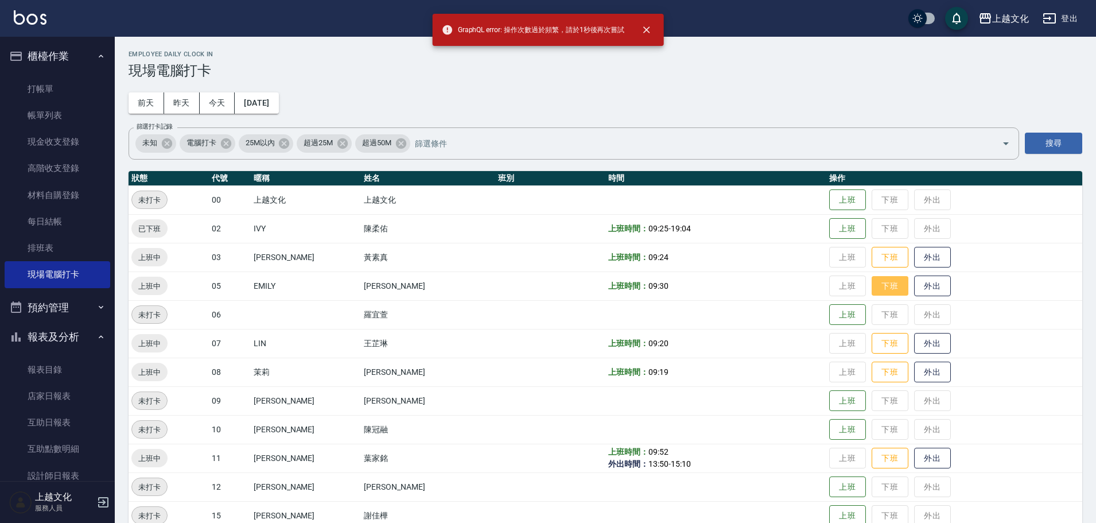
click at [891, 291] on button "下班" at bounding box center [890, 286] width 37 height 20
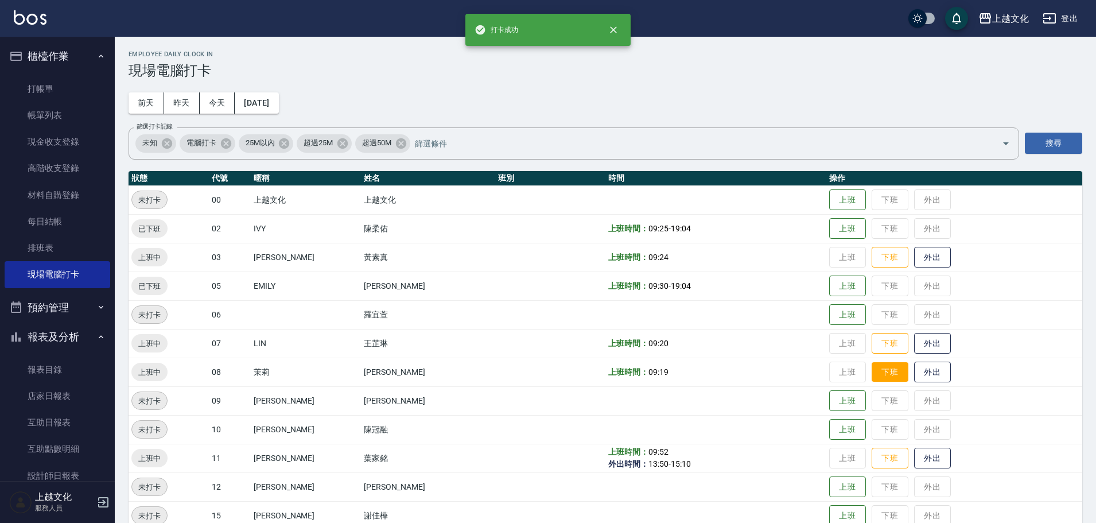
drag, startPoint x: 892, startPoint y: 344, endPoint x: 883, endPoint y: 363, distance: 21.3
click at [891, 344] on button "下班" at bounding box center [890, 343] width 37 height 21
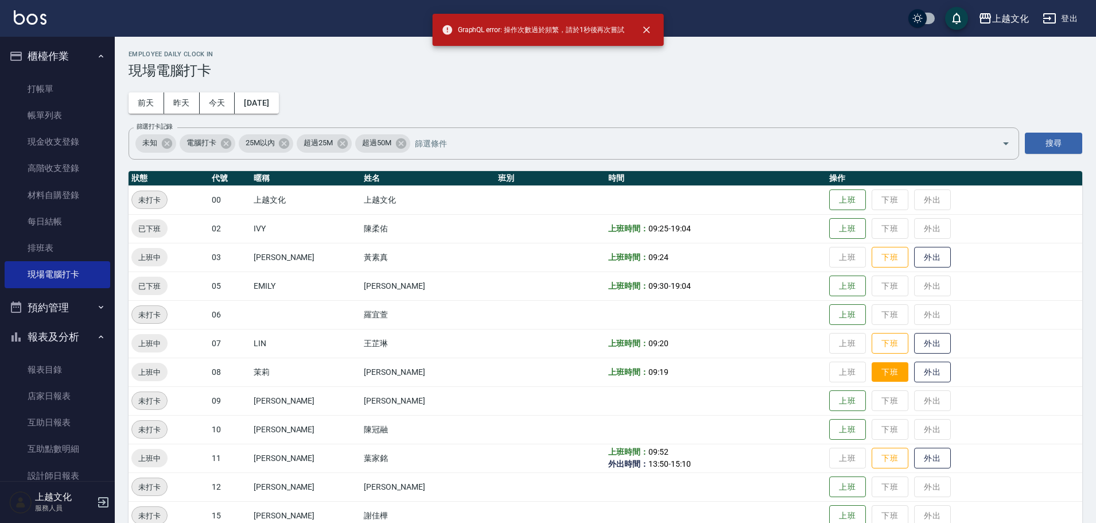
click at [883, 372] on button "下班" at bounding box center [890, 372] width 37 height 20
click at [873, 456] on button "下班" at bounding box center [890, 458] width 37 height 20
click at [880, 454] on button "下班" at bounding box center [890, 458] width 37 height 20
click at [888, 454] on button "下班" at bounding box center [890, 458] width 37 height 20
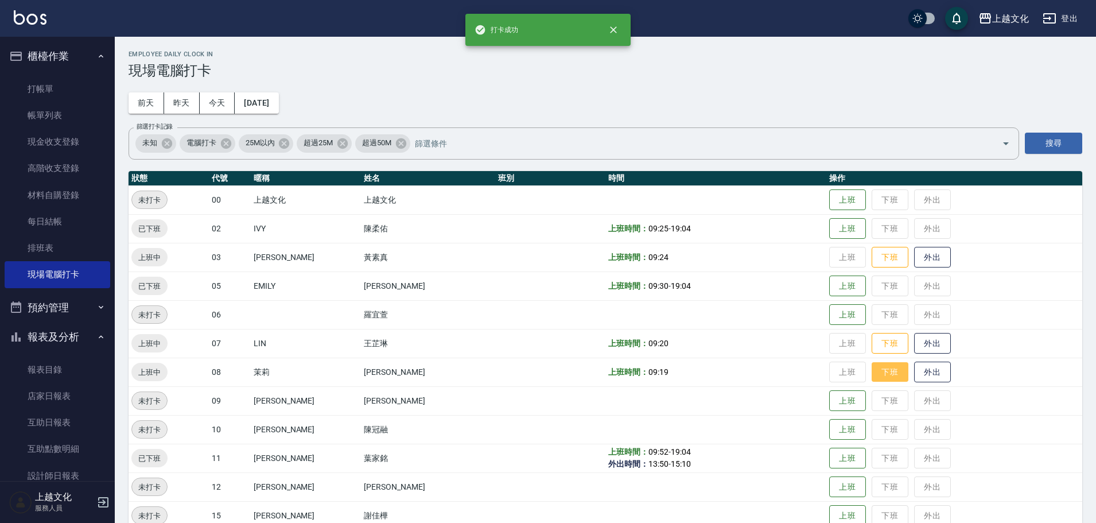
click at [880, 377] on button "下班" at bounding box center [890, 372] width 37 height 20
click at [889, 341] on button "下班" at bounding box center [890, 343] width 37 height 20
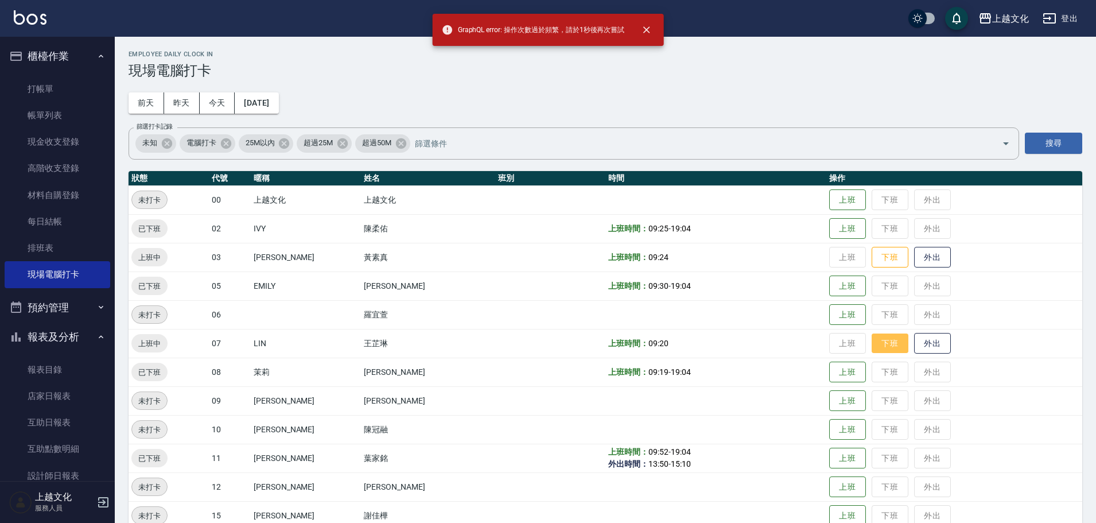
click at [886, 342] on button "下班" at bounding box center [890, 343] width 37 height 20
click at [880, 344] on button "下班" at bounding box center [890, 343] width 37 height 20
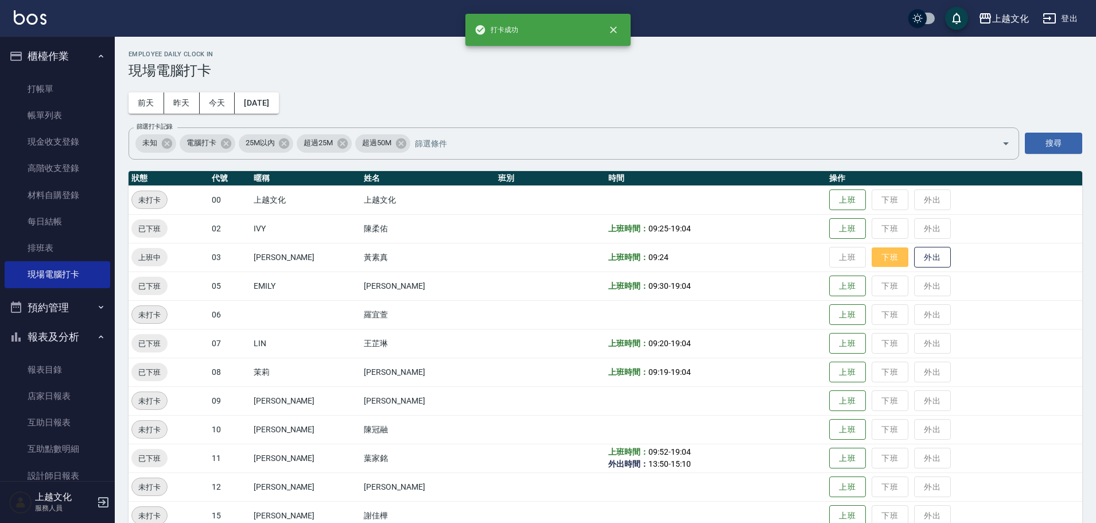
click at [880, 255] on button "下班" at bounding box center [890, 257] width 37 height 20
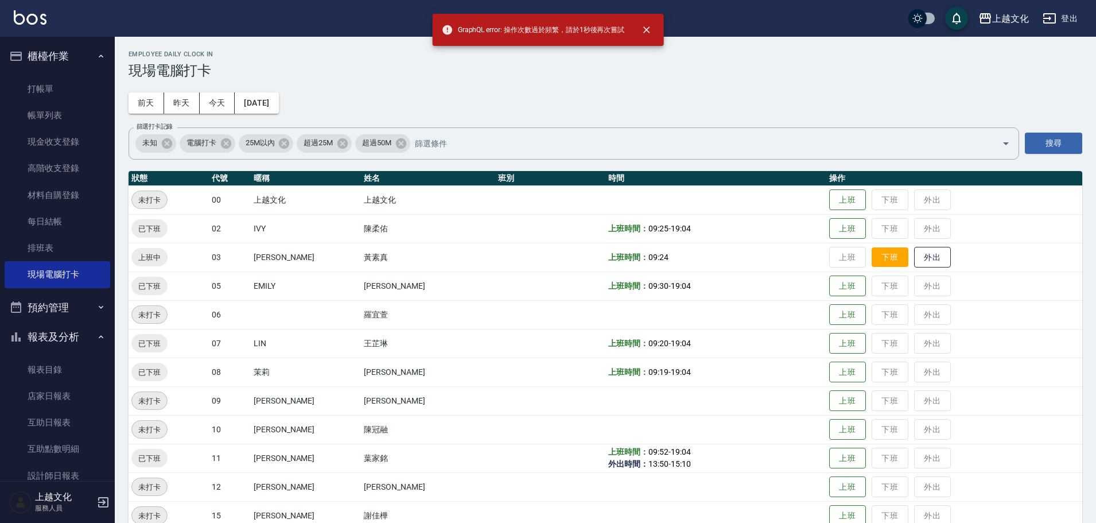
click at [877, 252] on button "下班" at bounding box center [890, 257] width 37 height 20
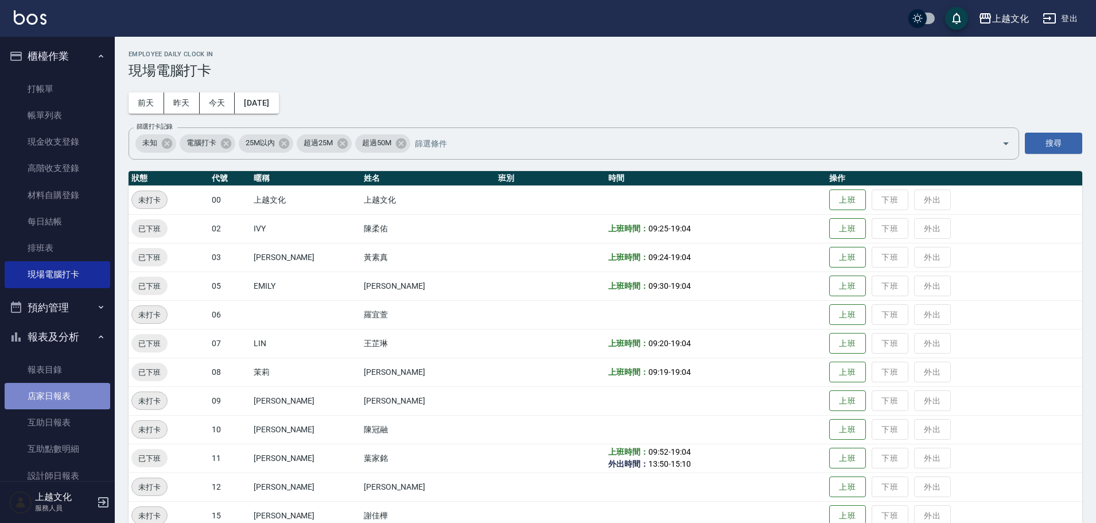
click at [61, 388] on link "店家日報表" at bounding box center [58, 396] width 106 height 26
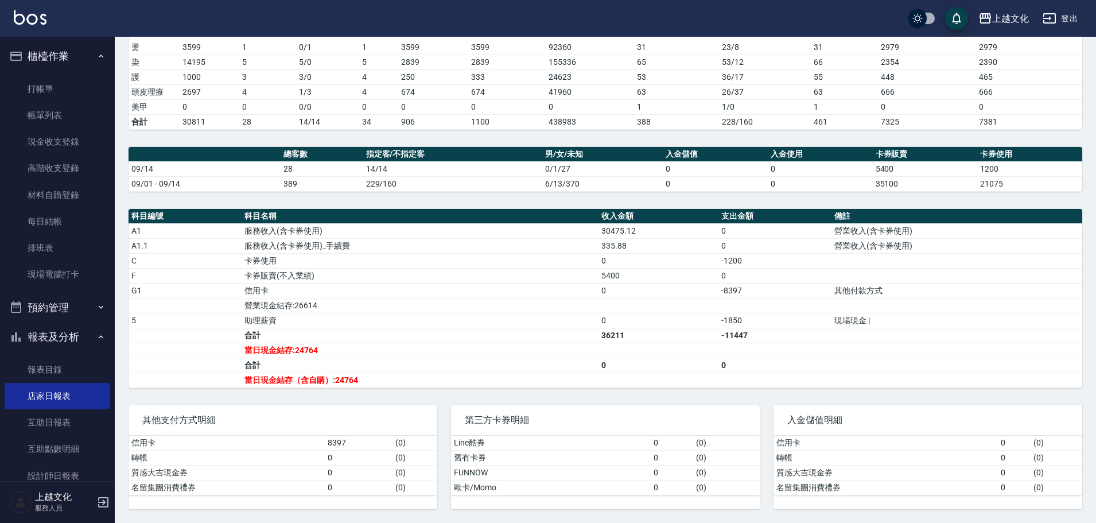
scroll to position [112, 0]
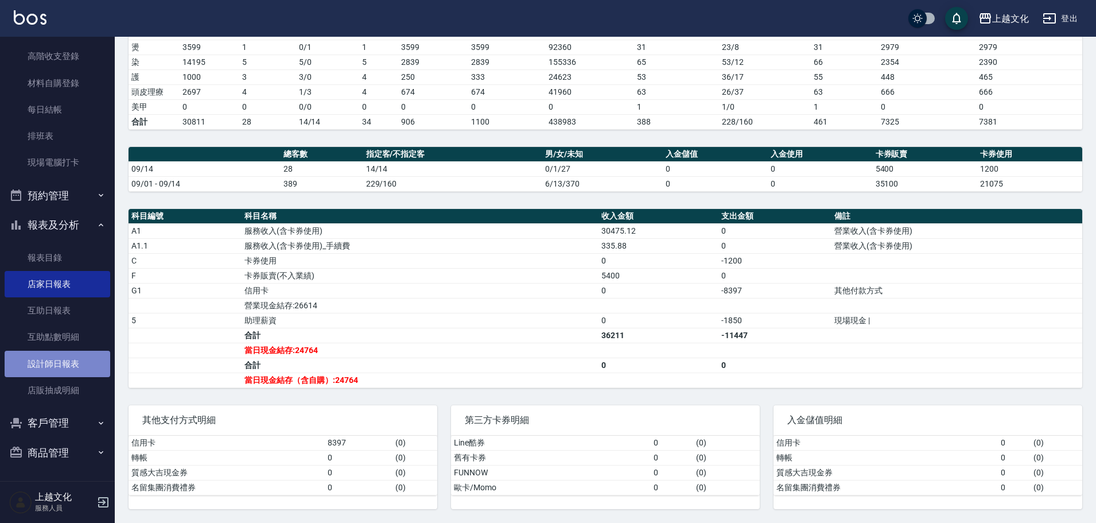
click at [92, 363] on link "設計師日報表" at bounding box center [58, 364] width 106 height 26
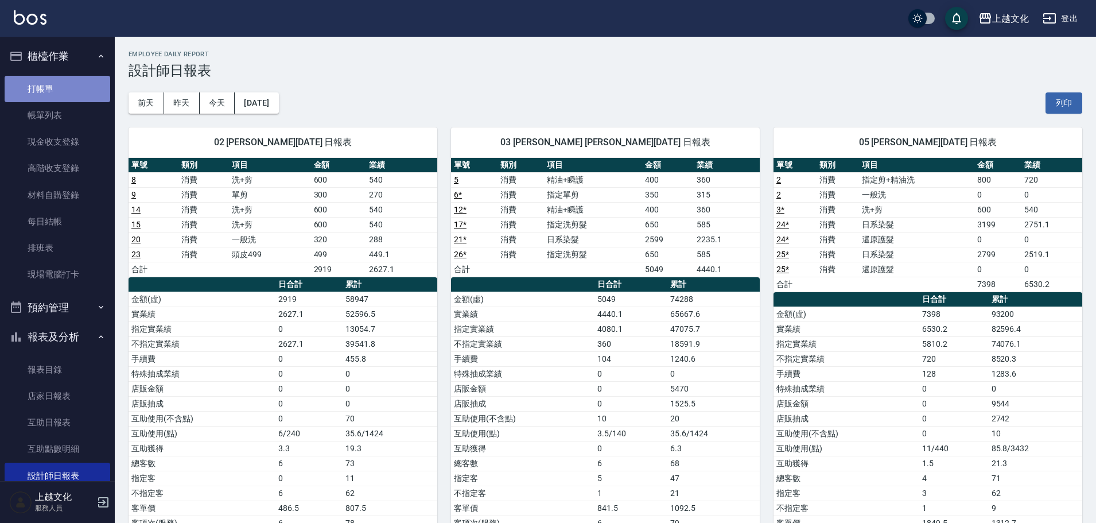
click at [74, 93] on link "打帳單" at bounding box center [58, 89] width 106 height 26
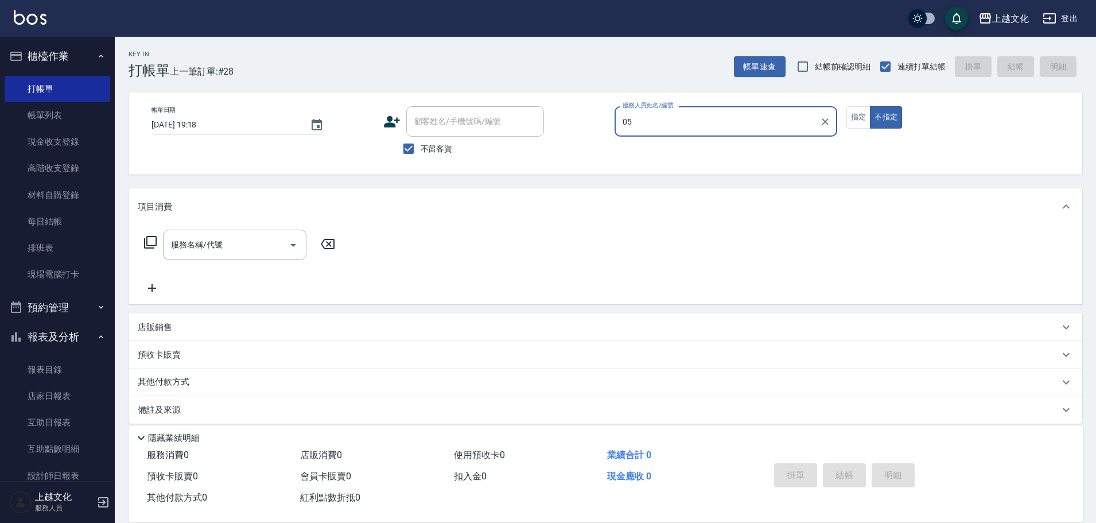
type input "EMILY-05"
type button "false"
drag, startPoint x: 409, startPoint y: 158, endPoint x: 418, endPoint y: 147, distance: 13.9
click at [409, 157] on input "不留客資" at bounding box center [409, 149] width 24 height 24
checkbox input "false"
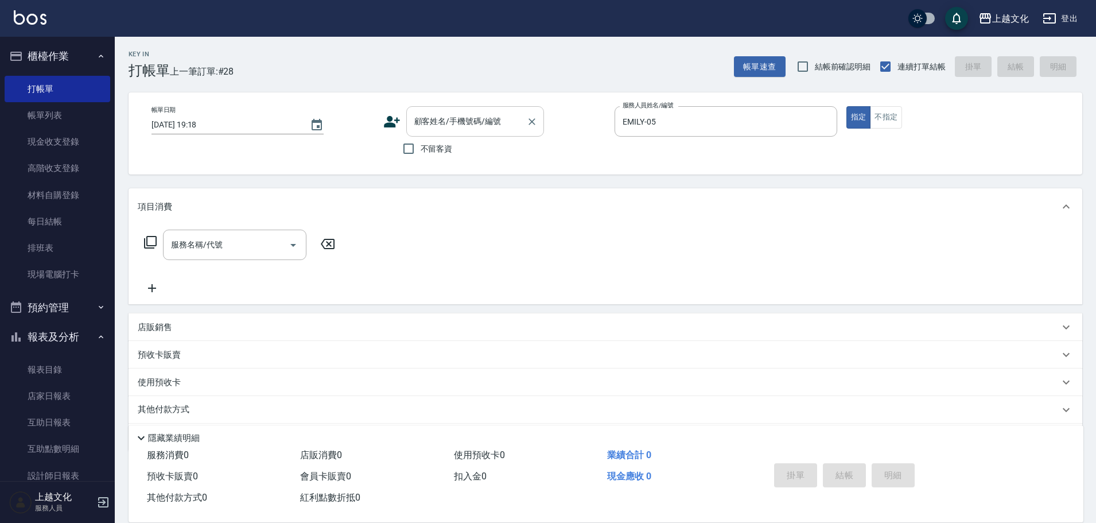
click at [448, 125] on input "顧客姓名/手機號碼/編號" at bounding box center [466, 121] width 110 height 20
type input "m"
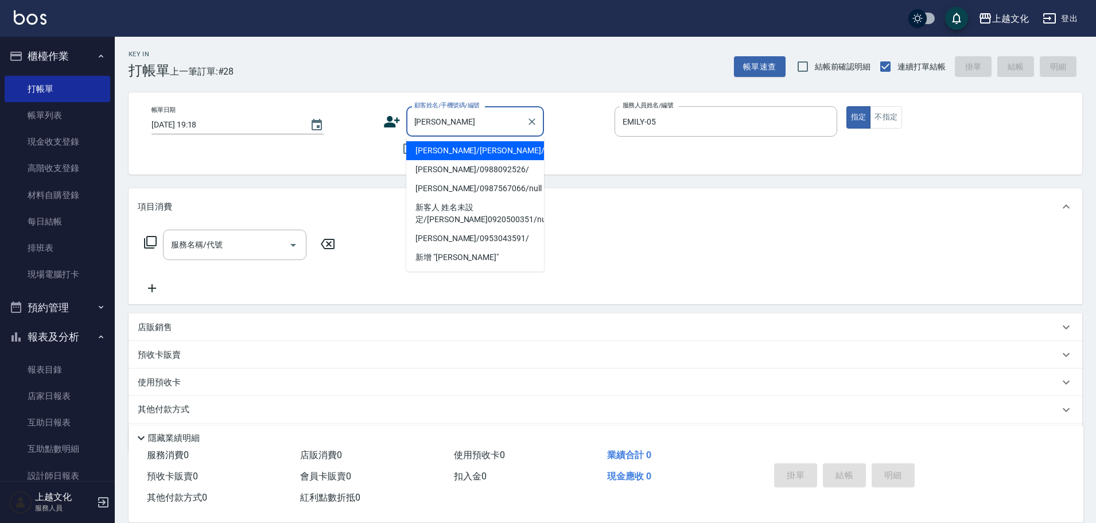
click at [457, 152] on li "[PERSON_NAME]/[PERSON_NAME]/0938007690/00138" at bounding box center [475, 150] width 138 height 19
type input "[PERSON_NAME]/[PERSON_NAME]/0938007690/00138"
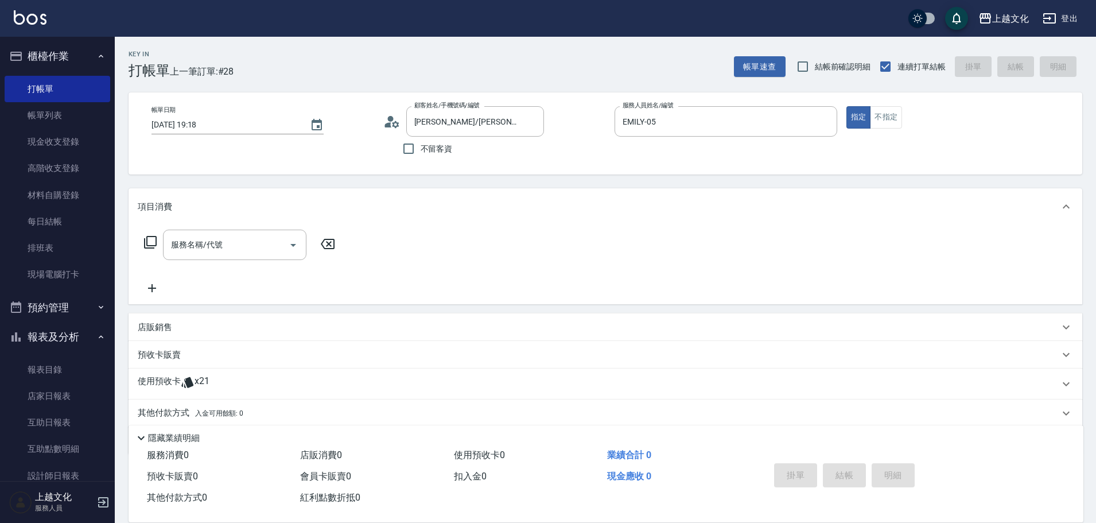
click at [194, 375] on div "使用預收卡 x21" at bounding box center [606, 383] width 954 height 31
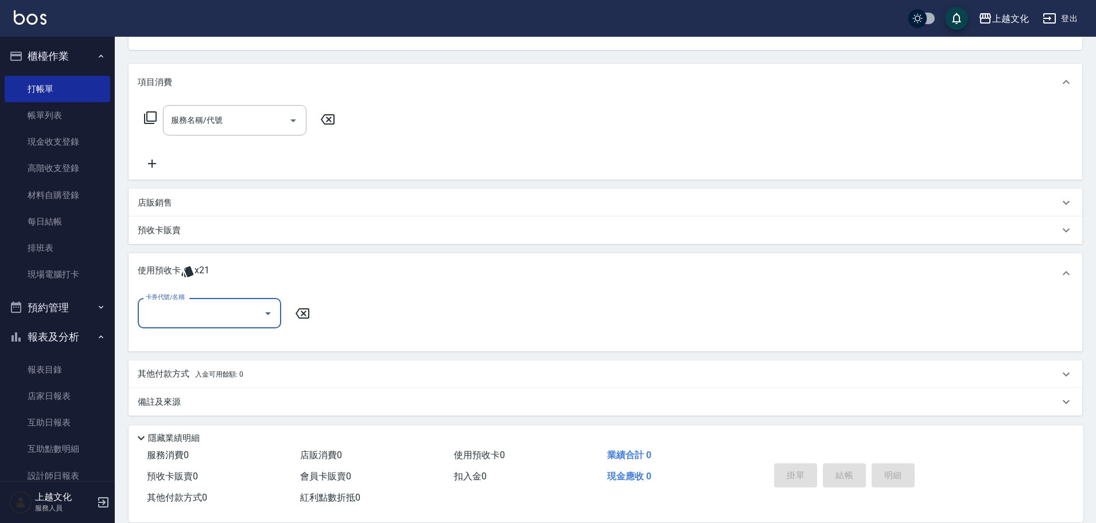
scroll to position [127, 0]
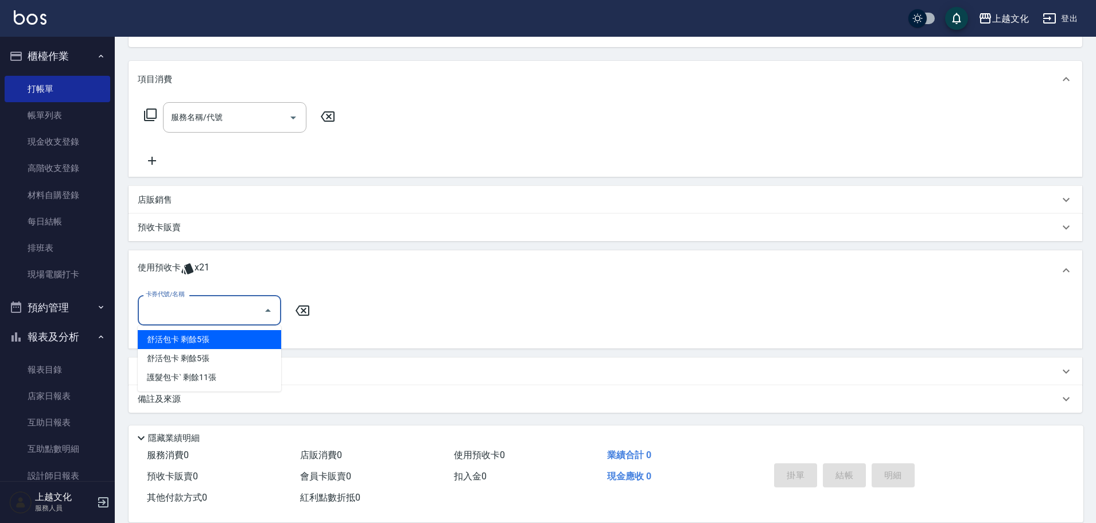
click at [225, 308] on input "卡券代號/名稱" at bounding box center [201, 310] width 116 height 20
drag, startPoint x: 248, startPoint y: 341, endPoint x: 247, endPoint y: 332, distance: 9.3
click at [248, 343] on div "舒活包卡 剩餘5張" at bounding box center [209, 339] width 143 height 19
type input "舒活包卡"
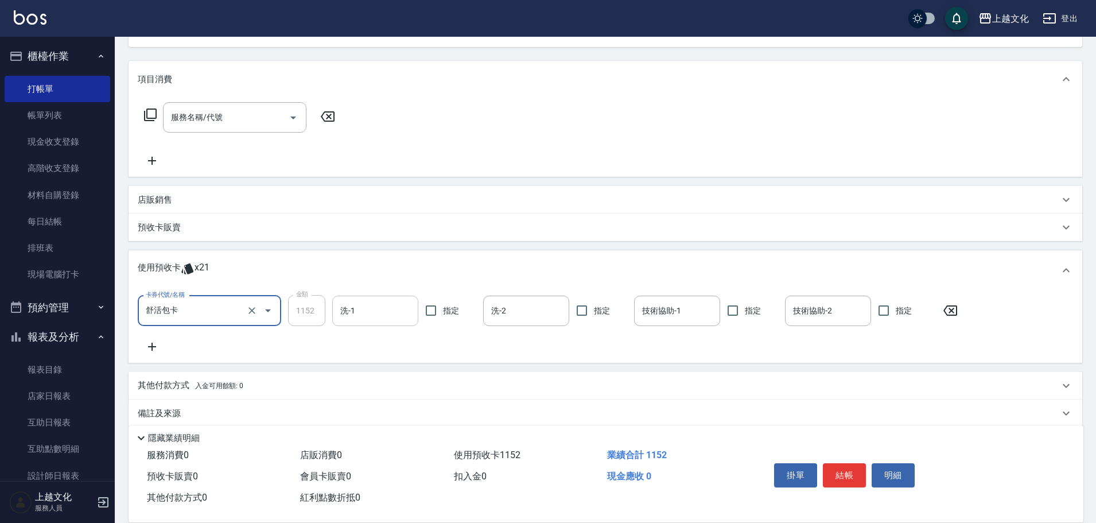
click at [365, 308] on input "洗-1" at bounding box center [375, 311] width 76 height 20
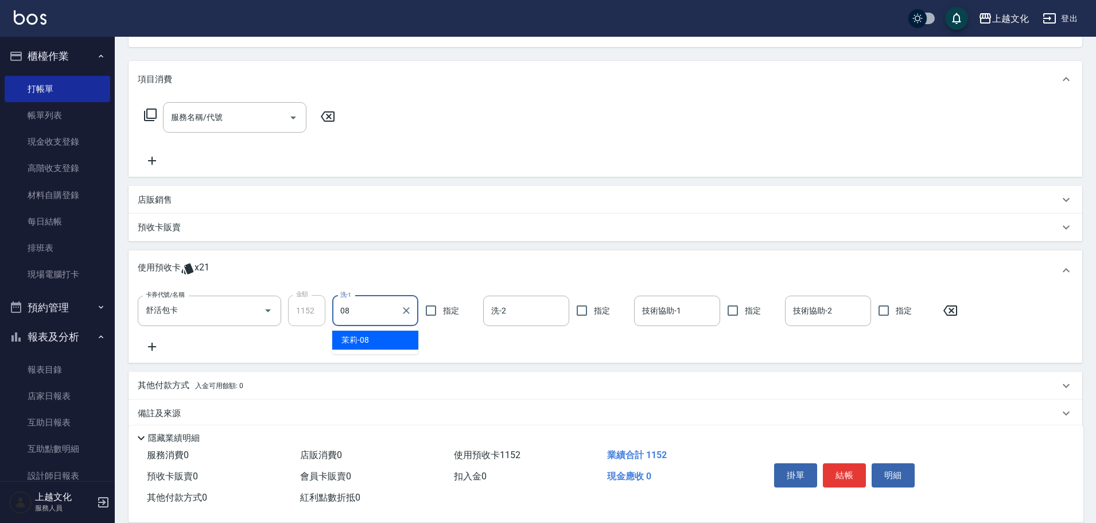
type input "茉莉-08"
click at [406, 308] on icon "Clear" at bounding box center [406, 310] width 11 height 11
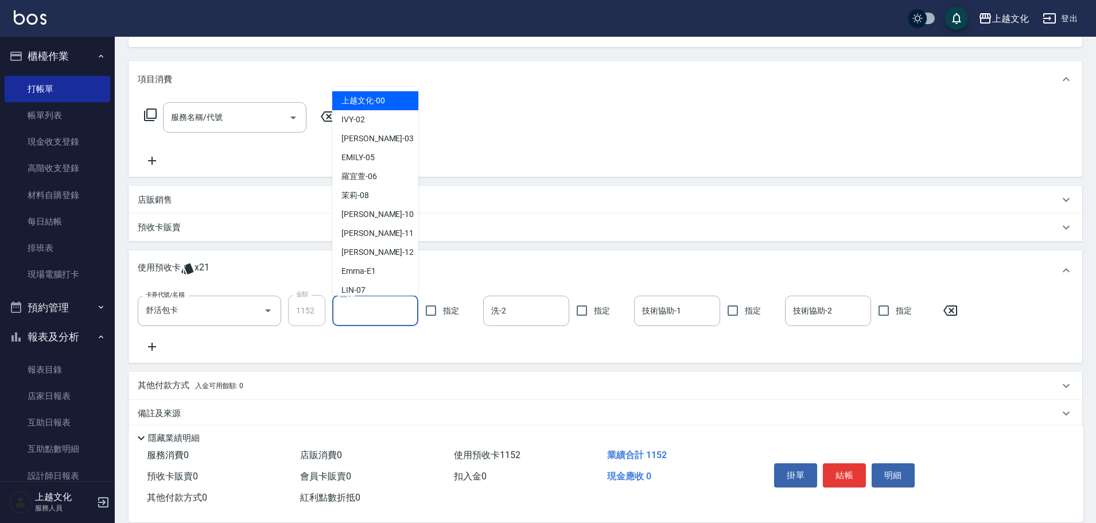
click at [367, 306] on input "洗-1" at bounding box center [375, 311] width 76 height 20
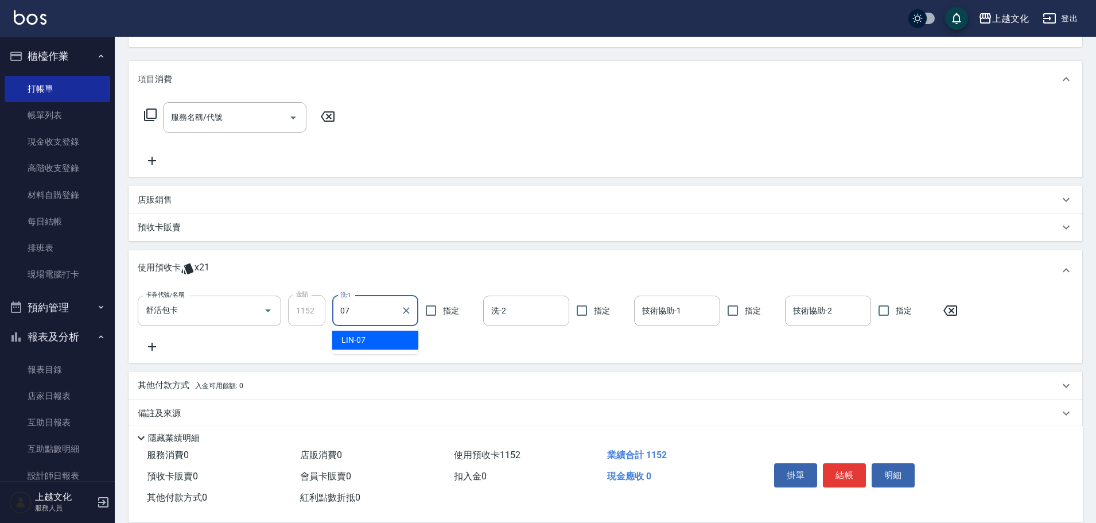
type input "[PERSON_NAME]-07"
drag, startPoint x: 539, startPoint y: 329, endPoint x: 531, endPoint y: 323, distance: 10.7
click at [539, 329] on div "卡券代號/名稱 舒活包卡 卡券代號/名稱 金額 1152 金額 洗-1 [PERSON_NAME]-07 洗-1 指定 洗-2 洗-2 指定 技術協助-1 技…" at bounding box center [605, 324] width 935 height 59
click at [531, 319] on input "洗-2" at bounding box center [526, 311] width 76 height 20
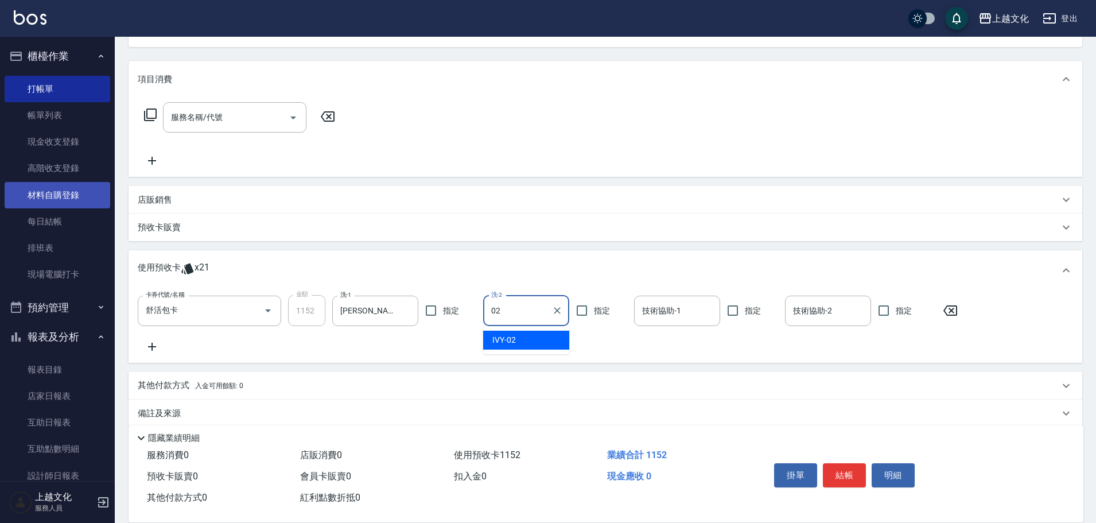
type input "IVY-02"
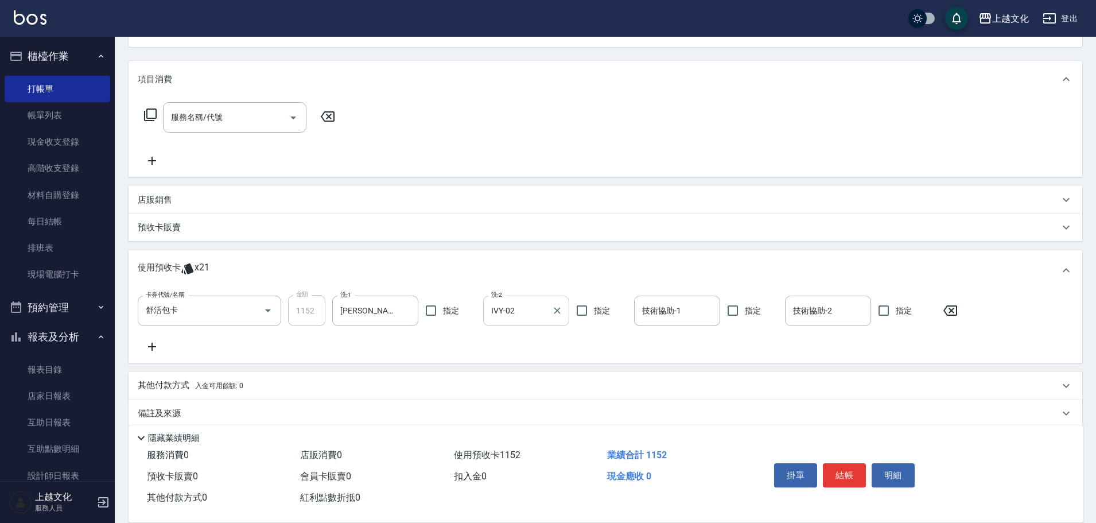
click at [530, 333] on div "卡券代號/名稱 舒活包卡 卡券代號/名稱 金額 1152 金額 洗-1 [PERSON_NAME]-07 洗-1 指定 洗-2 IVY-02 洗-2 指定 技…" at bounding box center [605, 324] width 935 height 59
click at [525, 298] on div "卡券代號/名稱 舒活包卡 卡券代號/名稱 金額 1152 金額 洗-1 [PERSON_NAME]-07 洗-1 指定 洗-2 IVY-02 洗-2 指定 技…" at bounding box center [606, 326] width 954 height 72
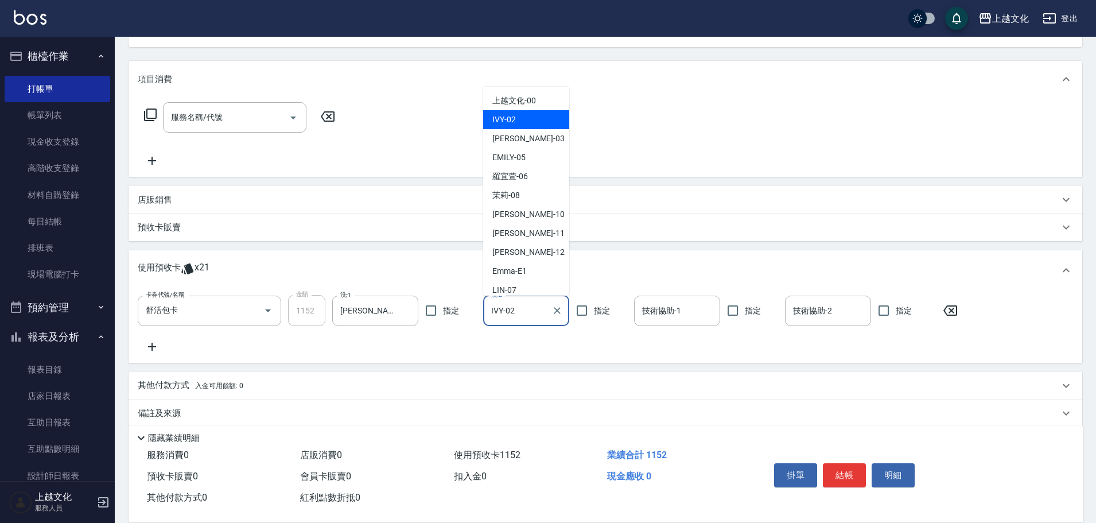
click at [542, 316] on input "IVY-02" at bounding box center [517, 311] width 59 height 20
click at [543, 314] on input "IVY-02" at bounding box center [517, 311] width 59 height 20
click at [544, 313] on input "IVY-02" at bounding box center [517, 311] width 59 height 20
click at [545, 312] on input "IVY-02" at bounding box center [517, 311] width 59 height 20
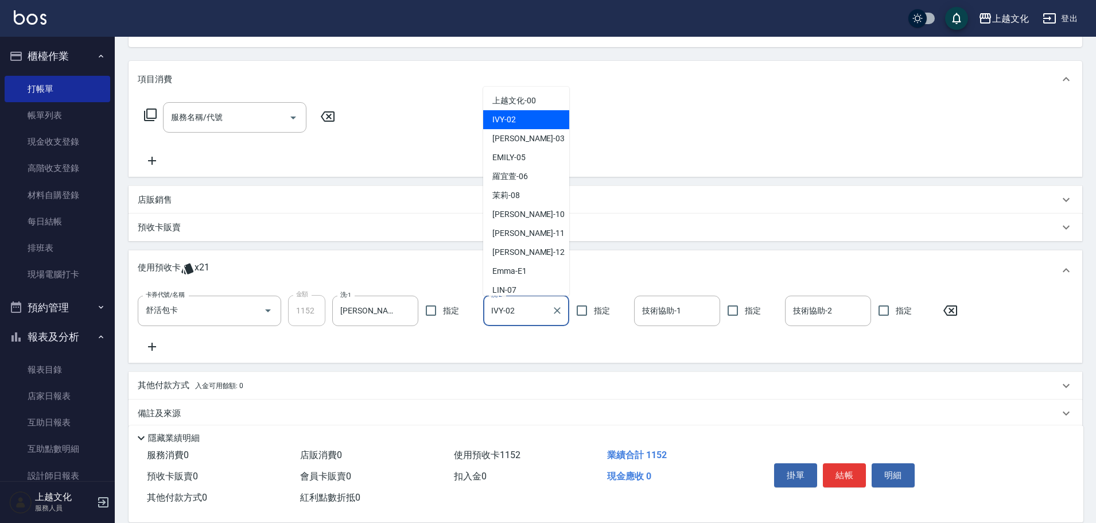
click at [545, 312] on input "IVY-02" at bounding box center [517, 311] width 59 height 20
click at [554, 312] on icon "Clear" at bounding box center [556, 310] width 11 height 11
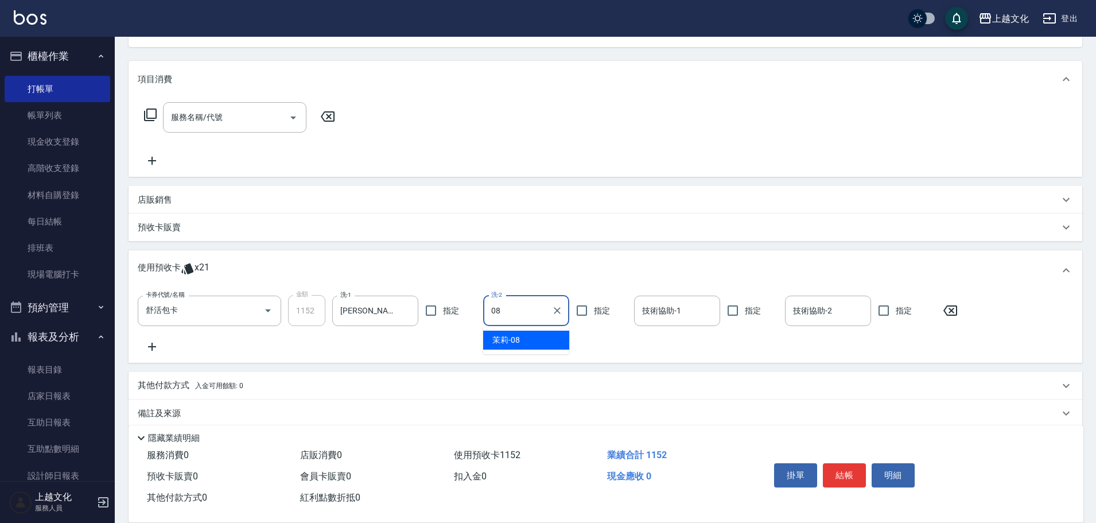
type input "茉莉-08"
type input "[PERSON_NAME]-07"
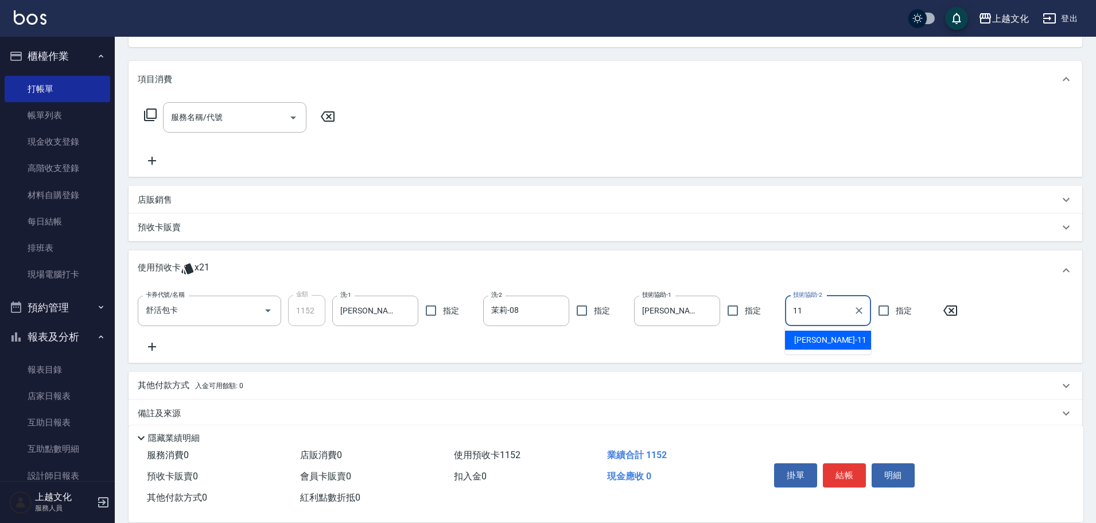
type input "[PERSON_NAME]-11"
click at [232, 112] on input "服務名稱/代號" at bounding box center [226, 117] width 116 height 20
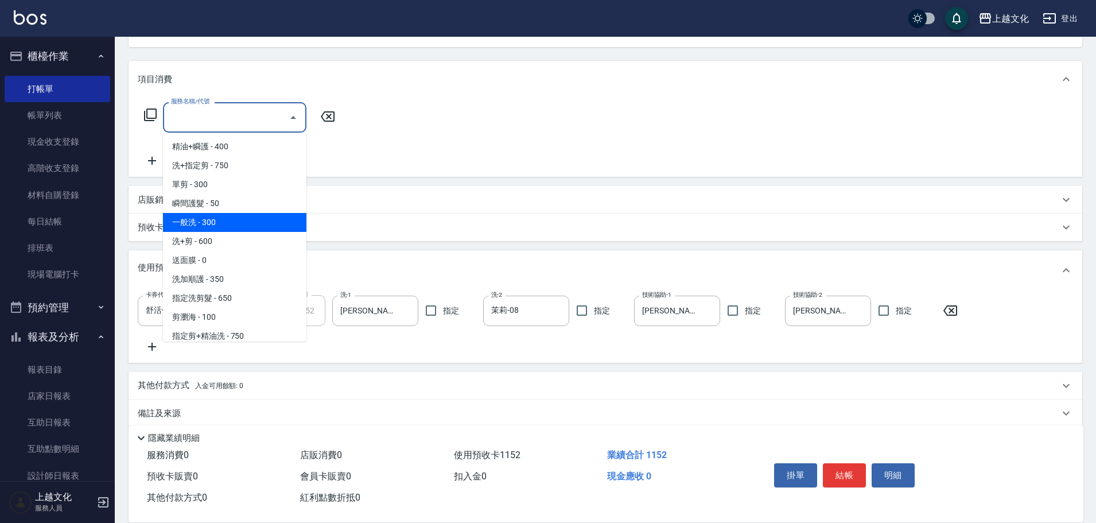
click at [266, 223] on span "一般洗 - 300" at bounding box center [234, 222] width 143 height 19
type input "一般洗(105)"
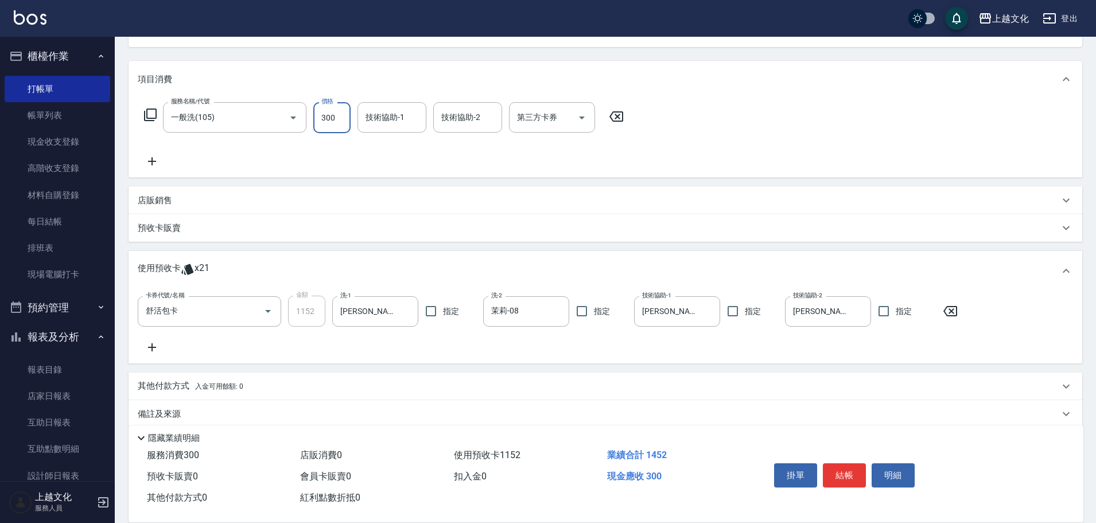
click at [337, 125] on input "300" at bounding box center [331, 117] width 37 height 31
type input "0"
type input "IVY-02"
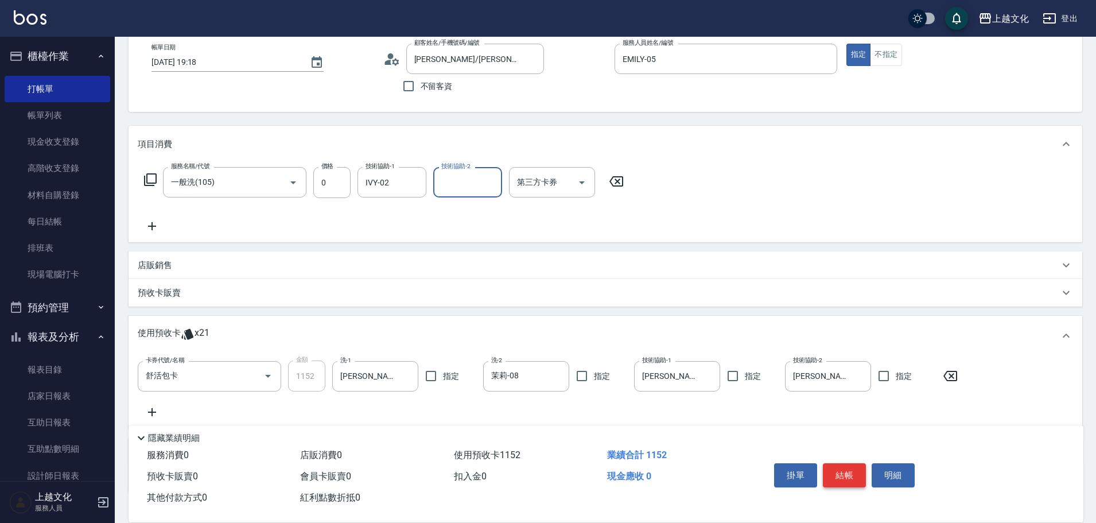
scroll to position [142, 0]
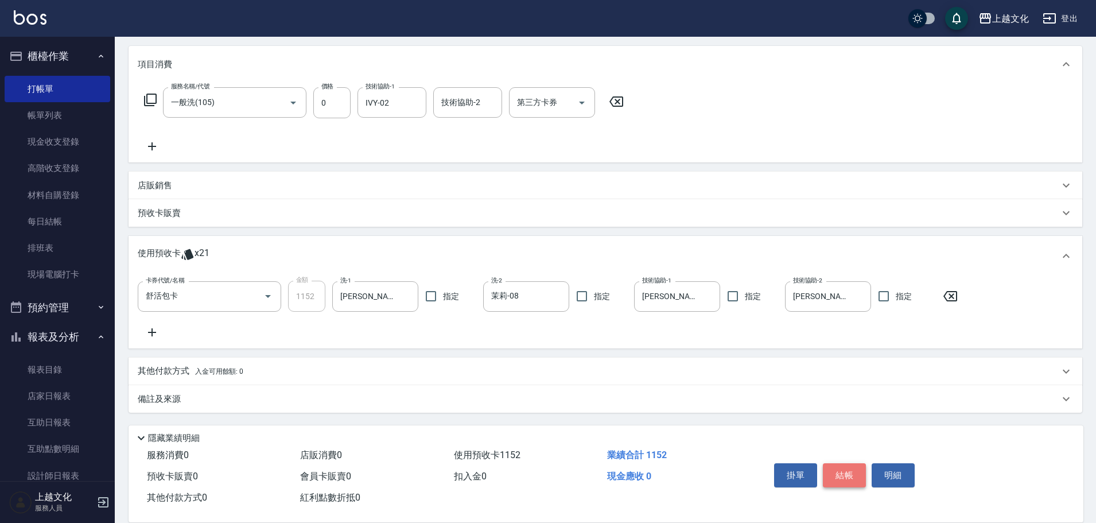
click at [846, 473] on button "結帳" at bounding box center [844, 475] width 43 height 24
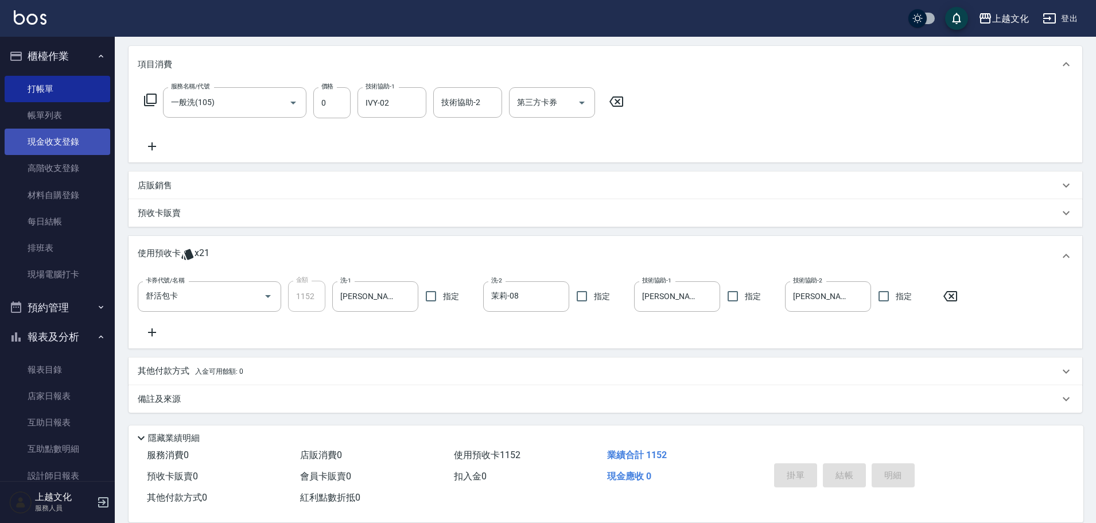
type input "[DATE] 19:21"
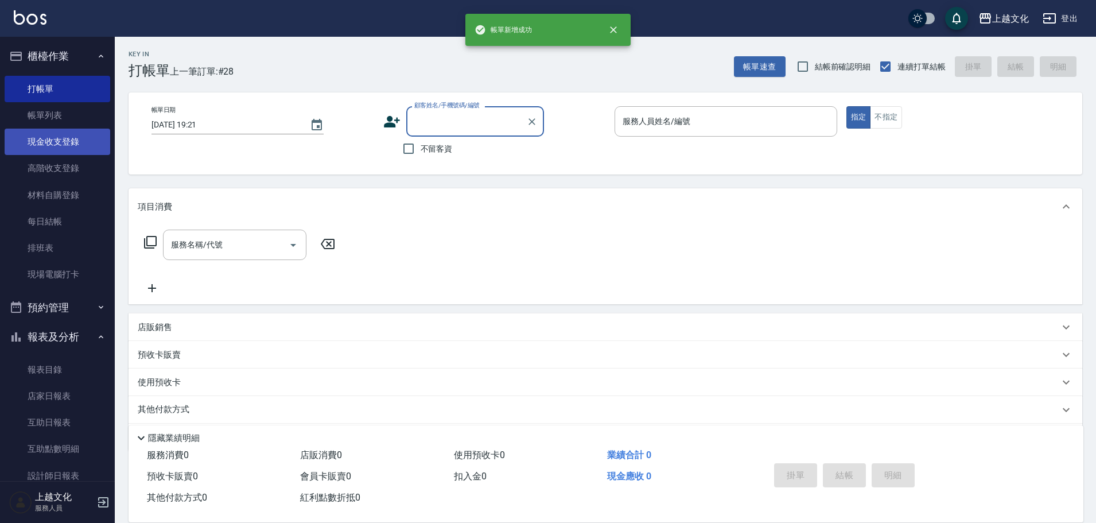
scroll to position [0, 0]
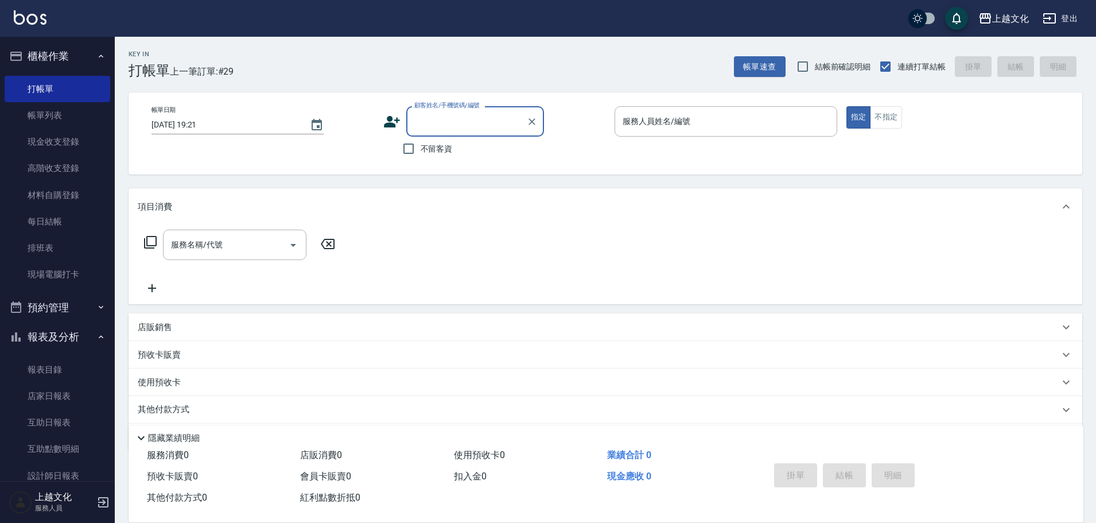
click at [441, 149] on span "不留客資" at bounding box center [437, 149] width 32 height 12
click at [421, 149] on input "不留客資" at bounding box center [409, 149] width 24 height 24
checkbox input "true"
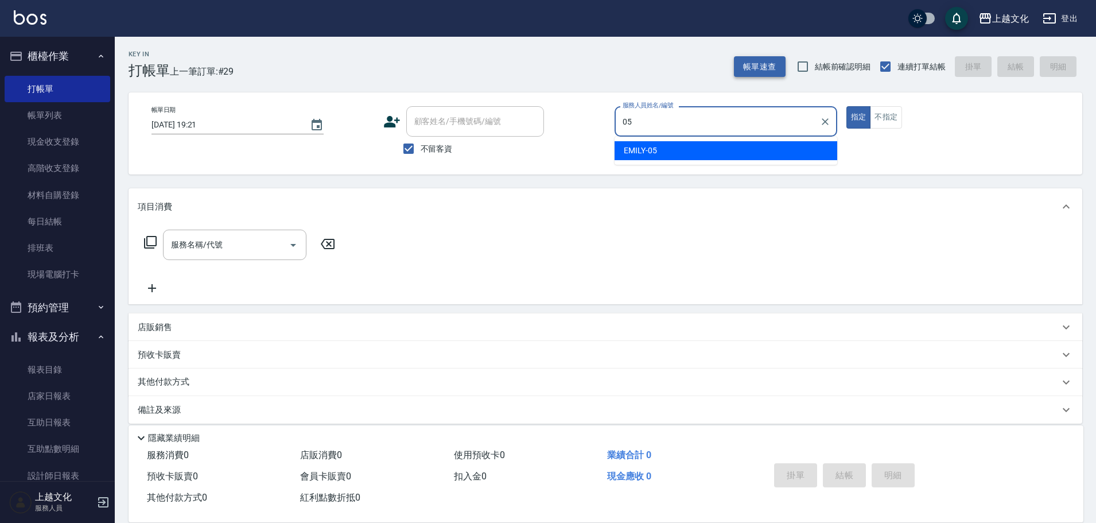
type input "EMILY-05"
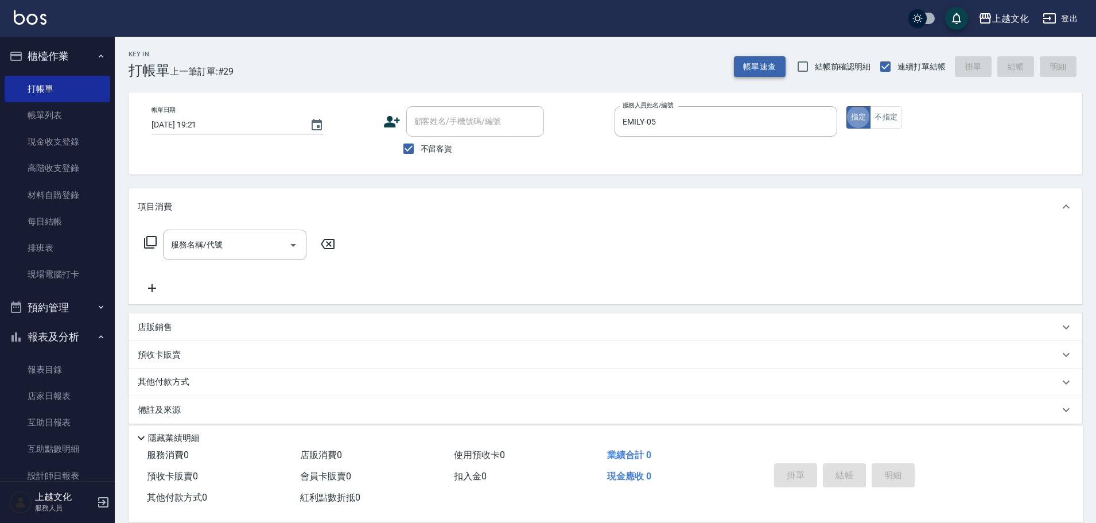
type button "true"
click at [245, 237] on input "服務名稱/代號" at bounding box center [226, 245] width 116 height 20
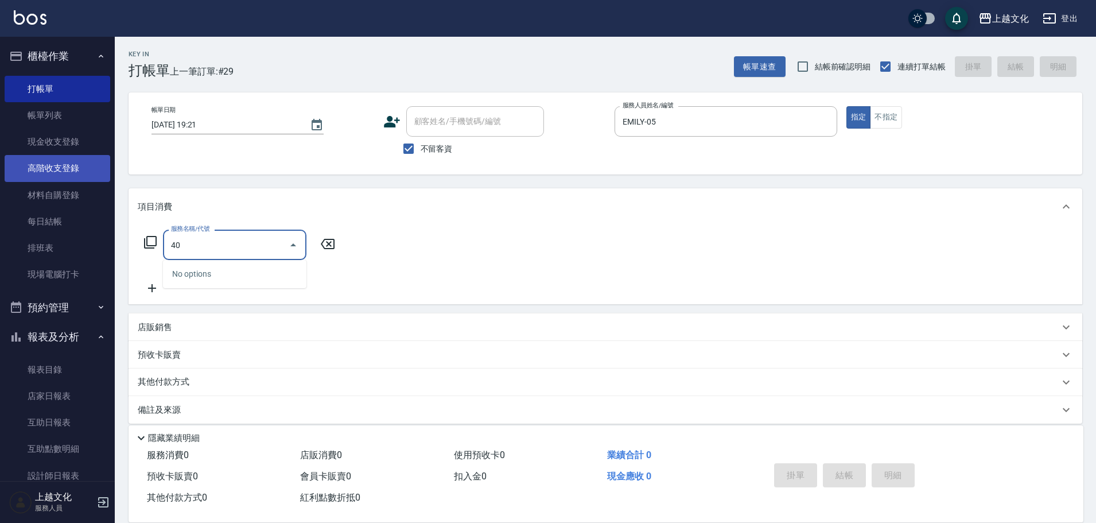
type input "4"
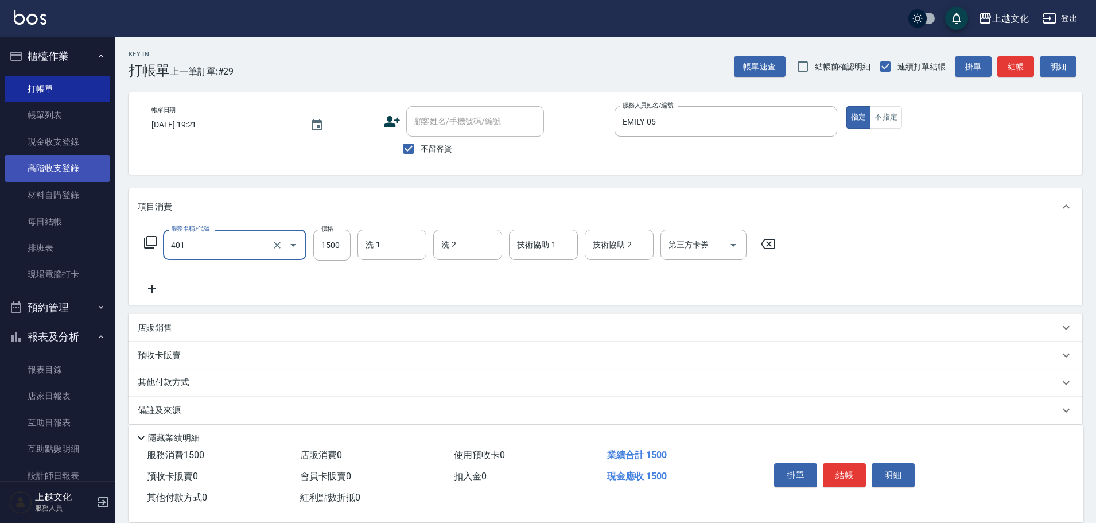
type input "日系染髮(401)"
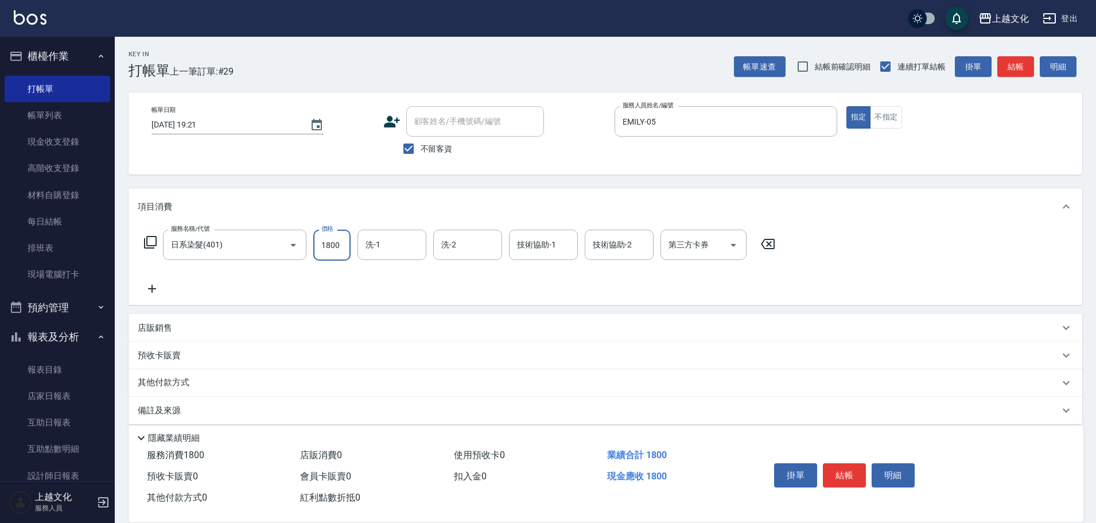
type input "1800"
click at [149, 241] on icon at bounding box center [150, 242] width 14 height 14
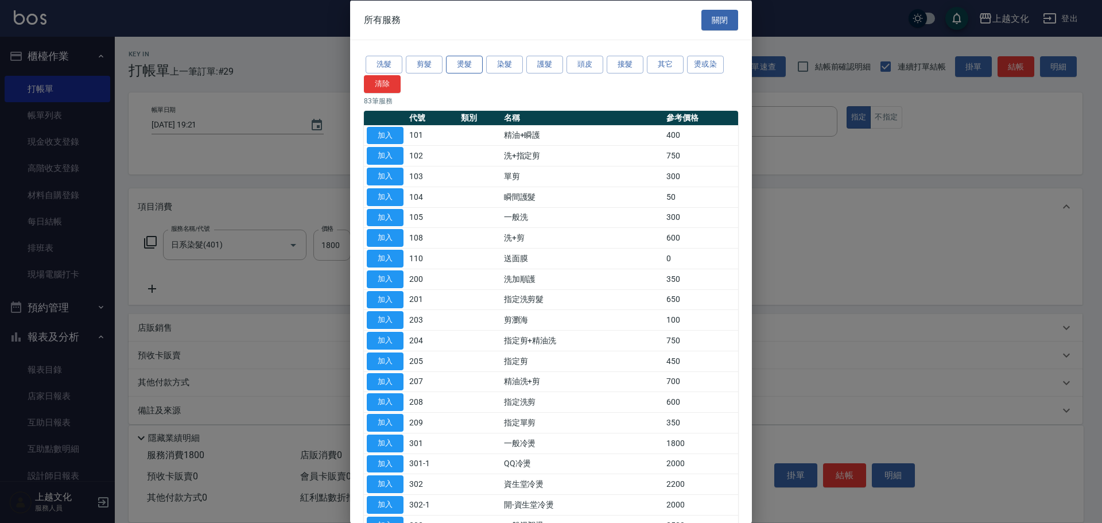
click at [465, 69] on button "燙髮" at bounding box center [464, 65] width 37 height 18
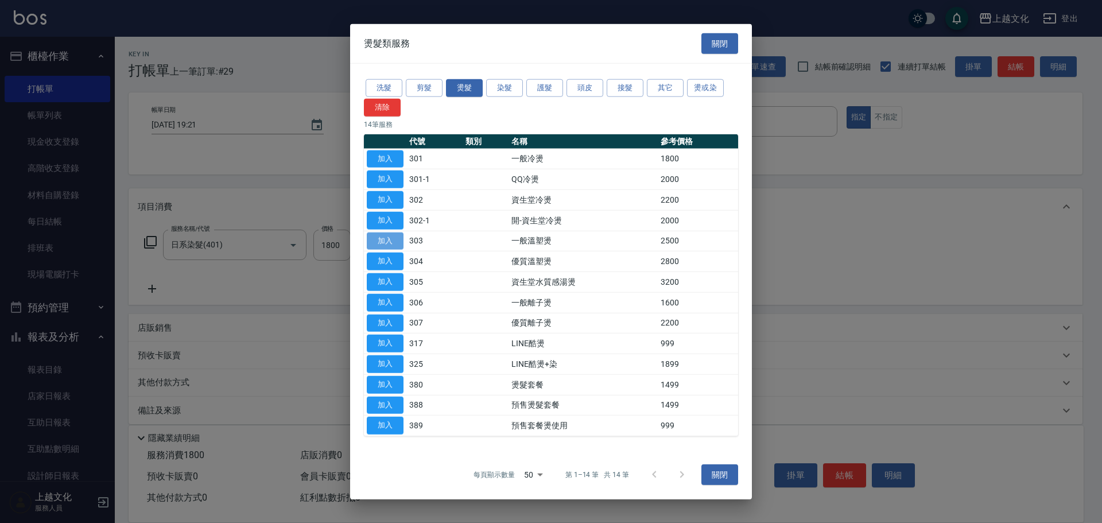
click at [375, 241] on button "加入" at bounding box center [385, 241] width 37 height 18
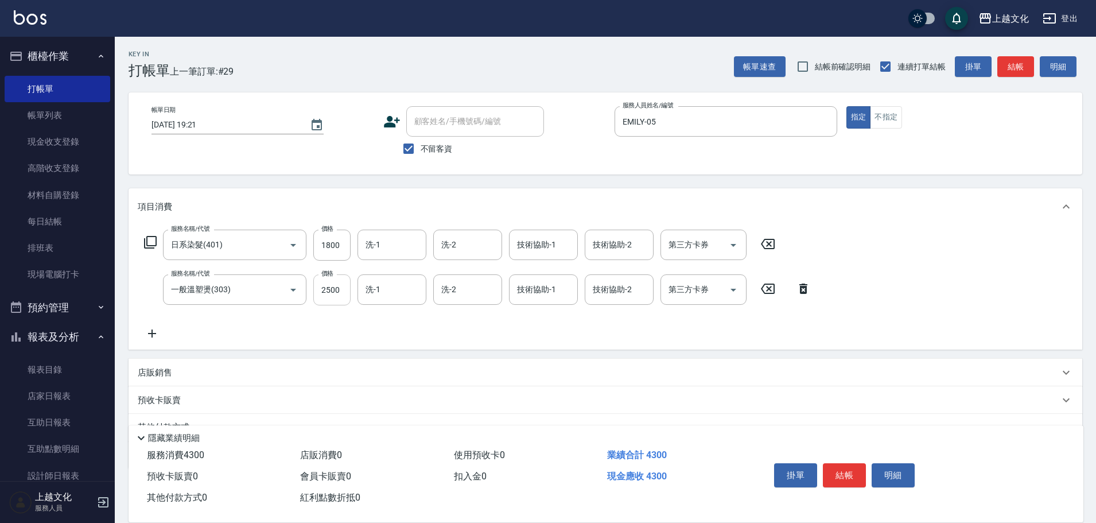
click at [335, 289] on input "2500" at bounding box center [331, 289] width 37 height 31
type input "3199"
click at [146, 245] on icon at bounding box center [150, 242] width 13 height 13
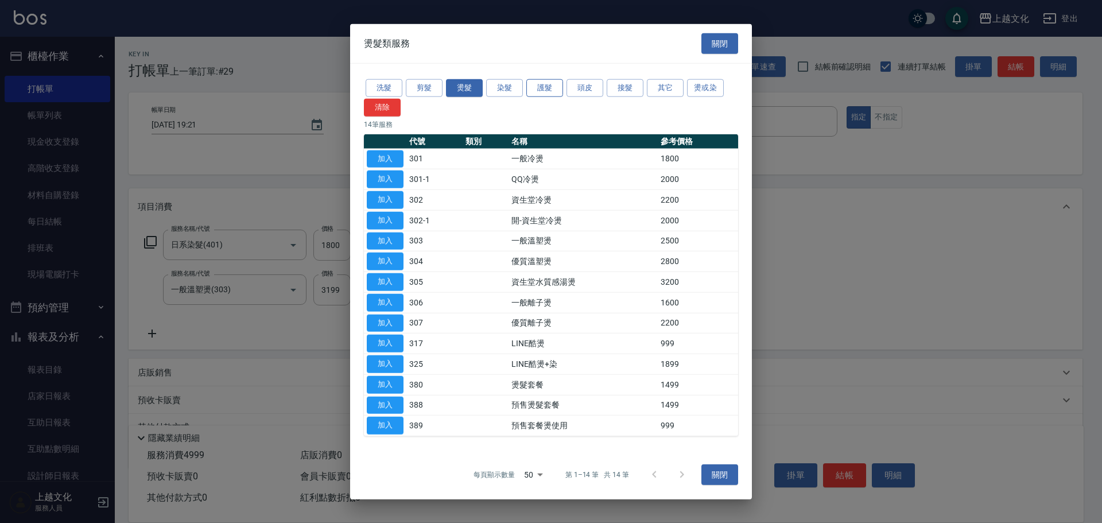
click at [551, 88] on button "護髮" at bounding box center [544, 88] width 37 height 18
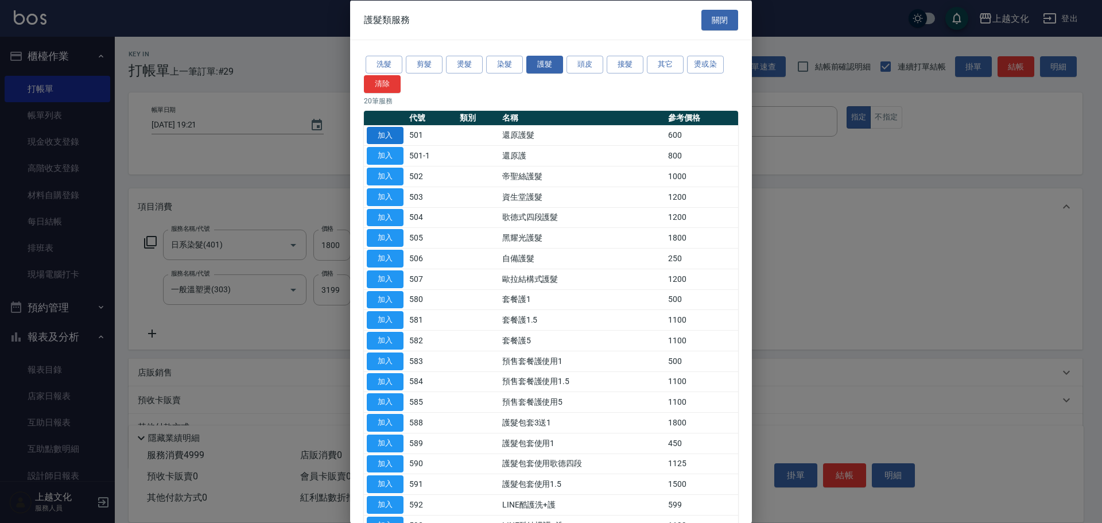
click at [395, 138] on button "加入" at bounding box center [385, 135] width 37 height 18
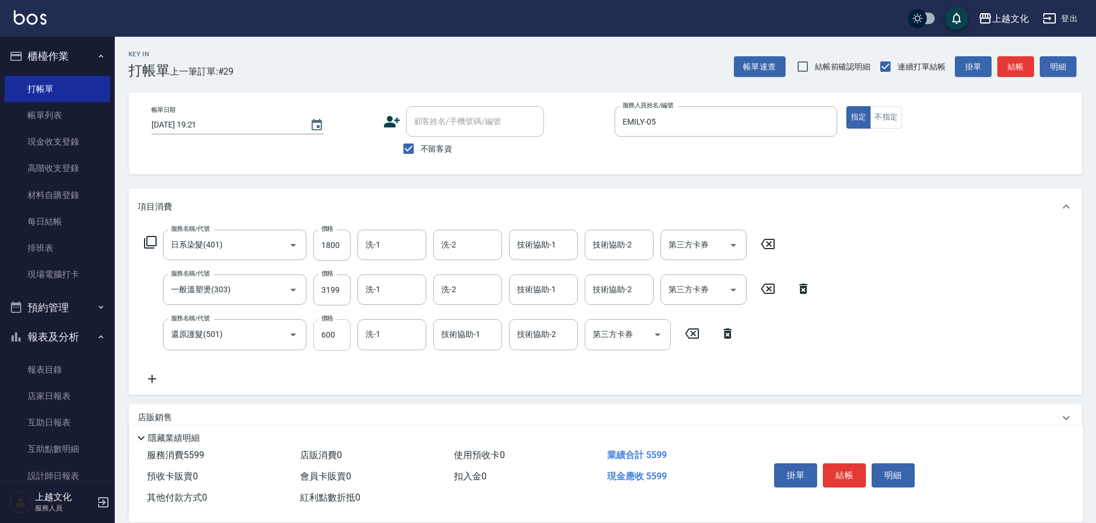
click at [337, 340] on input "600" at bounding box center [331, 334] width 37 height 31
type input "0"
click at [546, 293] on input "技術協助-1" at bounding box center [543, 289] width 59 height 20
type input "EMILY-05"
type input "[PERSON_NAME]-03"
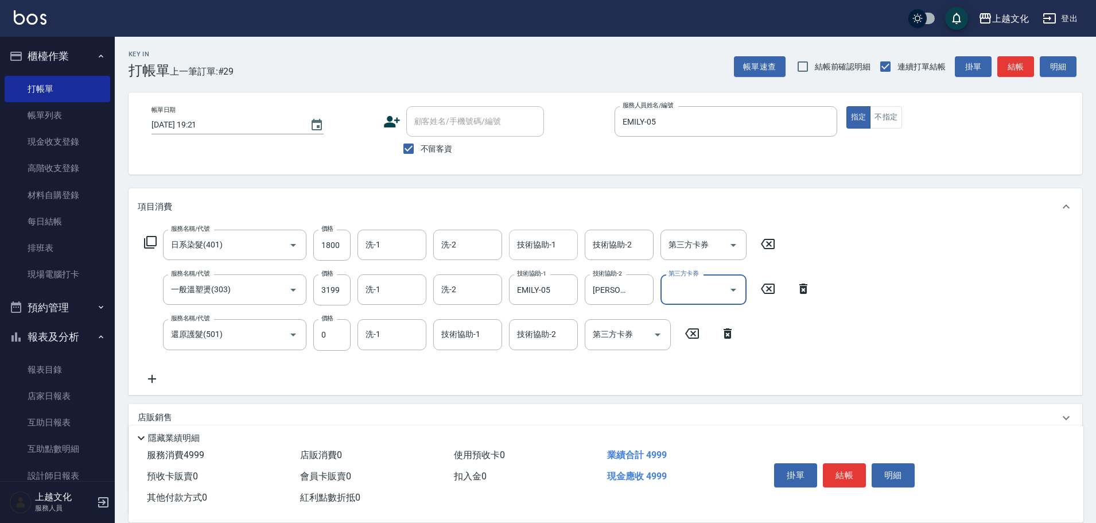
click at [541, 243] on input "技術協助-1" at bounding box center [543, 245] width 59 height 20
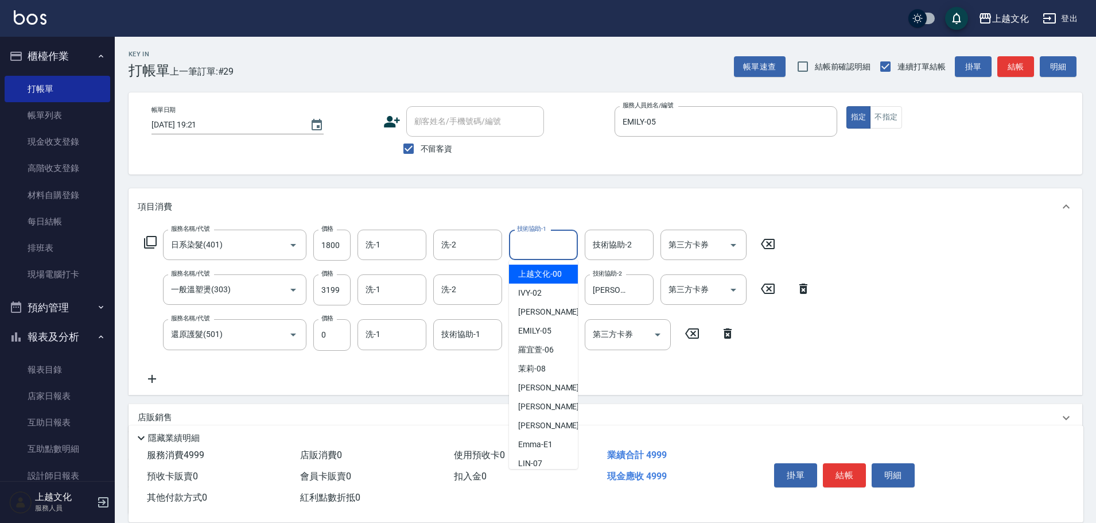
click at [541, 243] on input "技術協助-1" at bounding box center [543, 245] width 59 height 20
type input "[PERSON_NAME]-07"
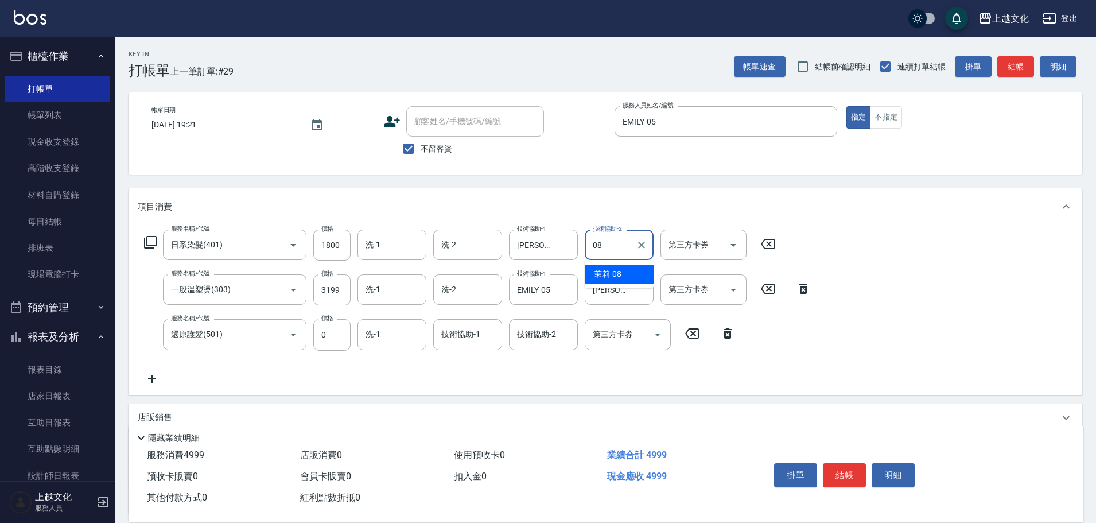
type input "茉莉-08"
click at [562, 337] on input "技術協助-2" at bounding box center [543, 334] width 59 height 20
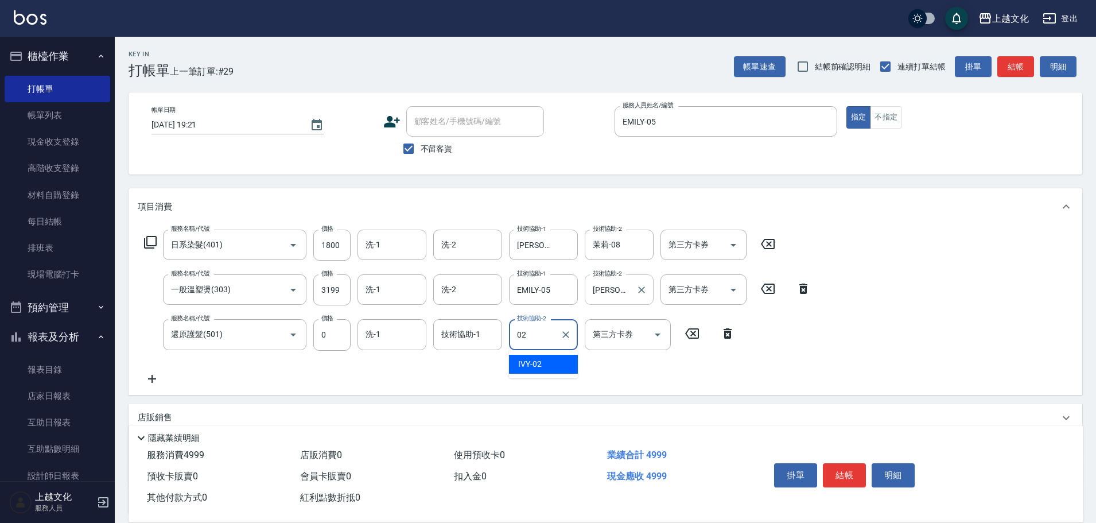
type input "IVY-02"
click at [371, 347] on div "洗-1" at bounding box center [392, 334] width 69 height 30
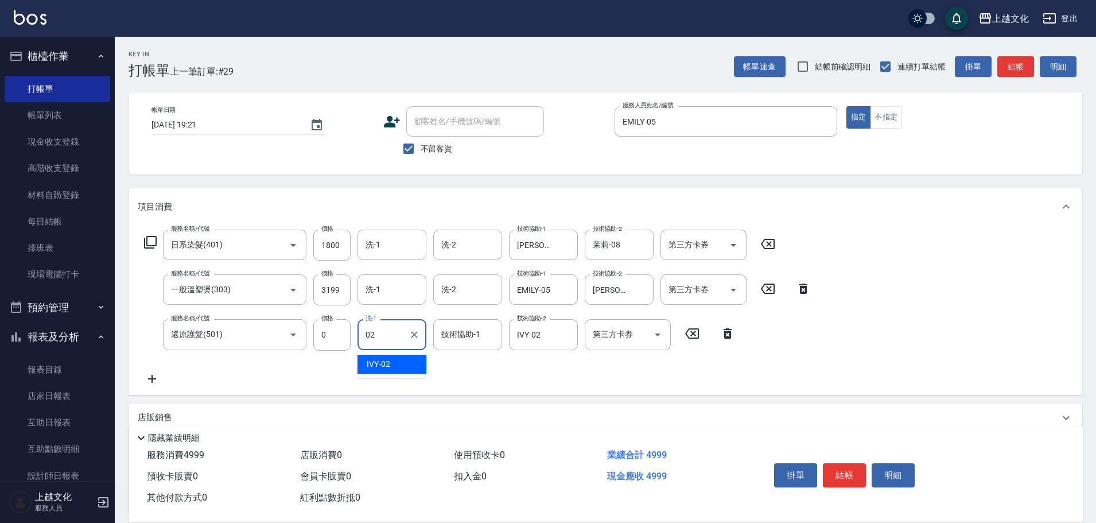
type input "IVY-02"
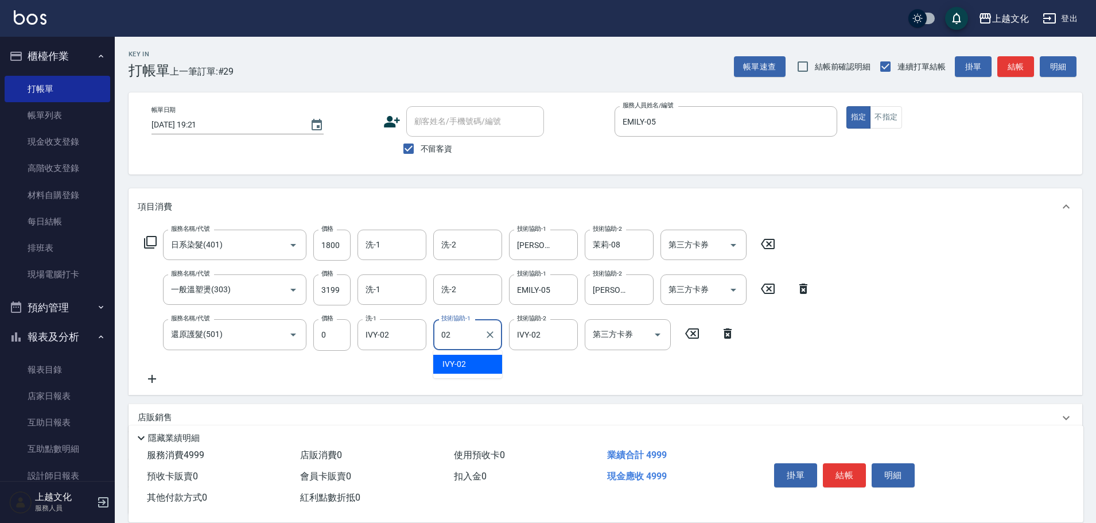
type input "IVY-02"
click at [392, 258] on div "洗-1" at bounding box center [392, 245] width 69 height 30
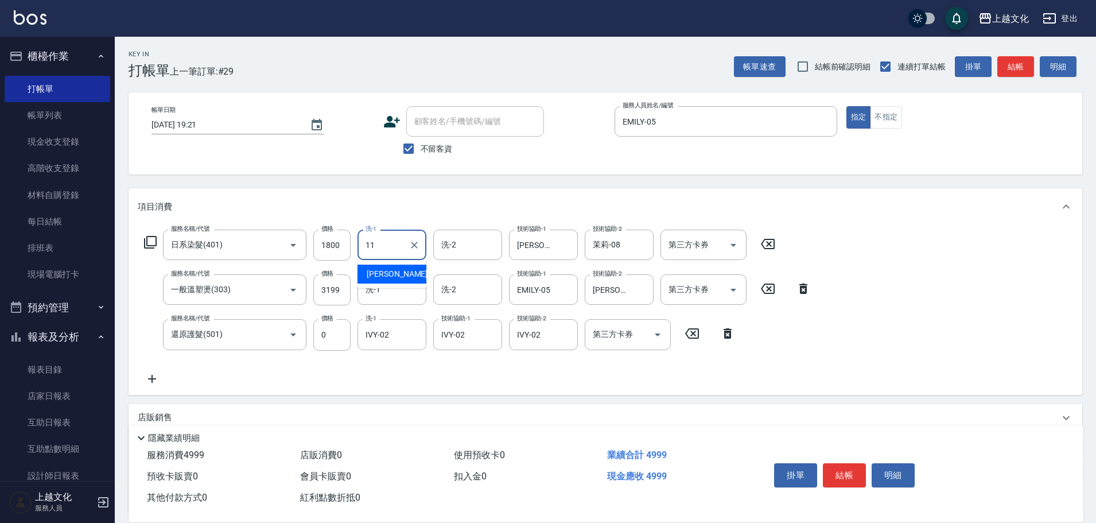
type input "[PERSON_NAME]-11"
click at [853, 468] on button "結帳" at bounding box center [844, 475] width 43 height 24
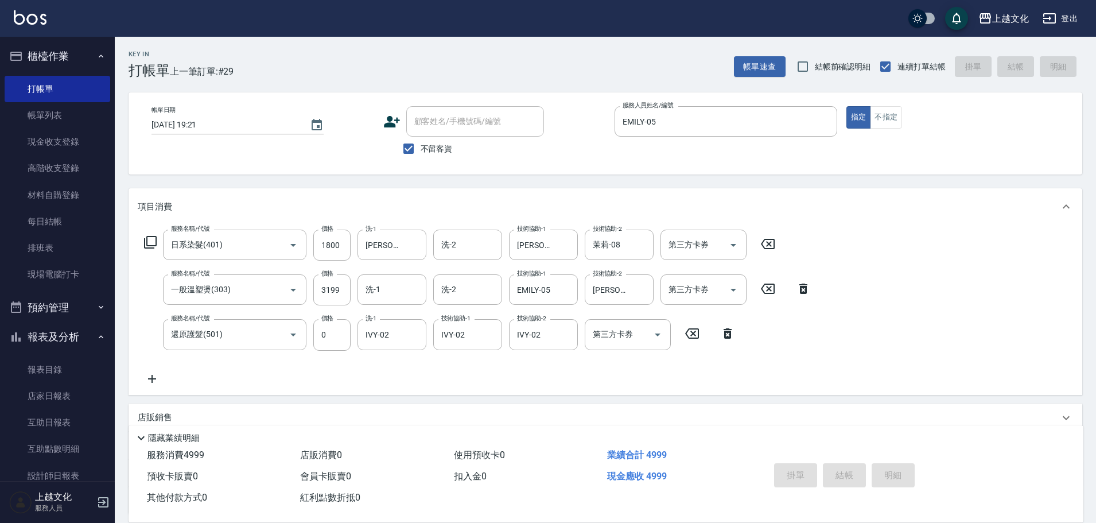
type input "[DATE] 19:27"
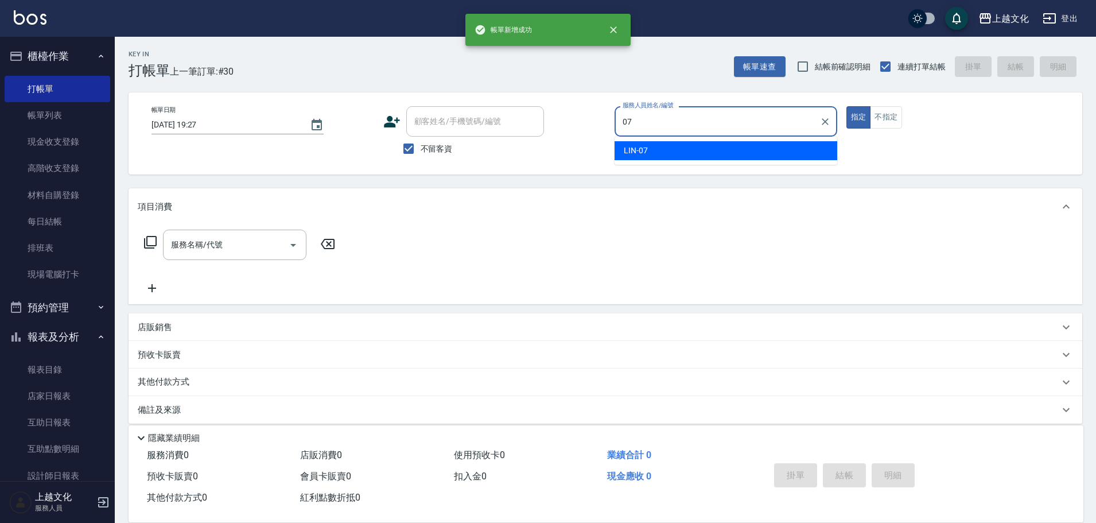
type input "[PERSON_NAME]-07"
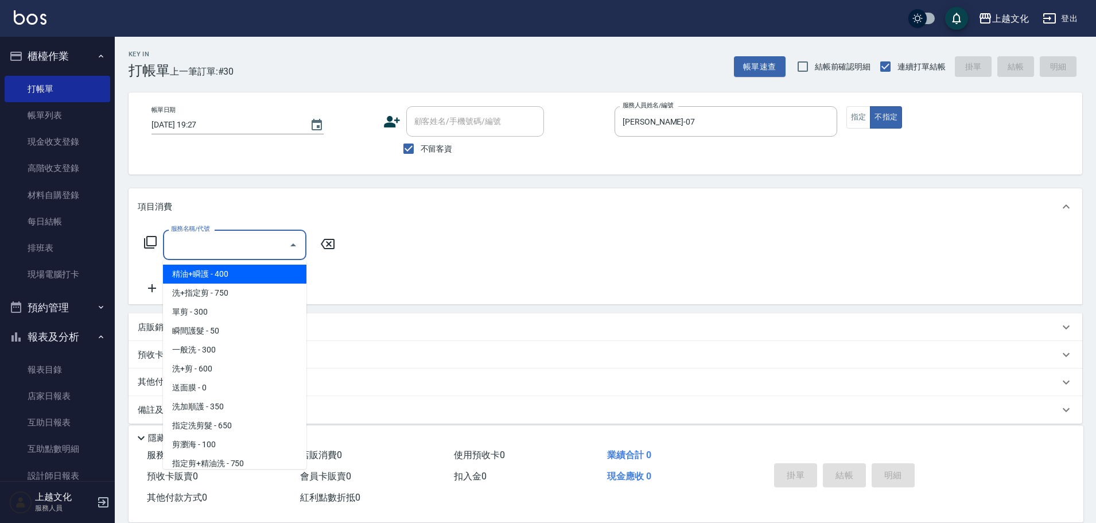
click at [245, 248] on input "服務名稱/代號" at bounding box center [226, 245] width 116 height 20
click at [256, 242] on input "服務名稱/代號" at bounding box center [226, 245] width 116 height 20
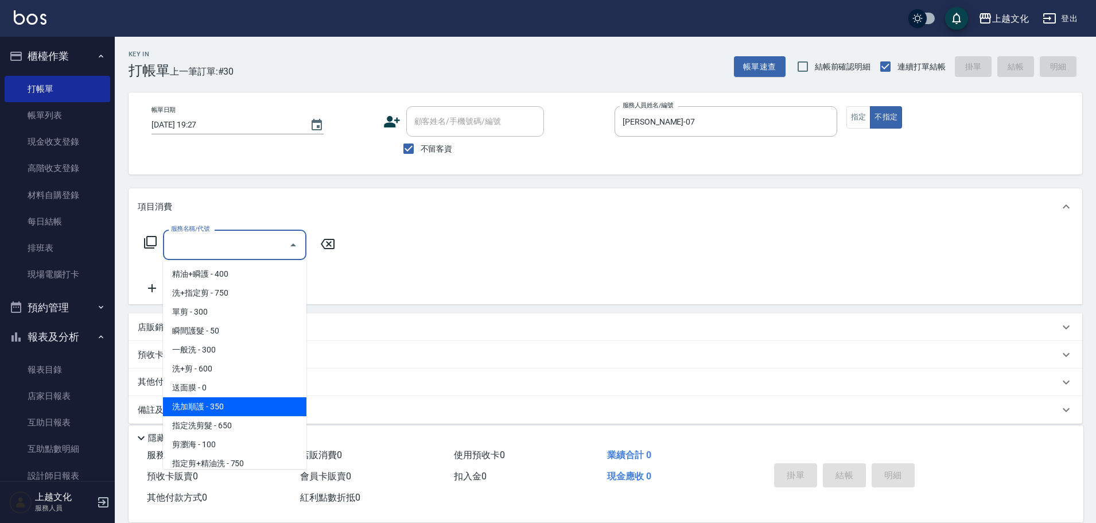
click at [290, 403] on span "洗加順護 - 350" at bounding box center [234, 406] width 143 height 19
type input "洗加順護(200)"
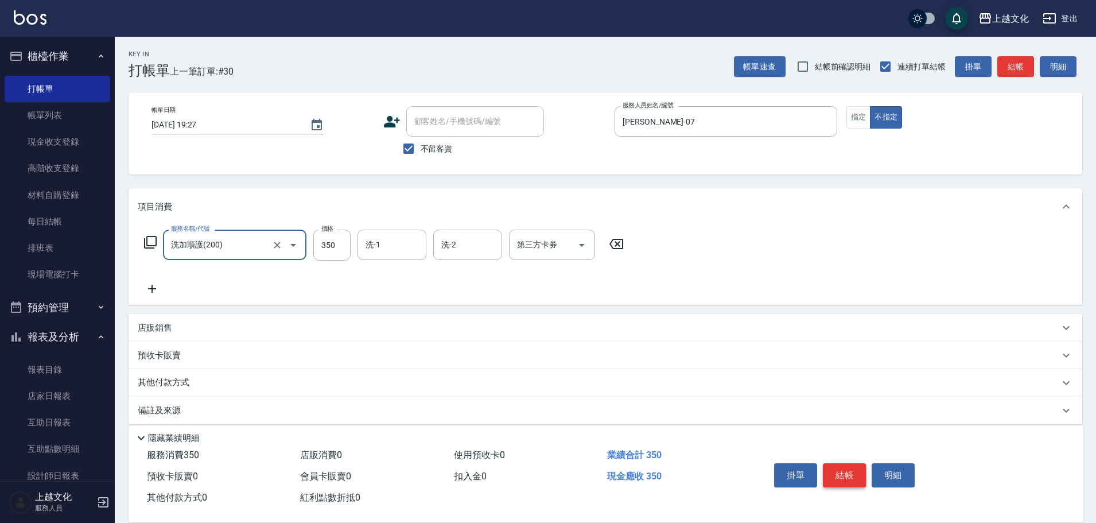
click at [842, 465] on button "結帳" at bounding box center [844, 475] width 43 height 24
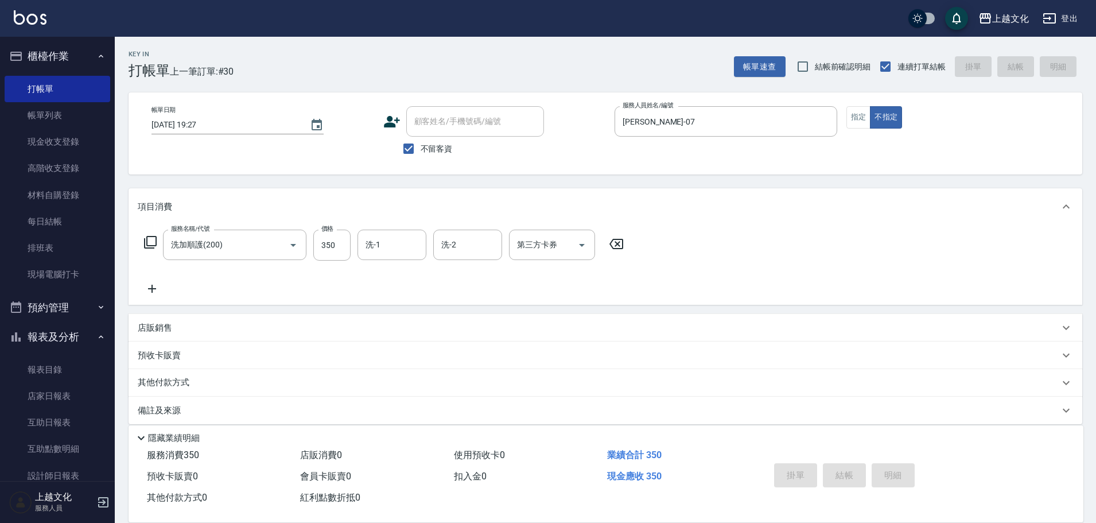
type input "[DATE] 19:28"
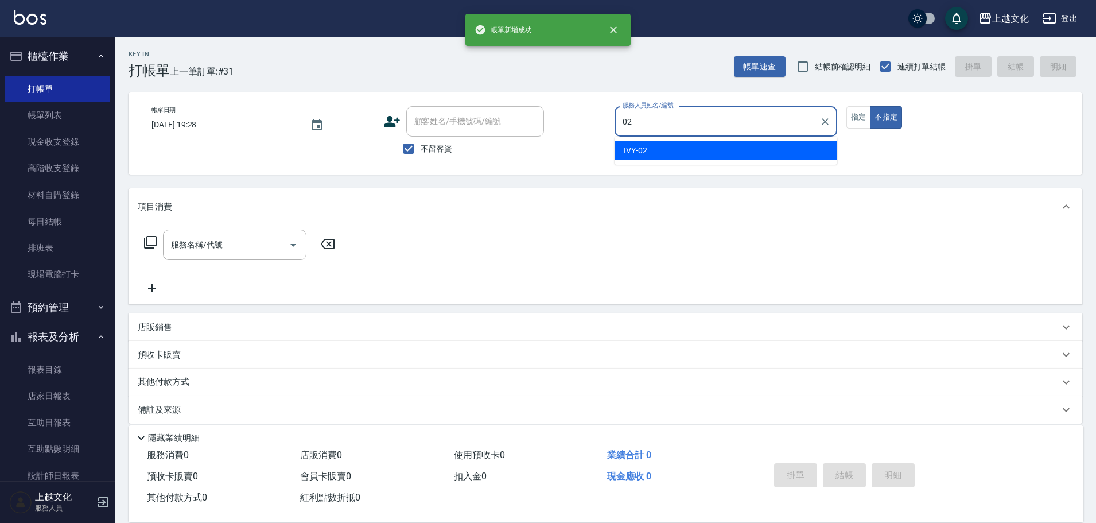
type input "IVY-02"
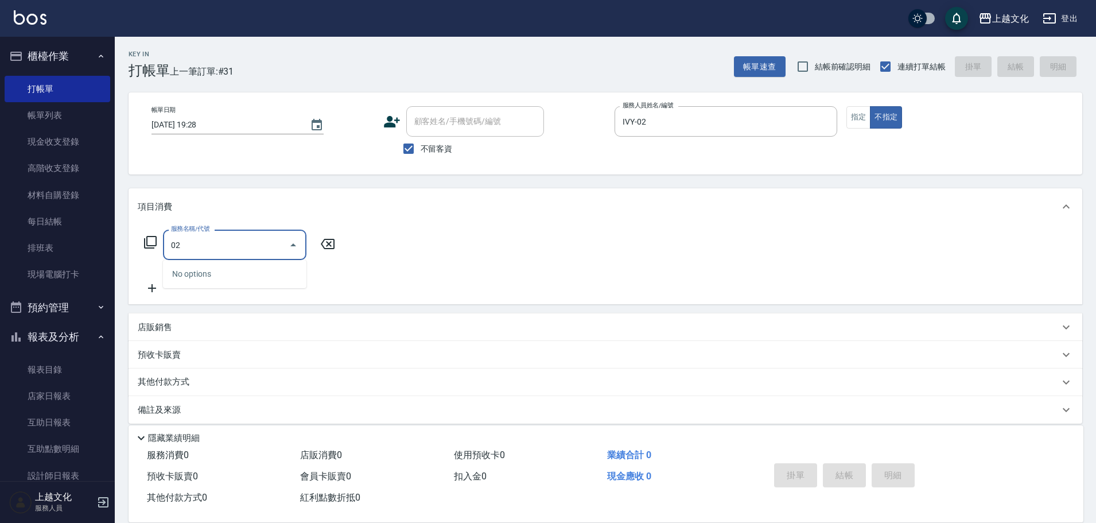
type input "0"
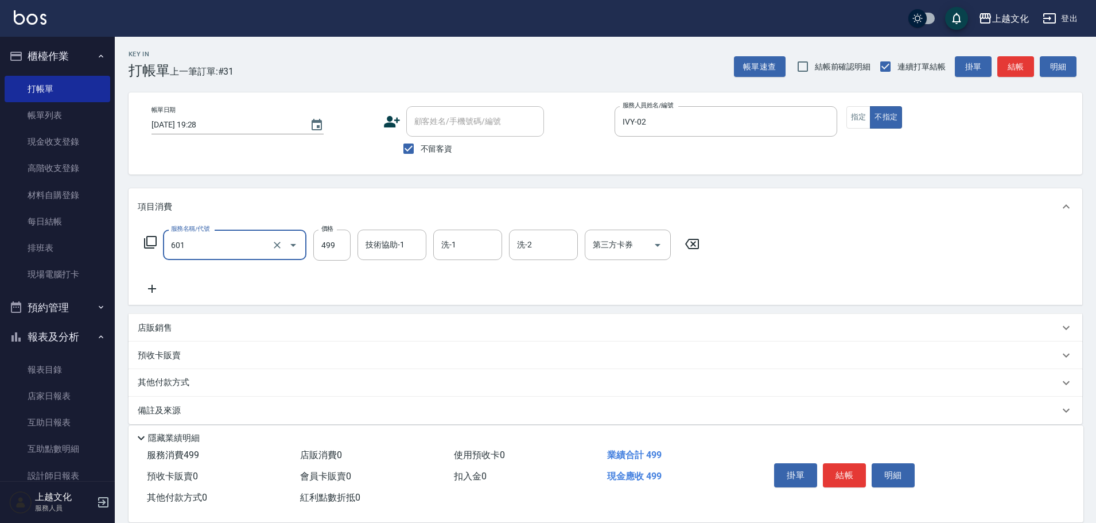
type input "頭皮499(601)"
type input "IVY-02"
type input "上越文化-00"
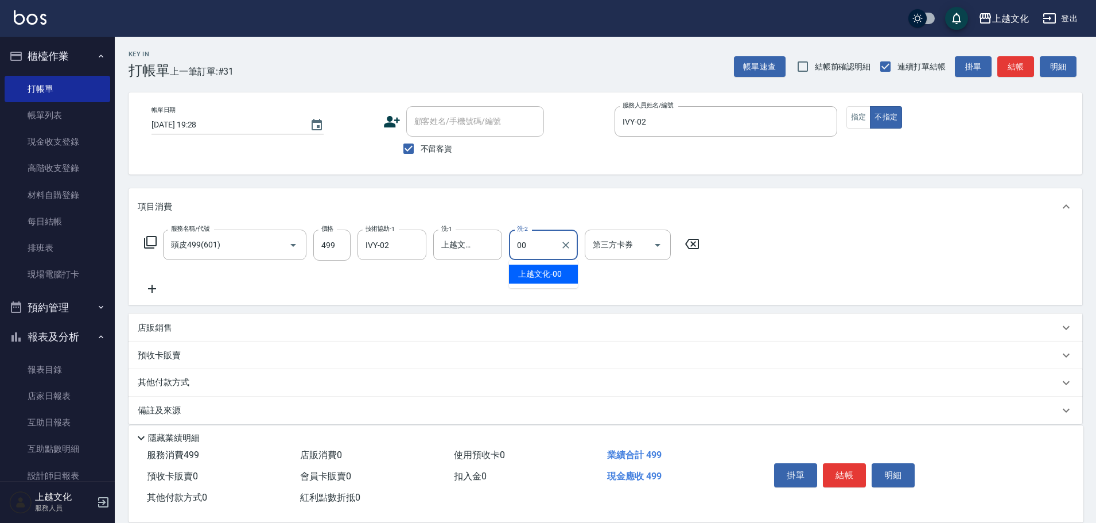
type input "上越文化-00"
click at [156, 289] on icon at bounding box center [152, 289] width 8 height 8
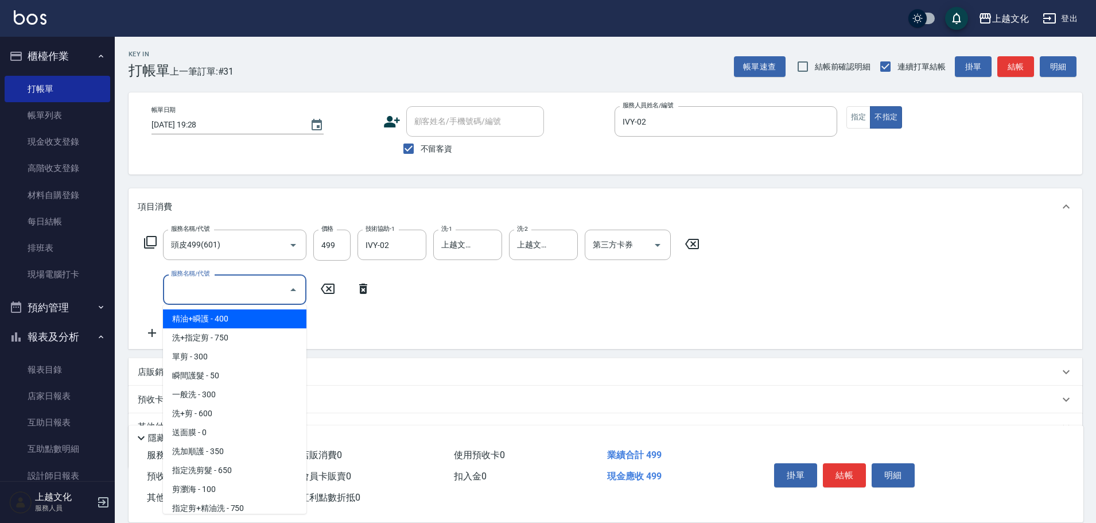
click at [197, 294] on input "服務名稱/代號" at bounding box center [226, 289] width 116 height 20
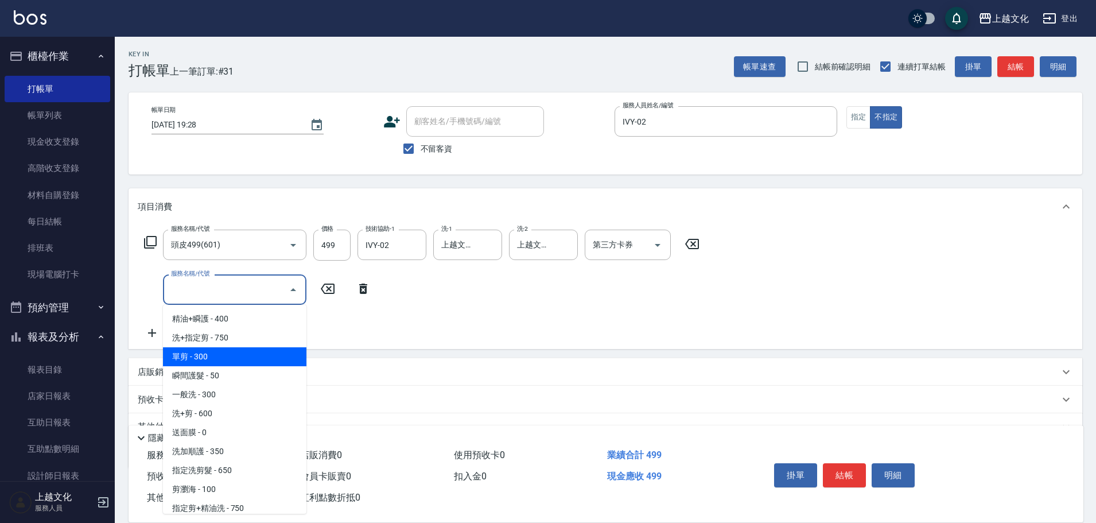
click at [292, 358] on span "單剪 - 300" at bounding box center [234, 356] width 143 height 19
type input "單剪(103)"
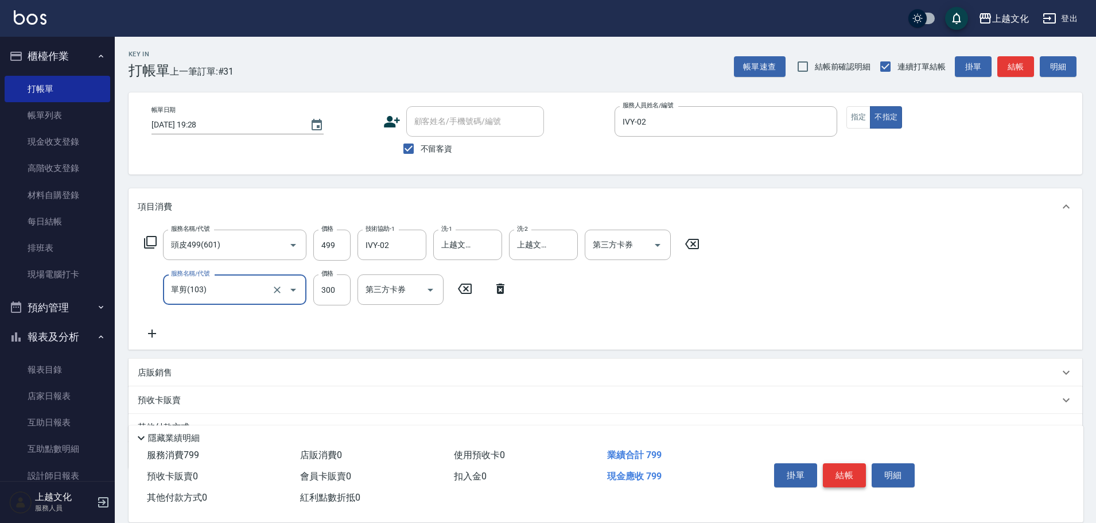
click at [854, 475] on button "結帳" at bounding box center [844, 475] width 43 height 24
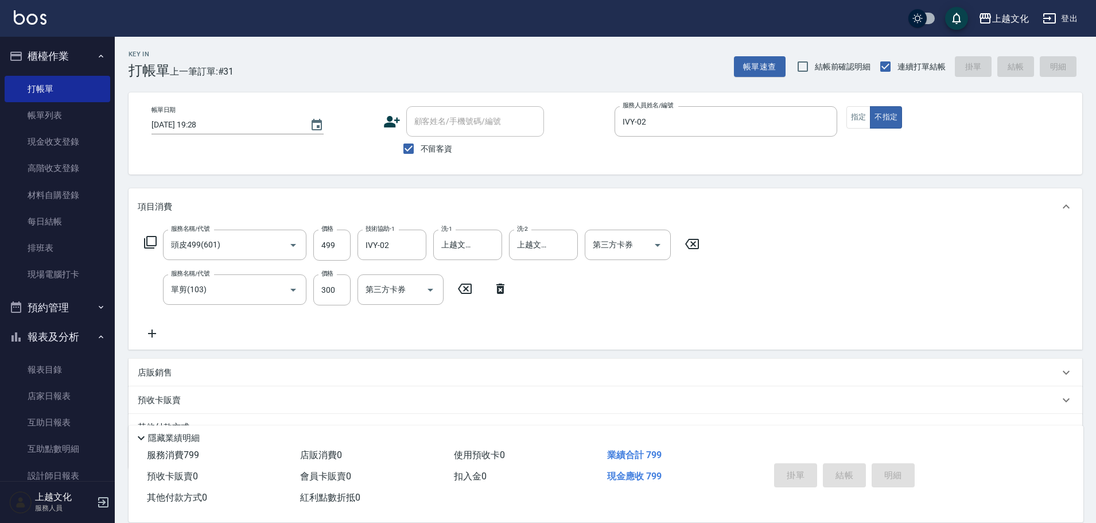
type input "[DATE] 19:29"
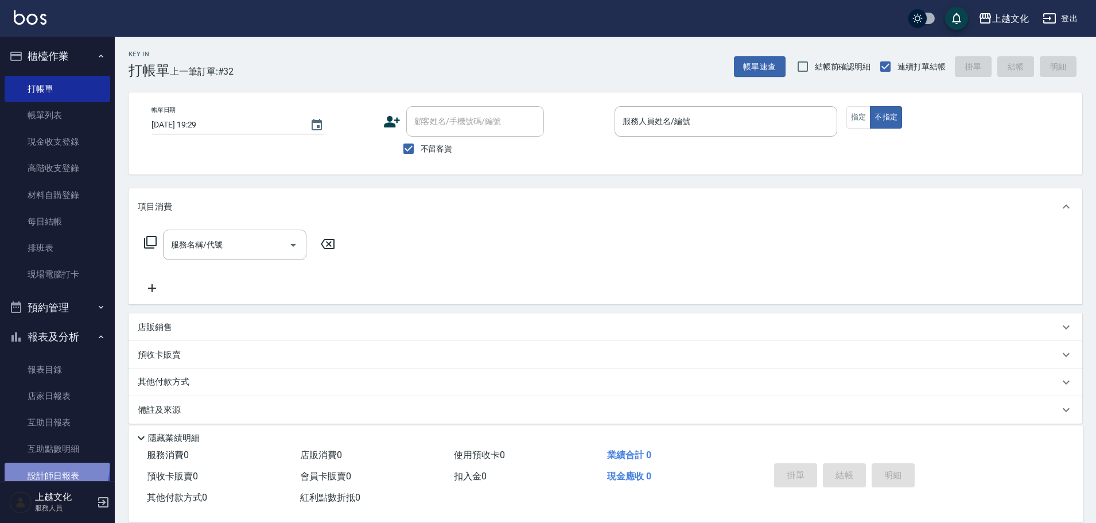
click at [52, 466] on link "設計師日報表" at bounding box center [58, 476] width 106 height 26
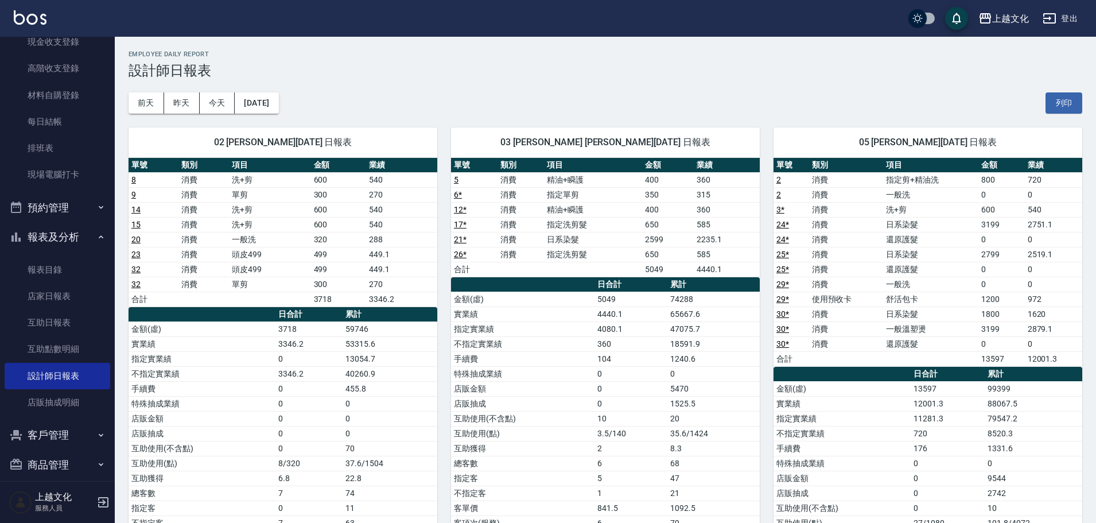
scroll to position [112, 0]
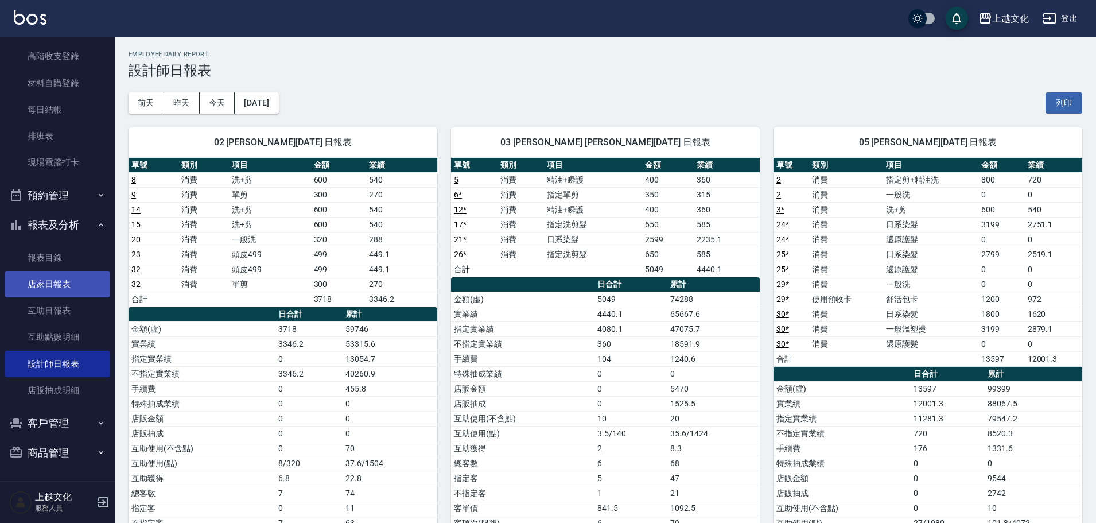
click at [72, 287] on link "店家日報表" at bounding box center [58, 284] width 106 height 26
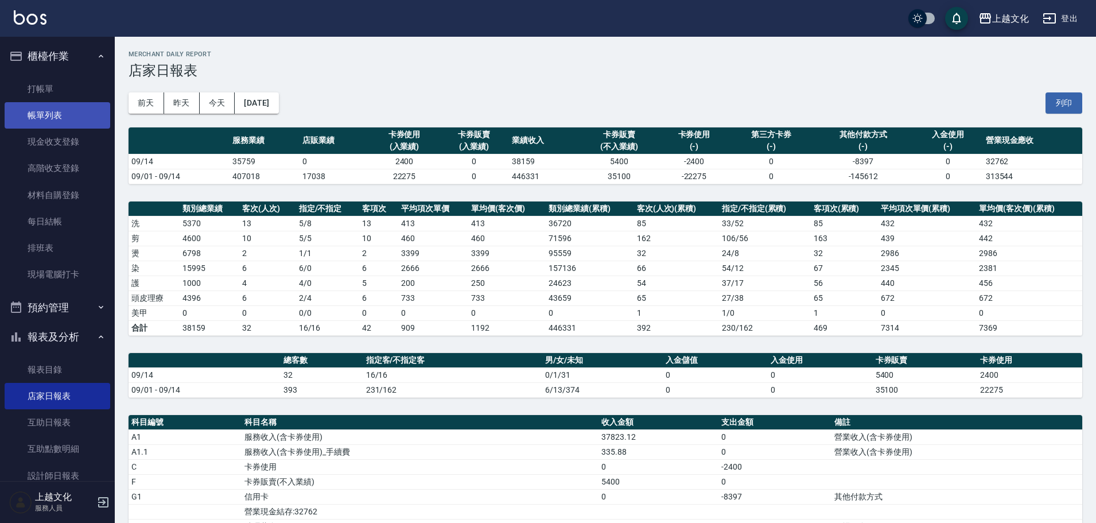
click at [74, 107] on link "帳單列表" at bounding box center [58, 115] width 106 height 26
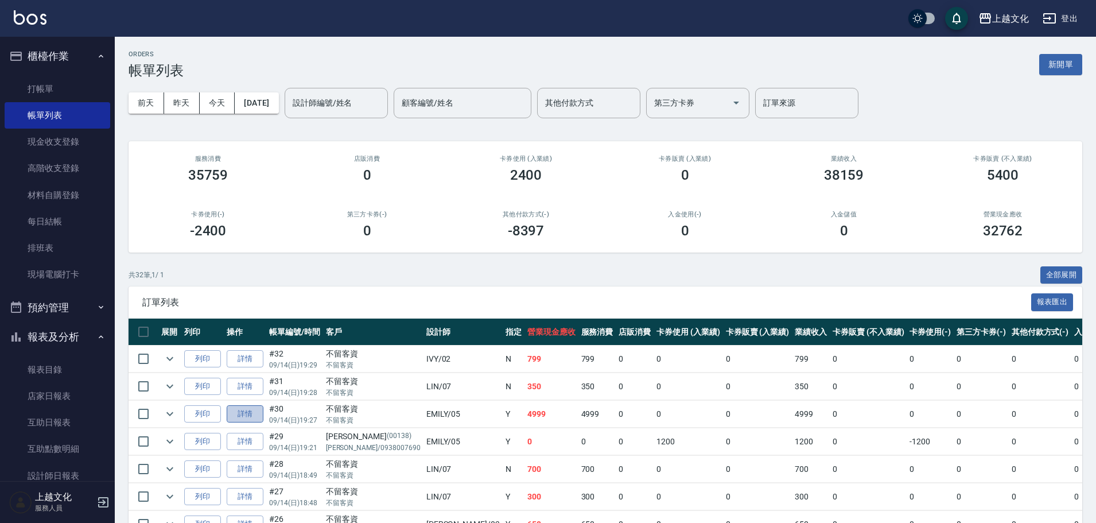
click at [246, 416] on link "詳情" at bounding box center [245, 414] width 37 height 18
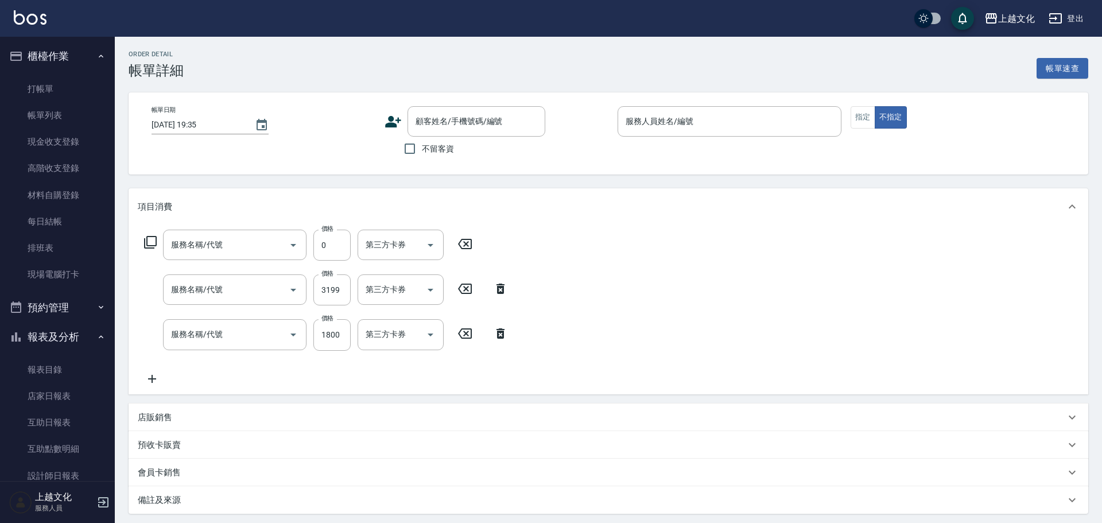
type input "[DATE] 19:27"
checkbox input "true"
type input "EMILY-05"
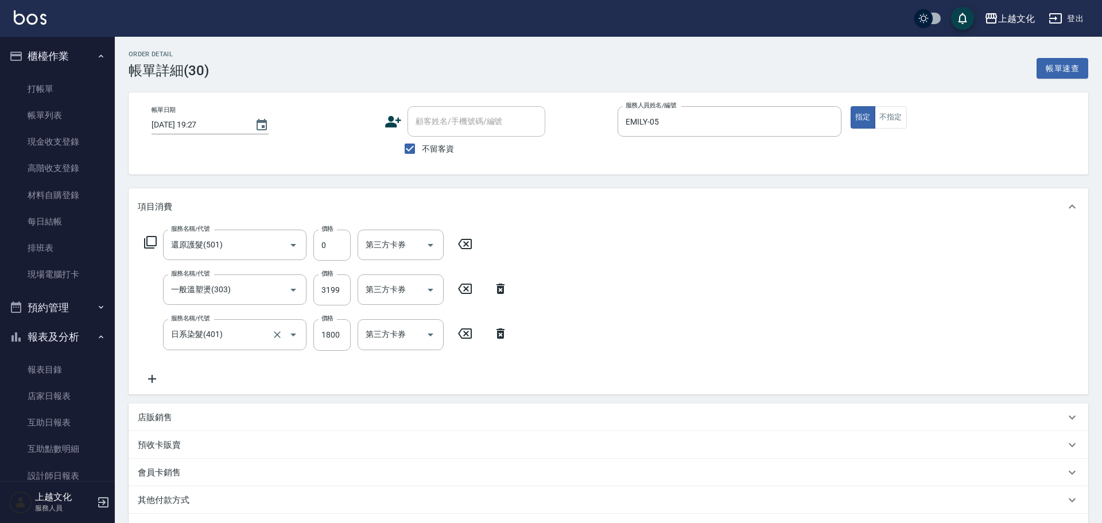
type input "還原護髮(501)"
type input "一般溫塑燙(303)"
type input "日系染髮(401)"
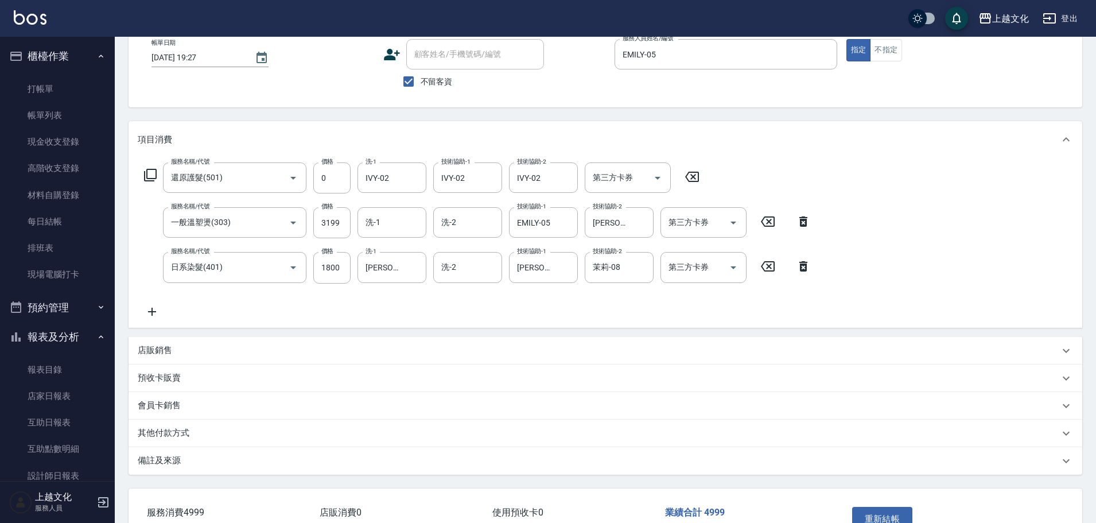
scroll to position [143, 0]
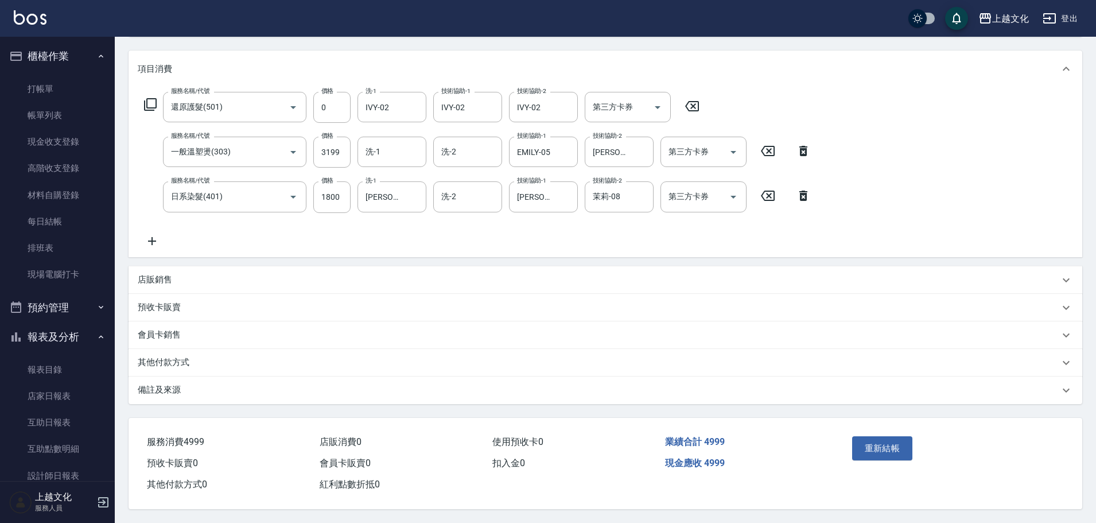
click at [173, 358] on p "其他付款方式" at bounding box center [164, 362] width 52 height 12
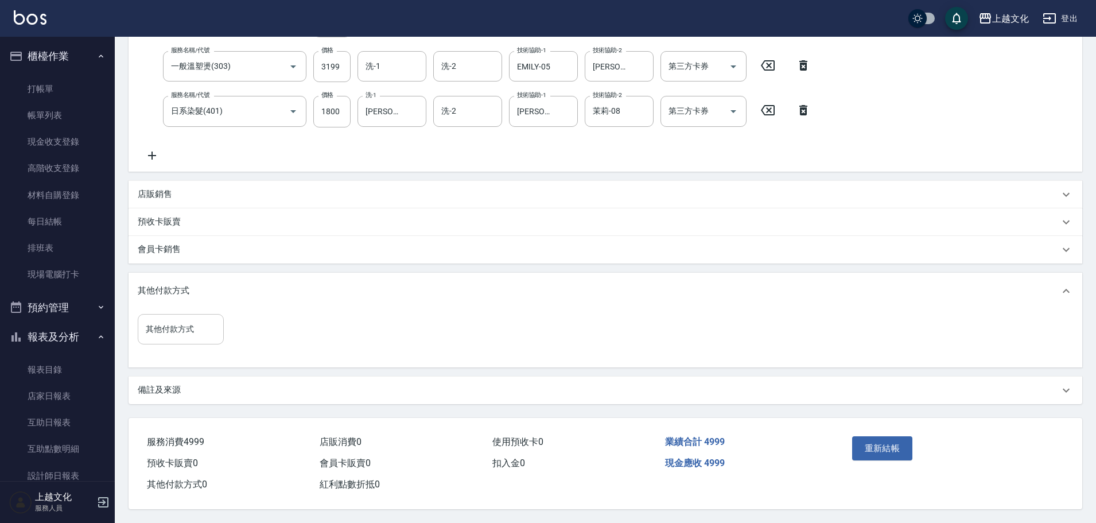
scroll to position [227, 0]
click at [175, 327] on input "其他付款方式" at bounding box center [181, 329] width 76 height 20
drag, startPoint x: 176, startPoint y: 363, endPoint x: 176, endPoint y: 372, distance: 8.6
click at [176, 372] on ul "名留集團消費禮券 轉帳 質感大吉現金券 信用卡" at bounding box center [181, 386] width 86 height 85
click at [176, 372] on span "轉帳" at bounding box center [181, 377] width 86 height 19
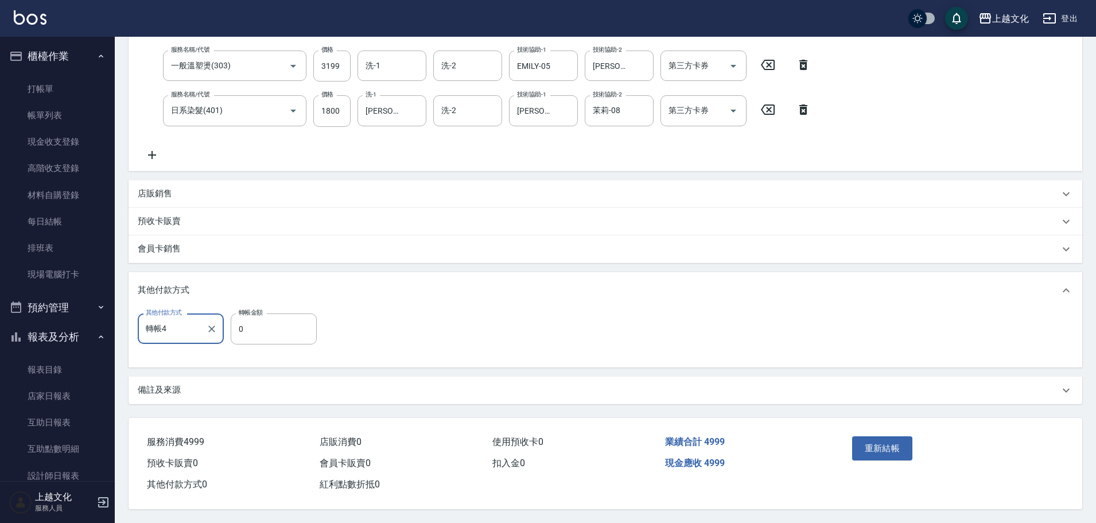
type input "轉帳"
click at [164, 353] on span "轉帳" at bounding box center [181, 357] width 86 height 19
click at [231, 328] on div "其他付款方式 轉帳 其他付款方式 轉帳金額 0 轉帳金額" at bounding box center [231, 328] width 186 height 31
click at [256, 320] on input "0" at bounding box center [274, 328] width 86 height 31
type input "4999"
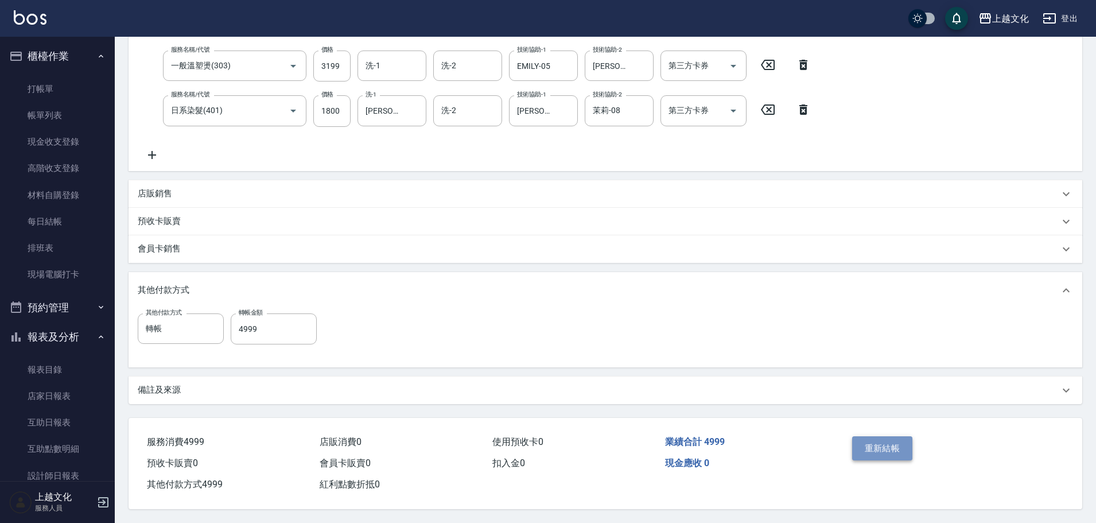
click at [883, 448] on button "重新結帳" at bounding box center [882, 448] width 61 height 24
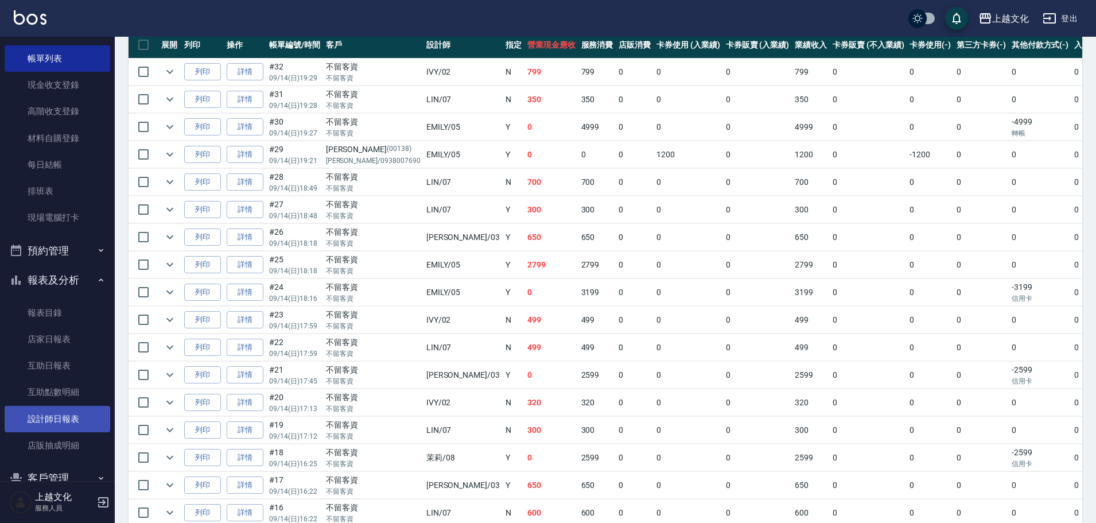
scroll to position [57, 0]
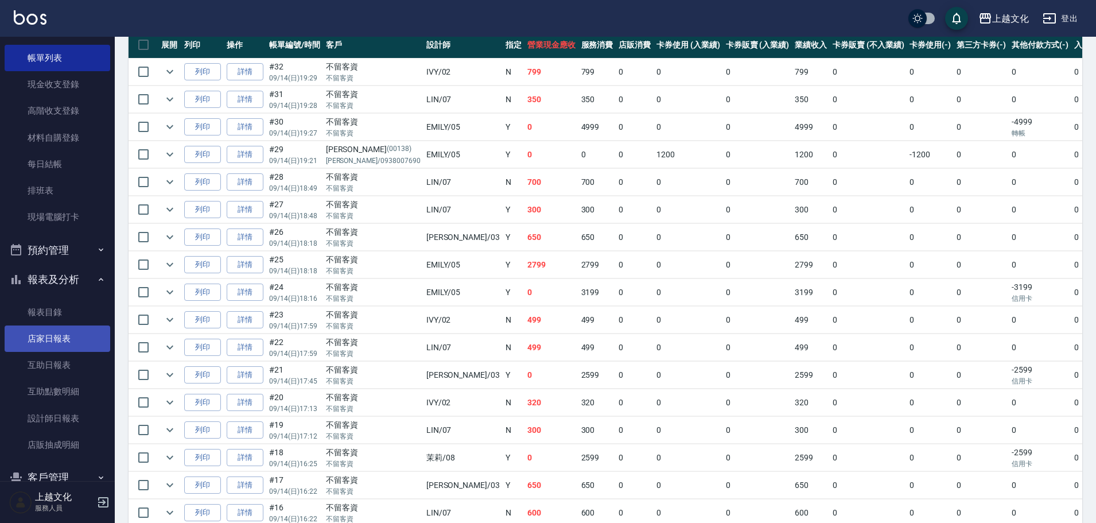
click at [65, 340] on link "店家日報表" at bounding box center [58, 338] width 106 height 26
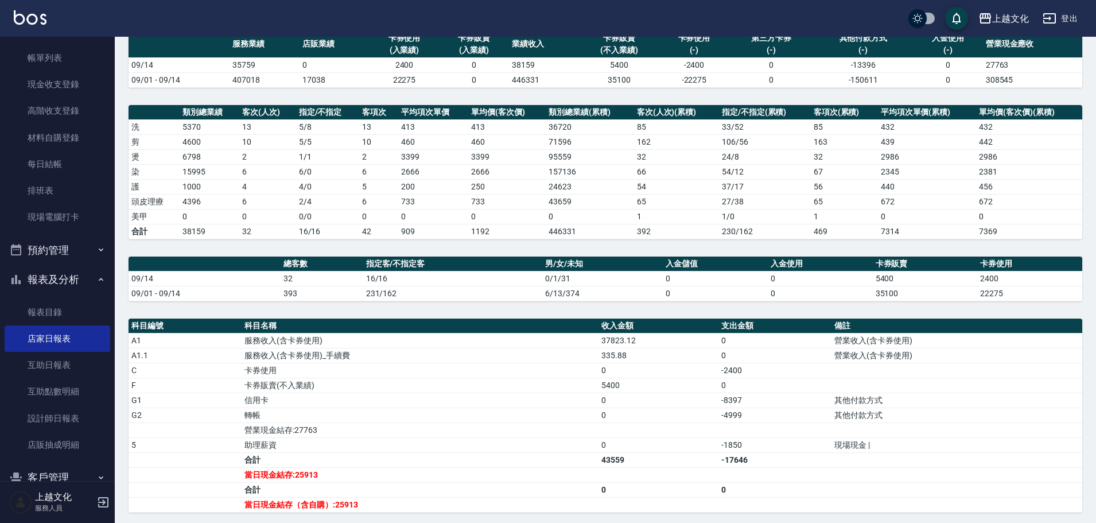
scroll to position [221, 0]
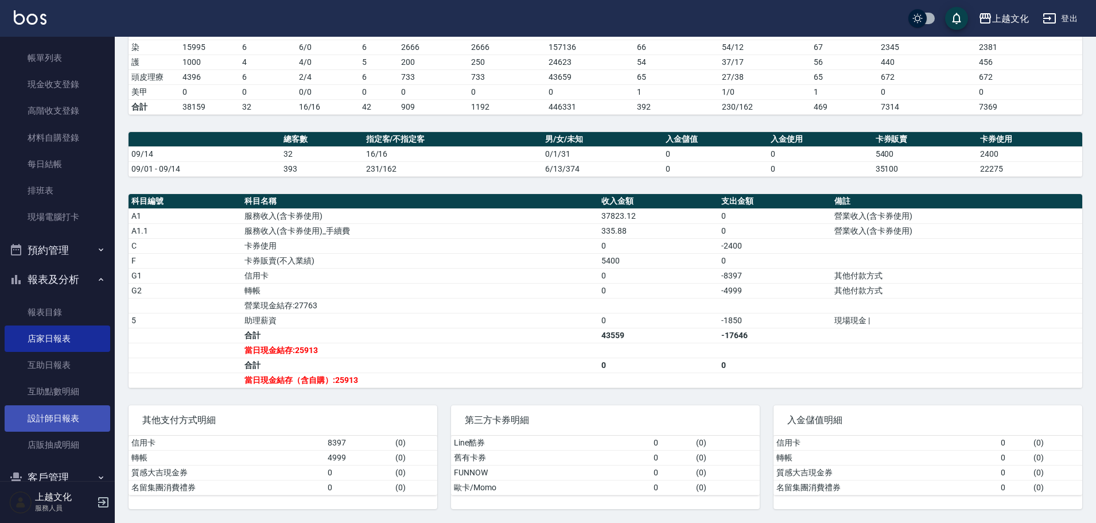
click at [68, 418] on link "設計師日報表" at bounding box center [58, 418] width 106 height 26
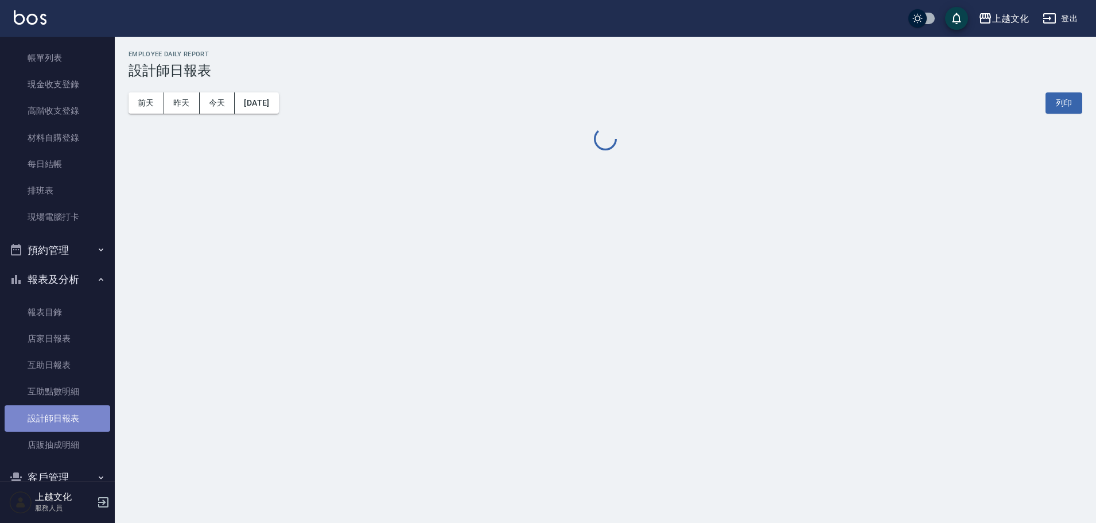
click at [68, 418] on link "設計師日報表" at bounding box center [58, 418] width 106 height 26
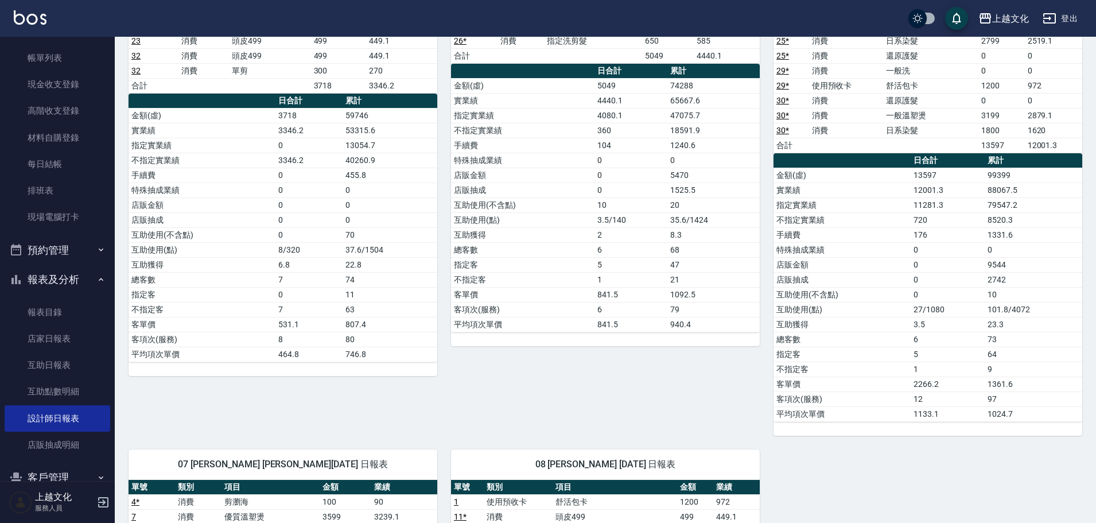
scroll to position [57, 0]
